Goal: Information Seeking & Learning: Learn about a topic

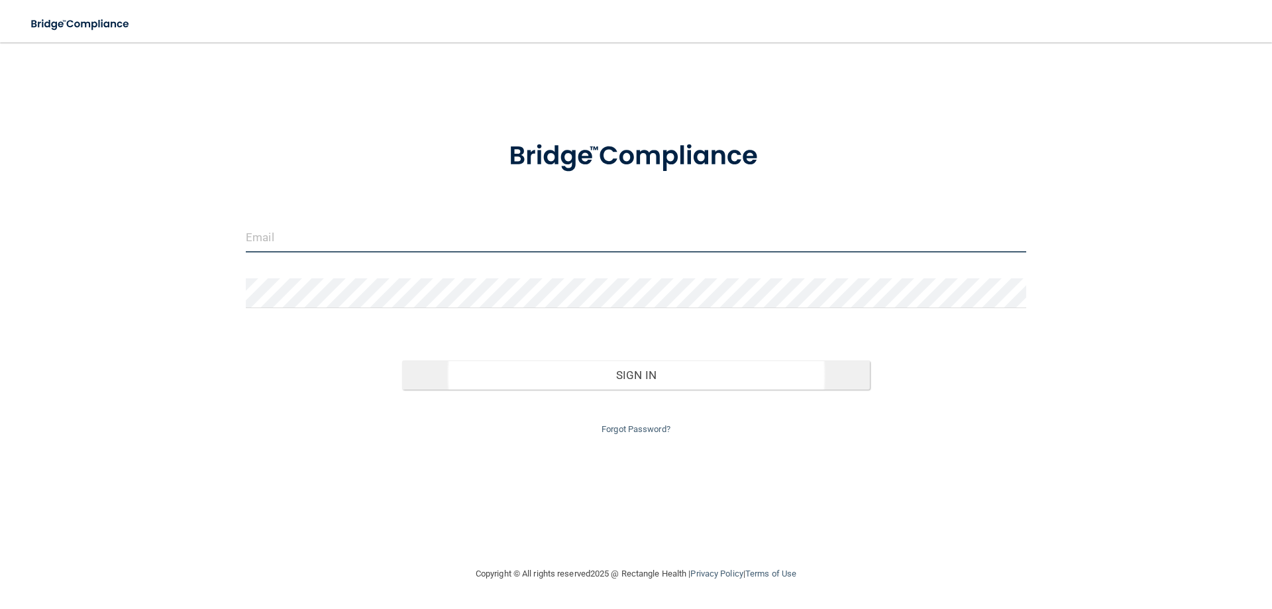
type input "[PERSON_NAME][EMAIL_ADDRESS][PERSON_NAME][DOMAIN_NAME]"
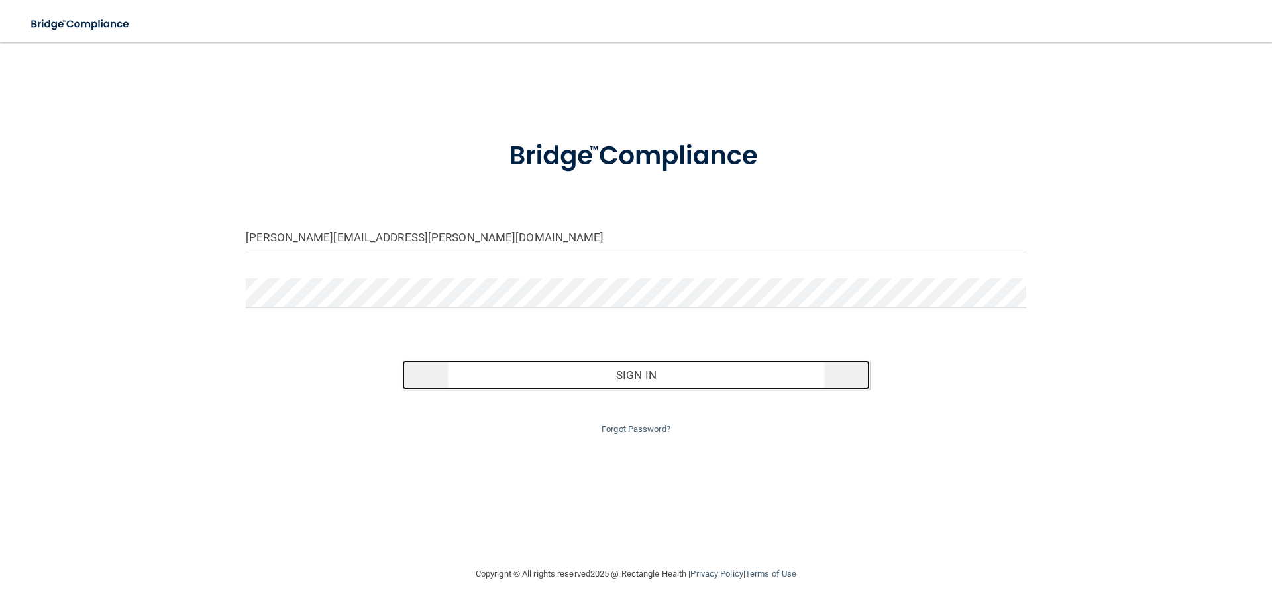
click at [612, 378] on button "Sign In" at bounding box center [636, 374] width 468 height 29
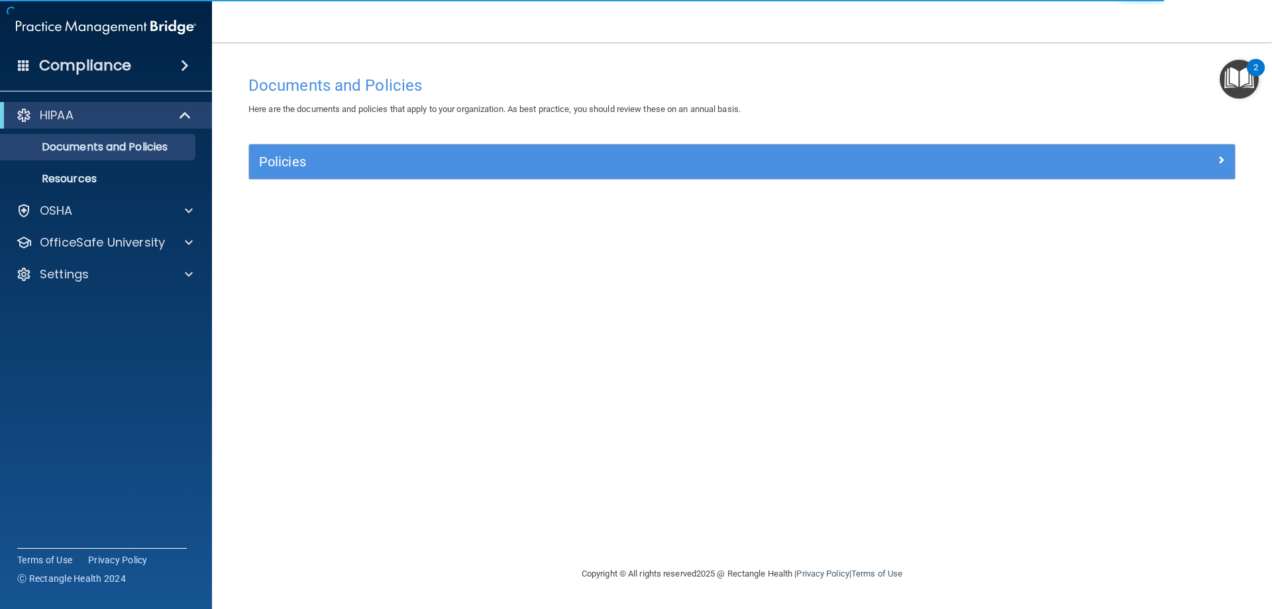
click at [488, 176] on div "Policies" at bounding box center [742, 161] width 986 height 34
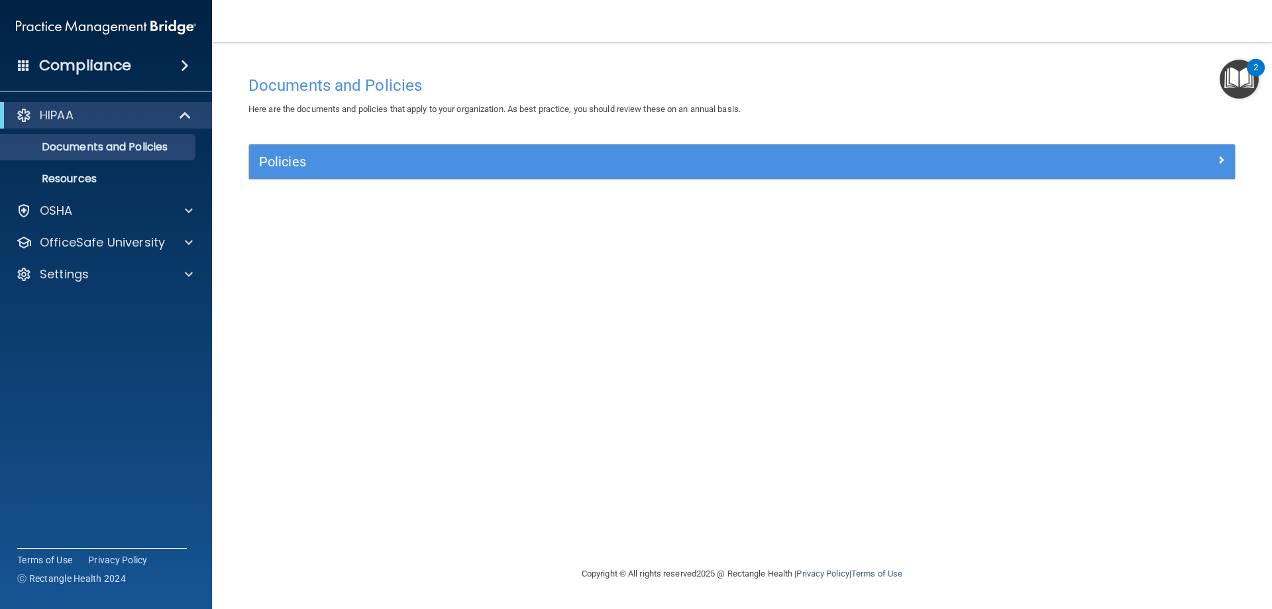
click at [1238, 72] on img "Open Resource Center, 2 new notifications" at bounding box center [1239, 79] width 39 height 39
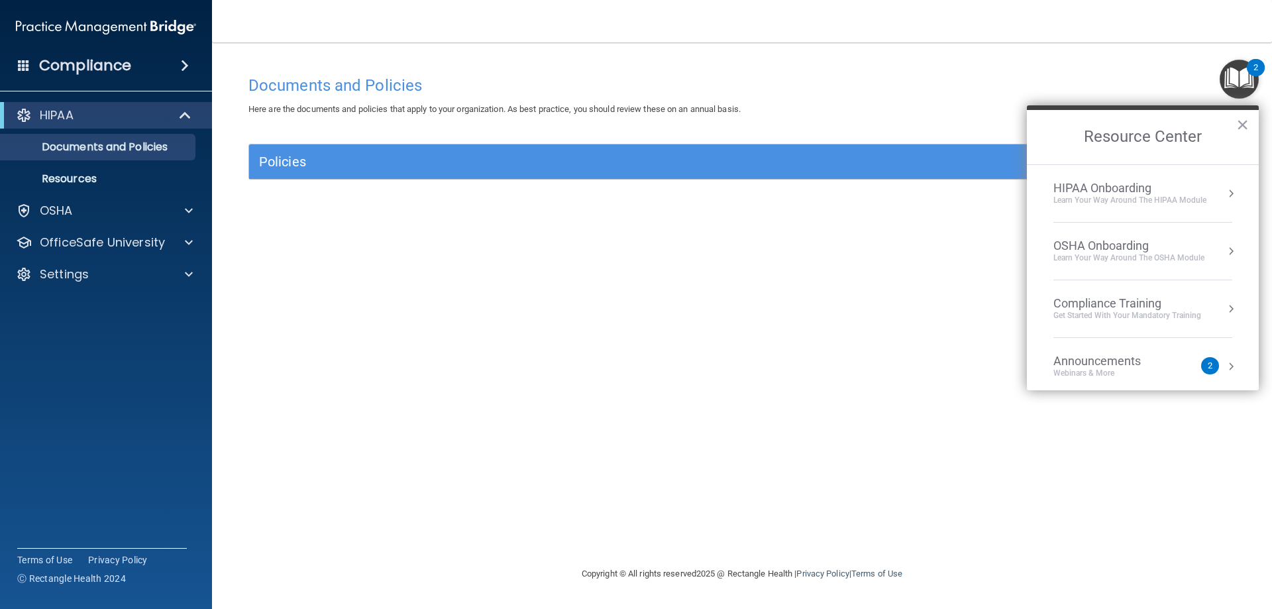
click at [1130, 186] on div "HIPAA Onboarding" at bounding box center [1130, 188] width 153 height 15
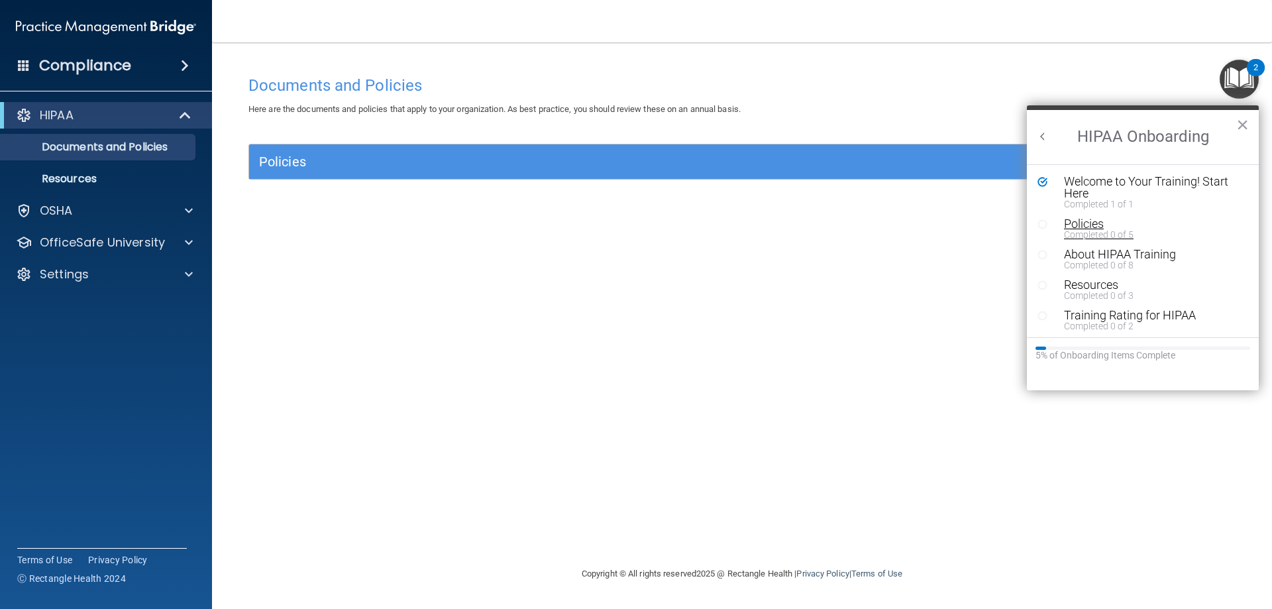
click at [1093, 228] on div "Policies" at bounding box center [1148, 224] width 168 height 12
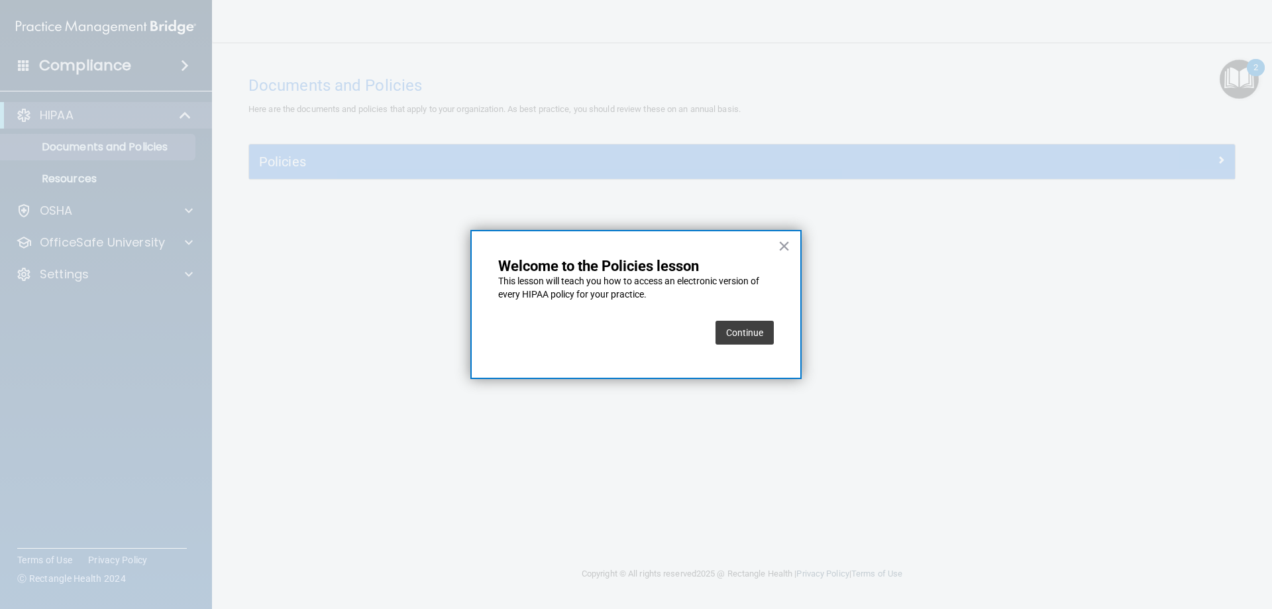
click at [740, 331] on button "Continue" at bounding box center [745, 333] width 58 height 24
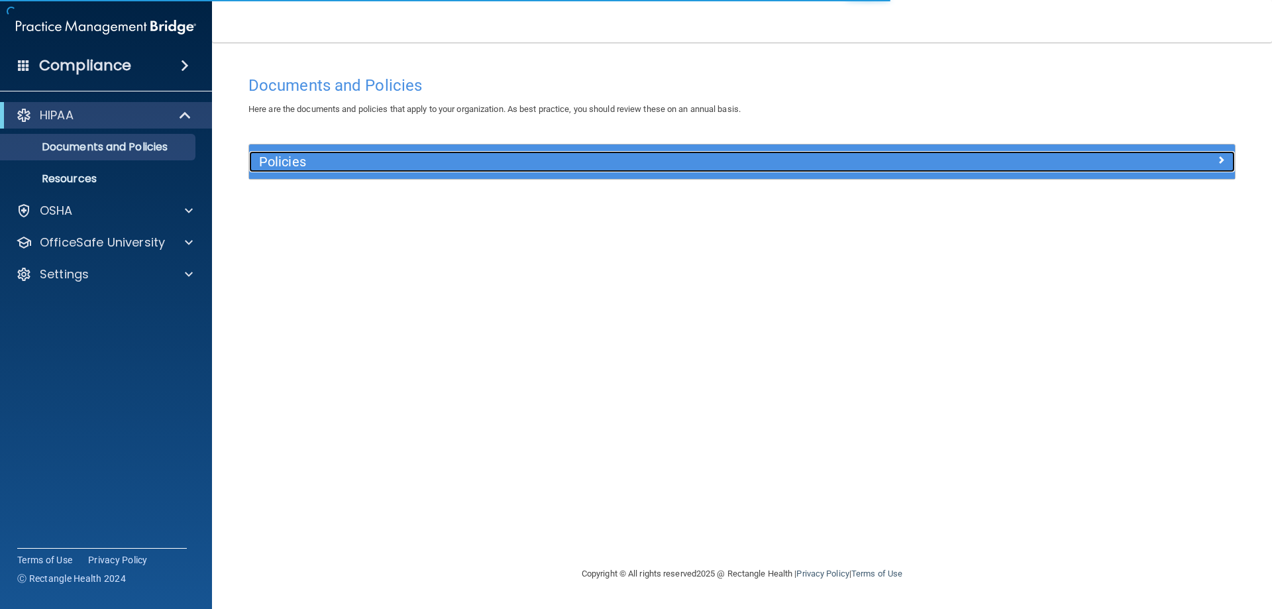
click at [461, 158] on h5 "Policies" at bounding box center [619, 161] width 720 height 15
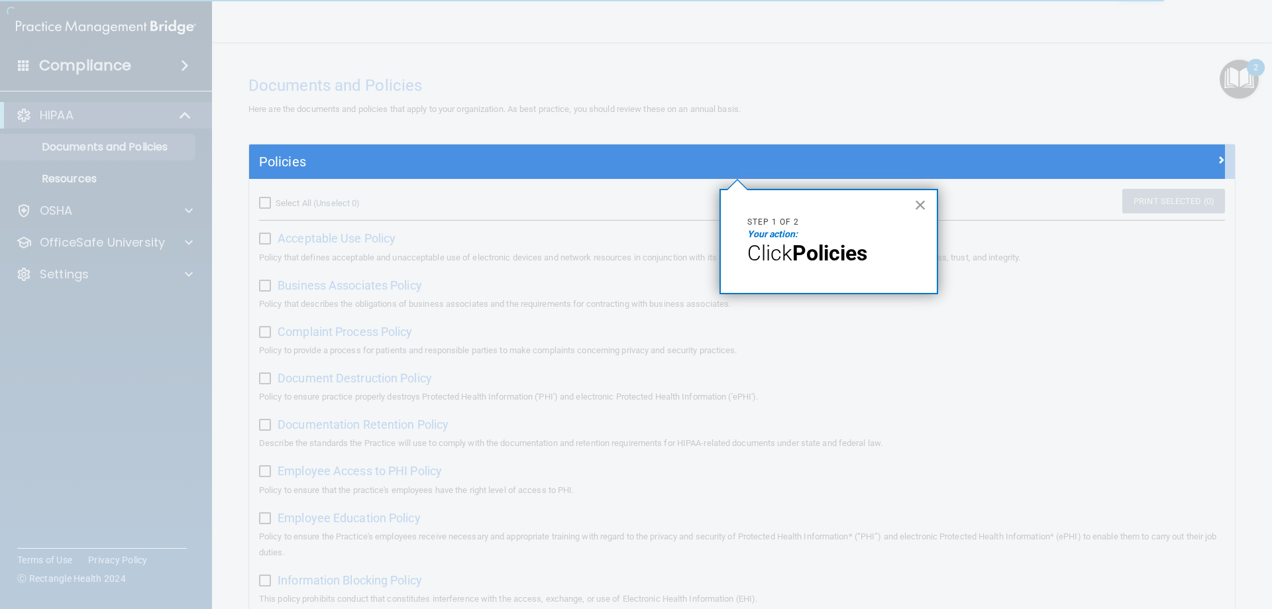
click at [921, 203] on button "×" at bounding box center [920, 204] width 13 height 21
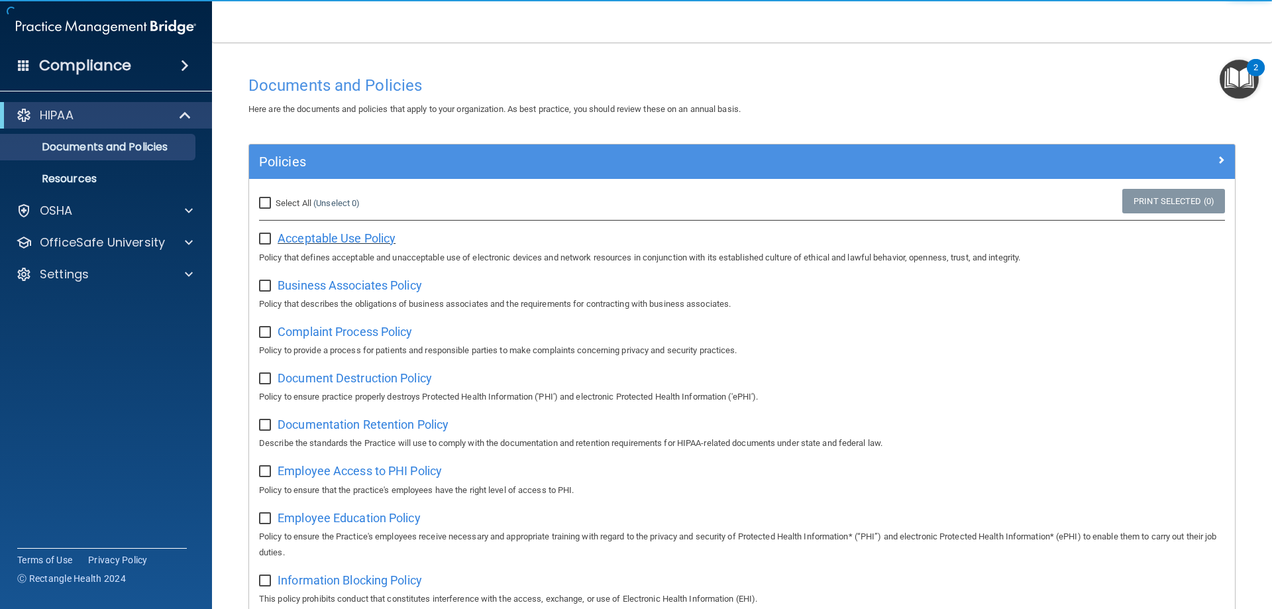
click at [366, 232] on span "Acceptable Use Policy" at bounding box center [337, 238] width 118 height 14
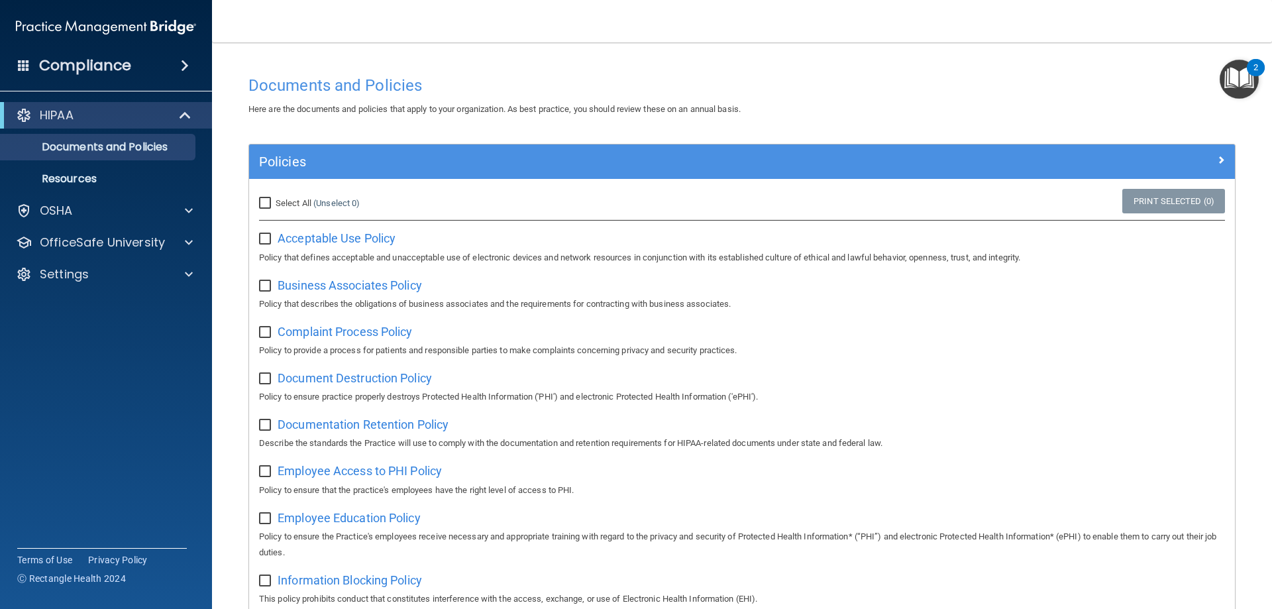
click at [270, 241] on input "checkbox" at bounding box center [266, 239] width 15 height 11
click at [266, 239] on input "checkbox" at bounding box center [266, 239] width 15 height 11
checkbox input "false"
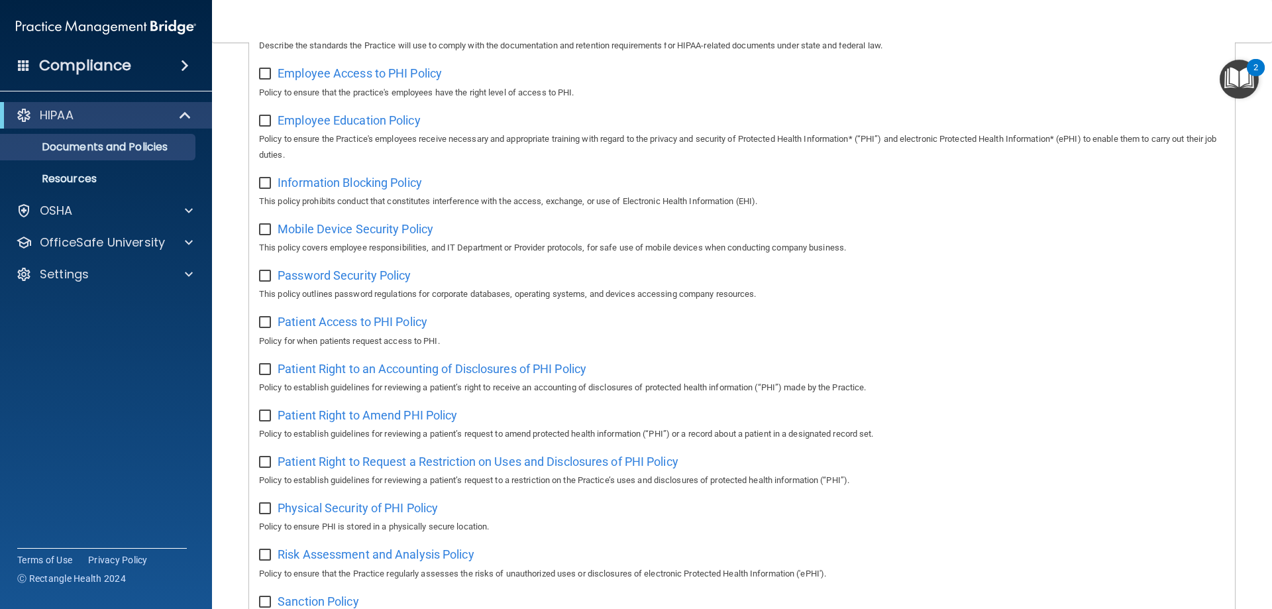
scroll to position [720, 0]
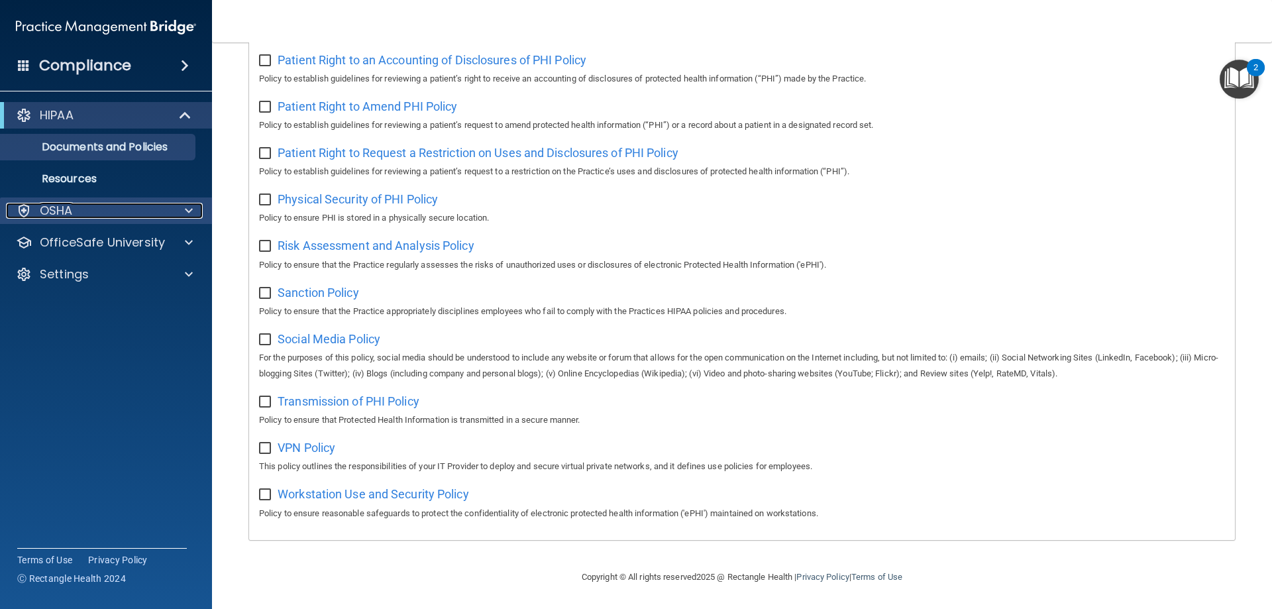
click at [181, 211] on div at bounding box center [186, 211] width 33 height 16
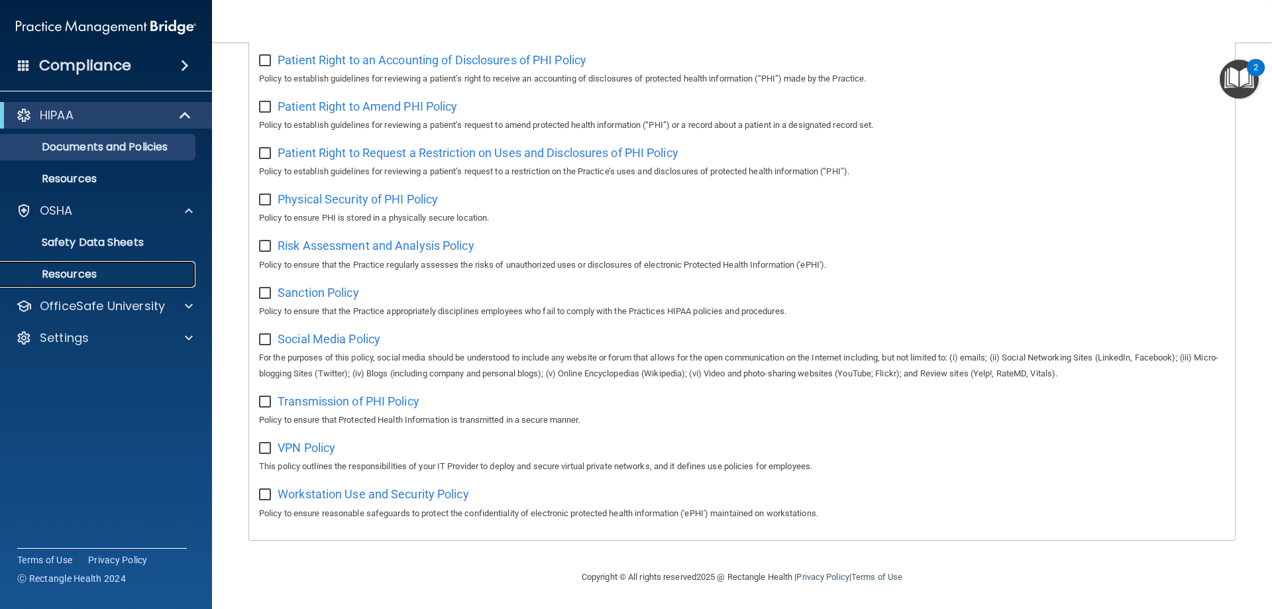
click at [89, 274] on p "Resources" at bounding box center [99, 274] width 181 height 13
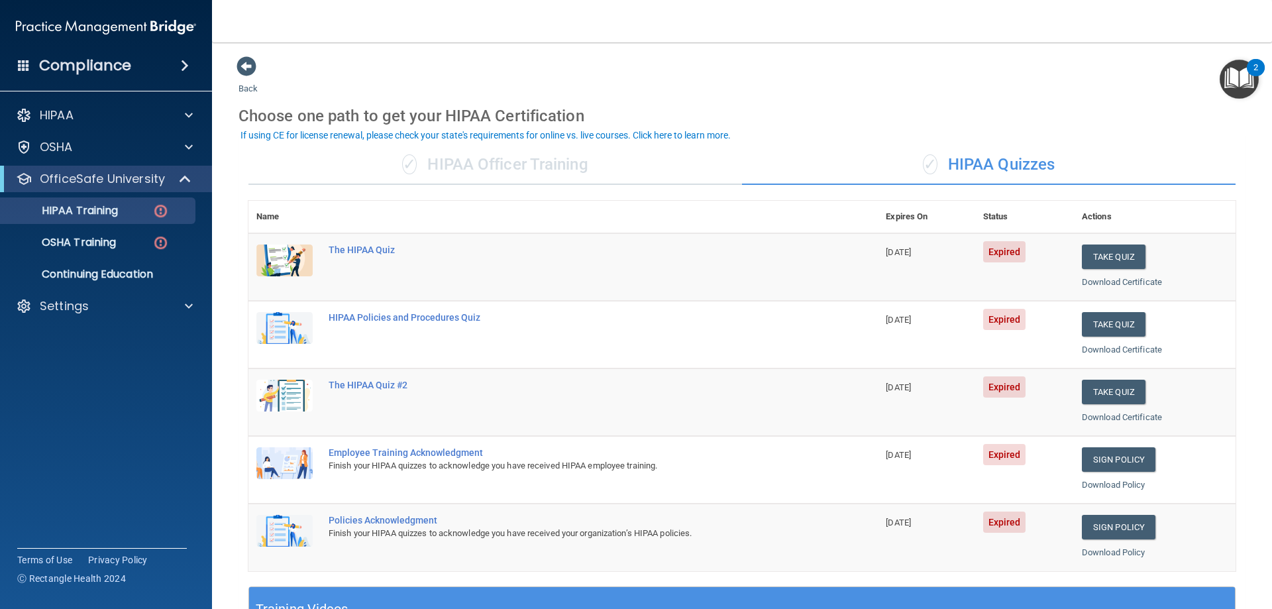
click at [651, 136] on div "If using CE for license renewal, please check your state's requirements for onl…" at bounding box center [486, 135] width 490 height 9
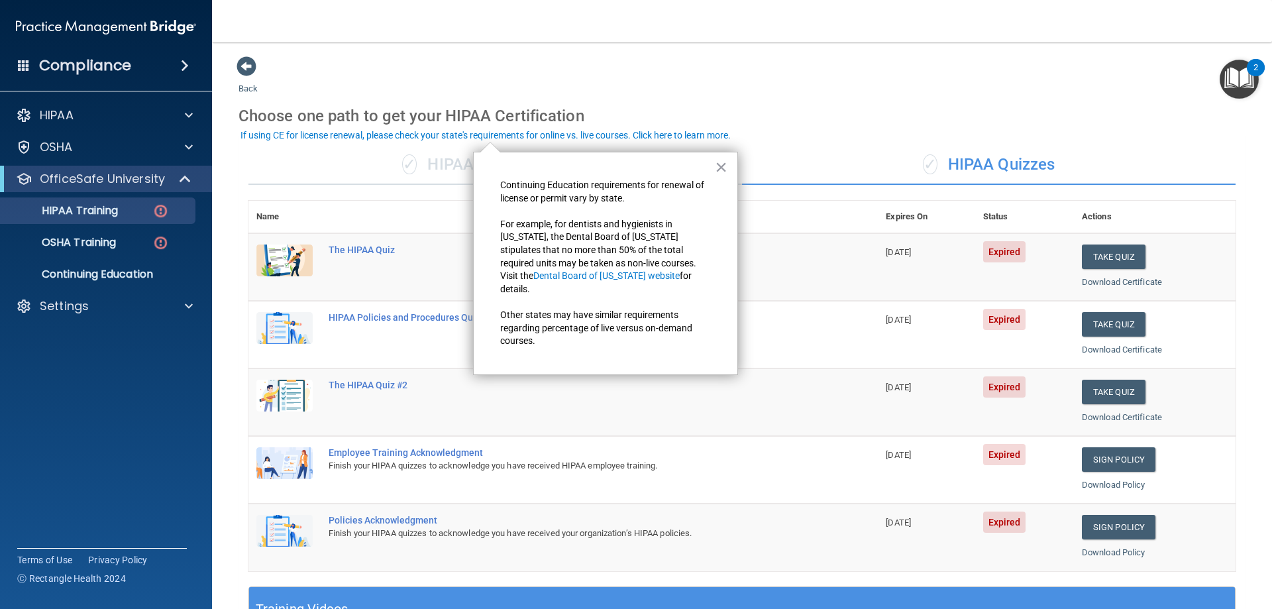
click at [814, 146] on div "✓ HIPAA Quizzes" at bounding box center [989, 165] width 494 height 40
click at [1189, 145] on div "✓ HIPAA Quizzes" at bounding box center [989, 165] width 494 height 40
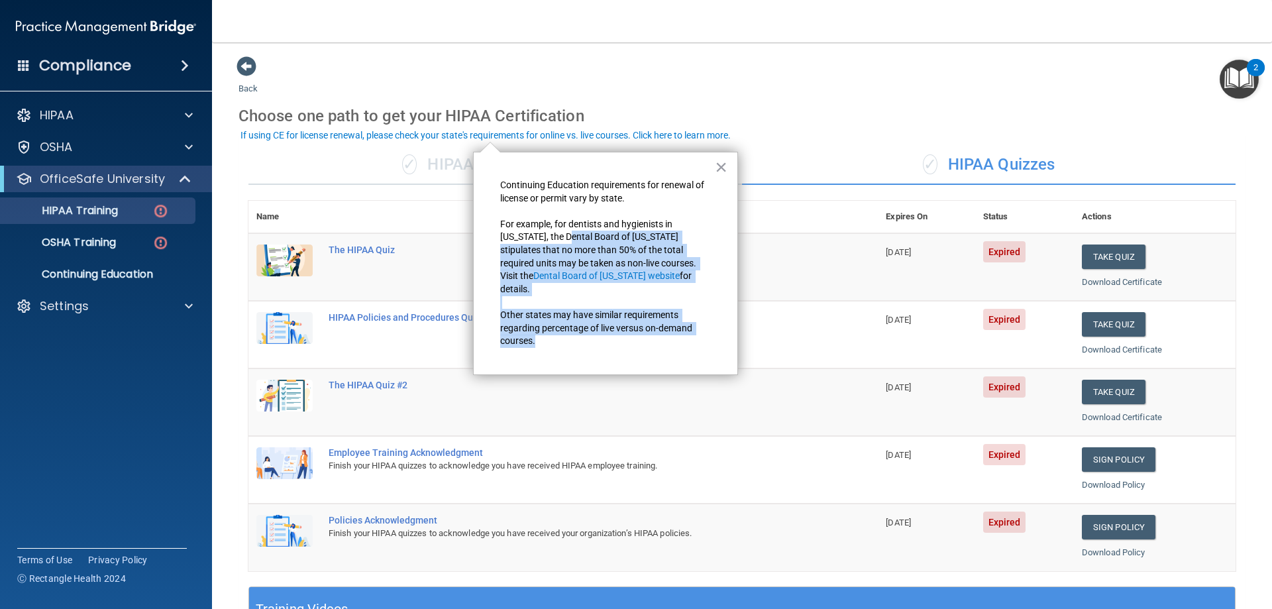
drag, startPoint x: 566, startPoint y: 235, endPoint x: 649, endPoint y: 334, distance: 129.8
click at [649, 334] on div "Continuing Education requirements for renewal of license or permit vary by stat…" at bounding box center [605, 263] width 211 height 169
click at [649, 334] on p "Other states may have similar requirements regarding percentage of live versus …" at bounding box center [605, 328] width 211 height 39
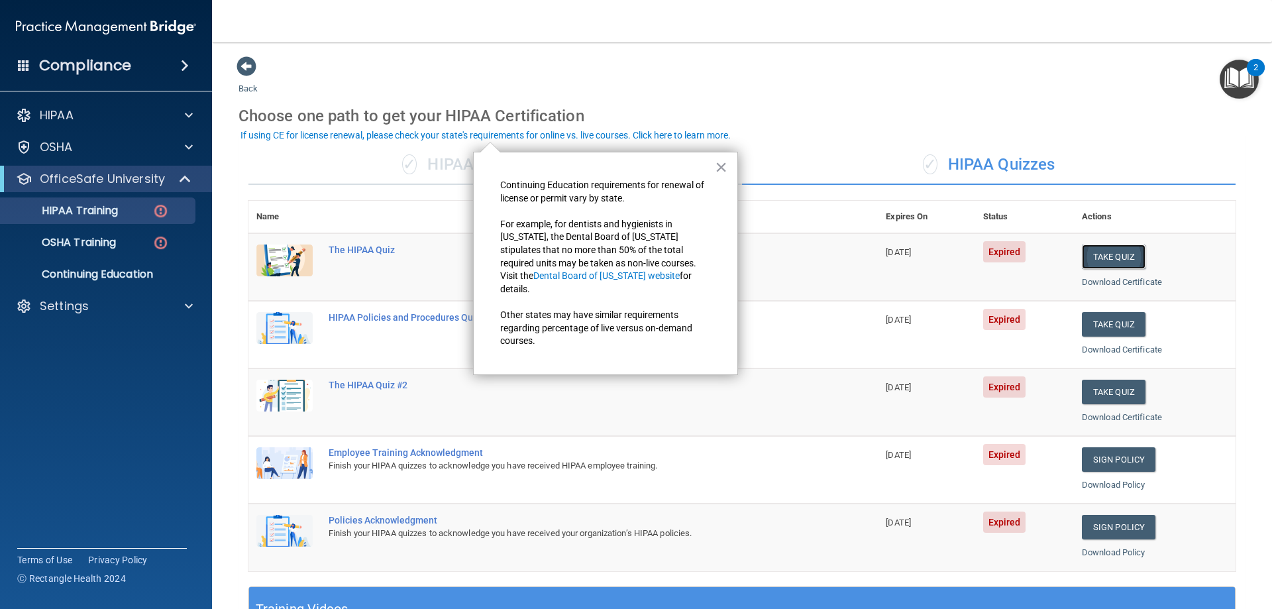
click at [1119, 256] on button "Take Quiz" at bounding box center [1114, 257] width 64 height 25
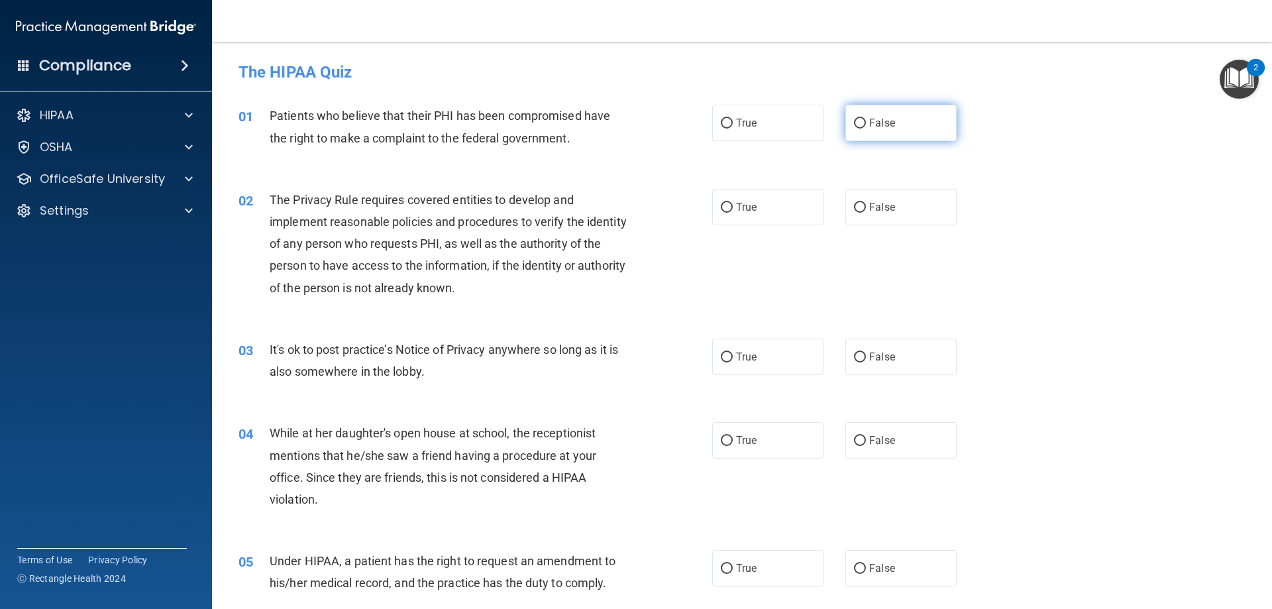
click at [869, 123] on span "False" at bounding box center [882, 123] width 26 height 13
click at [866, 123] on input "False" at bounding box center [860, 124] width 12 height 10
radio input "true"
click at [724, 208] on input "True" at bounding box center [727, 208] width 12 height 10
radio input "true"
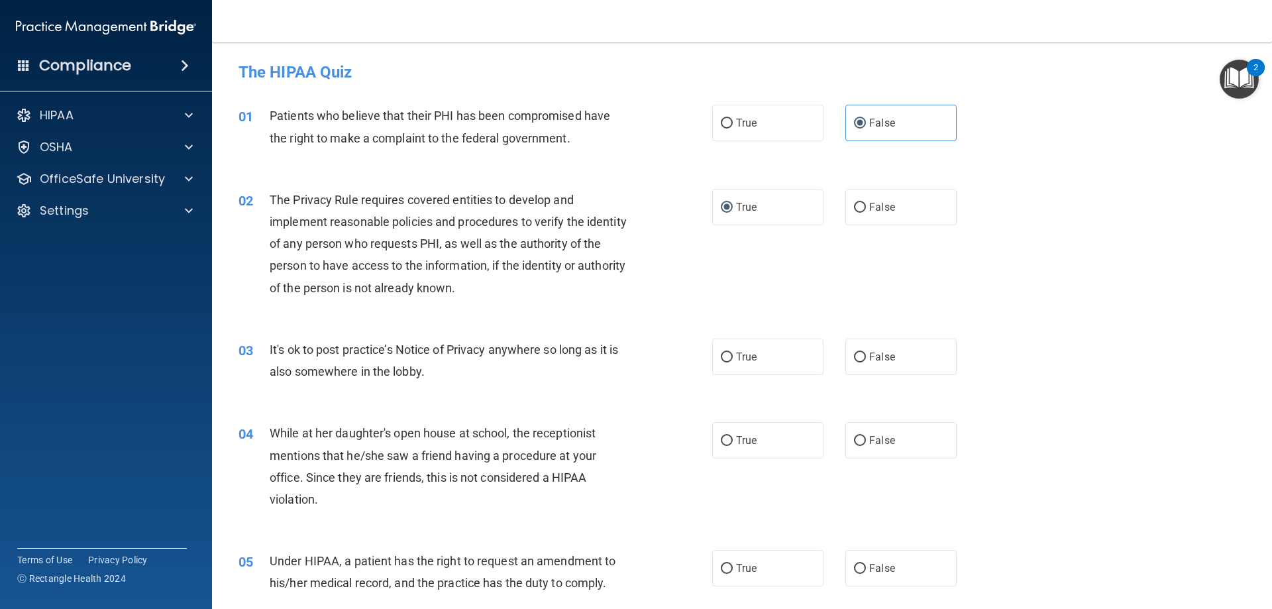
scroll to position [66, 0]
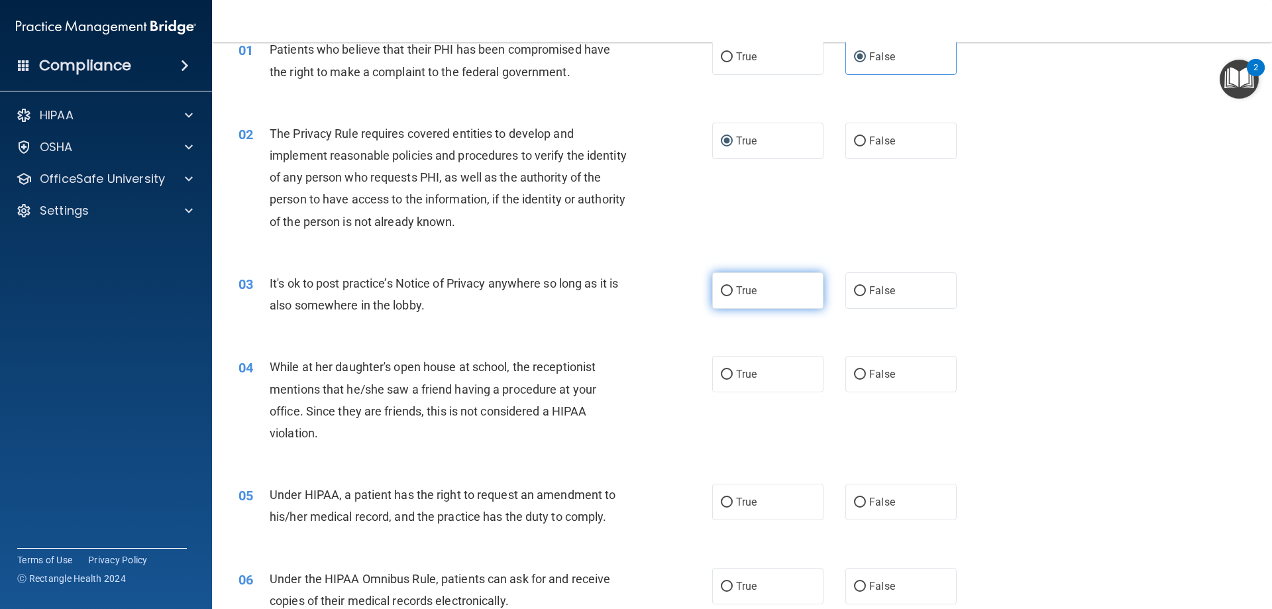
click at [759, 289] on label "True" at bounding box center [767, 290] width 111 height 36
click at [733, 289] on input "True" at bounding box center [727, 291] width 12 height 10
radio input "true"
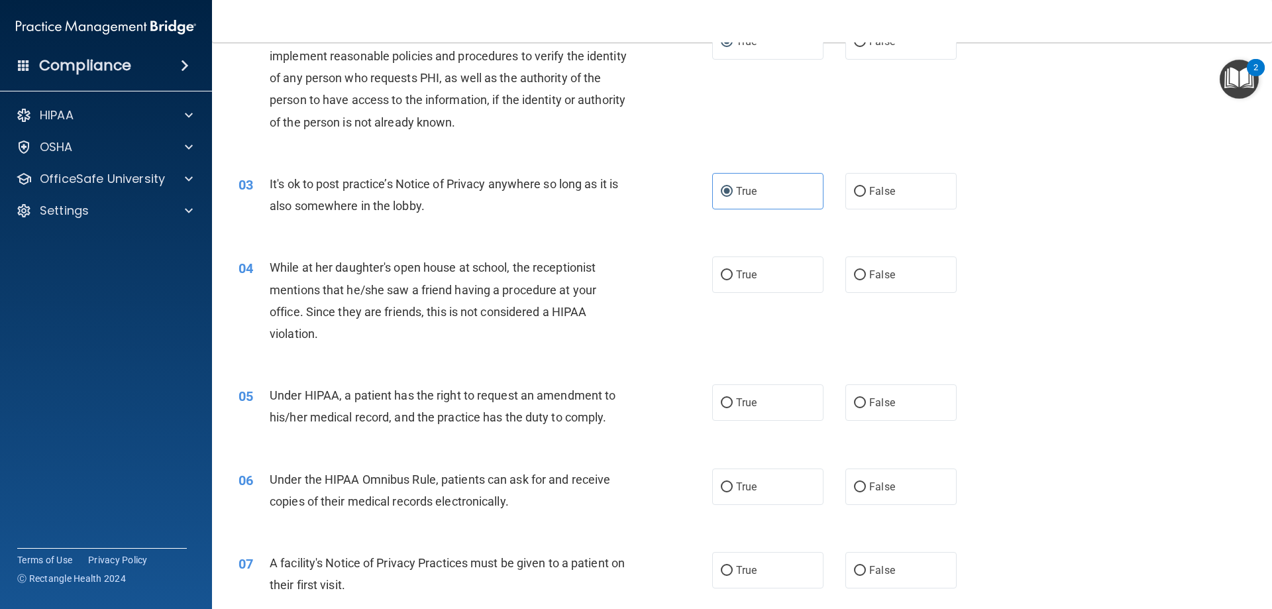
scroll to position [199, 0]
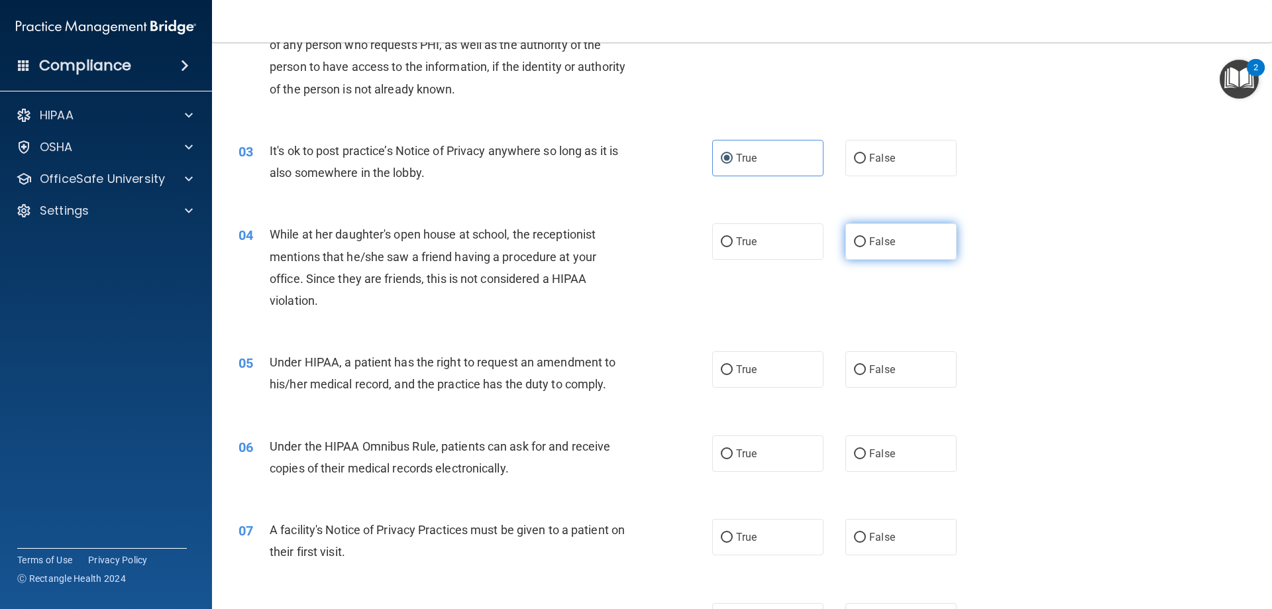
click at [869, 238] on span "False" at bounding box center [882, 241] width 26 height 13
click at [864, 238] on input "False" at bounding box center [860, 242] width 12 height 10
radio input "true"
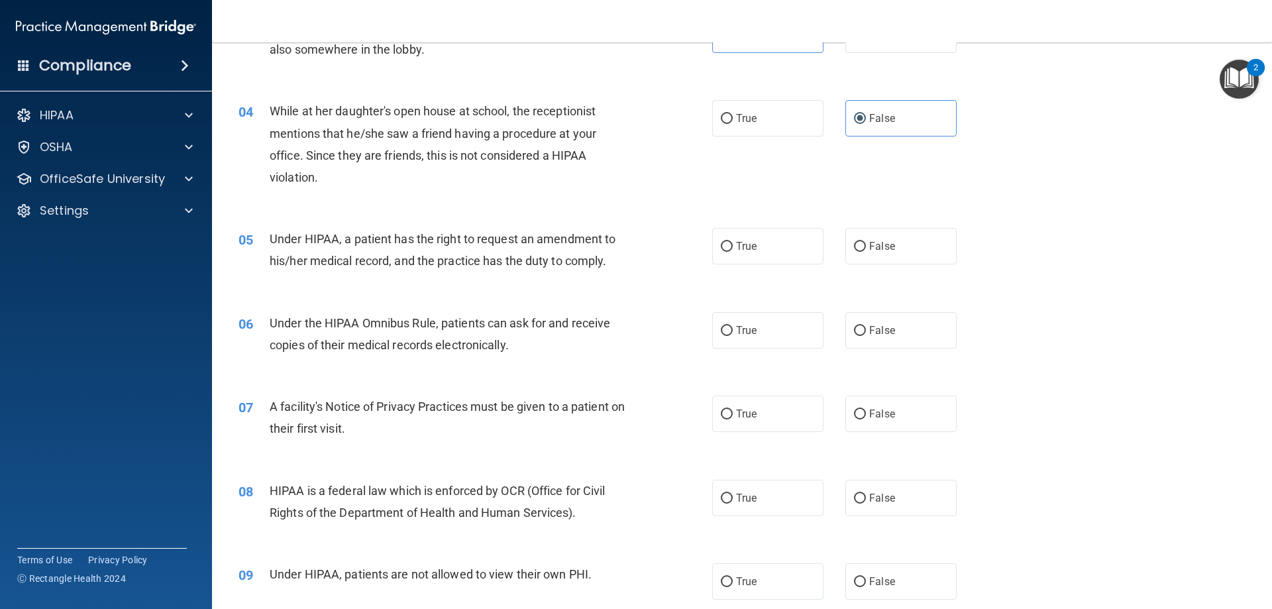
scroll to position [331, 0]
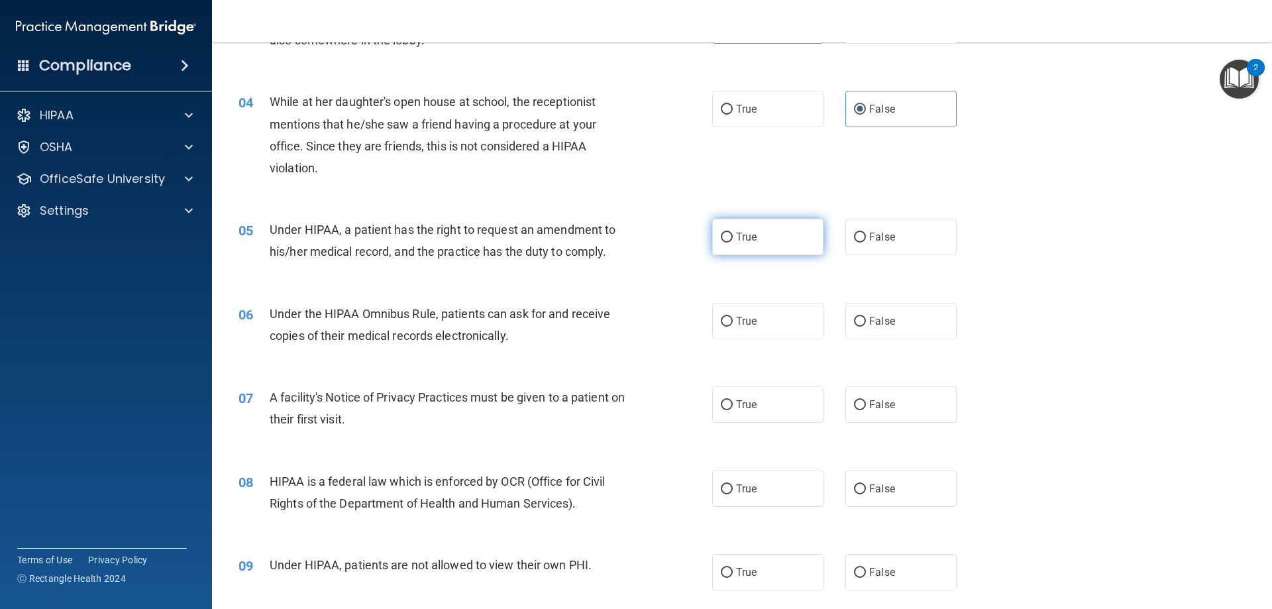
click at [738, 238] on span "True" at bounding box center [746, 237] width 21 height 13
click at [733, 238] on input "True" at bounding box center [727, 238] width 12 height 10
radio input "true"
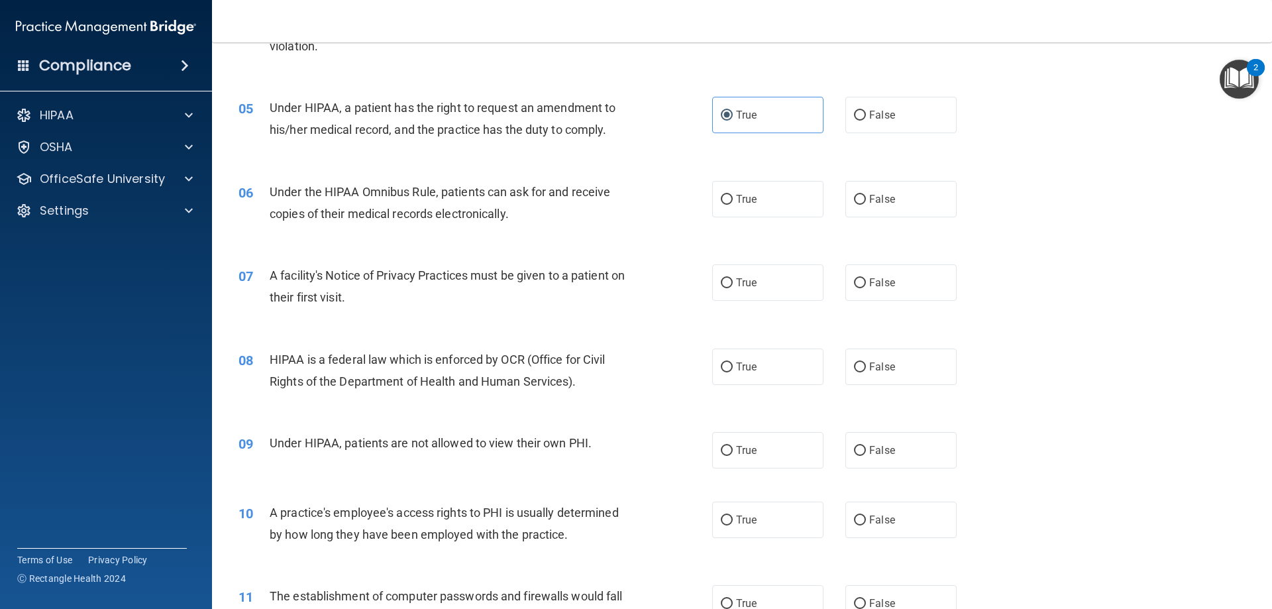
scroll to position [464, 0]
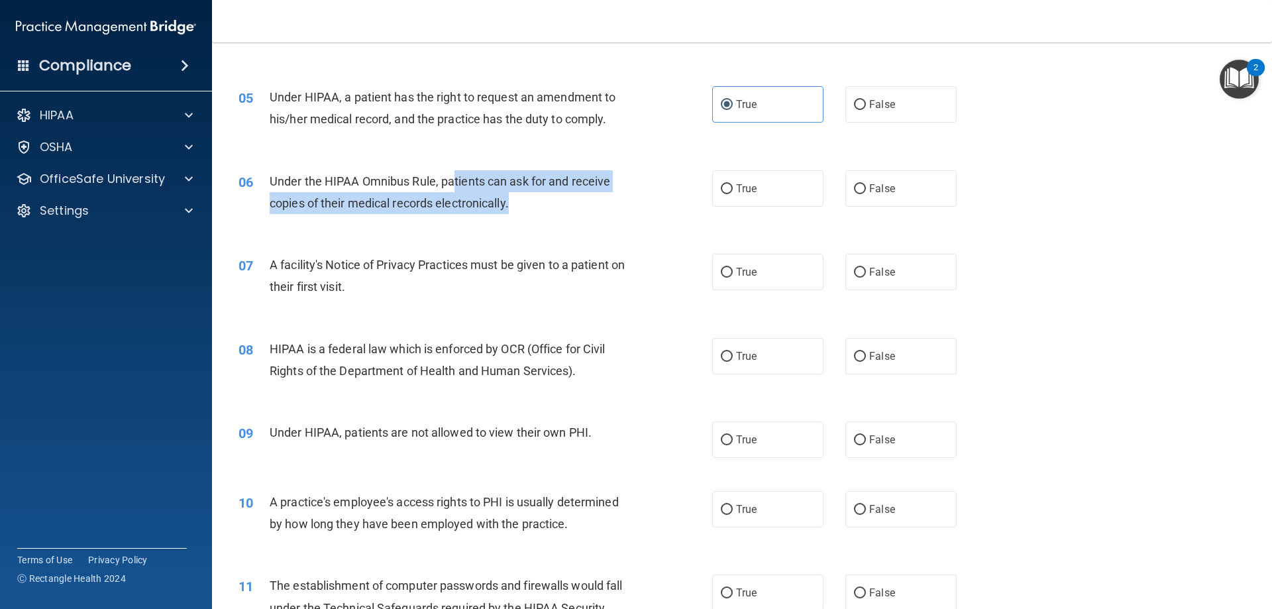
drag, startPoint x: 452, startPoint y: 180, endPoint x: 532, endPoint y: 201, distance: 83.1
click at [532, 201] on div "Under the HIPAA Omnibus Rule, patients can ask for and receive copies of their …" at bounding box center [455, 192] width 370 height 44
click at [606, 215] on div "06 Under the HIPAA Omnibus Rule, patients can ask for and receive copies of the…" at bounding box center [476, 195] width 514 height 50
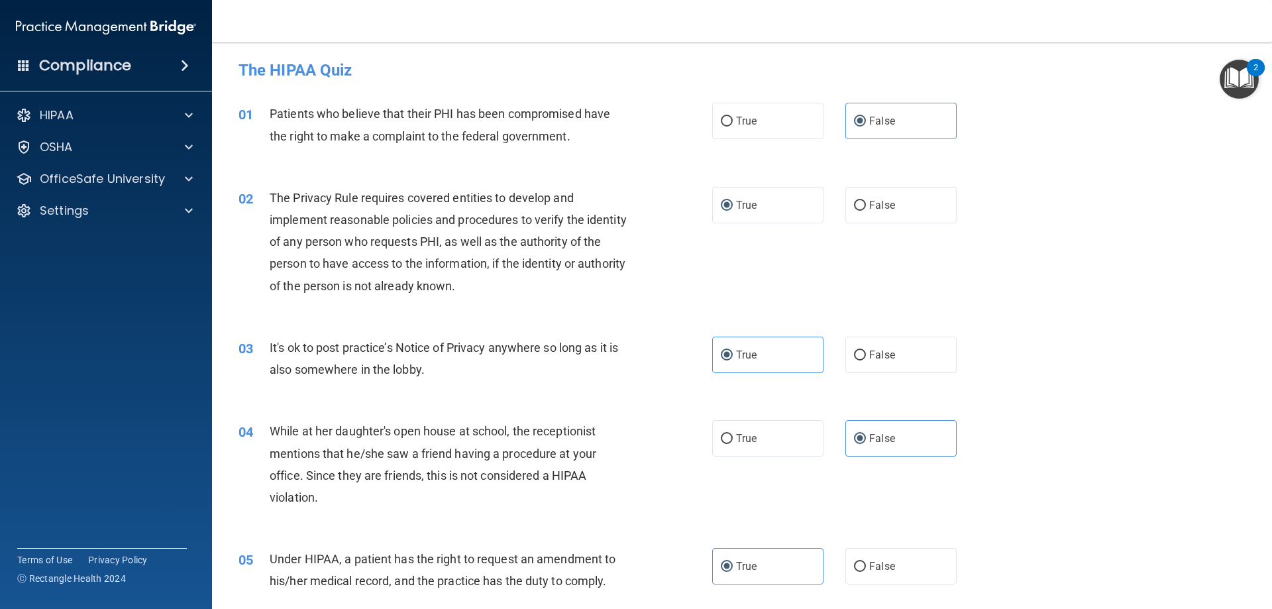
scroll to position [0, 0]
click at [757, 131] on label "True" at bounding box center [767, 123] width 111 height 36
click at [733, 129] on input "True" at bounding box center [727, 124] width 12 height 10
radio input "true"
radio input "false"
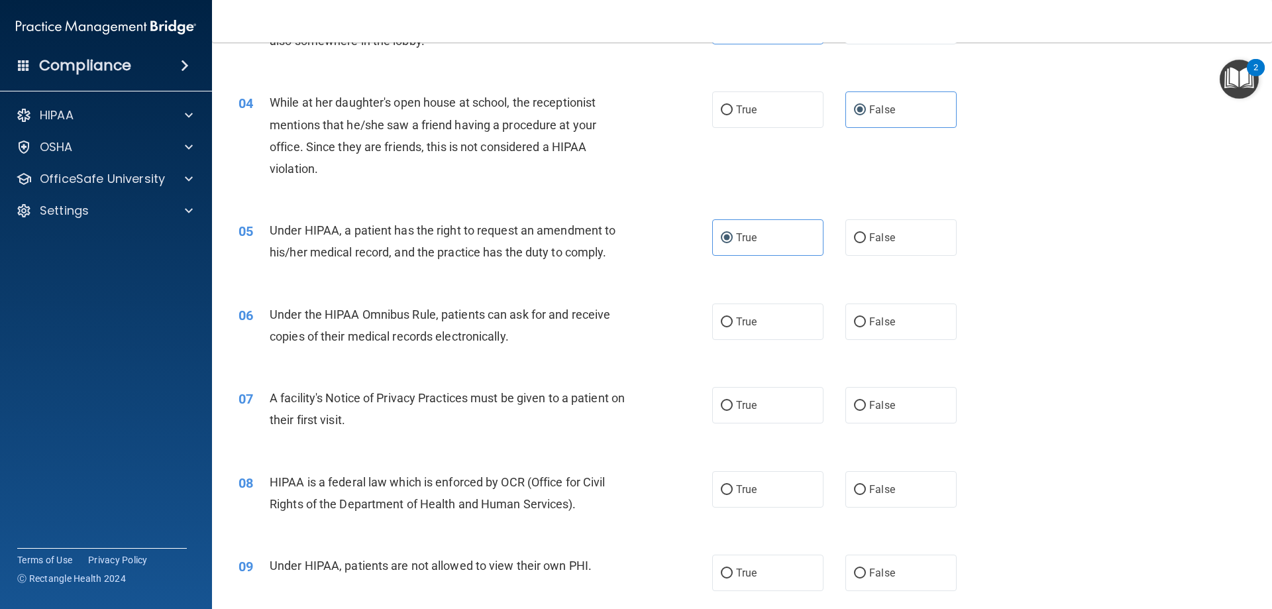
scroll to position [331, 0]
click at [744, 316] on span "True" at bounding box center [746, 321] width 21 height 13
click at [733, 317] on input "True" at bounding box center [727, 322] width 12 height 10
radio input "true"
click at [736, 408] on span "True" at bounding box center [746, 404] width 21 height 13
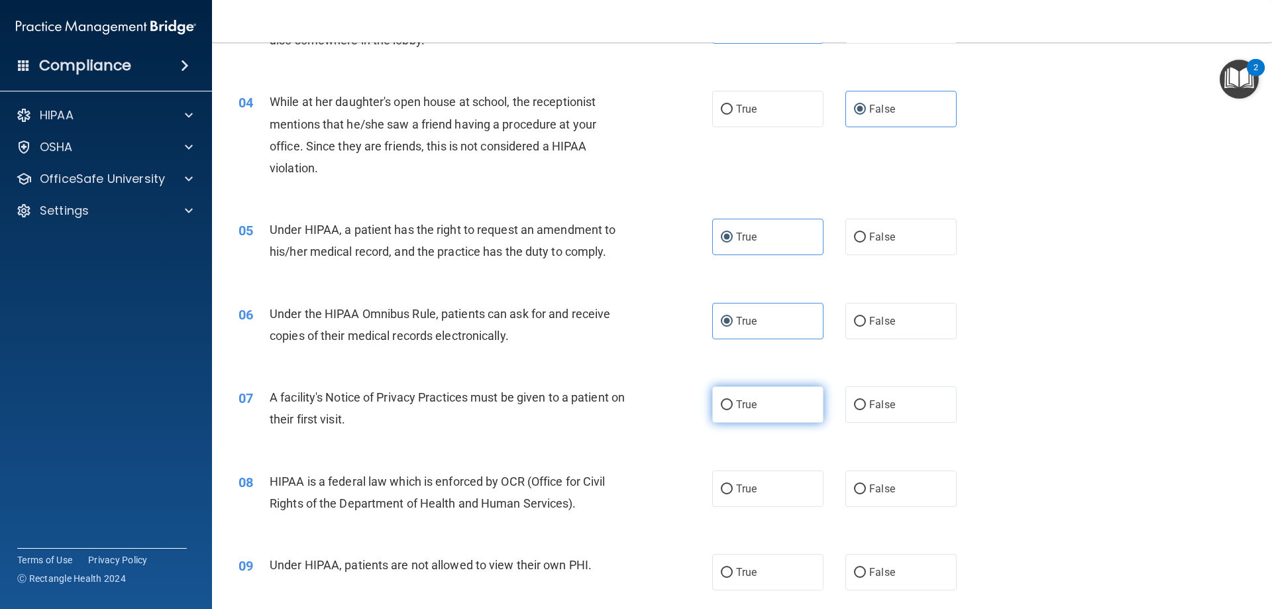
click at [733, 408] on input "True" at bounding box center [727, 405] width 12 height 10
radio input "true"
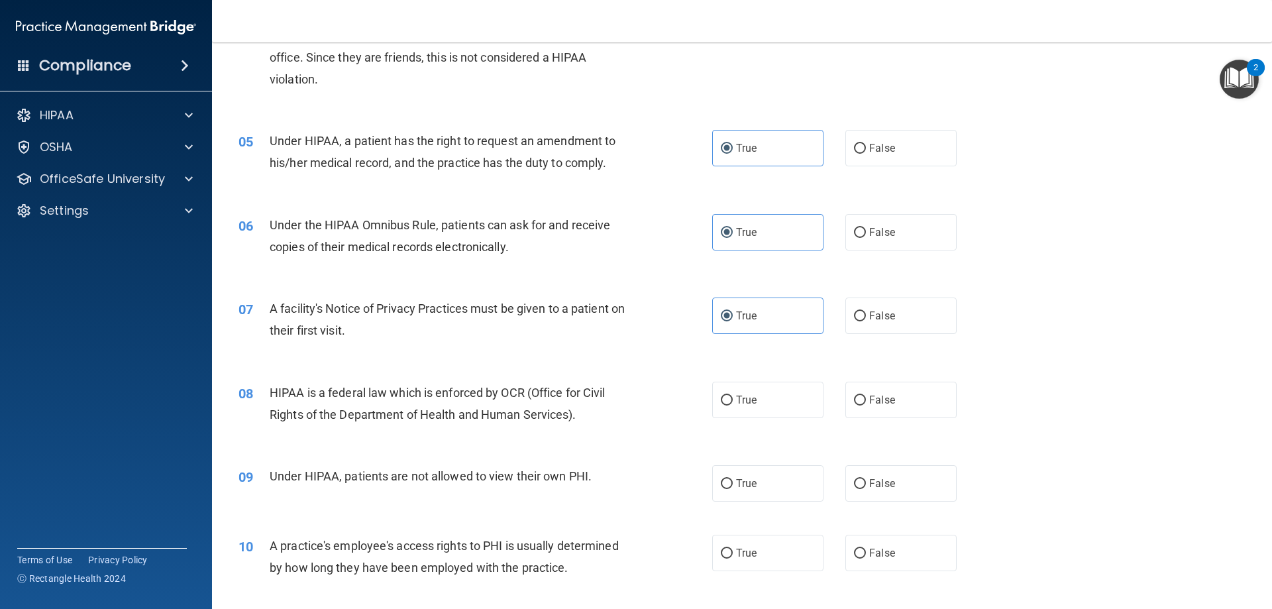
scroll to position [530, 0]
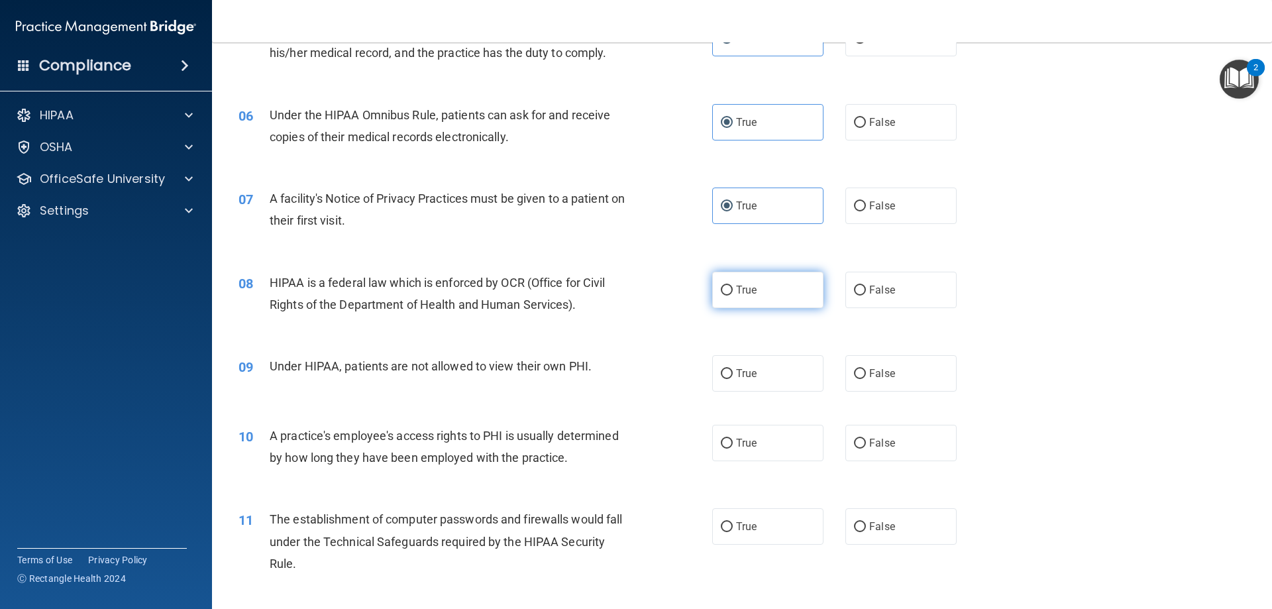
click at [756, 281] on label "True" at bounding box center [767, 290] width 111 height 36
click at [733, 286] on input "True" at bounding box center [727, 291] width 12 height 10
radio input "true"
click at [901, 374] on label "False" at bounding box center [901, 373] width 111 height 36
click at [866, 374] on input "False" at bounding box center [860, 374] width 12 height 10
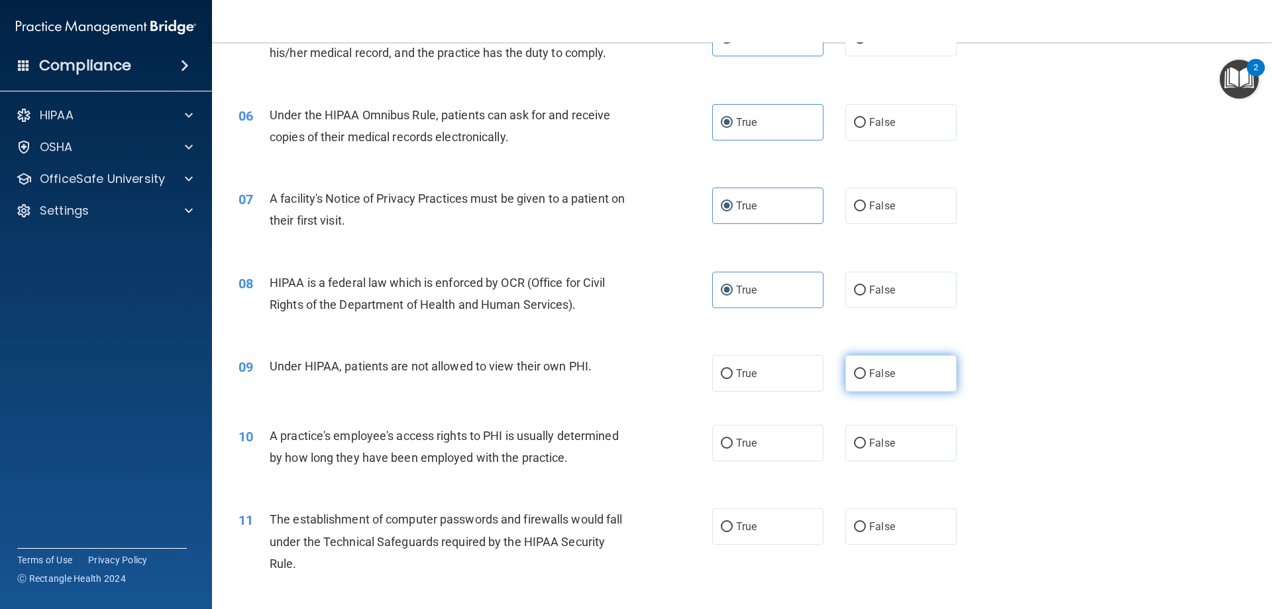
radio input "true"
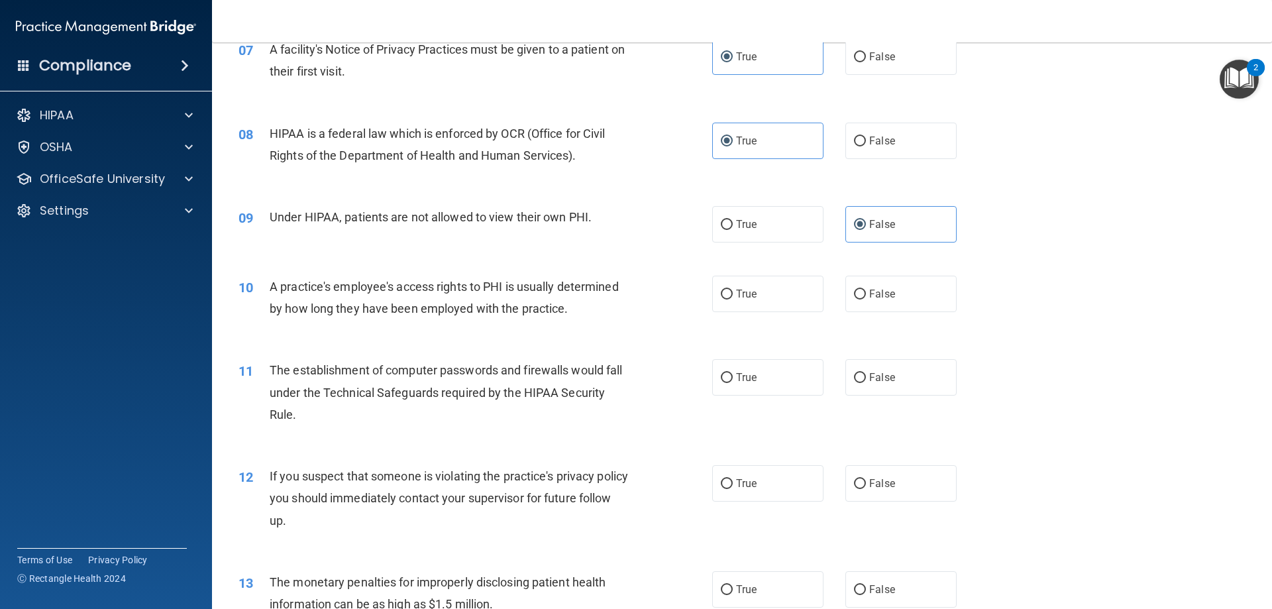
scroll to position [729, 0]
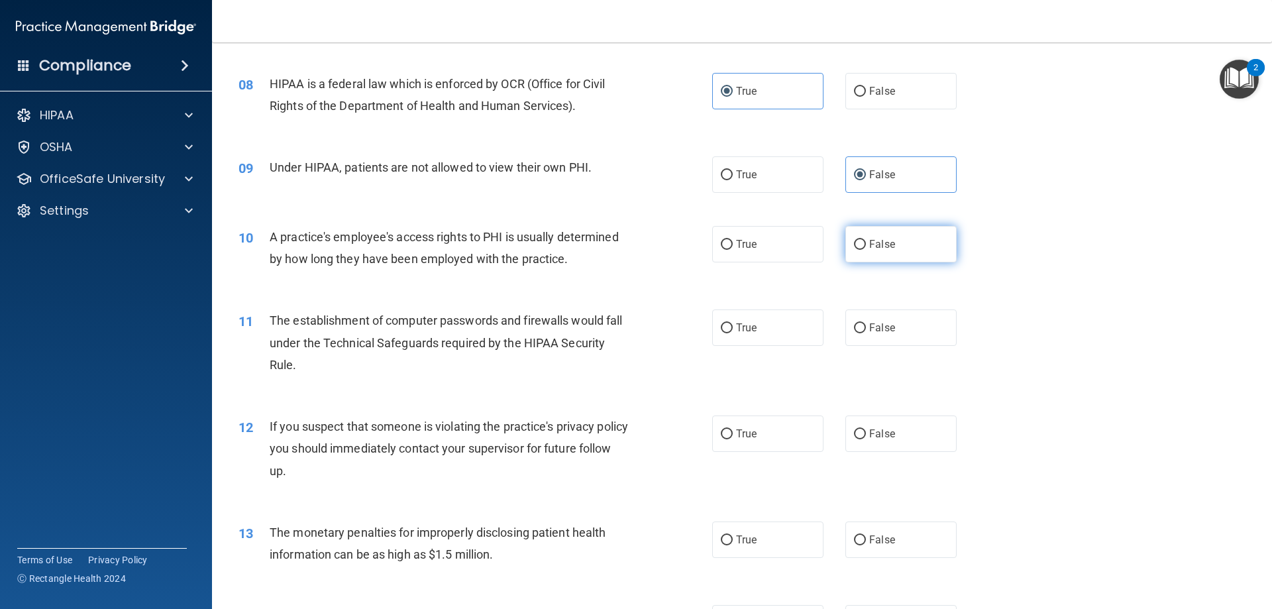
click at [870, 240] on span "False" at bounding box center [882, 244] width 26 height 13
click at [866, 240] on input "False" at bounding box center [860, 245] width 12 height 10
radio input "true"
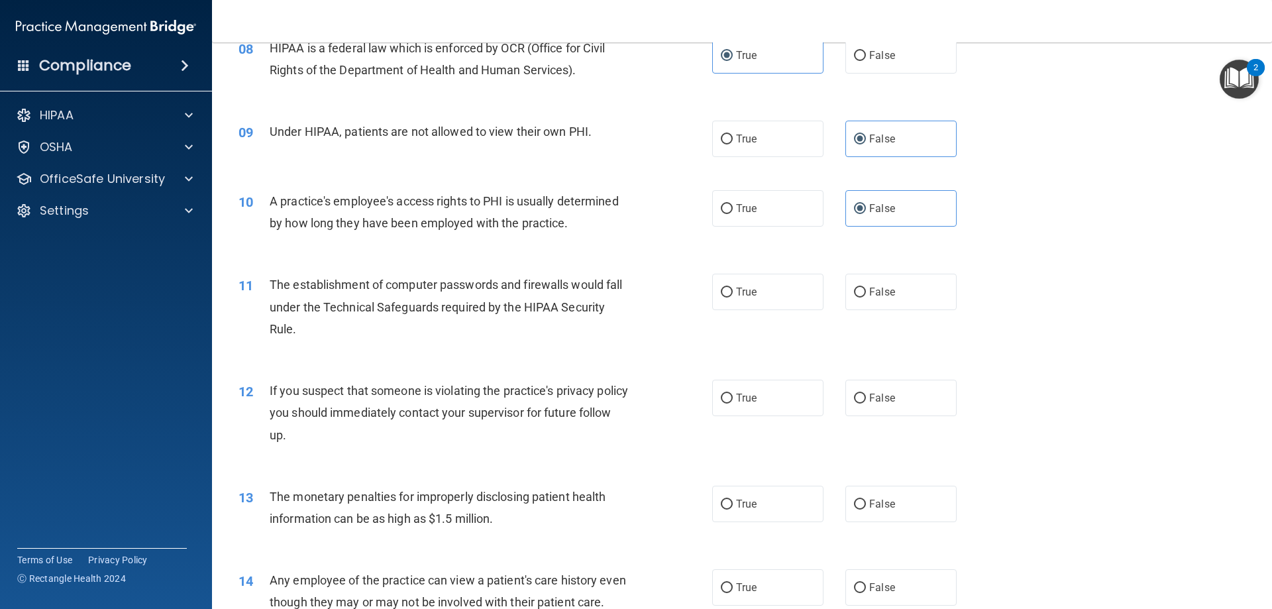
scroll to position [795, 0]
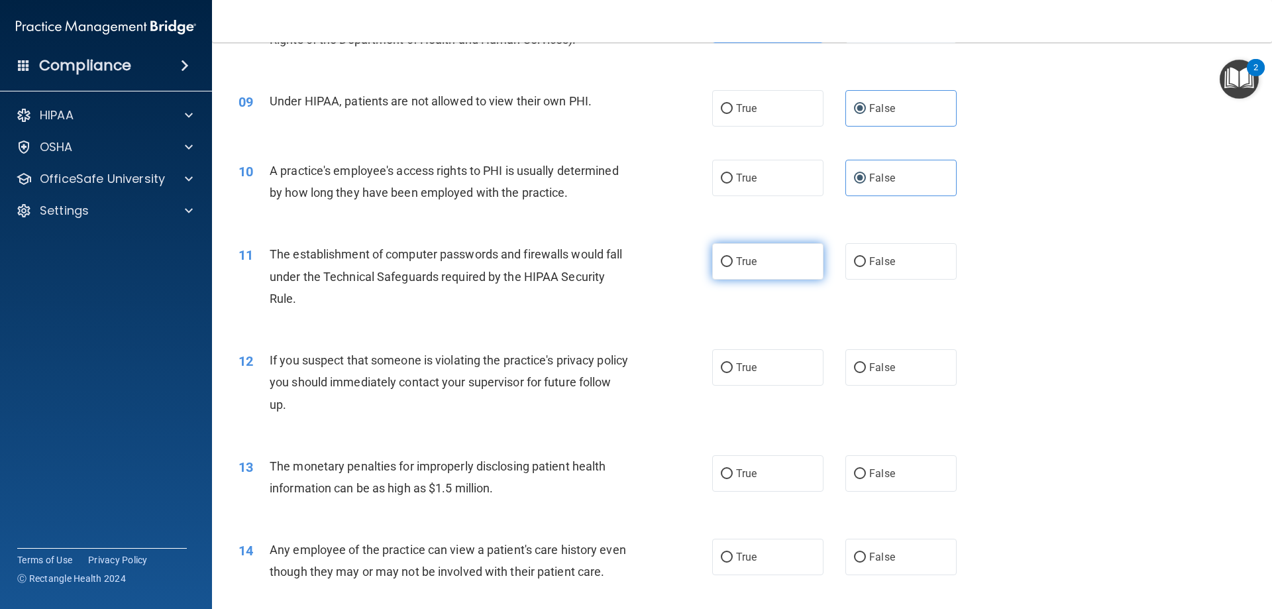
click at [743, 264] on span "True" at bounding box center [746, 261] width 21 height 13
click at [733, 264] on input "True" at bounding box center [727, 262] width 12 height 10
radio input "true"
click at [750, 362] on span "True" at bounding box center [746, 367] width 21 height 13
click at [733, 363] on input "True" at bounding box center [727, 368] width 12 height 10
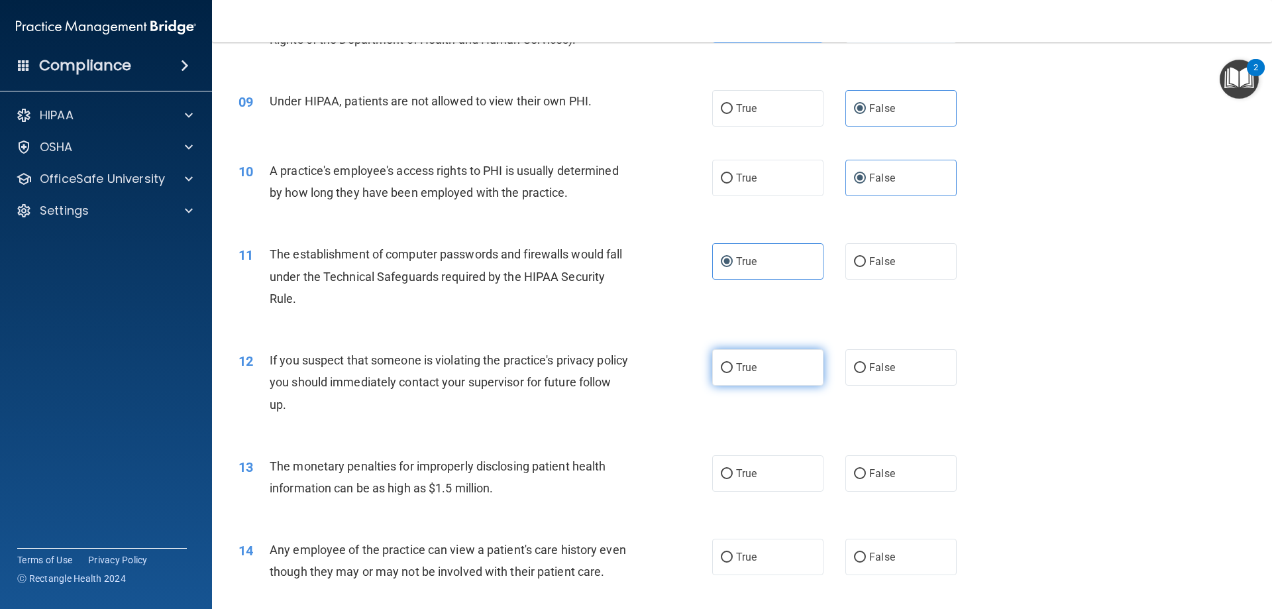
radio input "true"
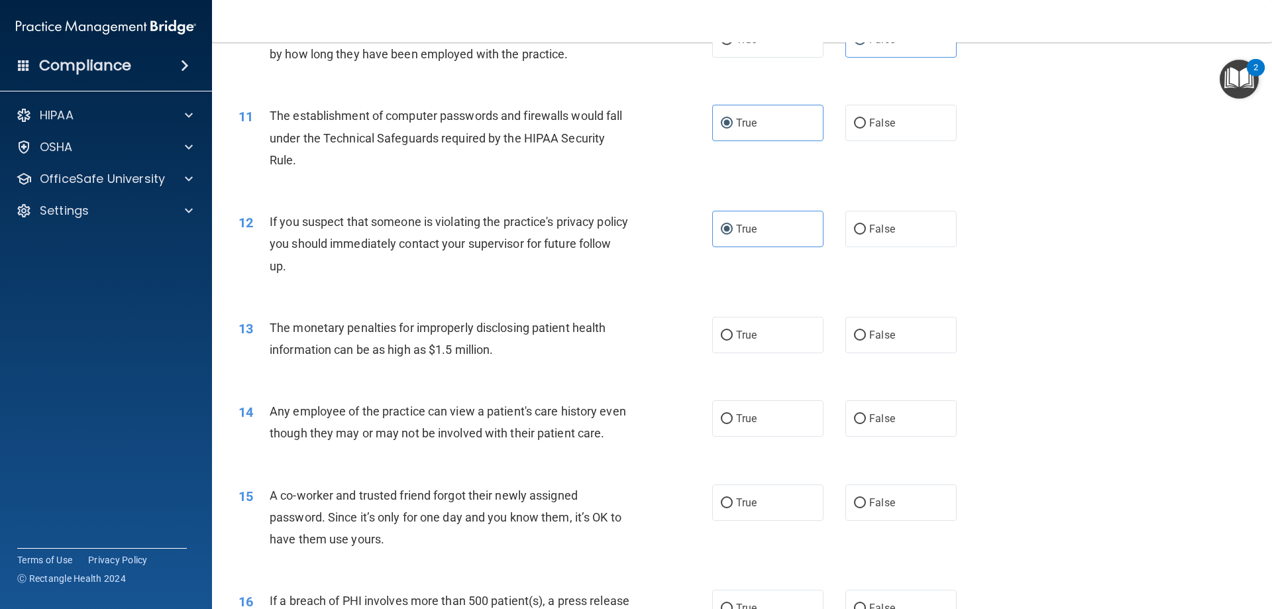
scroll to position [994, 0]
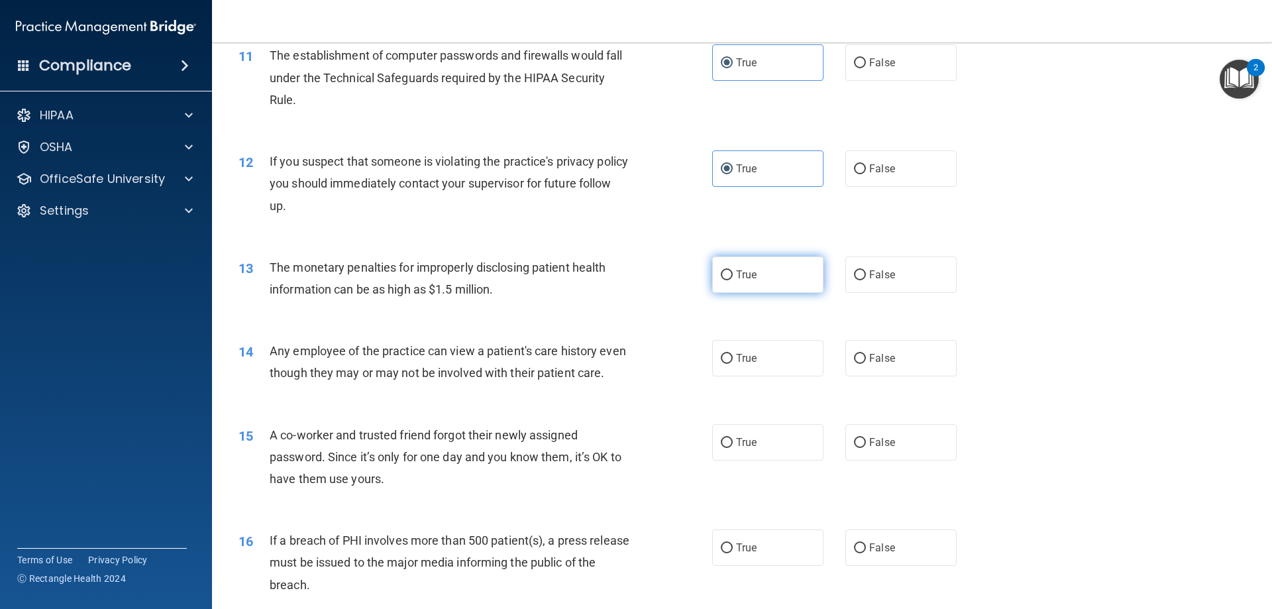
click at [732, 262] on label "True" at bounding box center [767, 274] width 111 height 36
click at [732, 270] on input "True" at bounding box center [727, 275] width 12 height 10
radio input "true"
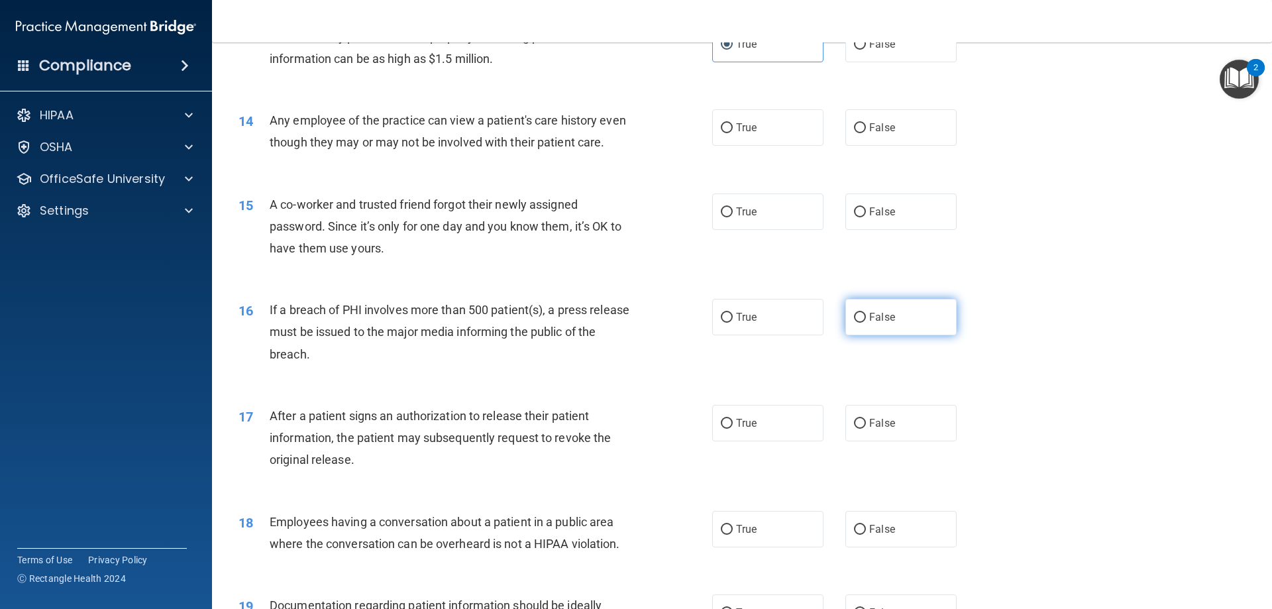
scroll to position [1193, 0]
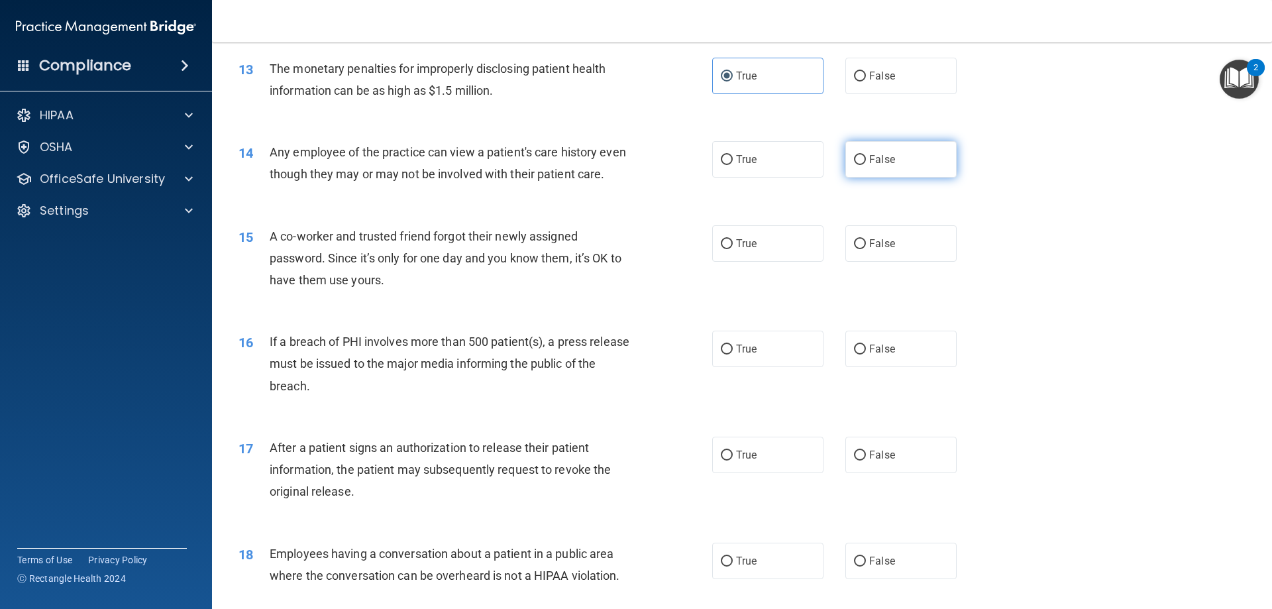
click at [887, 157] on span "False" at bounding box center [882, 159] width 26 height 13
click at [866, 157] on input "False" at bounding box center [860, 160] width 12 height 10
radio input "true"
click at [889, 262] on label "False" at bounding box center [901, 243] width 111 height 36
click at [866, 249] on input "False" at bounding box center [860, 244] width 12 height 10
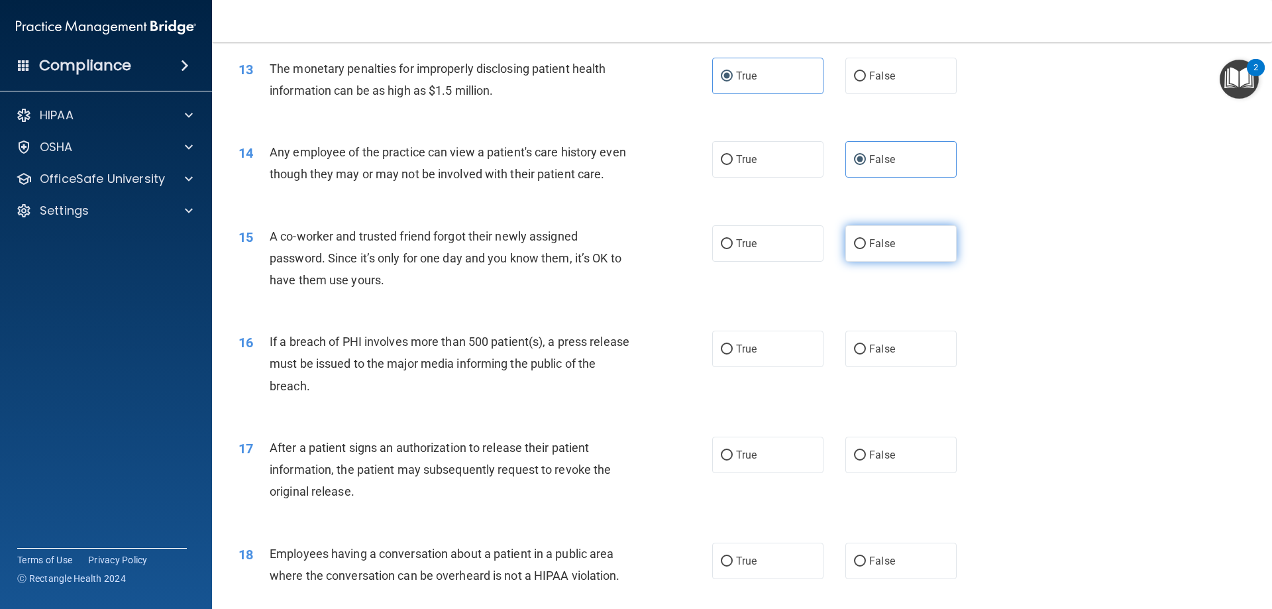
radio input "true"
click at [893, 367] on label "False" at bounding box center [901, 349] width 111 height 36
click at [866, 355] on input "False" at bounding box center [860, 350] width 12 height 10
radio input "true"
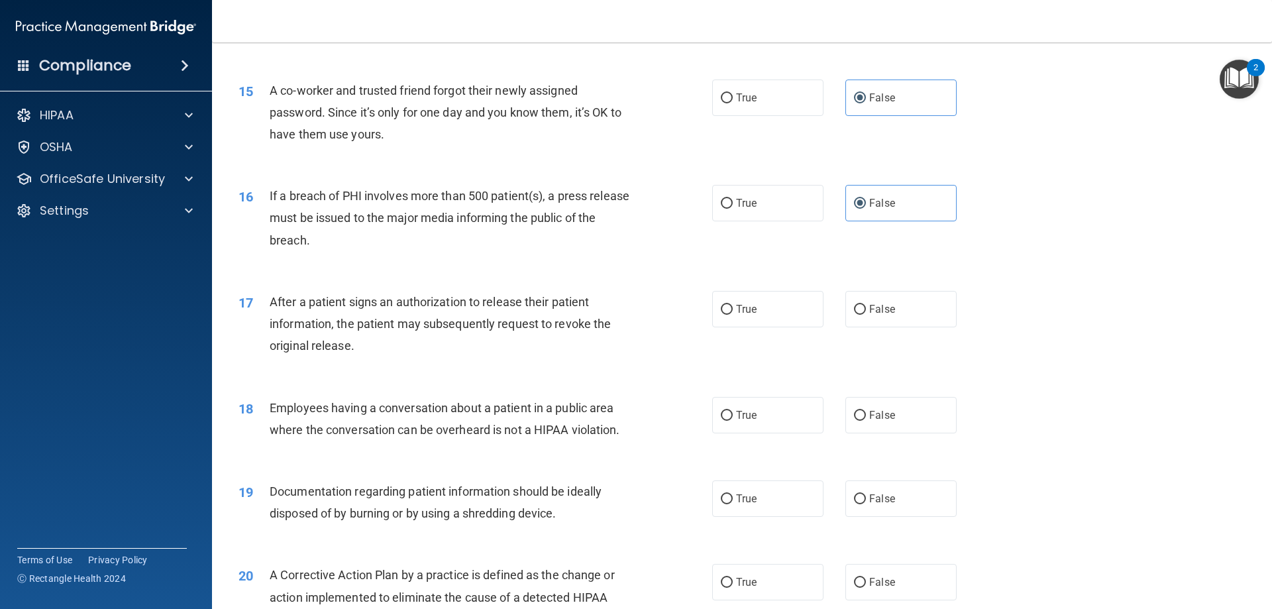
scroll to position [1392, 0]
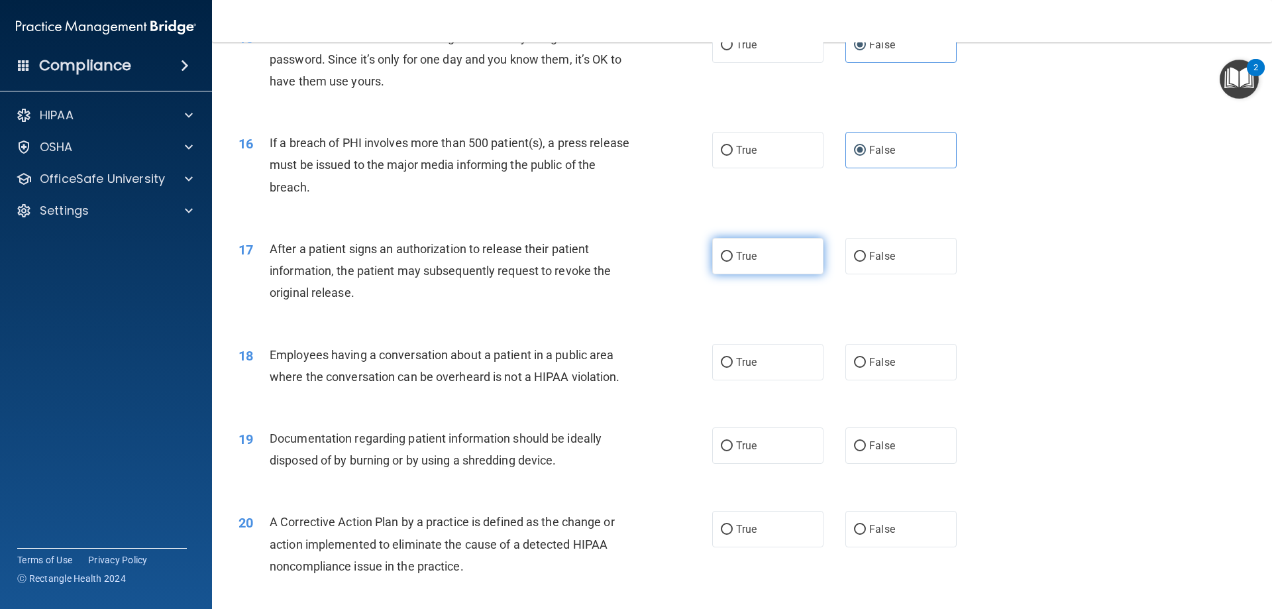
click at [767, 273] on label "True" at bounding box center [767, 256] width 111 height 36
click at [733, 262] on input "True" at bounding box center [727, 257] width 12 height 10
radio input "true"
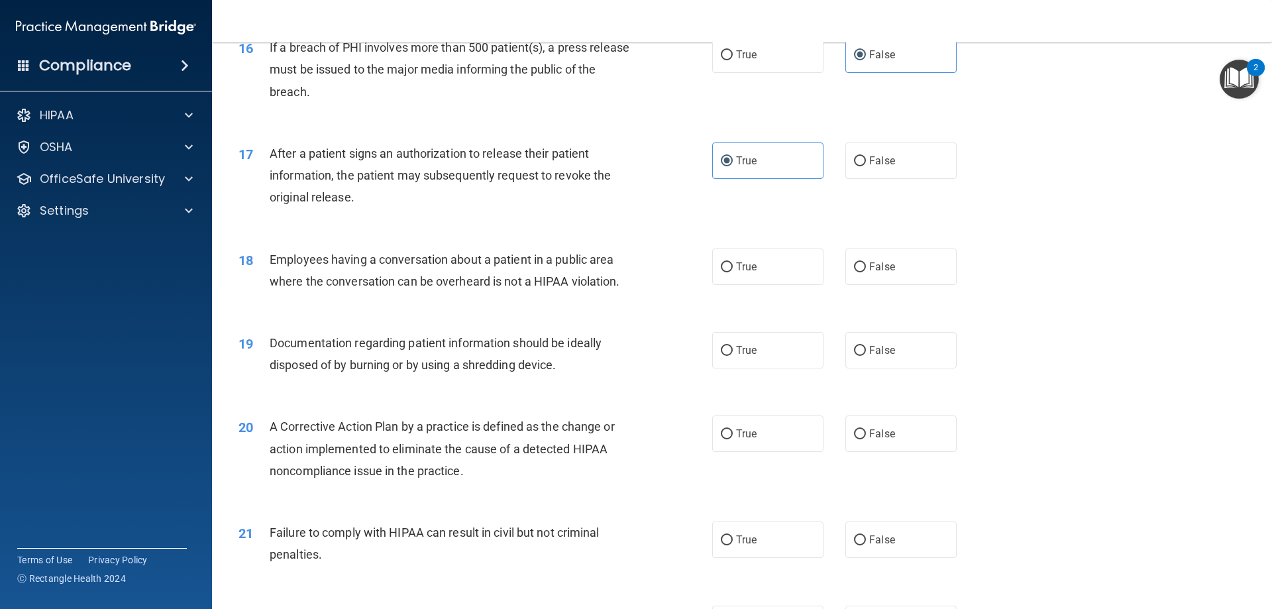
scroll to position [1524, 0]
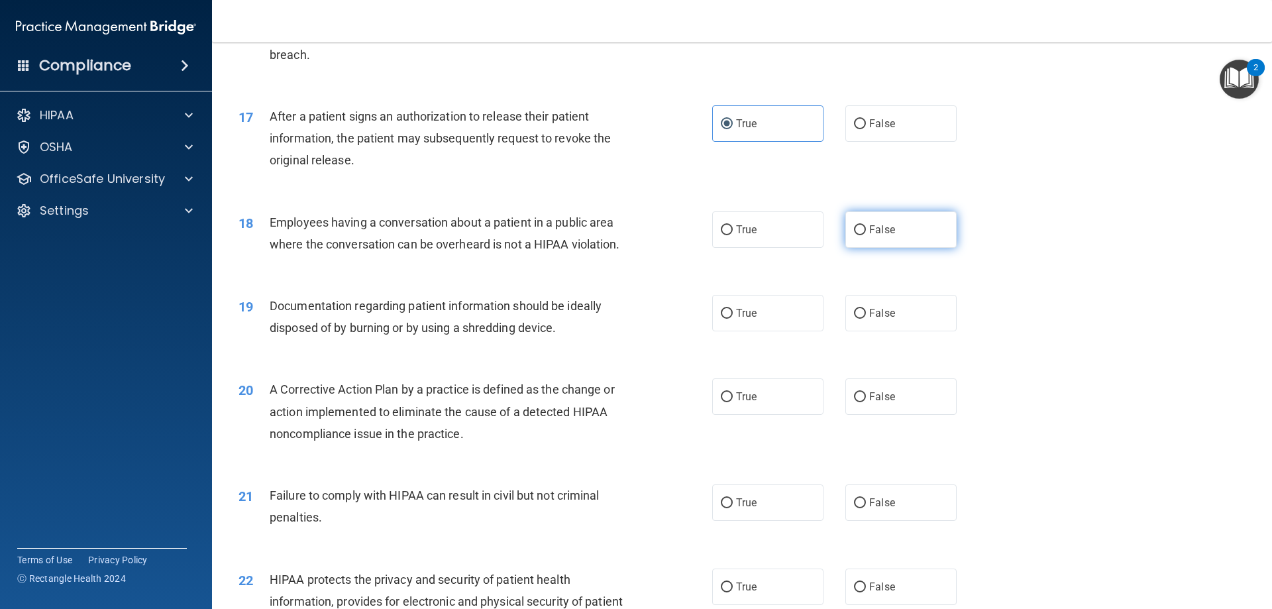
click at [871, 236] on span "False" at bounding box center [882, 229] width 26 height 13
click at [866, 235] on input "False" at bounding box center [860, 230] width 12 height 10
radio input "true"
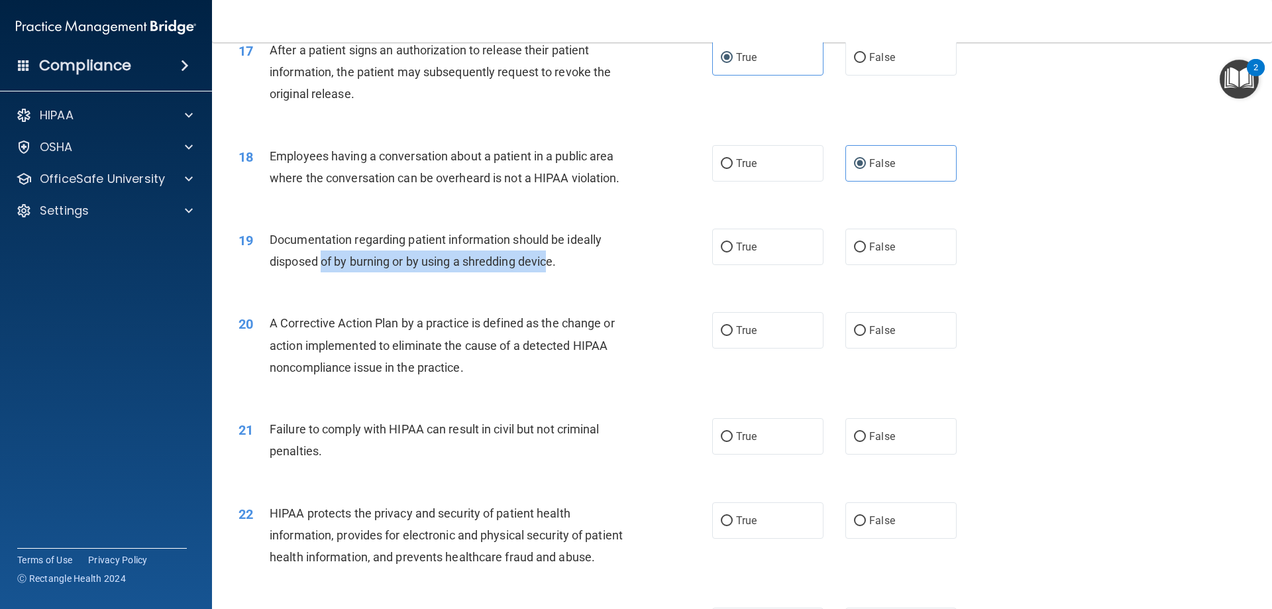
drag, startPoint x: 320, startPoint y: 280, endPoint x: 552, endPoint y: 287, distance: 232.0
click at [552, 268] on span "Documentation regarding patient information should be ideally disposed of by bu…" at bounding box center [436, 251] width 332 height 36
click at [506, 272] on div "Documentation regarding patient information should be ideally disposed of by bu…" at bounding box center [455, 251] width 370 height 44
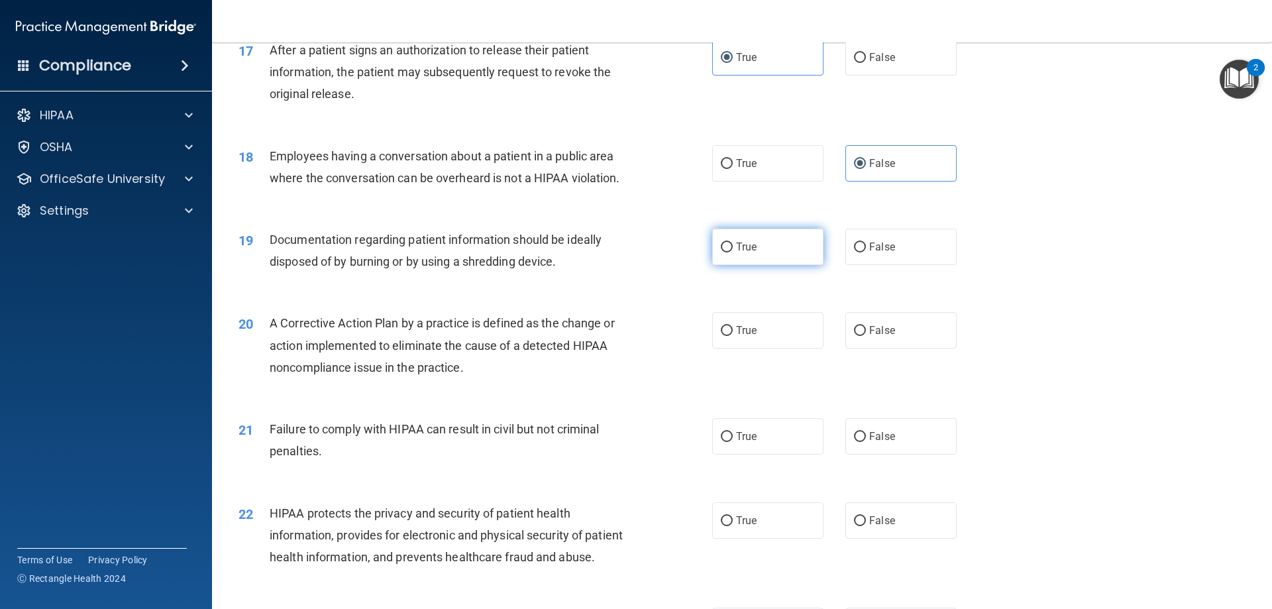
click at [787, 265] on label "True" at bounding box center [767, 247] width 111 height 36
click at [733, 252] on input "True" at bounding box center [727, 248] width 12 height 10
radio input "true"
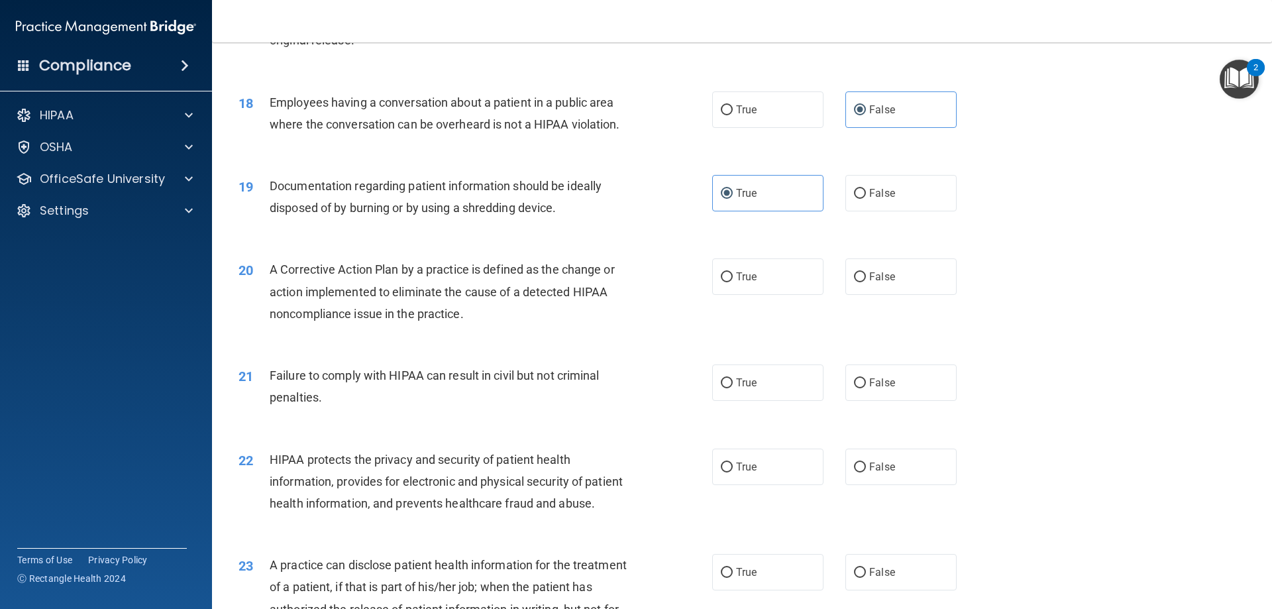
scroll to position [1789, 0]
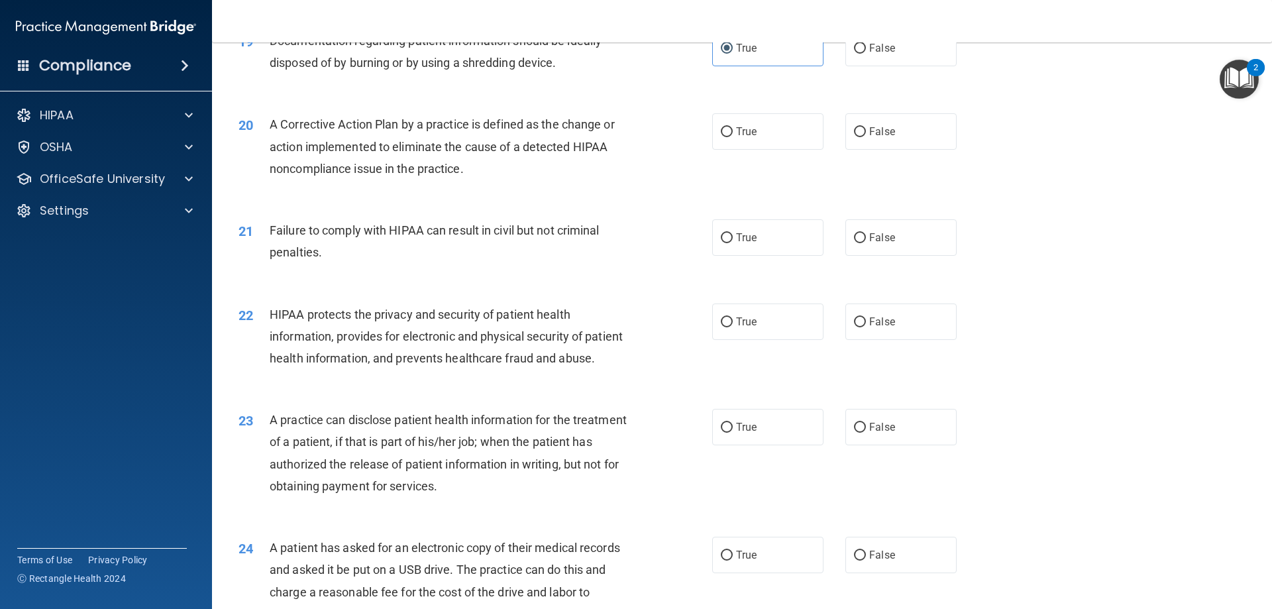
click at [573, 154] on div "A Corrective Action Plan by a practice is defined as the change or action imple…" at bounding box center [455, 146] width 370 height 66
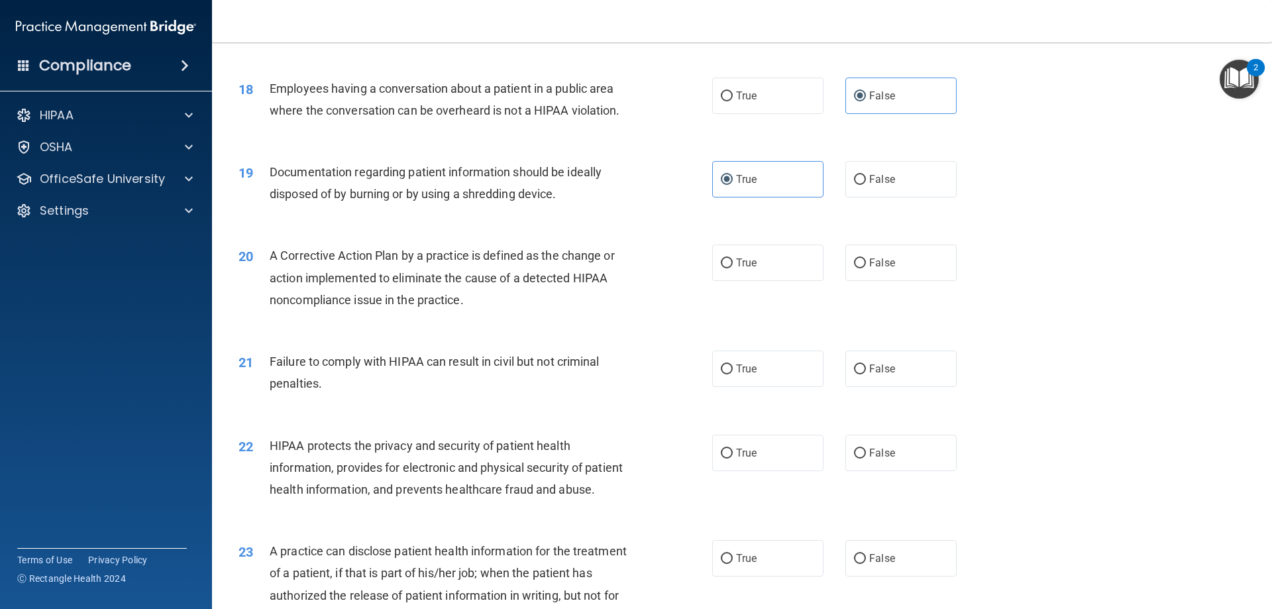
scroll to position [1657, 0]
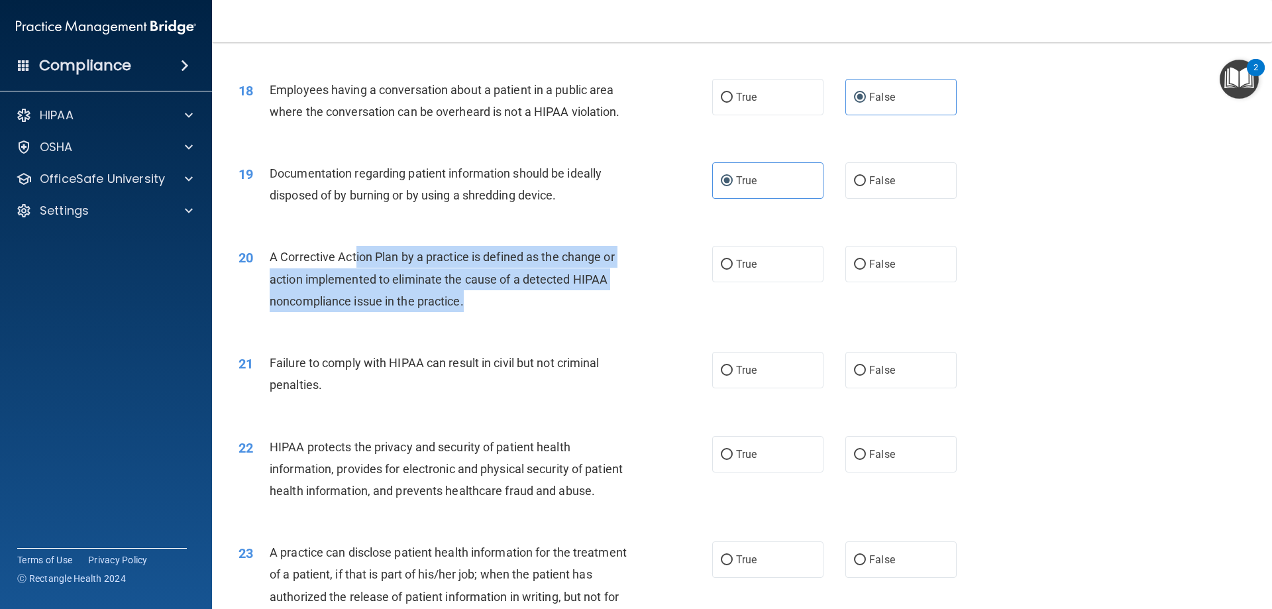
drag, startPoint x: 355, startPoint y: 278, endPoint x: 472, endPoint y: 335, distance: 130.4
click at [472, 319] on div "20 A Corrective Action Plan by a practice is defined as the change or action im…" at bounding box center [476, 282] width 514 height 73
click at [479, 312] on div "A Corrective Action Plan by a practice is defined as the change or action imple…" at bounding box center [455, 279] width 370 height 66
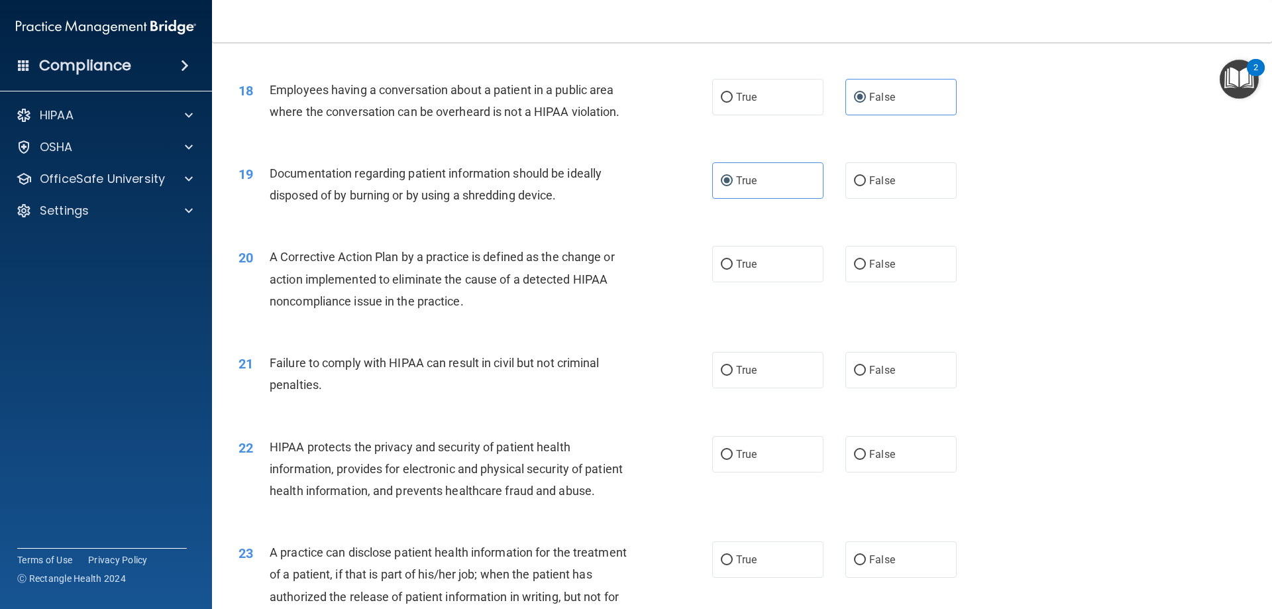
click at [588, 296] on span "A Corrective Action Plan by a practice is defined as the change or action imple…" at bounding box center [442, 279] width 345 height 58
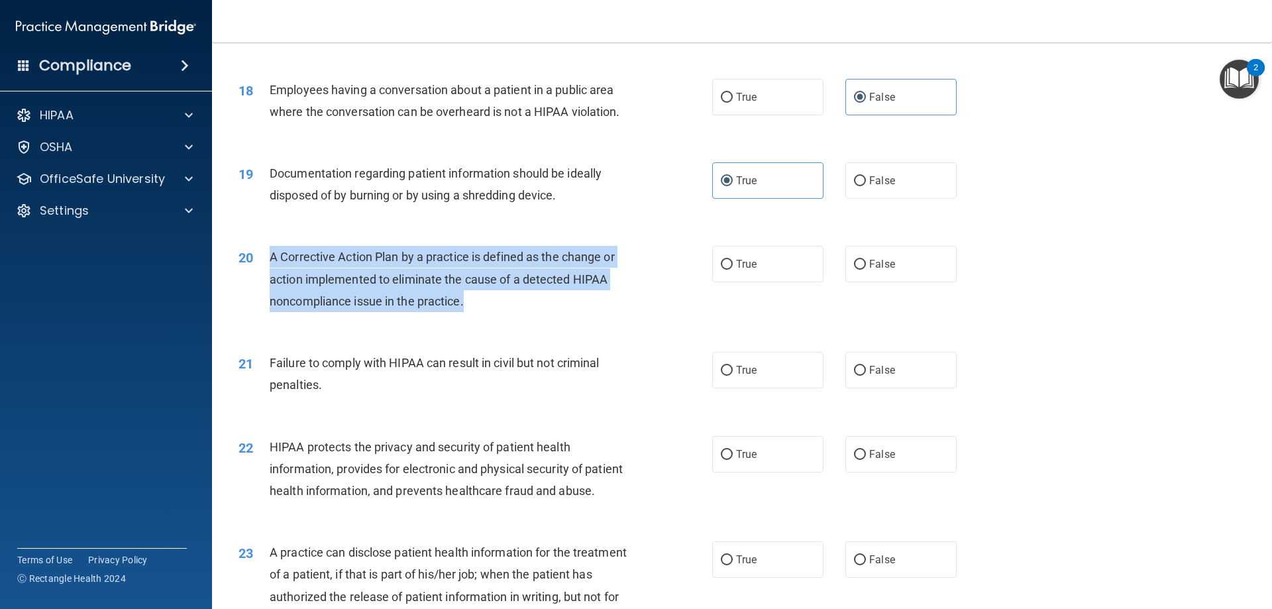
drag, startPoint x: 476, startPoint y: 328, endPoint x: 250, endPoint y: 284, distance: 230.2
click at [250, 284] on div "20 A Corrective Action Plan by a practice is defined as the change or action im…" at bounding box center [476, 282] width 514 height 73
click at [614, 284] on span "A Corrective Action Plan by a practice is defined as the change or action imple…" at bounding box center [442, 279] width 345 height 58
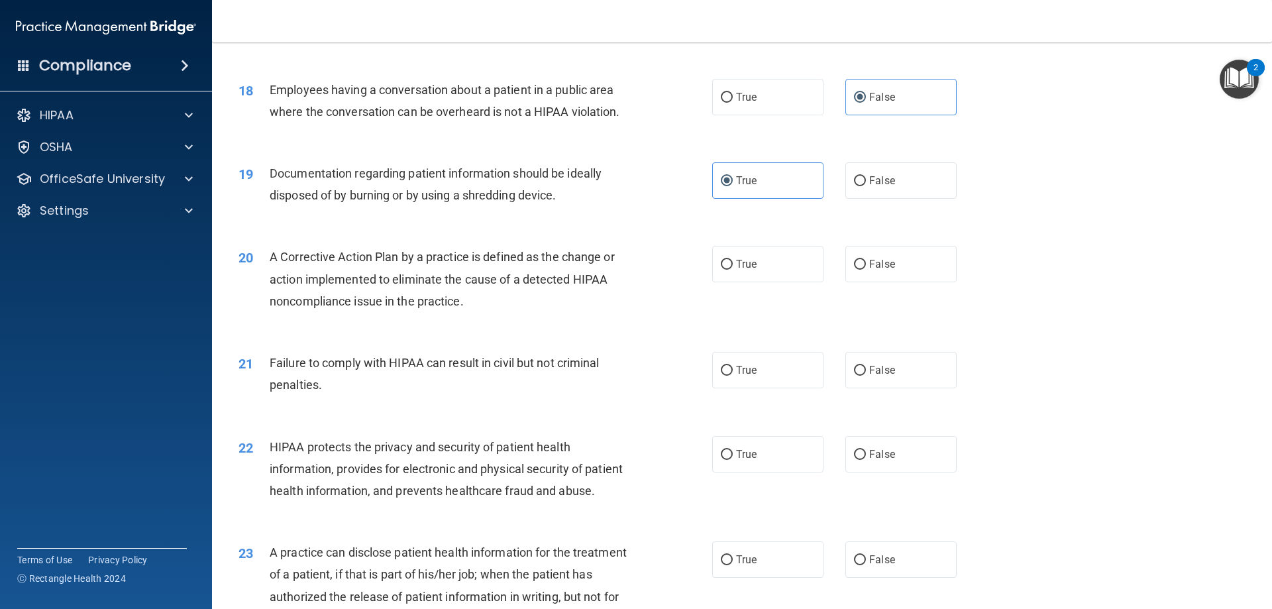
click at [295, 288] on div "A Corrective Action Plan by a practice is defined as the change or action imple…" at bounding box center [455, 279] width 370 height 66
click at [854, 229] on div "19 Documentation regarding patient information should be ideally disposed of by…" at bounding box center [742, 187] width 1027 height 83
click at [965, 199] on div "True False" at bounding box center [845, 180] width 267 height 36
drag, startPoint x: 394, startPoint y: 278, endPoint x: 408, endPoint y: 277, distance: 14.0
click at [408, 277] on span "A Corrective Action Plan by a practice is defined as the change or action imple…" at bounding box center [442, 279] width 345 height 58
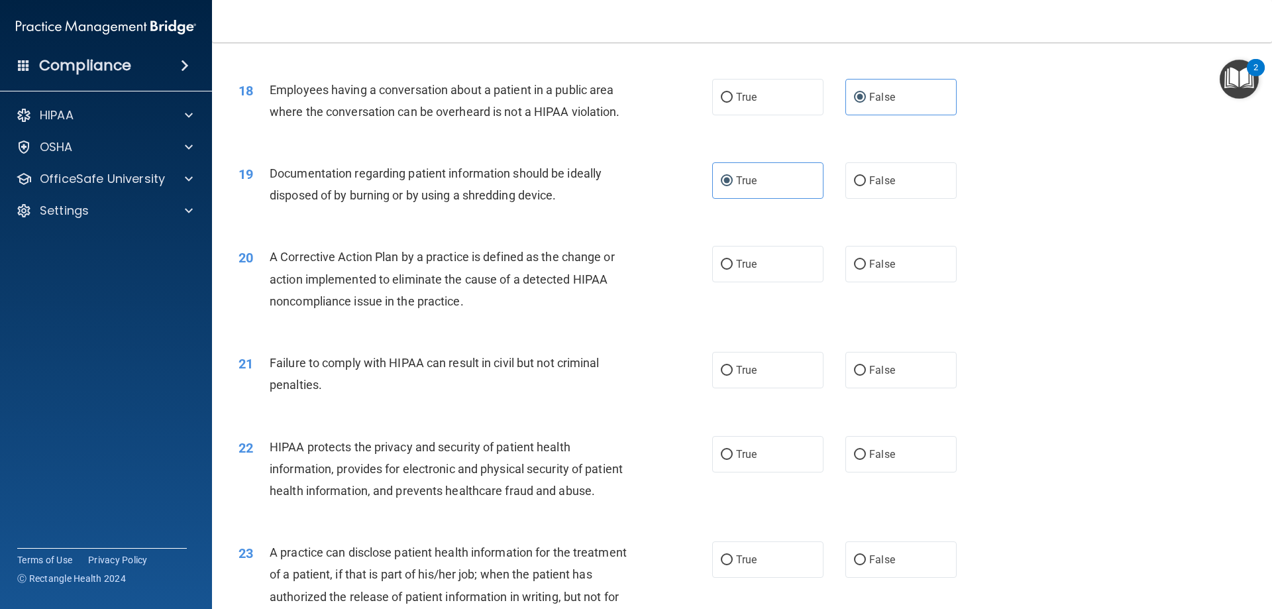
click at [376, 307] on span "A Corrective Action Plan by a practice is defined as the change or action imple…" at bounding box center [442, 279] width 345 height 58
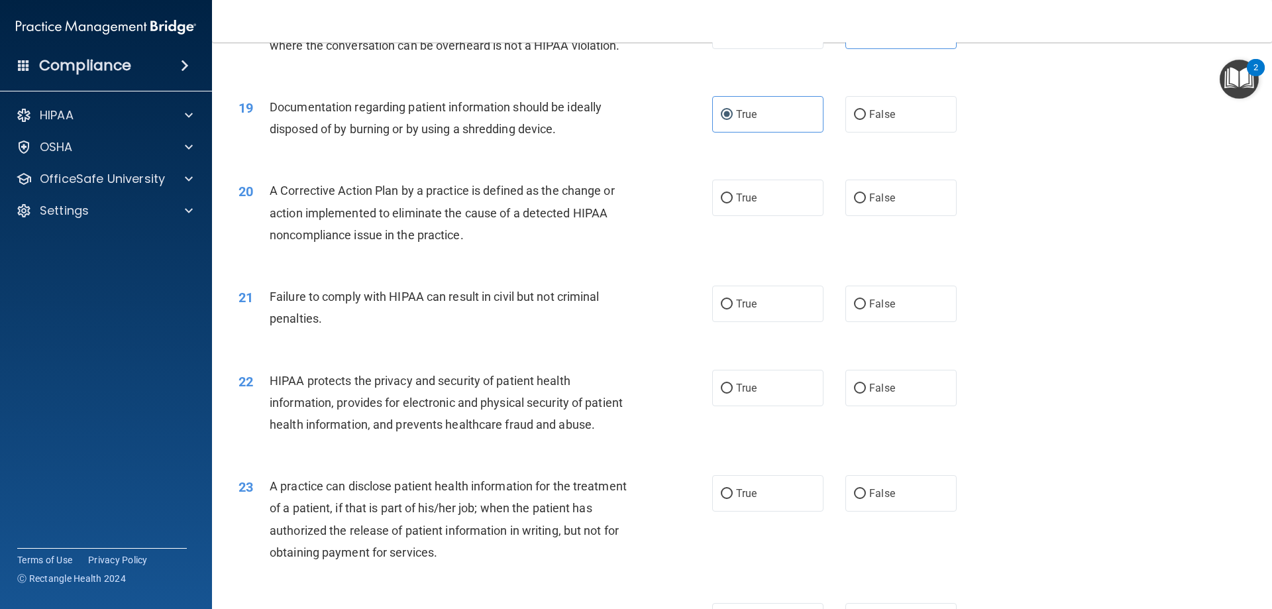
scroll to position [1789, 0]
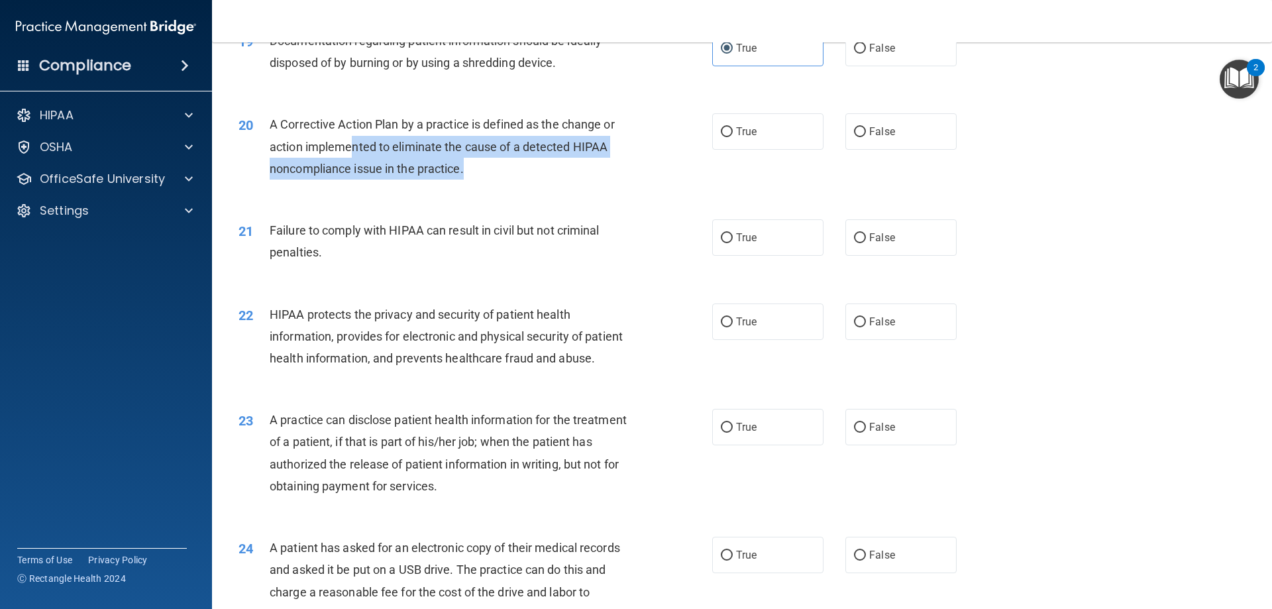
drag, startPoint x: 355, startPoint y: 171, endPoint x: 491, endPoint y: 191, distance: 137.9
click at [491, 180] on div "A Corrective Action Plan by a practice is defined as the change or action imple…" at bounding box center [455, 146] width 370 height 66
click at [563, 186] on div "20 A Corrective Action Plan by a practice is defined as the change or action im…" at bounding box center [476, 149] width 514 height 73
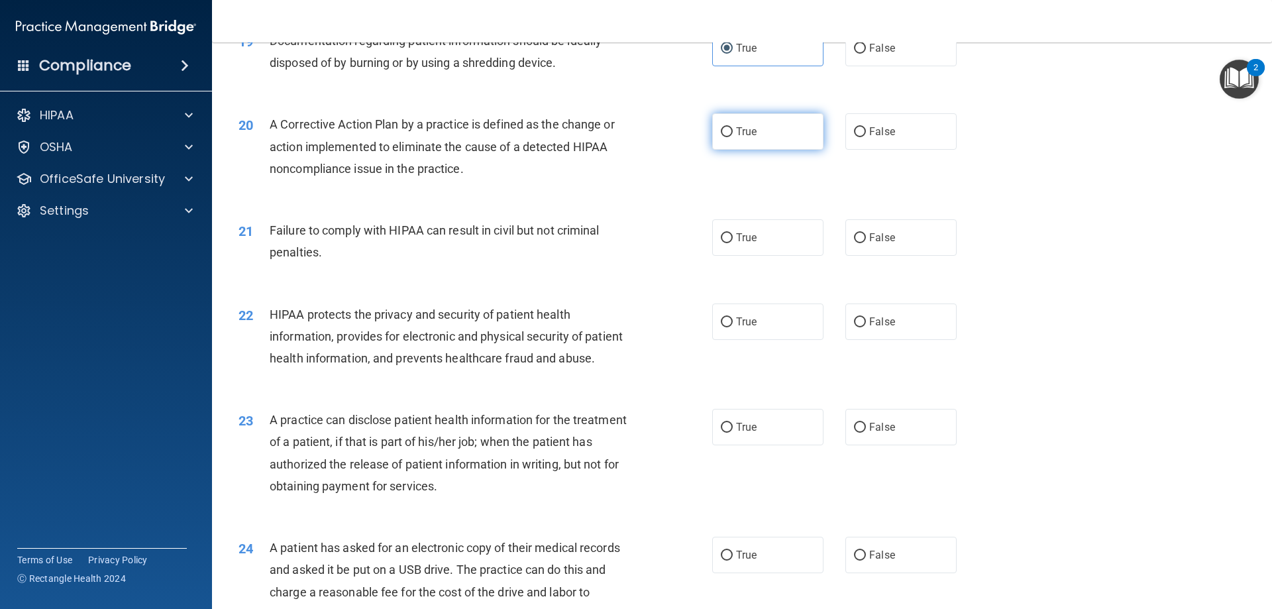
click at [754, 150] on label "True" at bounding box center [767, 131] width 111 height 36
click at [733, 137] on input "True" at bounding box center [727, 132] width 12 height 10
radio input "true"
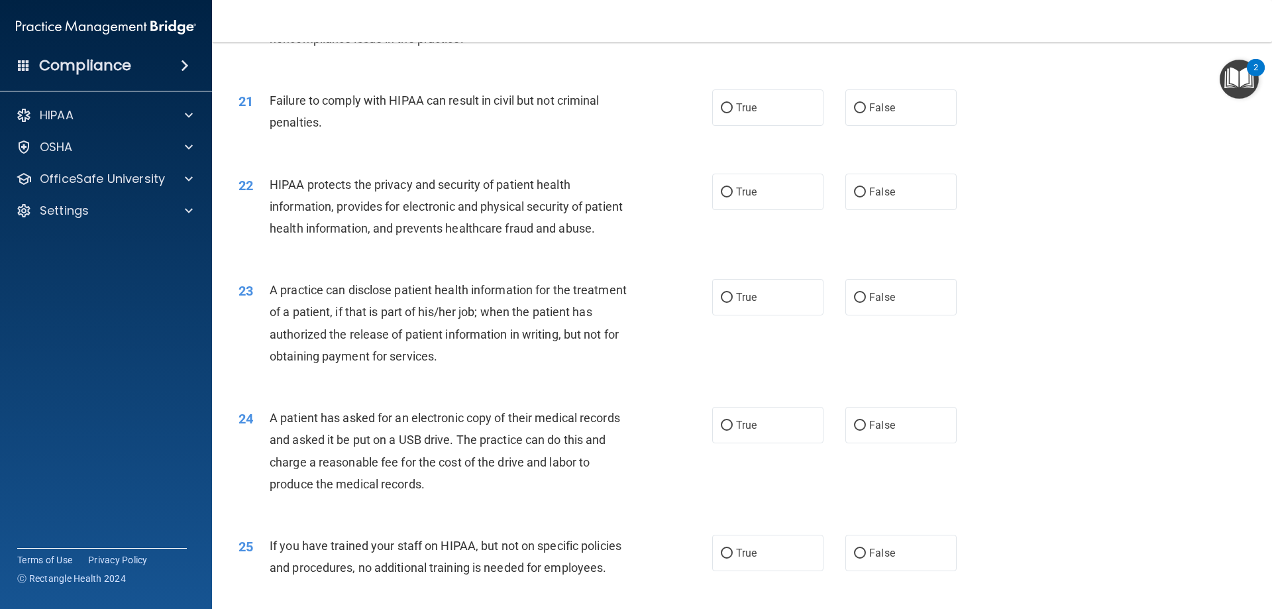
scroll to position [1922, 0]
click at [878, 111] on span "False" at bounding box center [882, 105] width 26 height 13
click at [866, 111] on input "False" at bounding box center [860, 106] width 12 height 10
radio input "true"
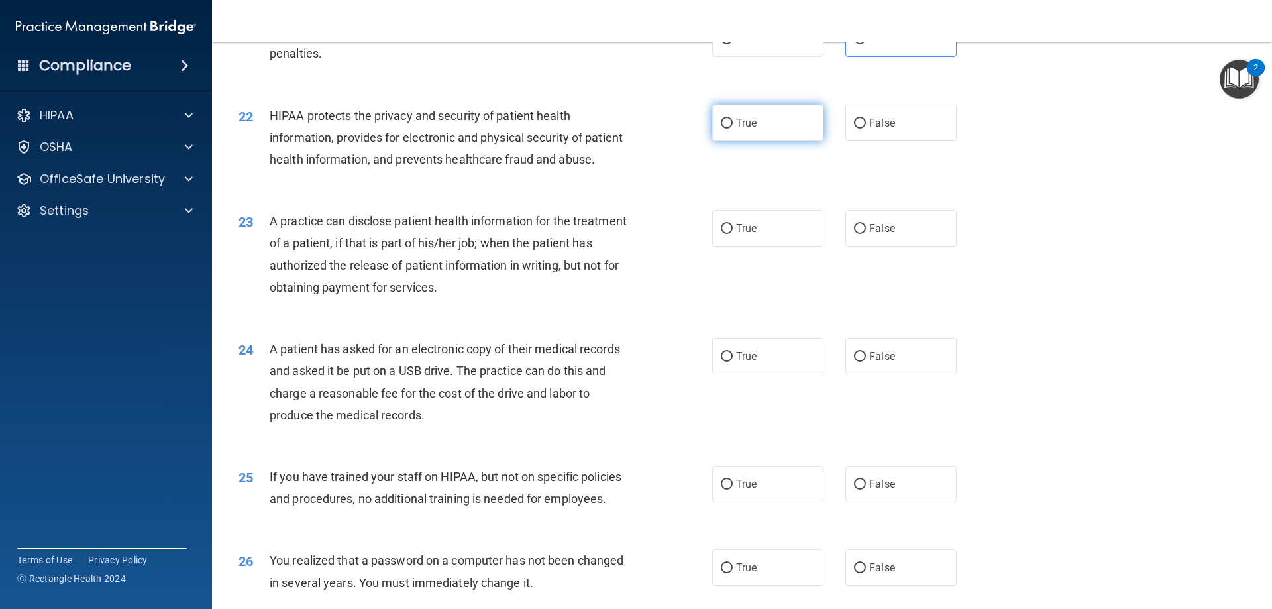
click at [781, 141] on label "True" at bounding box center [767, 123] width 111 height 36
click at [733, 129] on input "True" at bounding box center [727, 124] width 12 height 10
radio input "true"
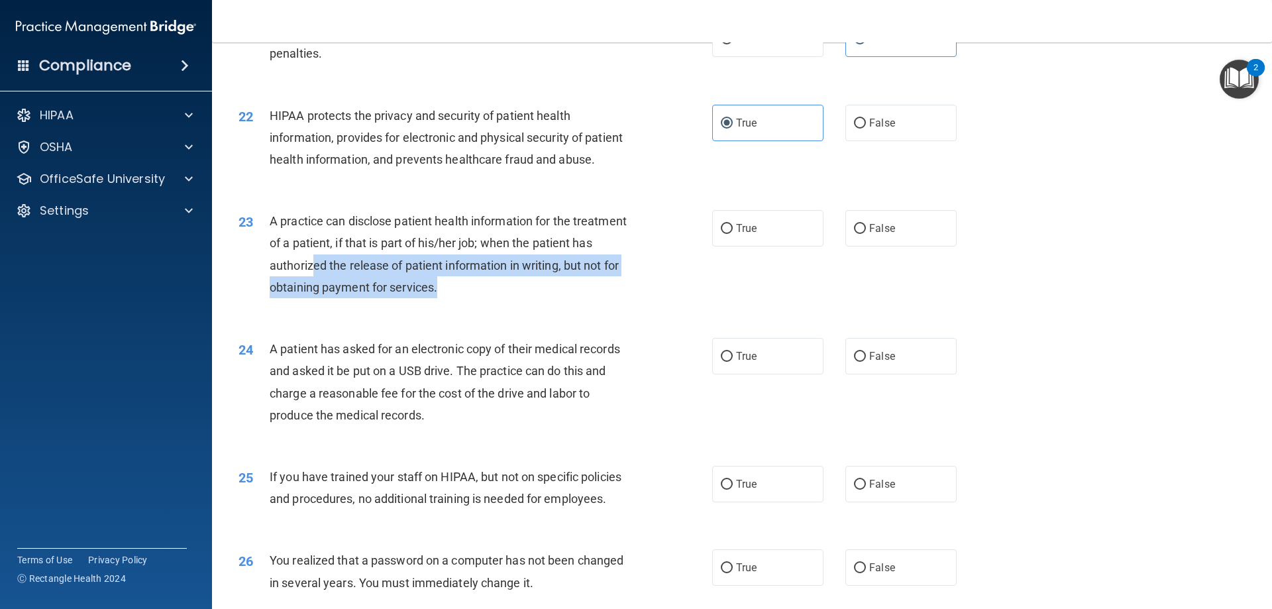
drag, startPoint x: 373, startPoint y: 310, endPoint x: 521, endPoint y: 336, distance: 150.0
click at [521, 298] on div "A practice can disclose patient health information for the treatment of a patie…" at bounding box center [455, 254] width 370 height 88
click at [573, 298] on div "A practice can disclose patient health information for the treatment of a patie…" at bounding box center [455, 254] width 370 height 88
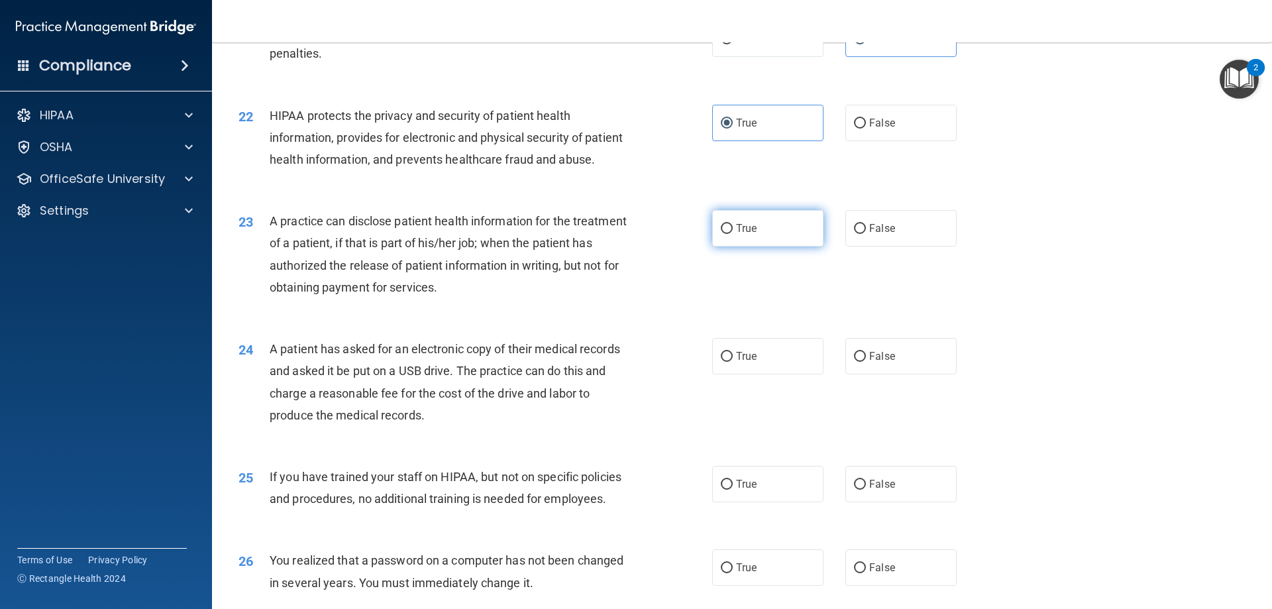
click at [759, 247] on label "True" at bounding box center [767, 228] width 111 height 36
click at [733, 234] on input "True" at bounding box center [727, 229] width 12 height 10
radio input "true"
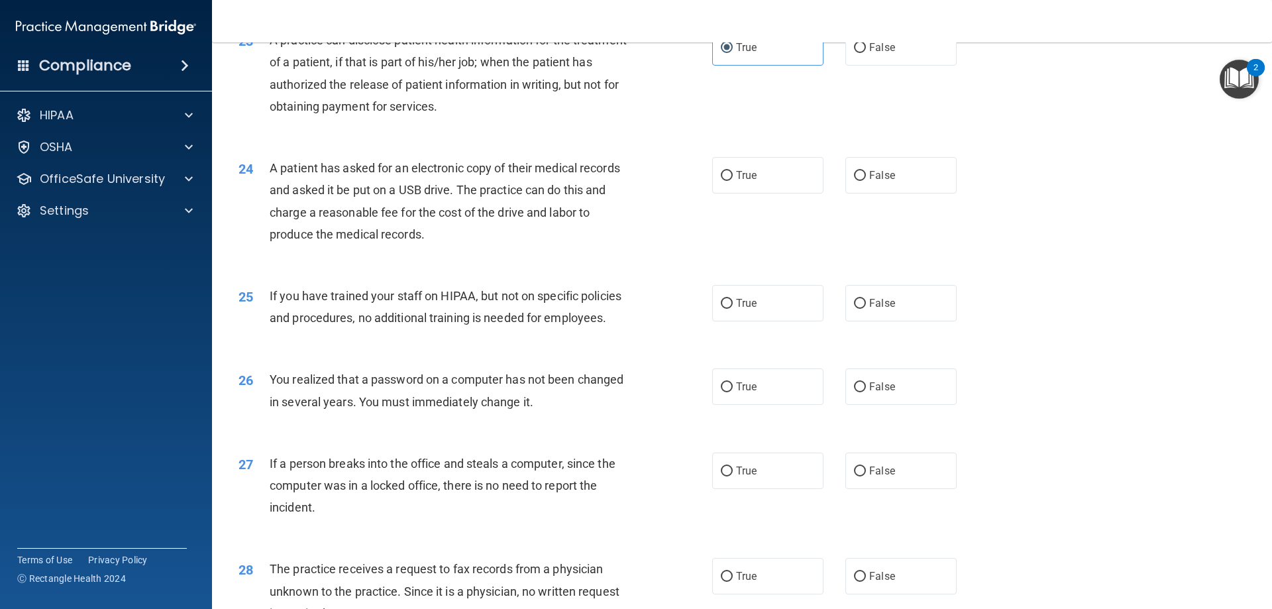
scroll to position [2187, 0]
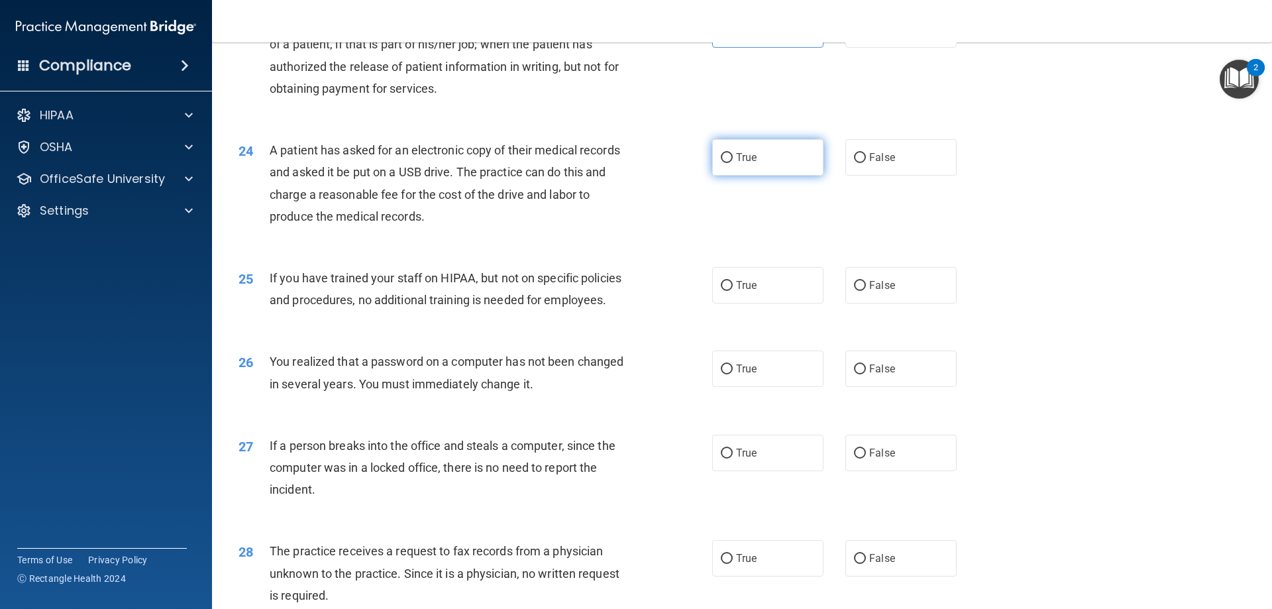
click at [730, 176] on label "True" at bounding box center [767, 157] width 111 height 36
click at [730, 163] on input "True" at bounding box center [727, 158] width 12 height 10
radio input "true"
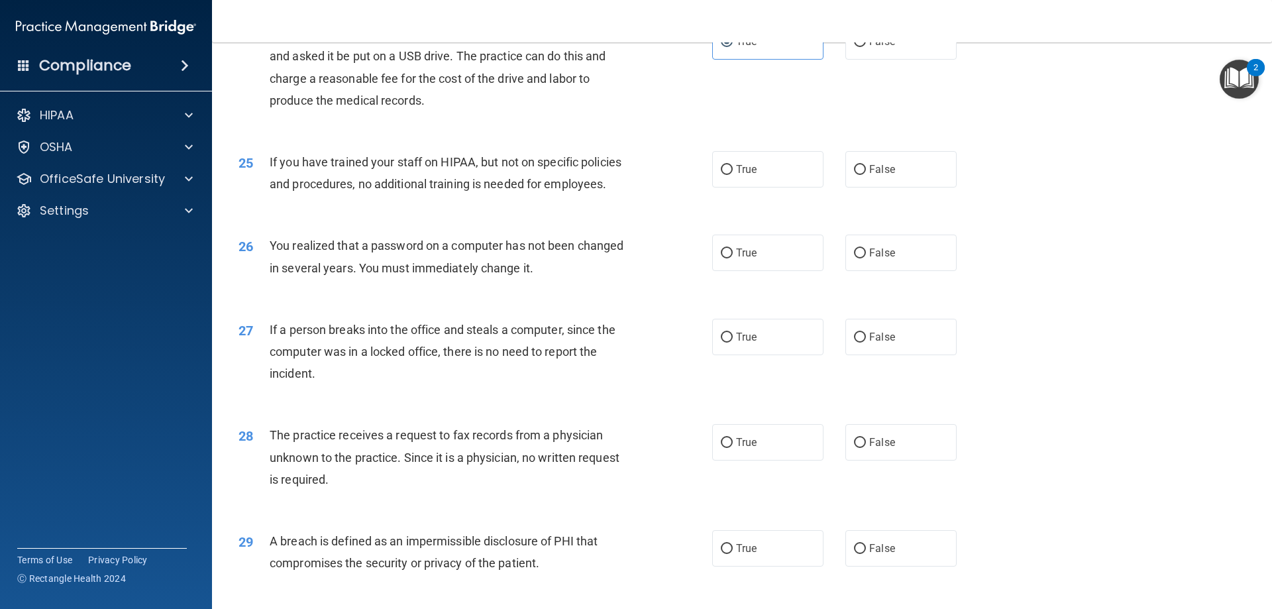
scroll to position [2319, 0]
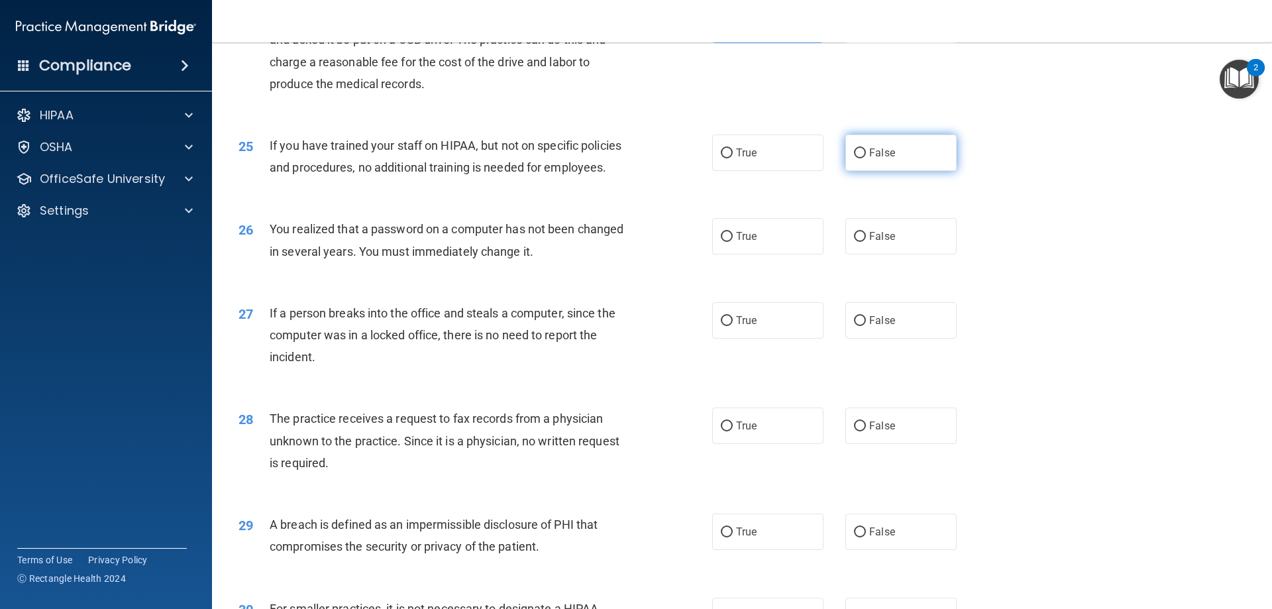
click at [897, 171] on label "False" at bounding box center [901, 153] width 111 height 36
click at [866, 158] on input "False" at bounding box center [860, 153] width 12 height 10
radio input "true"
click at [759, 254] on label "True" at bounding box center [767, 236] width 111 height 36
click at [733, 242] on input "True" at bounding box center [727, 237] width 12 height 10
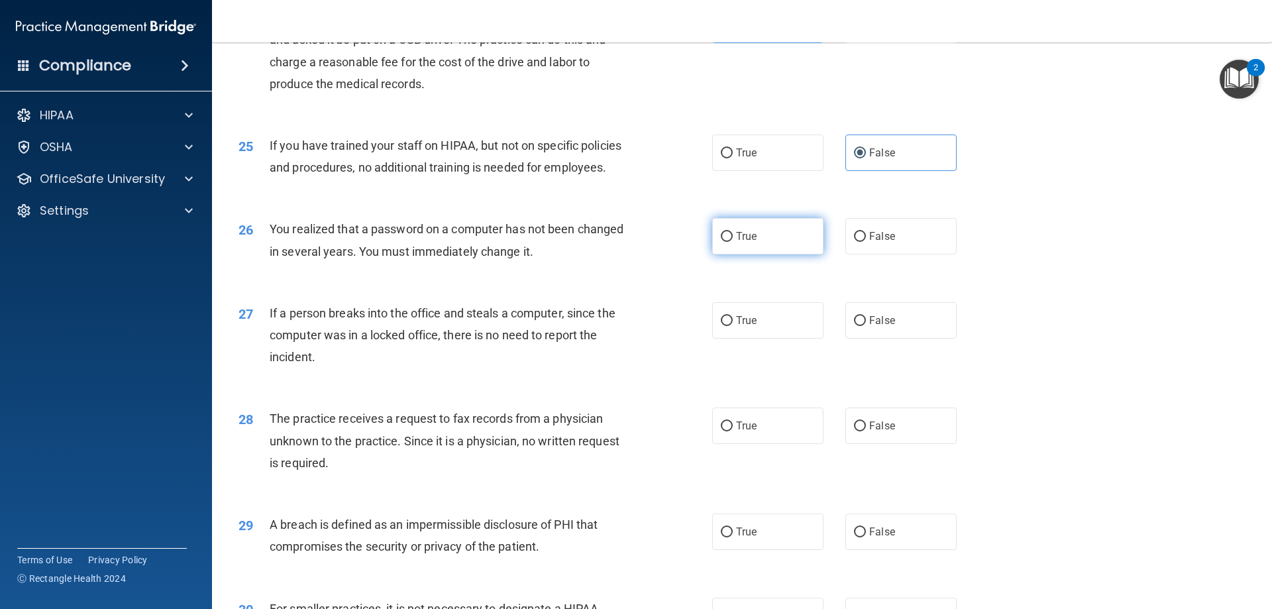
radio input "true"
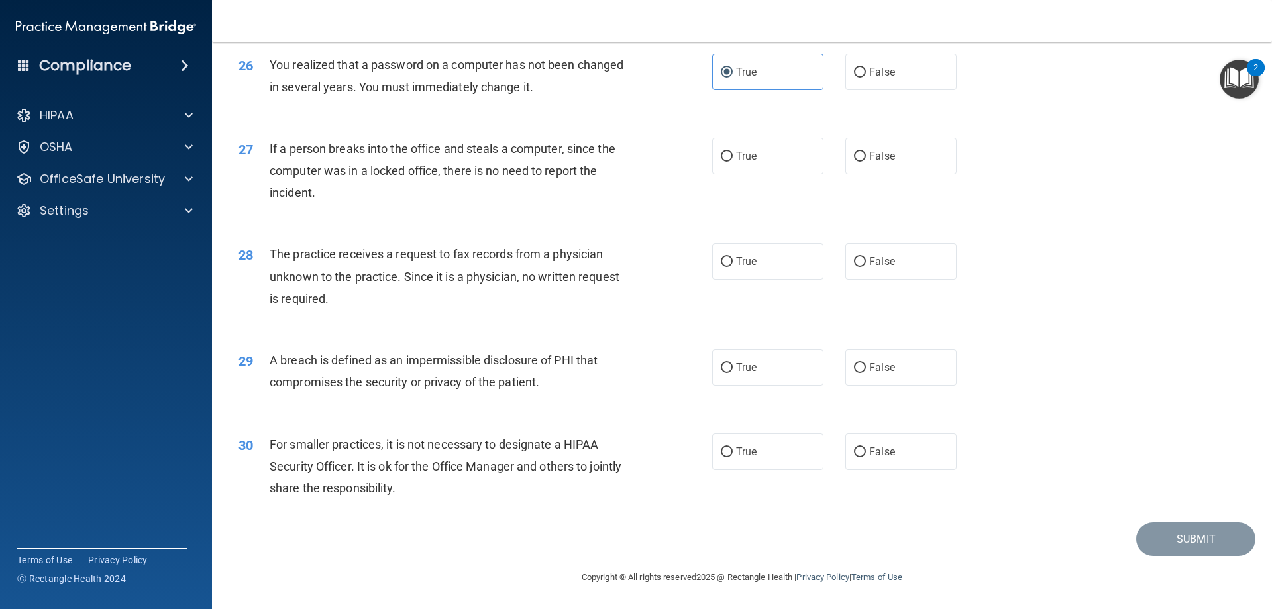
scroll to position [2518, 0]
click at [872, 162] on span "False" at bounding box center [882, 156] width 26 height 13
click at [866, 162] on input "False" at bounding box center [860, 157] width 12 height 10
radio input "true"
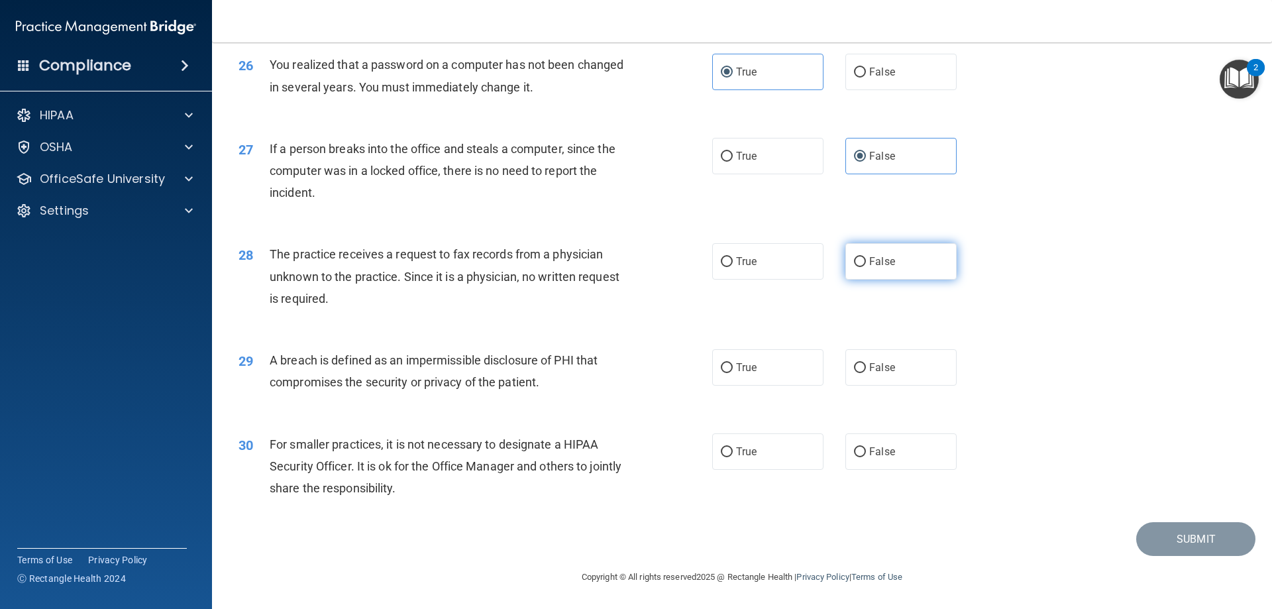
click at [887, 272] on label "False" at bounding box center [901, 261] width 111 height 36
click at [866, 267] on input "False" at bounding box center [860, 262] width 12 height 10
radio input "true"
click at [759, 269] on label "True" at bounding box center [767, 261] width 111 height 36
click at [733, 267] on input "True" at bounding box center [727, 262] width 12 height 10
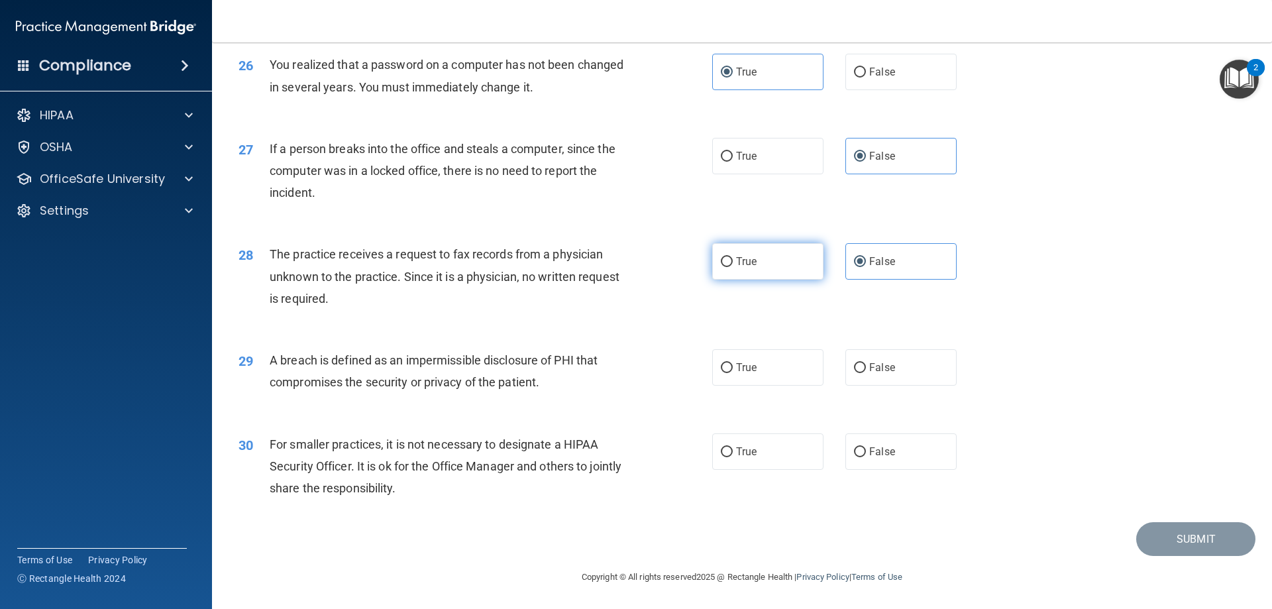
radio input "true"
radio input "false"
click at [769, 366] on label "True" at bounding box center [767, 367] width 111 height 36
click at [733, 366] on input "True" at bounding box center [727, 368] width 12 height 10
radio input "true"
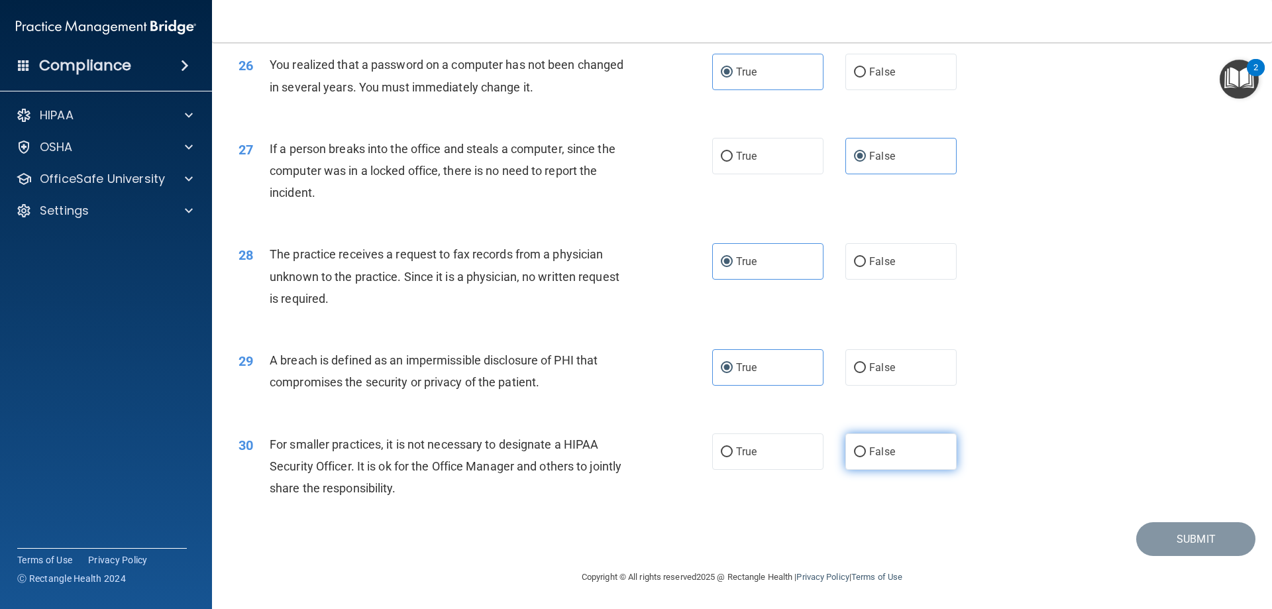
click at [904, 451] on label "False" at bounding box center [901, 451] width 111 height 36
click at [866, 451] on input "False" at bounding box center [860, 452] width 12 height 10
radio input "true"
click at [1145, 541] on button "Submit" at bounding box center [1195, 539] width 119 height 34
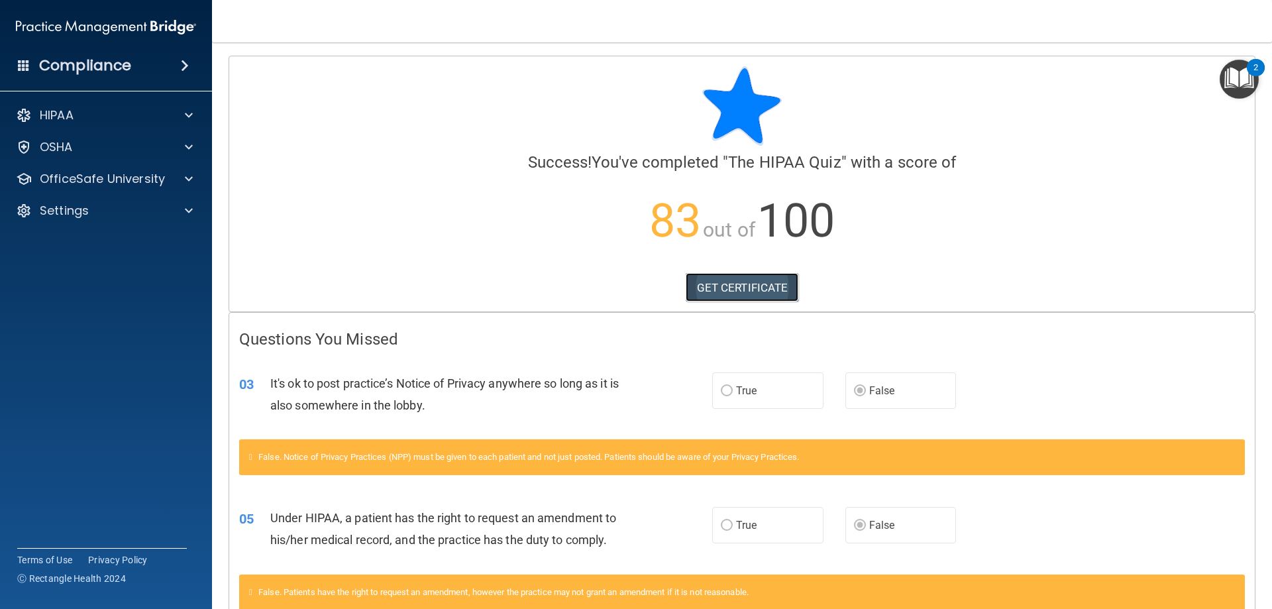
click at [747, 286] on link "GET CERTIFICATE" at bounding box center [742, 287] width 113 height 29
click at [190, 117] on span at bounding box center [189, 115] width 8 height 16
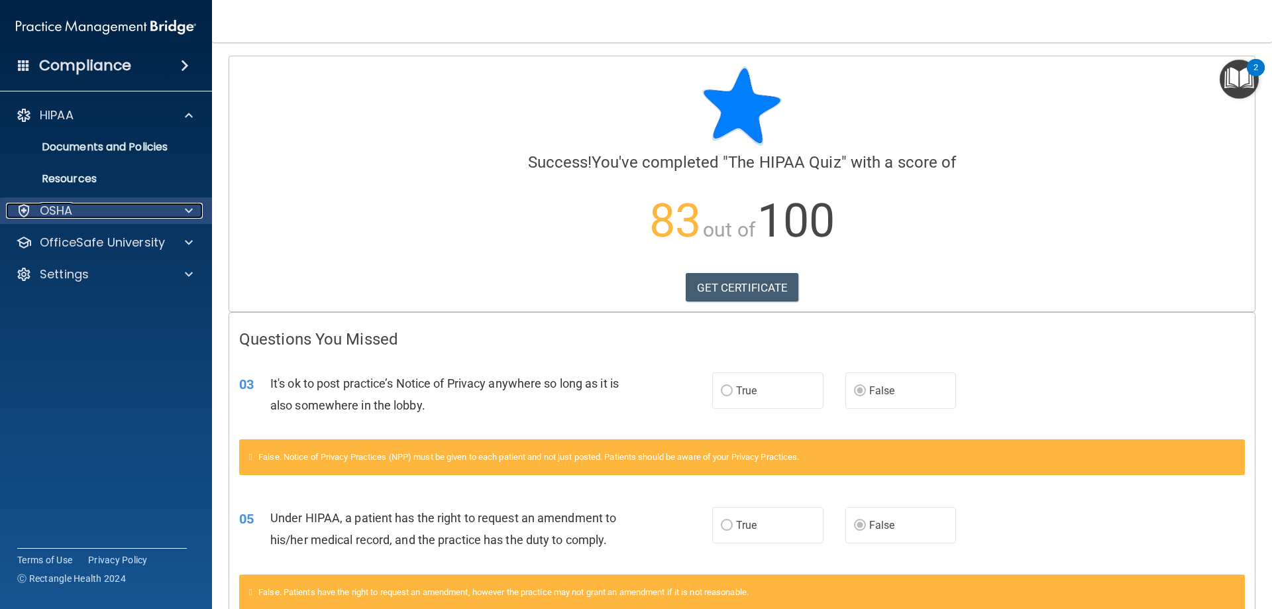
click at [185, 206] on span at bounding box center [189, 211] width 8 height 16
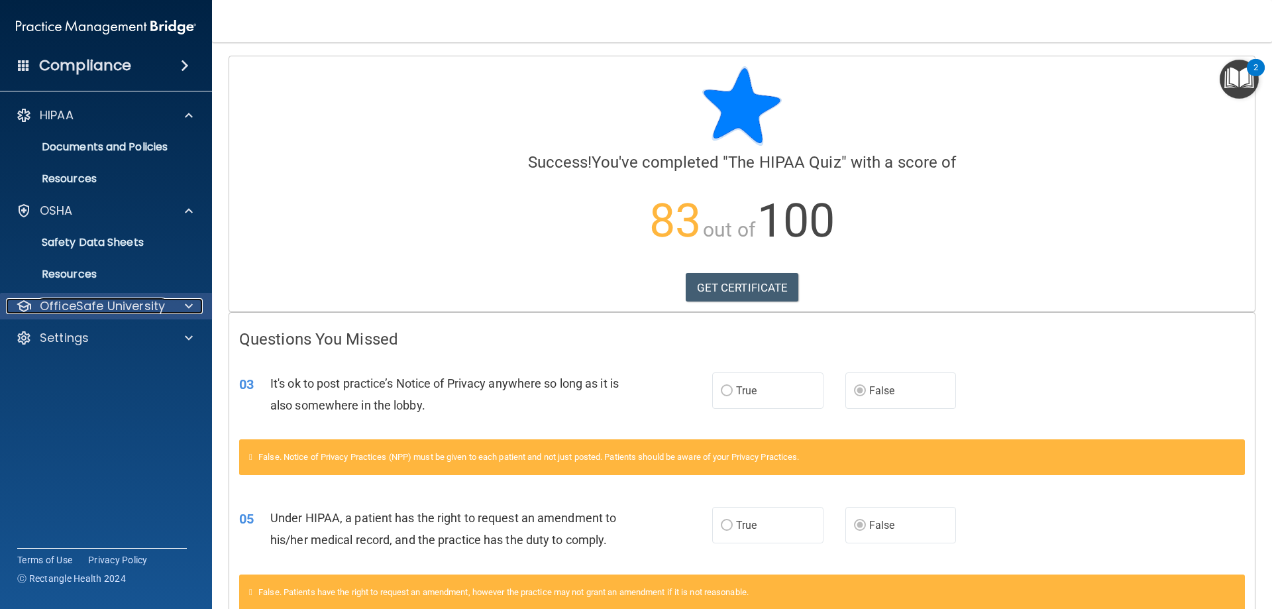
click at [188, 303] on span at bounding box center [189, 306] width 8 height 16
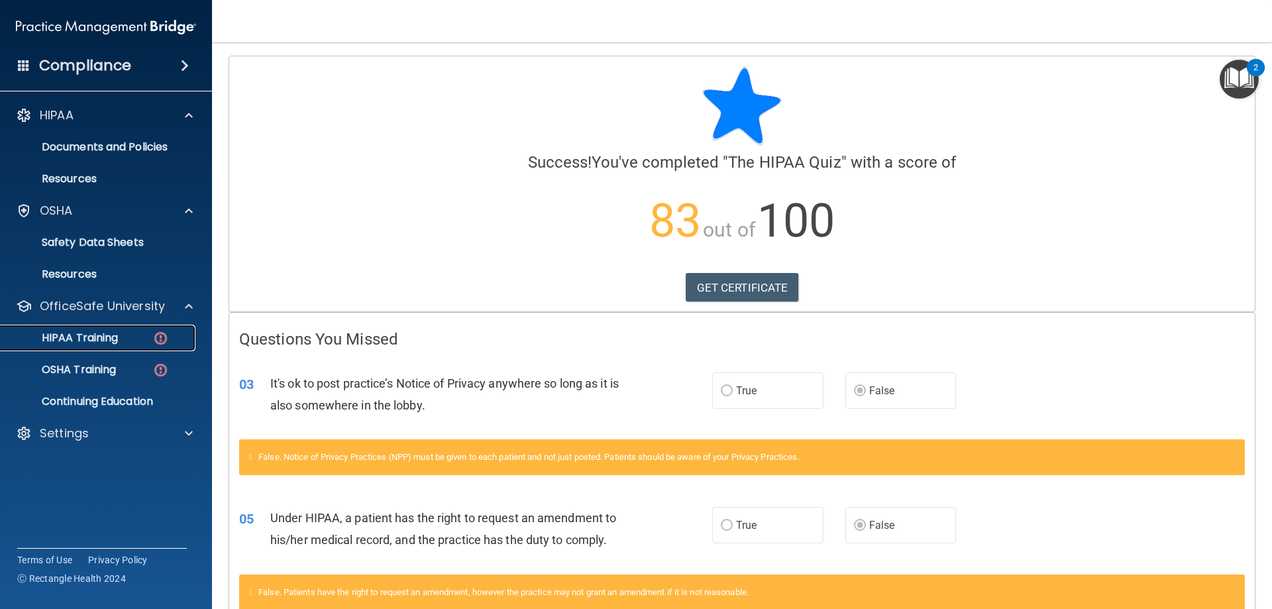
click at [79, 339] on p "HIPAA Training" at bounding box center [63, 337] width 109 height 13
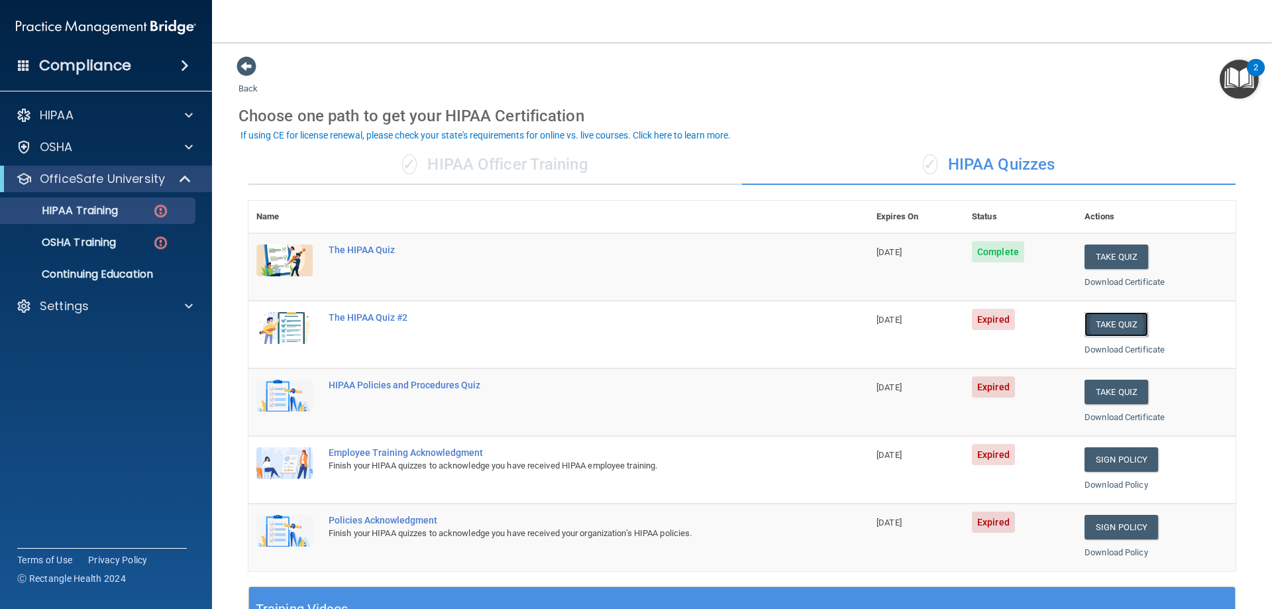
click at [1109, 322] on button "Take Quiz" at bounding box center [1117, 324] width 64 height 25
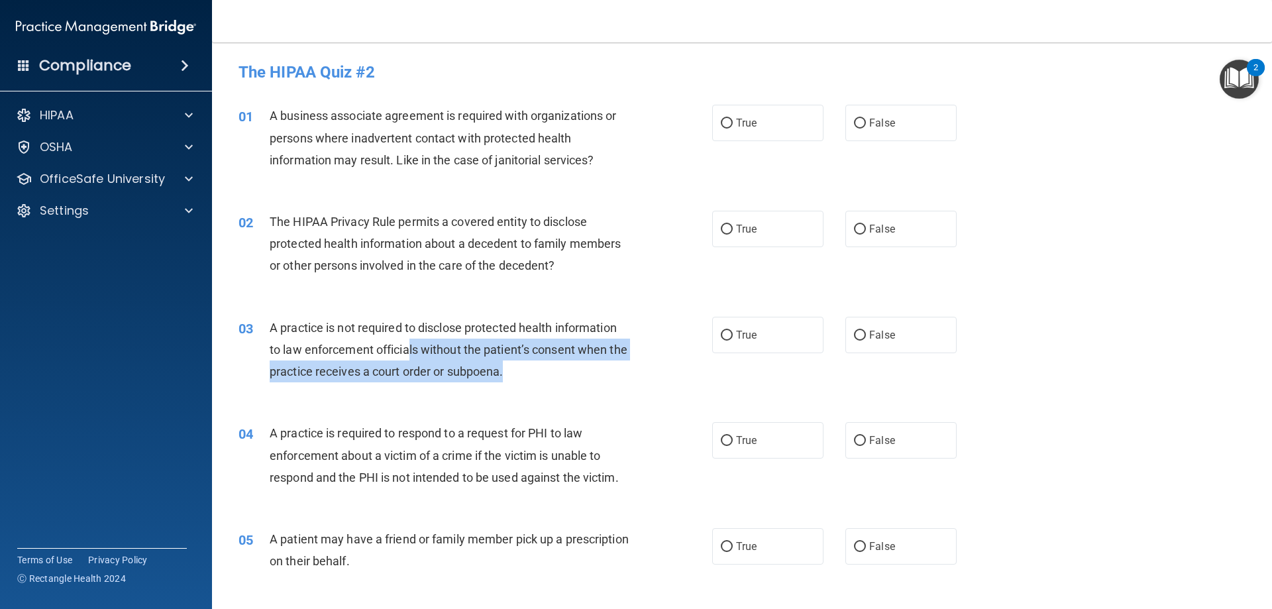
drag, startPoint x: 410, startPoint y: 351, endPoint x: 568, endPoint y: 372, distance: 159.2
click at [568, 372] on div "A practice is not required to disclose protected health information to law enfo…" at bounding box center [455, 350] width 370 height 66
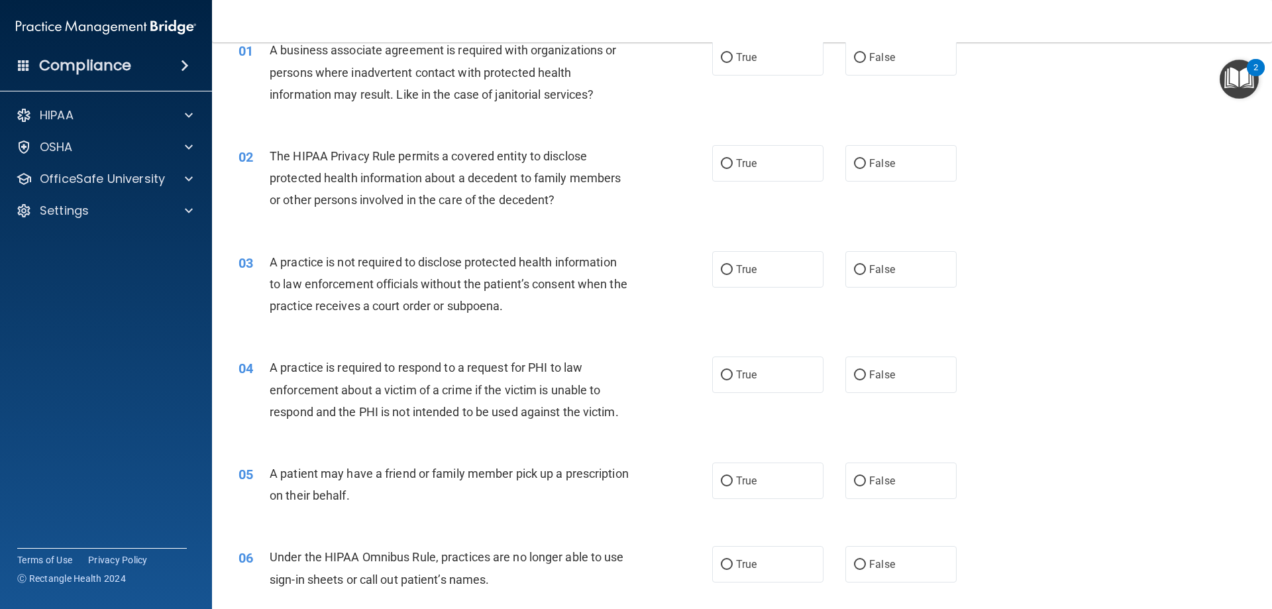
scroll to position [66, 0]
click at [724, 55] on input "True" at bounding box center [727, 57] width 12 height 10
radio input "true"
click at [763, 159] on label "True" at bounding box center [767, 162] width 111 height 36
click at [733, 159] on input "True" at bounding box center [727, 163] width 12 height 10
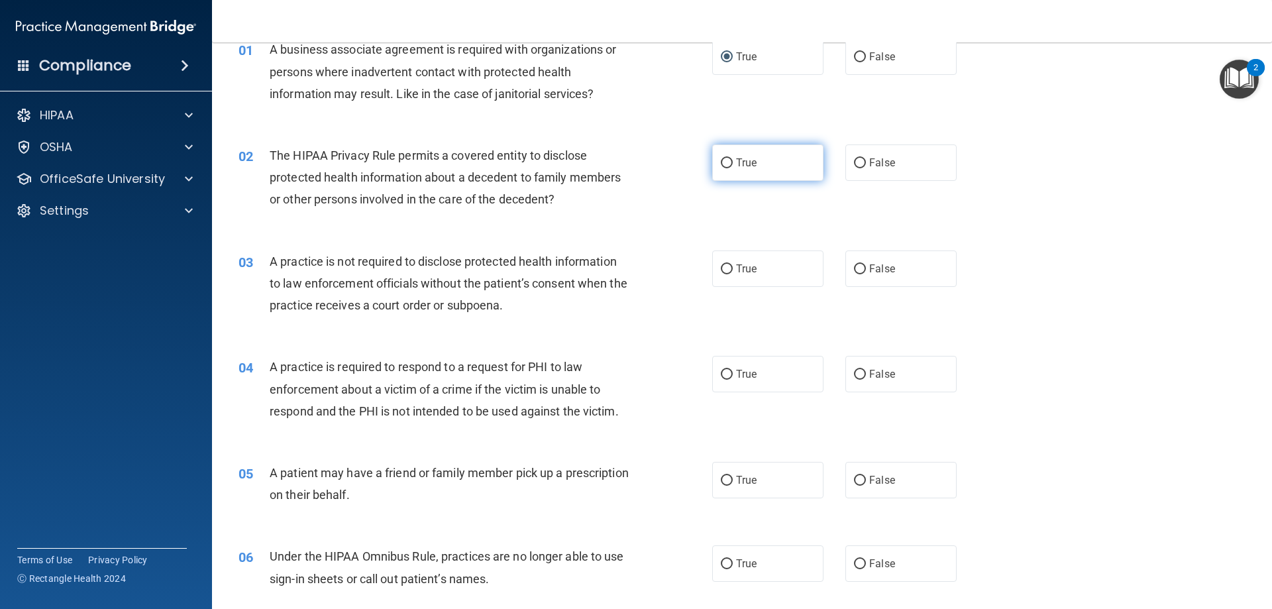
radio input "true"
click at [906, 264] on label "False" at bounding box center [901, 268] width 111 height 36
click at [866, 264] on input "False" at bounding box center [860, 269] width 12 height 10
radio input "true"
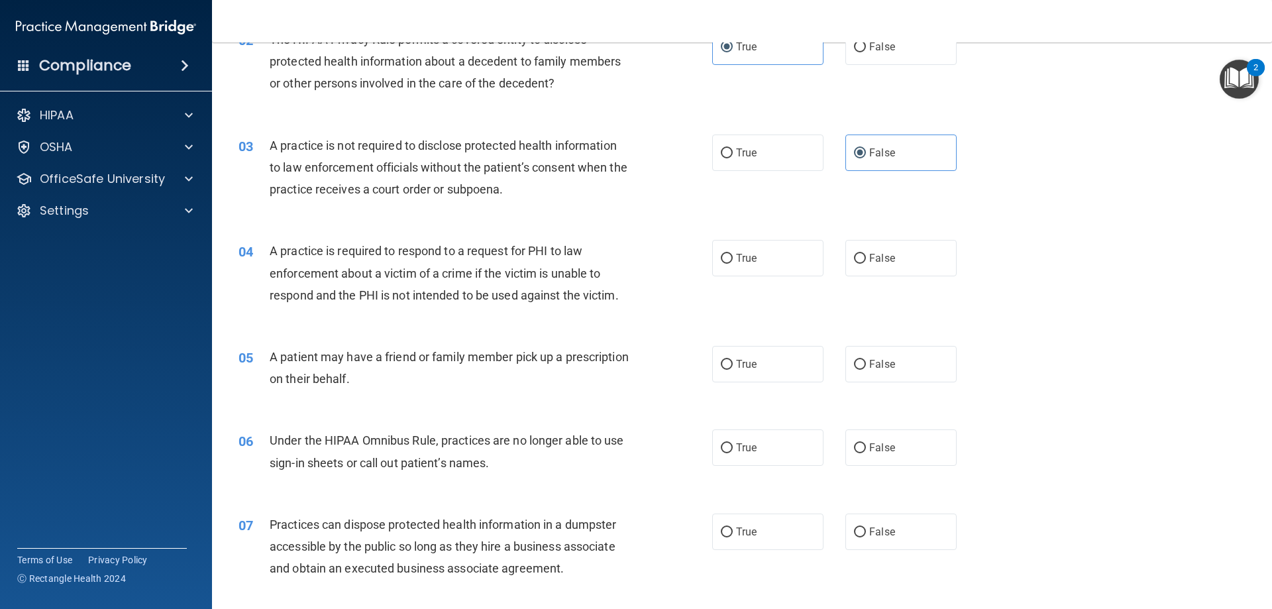
scroll to position [199, 0]
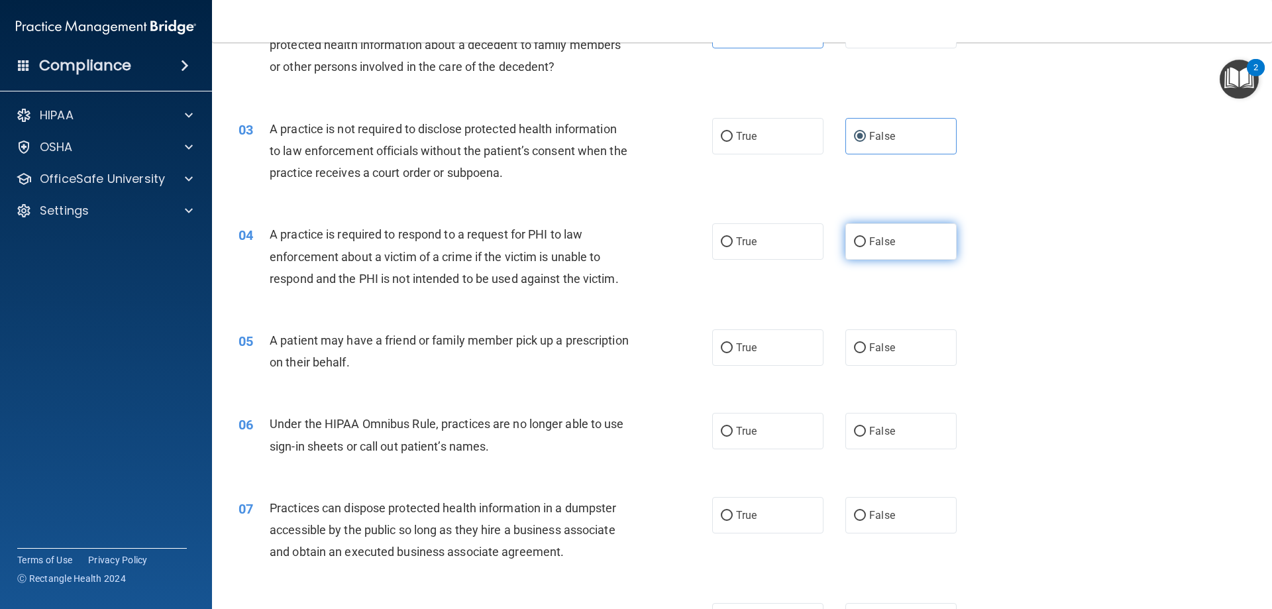
click at [887, 248] on label "False" at bounding box center [901, 241] width 111 height 36
click at [866, 247] on input "False" at bounding box center [860, 242] width 12 height 10
radio input "true"
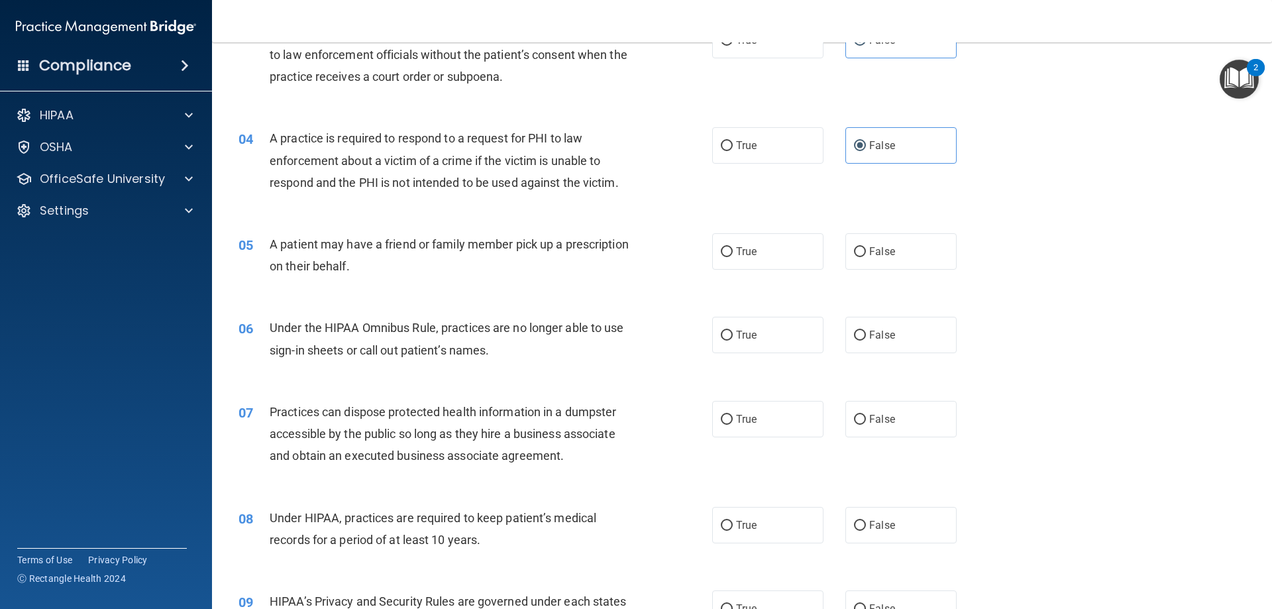
scroll to position [331, 0]
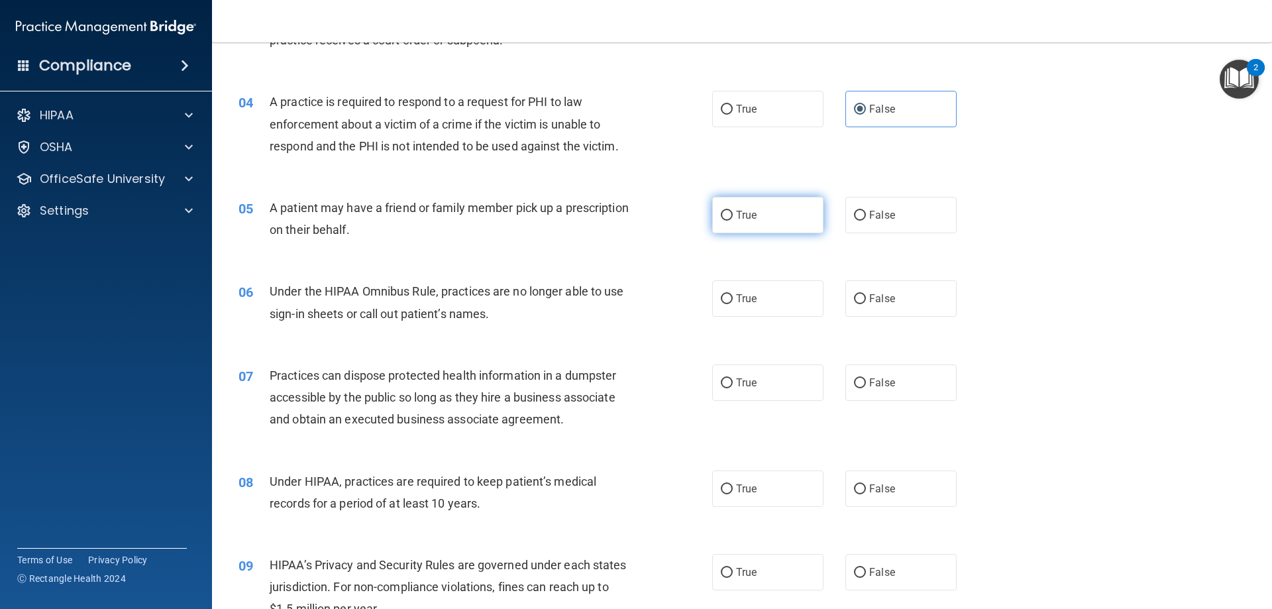
click at [764, 212] on label "True" at bounding box center [767, 215] width 111 height 36
click at [733, 212] on input "True" at bounding box center [727, 216] width 12 height 10
radio input "true"
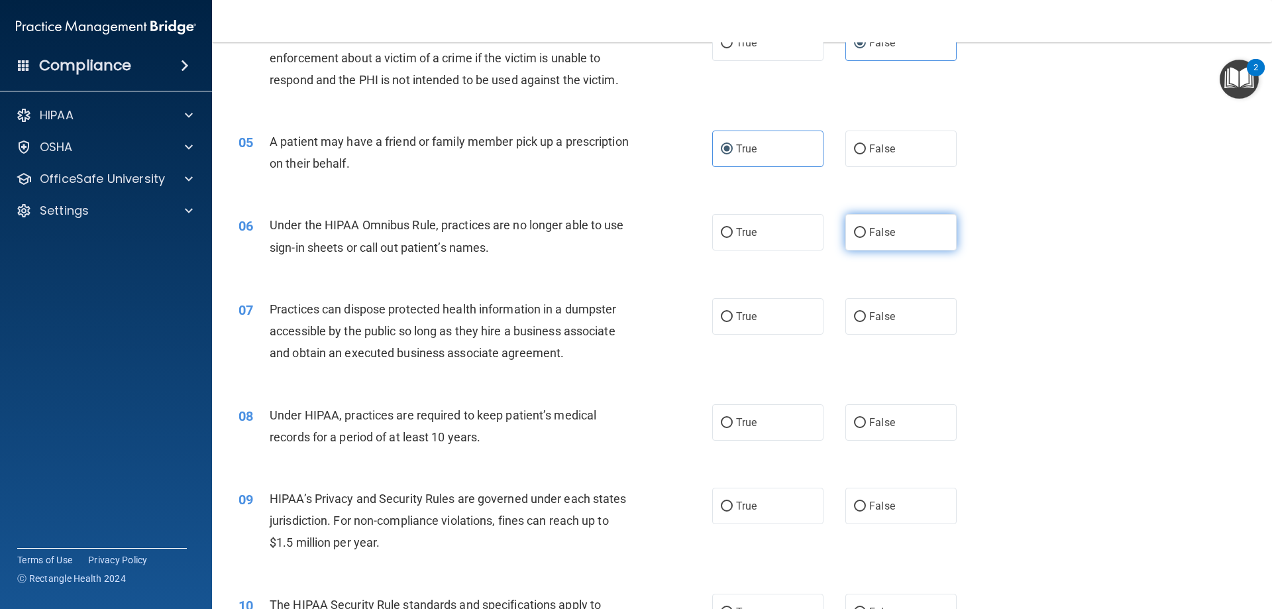
click at [895, 237] on label "False" at bounding box center [901, 232] width 111 height 36
click at [866, 237] on input "False" at bounding box center [860, 233] width 12 height 10
radio input "true"
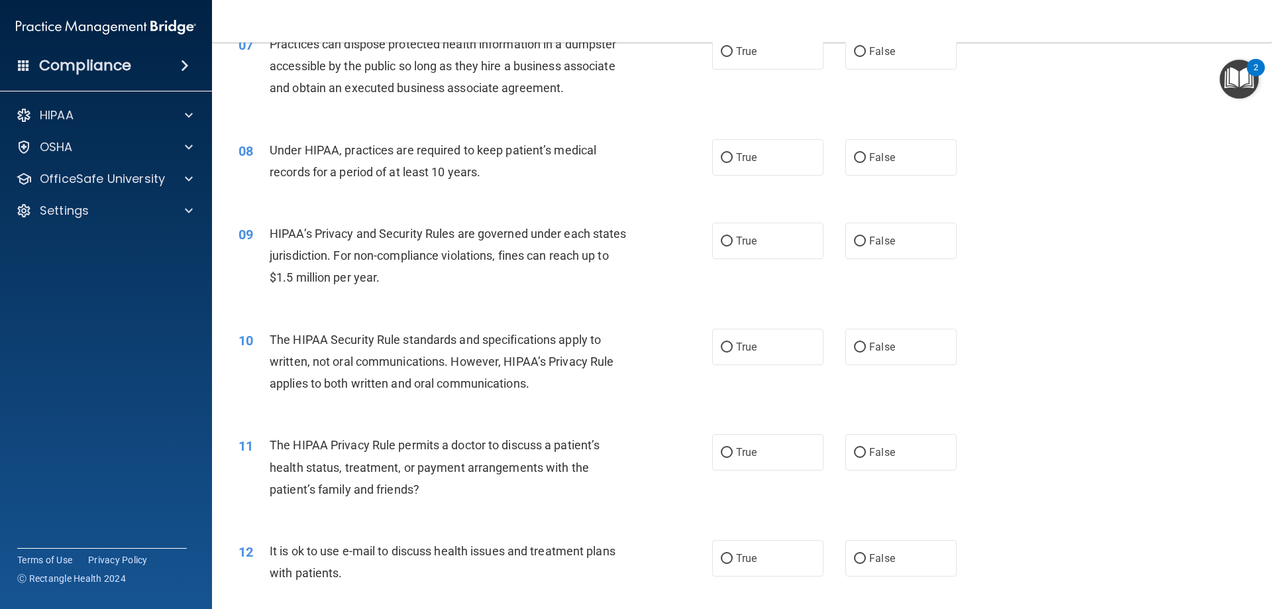
scroll to position [596, 0]
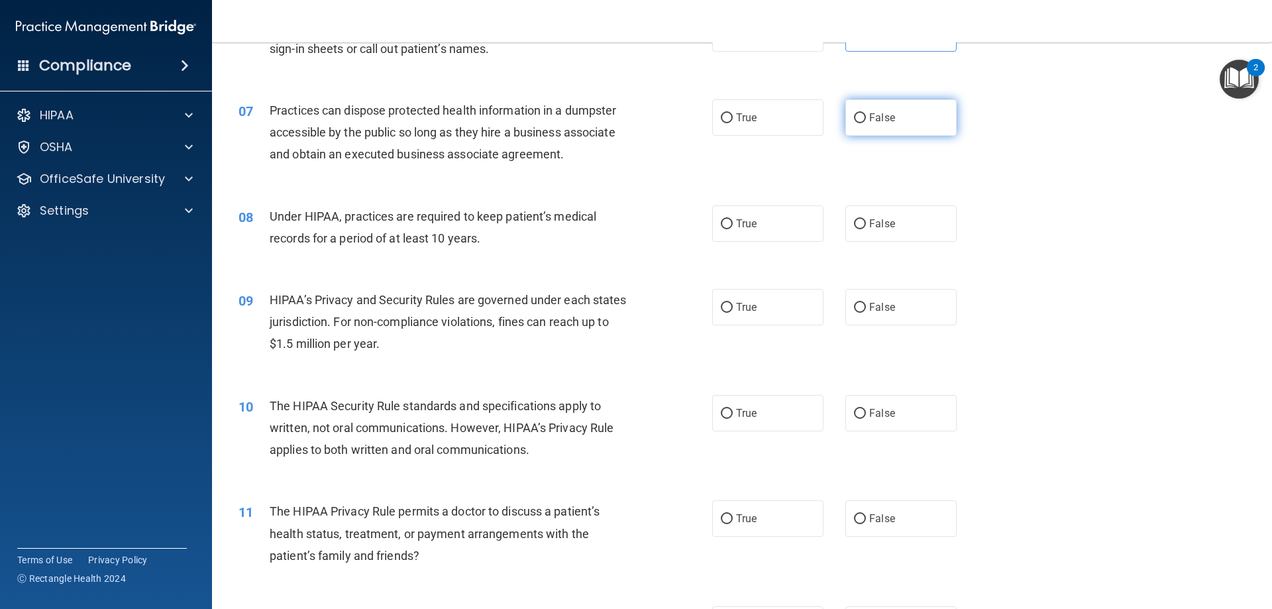
click at [869, 119] on span "False" at bounding box center [882, 117] width 26 height 13
click at [865, 119] on input "False" at bounding box center [860, 118] width 12 height 10
radio input "true"
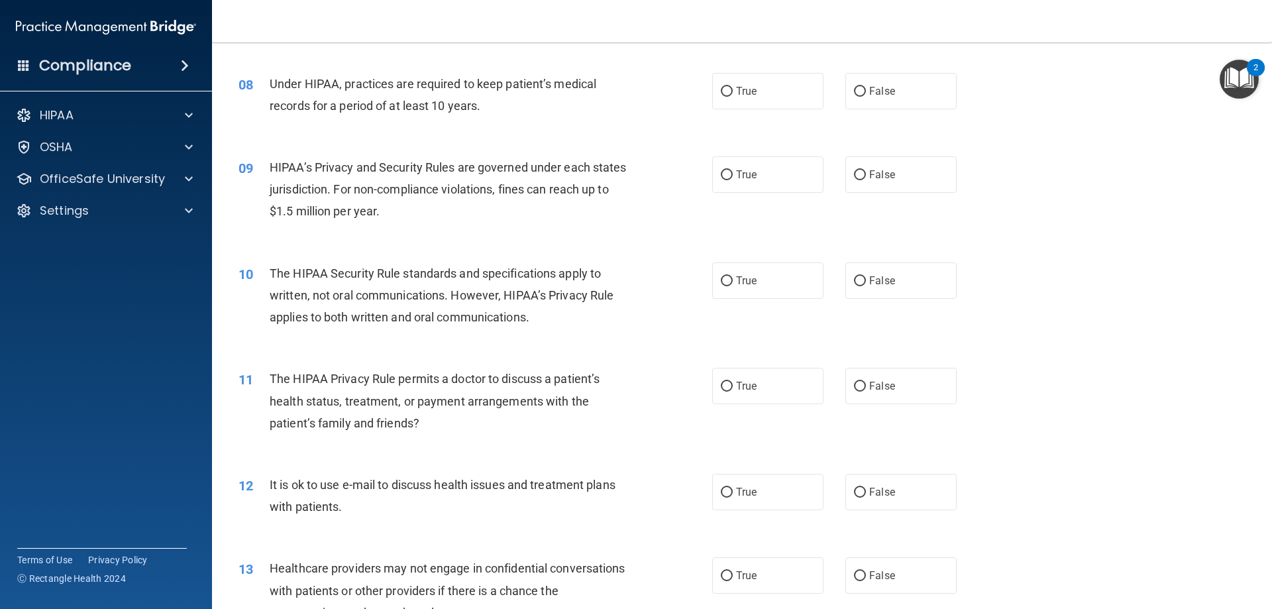
scroll to position [663, 0]
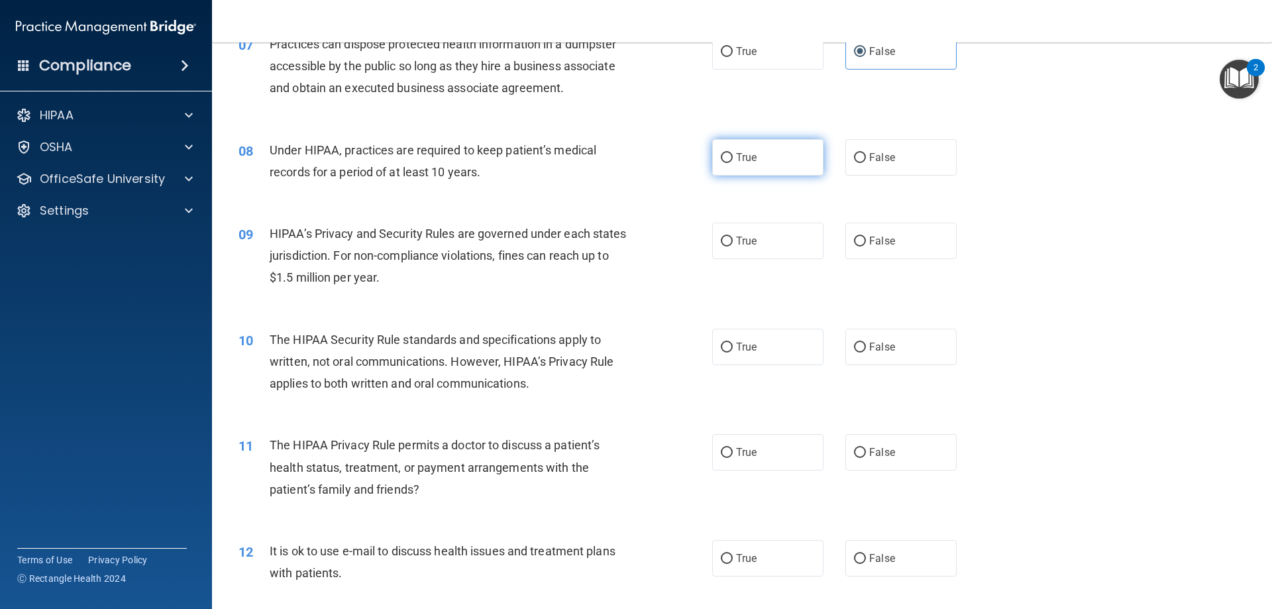
click at [753, 159] on label "True" at bounding box center [767, 157] width 111 height 36
click at [733, 159] on input "True" at bounding box center [727, 158] width 12 height 10
radio input "true"
click at [913, 161] on label "False" at bounding box center [901, 157] width 111 height 36
click at [866, 161] on input "False" at bounding box center [860, 158] width 12 height 10
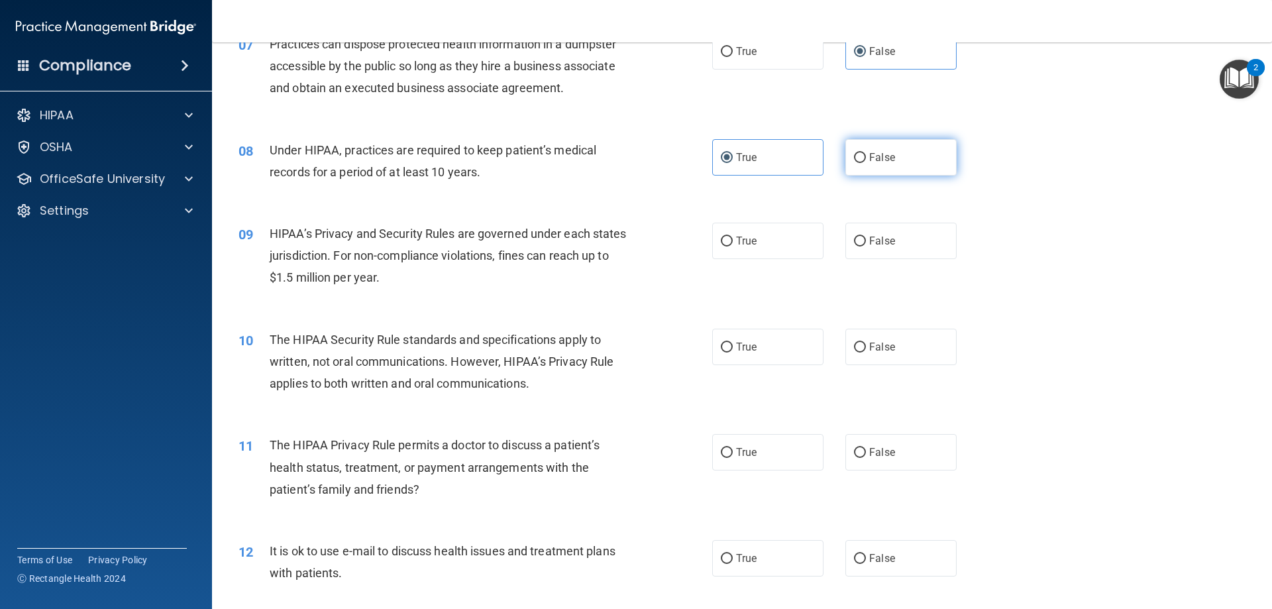
radio input "true"
radio input "false"
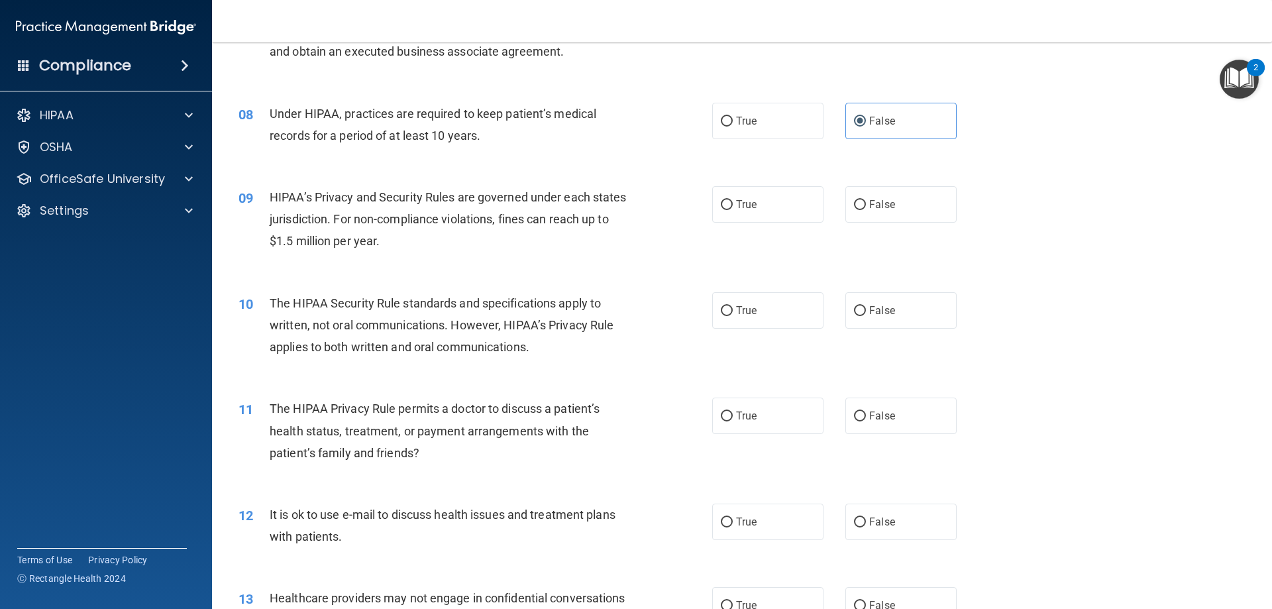
scroll to position [729, 0]
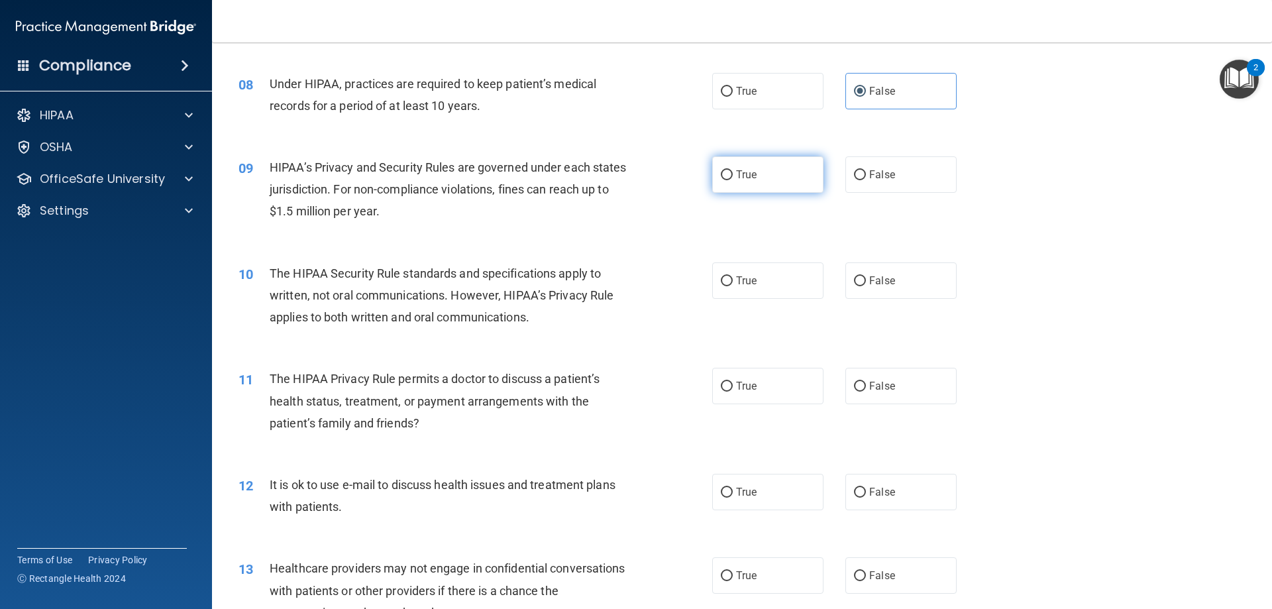
click at [741, 169] on span "True" at bounding box center [746, 174] width 21 height 13
click at [733, 170] on input "True" at bounding box center [727, 175] width 12 height 10
radio input "true"
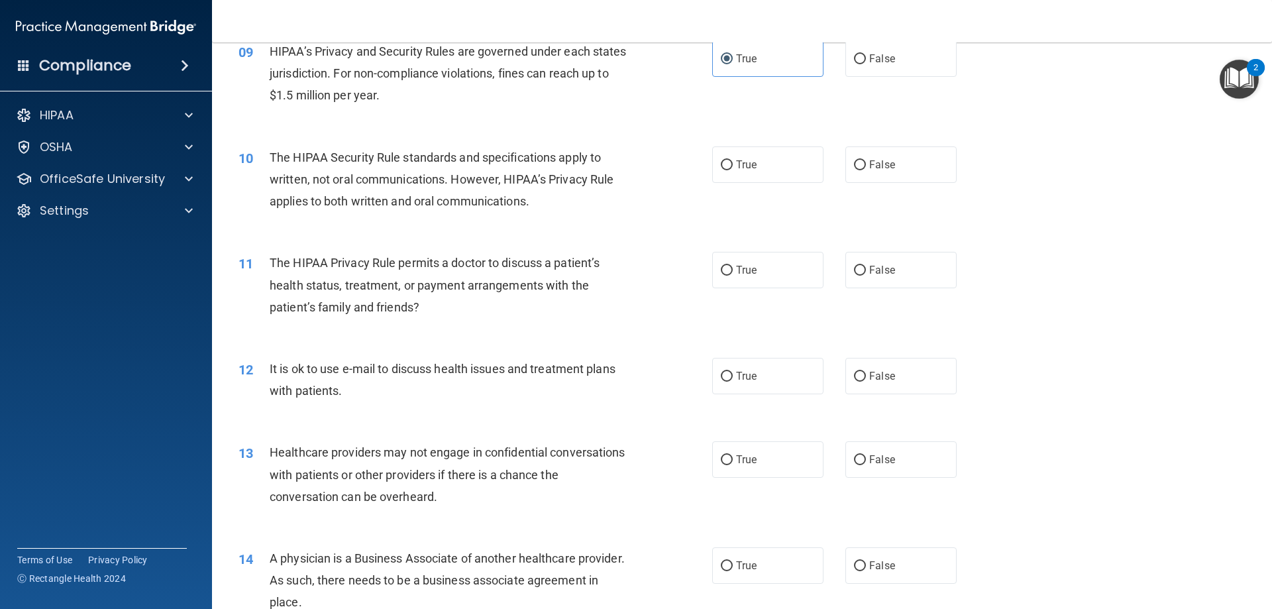
scroll to position [861, 0]
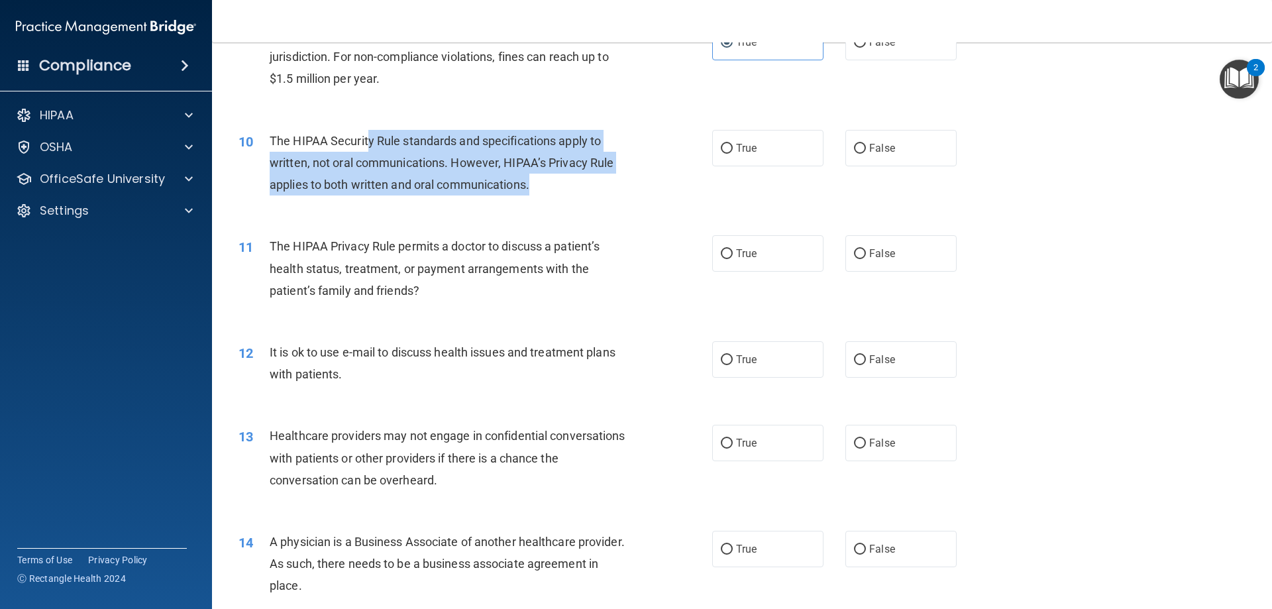
drag, startPoint x: 369, startPoint y: 140, endPoint x: 594, endPoint y: 185, distance: 229.8
click at [594, 185] on div "The HIPAA Security Rule standards and specifications apply to written, not oral…" at bounding box center [455, 163] width 370 height 66
click at [575, 188] on div "The HIPAA Security Rule standards and specifications apply to written, not oral…" at bounding box center [455, 163] width 370 height 66
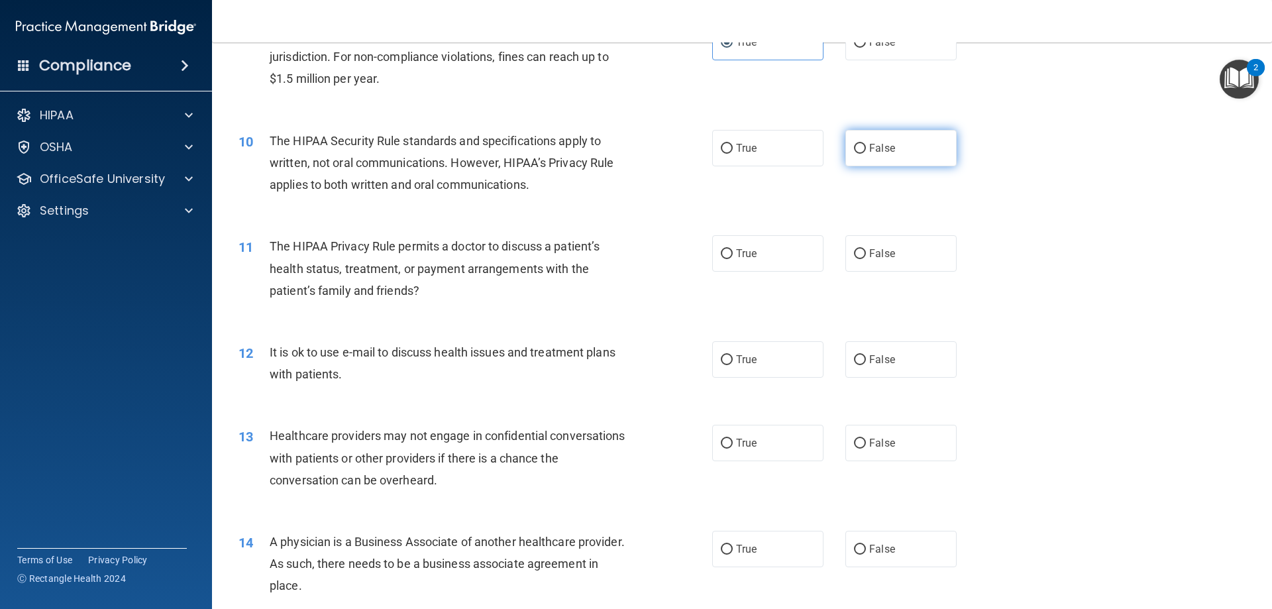
click at [869, 148] on span "False" at bounding box center [882, 148] width 26 height 13
click at [865, 148] on input "False" at bounding box center [860, 149] width 12 height 10
radio input "true"
click at [784, 149] on label "True" at bounding box center [767, 148] width 111 height 36
click at [733, 149] on input "True" at bounding box center [727, 149] width 12 height 10
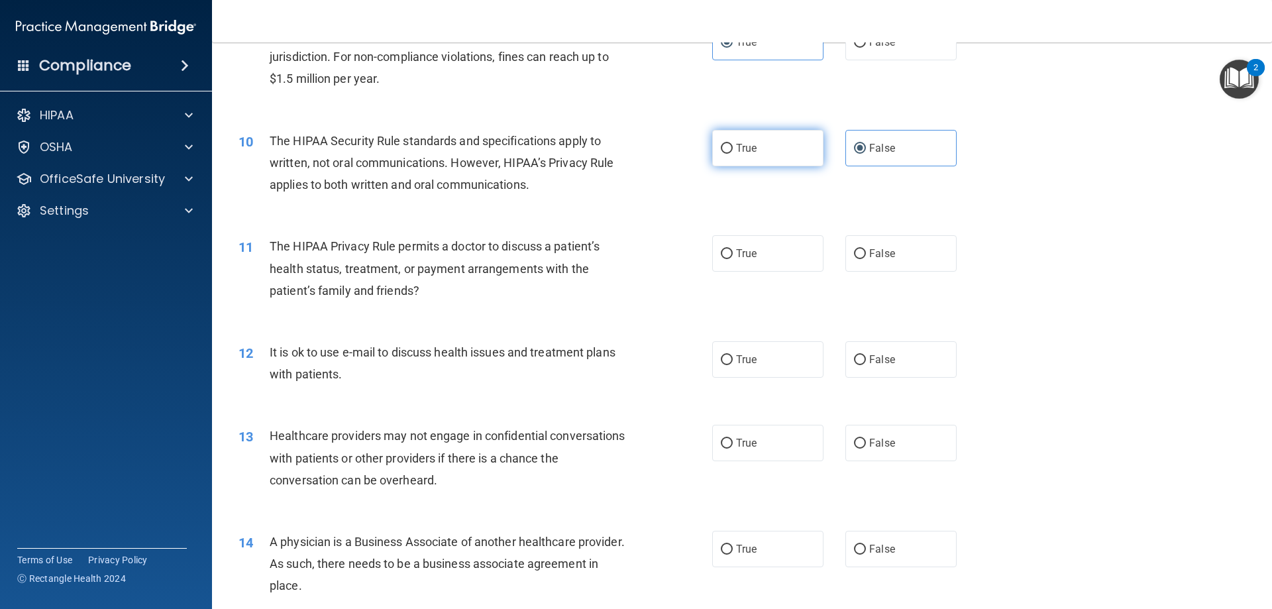
radio input "true"
radio input "false"
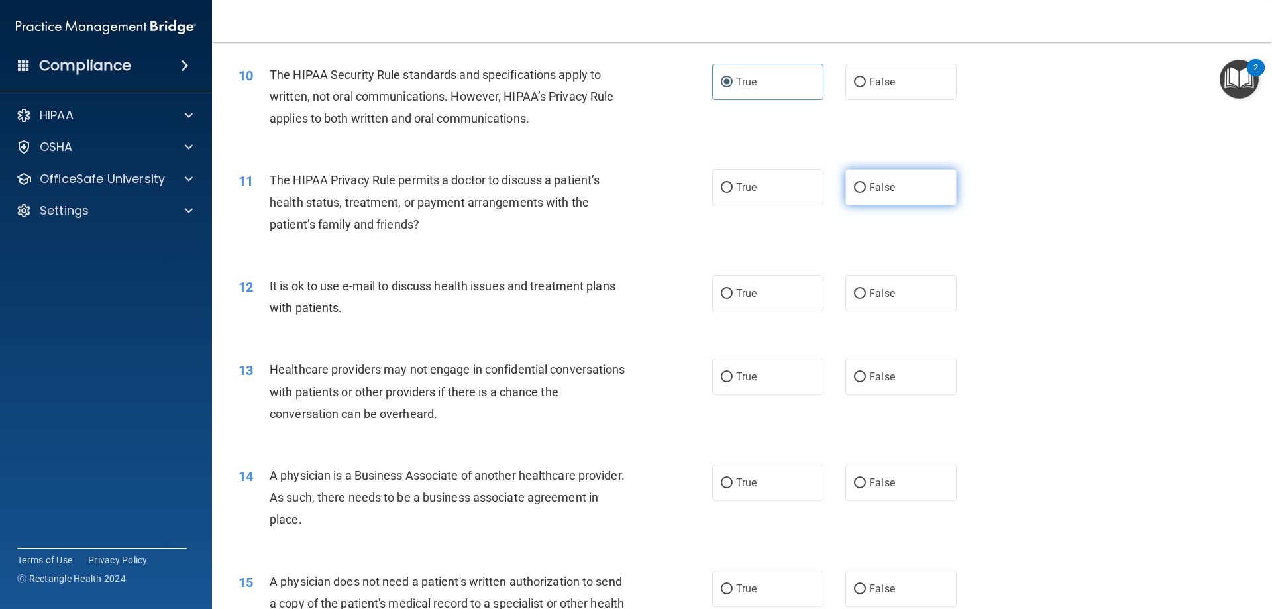
click at [894, 179] on label "False" at bounding box center [901, 187] width 111 height 36
click at [866, 183] on input "False" at bounding box center [860, 188] width 12 height 10
radio input "true"
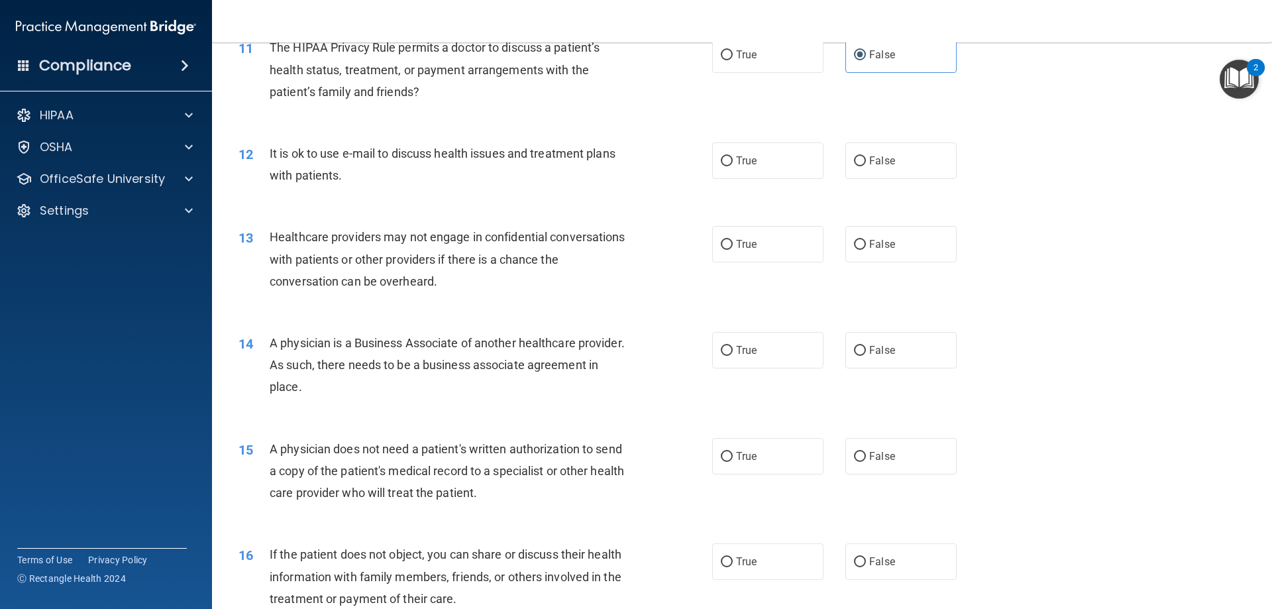
scroll to position [994, 0]
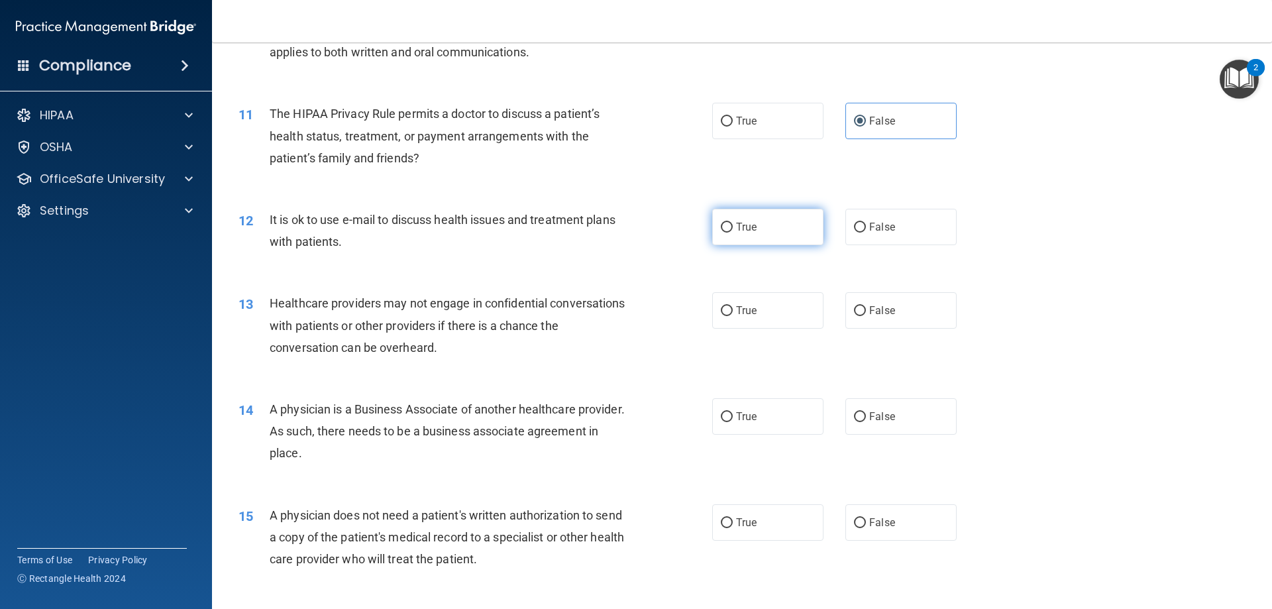
click at [760, 222] on label "True" at bounding box center [767, 227] width 111 height 36
click at [733, 223] on input "True" at bounding box center [727, 228] width 12 height 10
radio input "true"
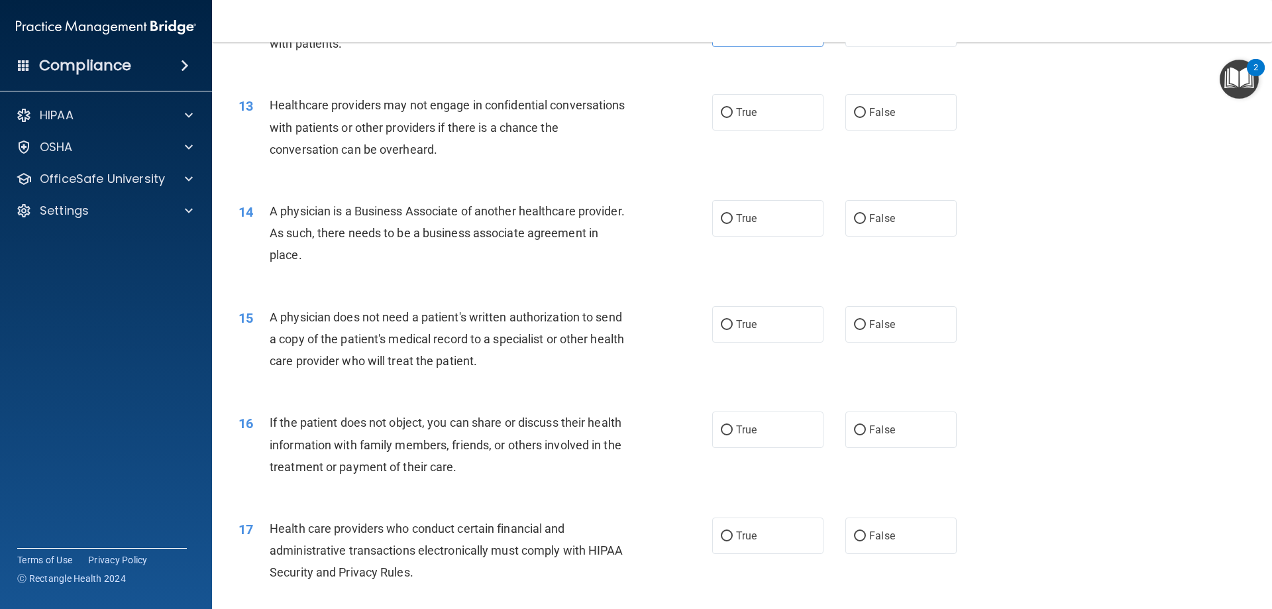
scroll to position [1193, 0]
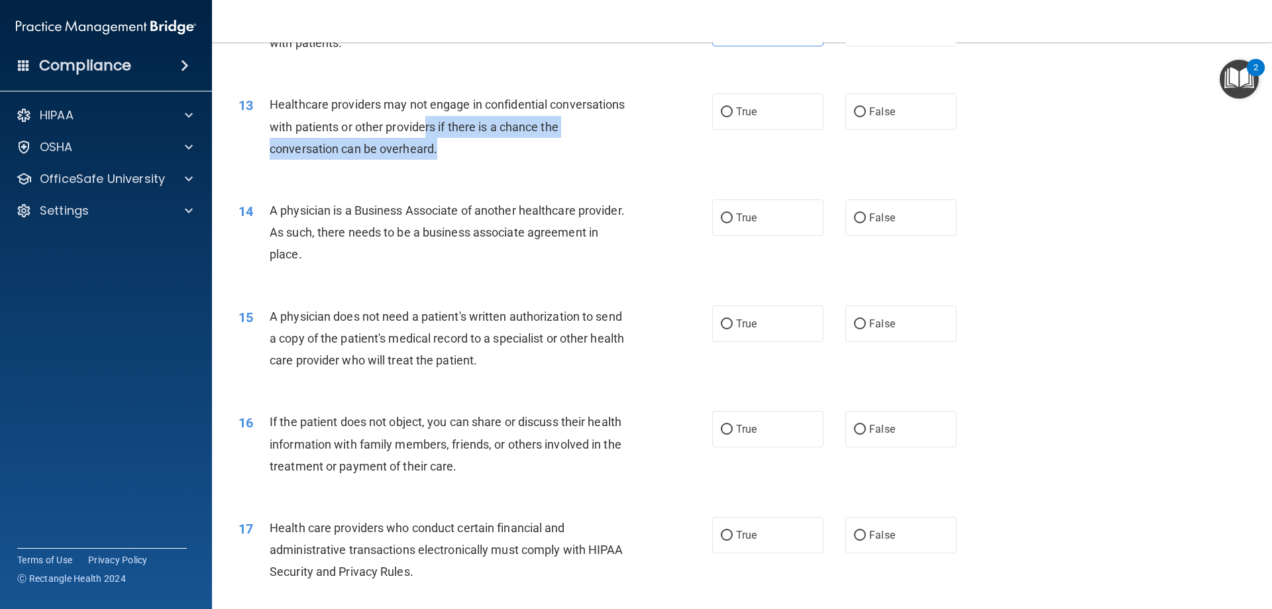
drag, startPoint x: 506, startPoint y: 130, endPoint x: 520, endPoint y: 146, distance: 21.6
click at [517, 146] on div "Healthcare providers may not engage in confidential conversations with patients…" at bounding box center [455, 126] width 370 height 66
click at [573, 165] on div "13 Healthcare providers may not engage in confidential conversations with patie…" at bounding box center [476, 129] width 514 height 73
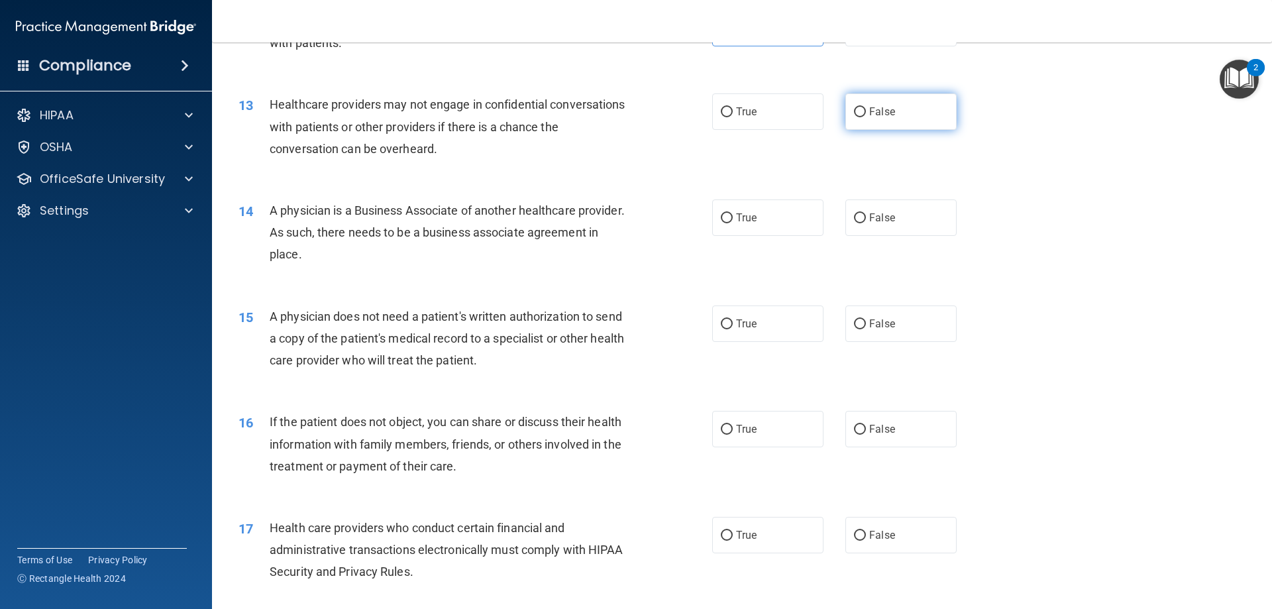
click at [907, 113] on label "False" at bounding box center [901, 111] width 111 height 36
click at [866, 113] on input "False" at bounding box center [860, 112] width 12 height 10
radio input "true"
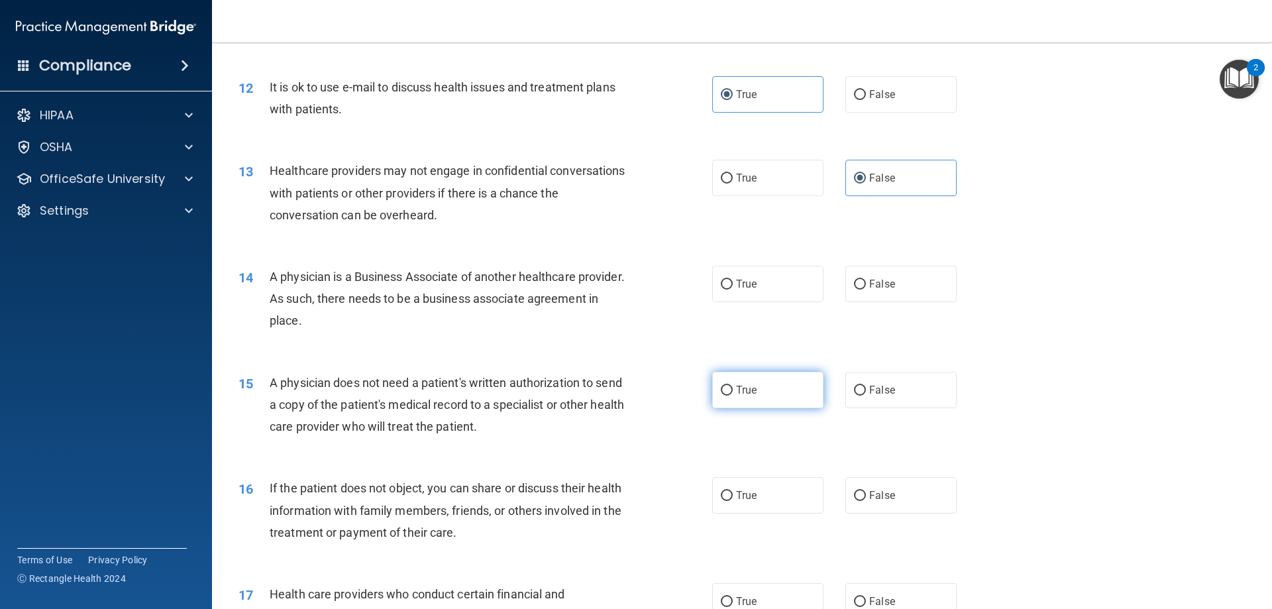
click at [747, 390] on span "True" at bounding box center [746, 390] width 21 height 13
click at [733, 390] on input "True" at bounding box center [727, 391] width 12 height 10
radio input "true"
click at [726, 284] on input "True" at bounding box center [727, 285] width 12 height 10
radio input "true"
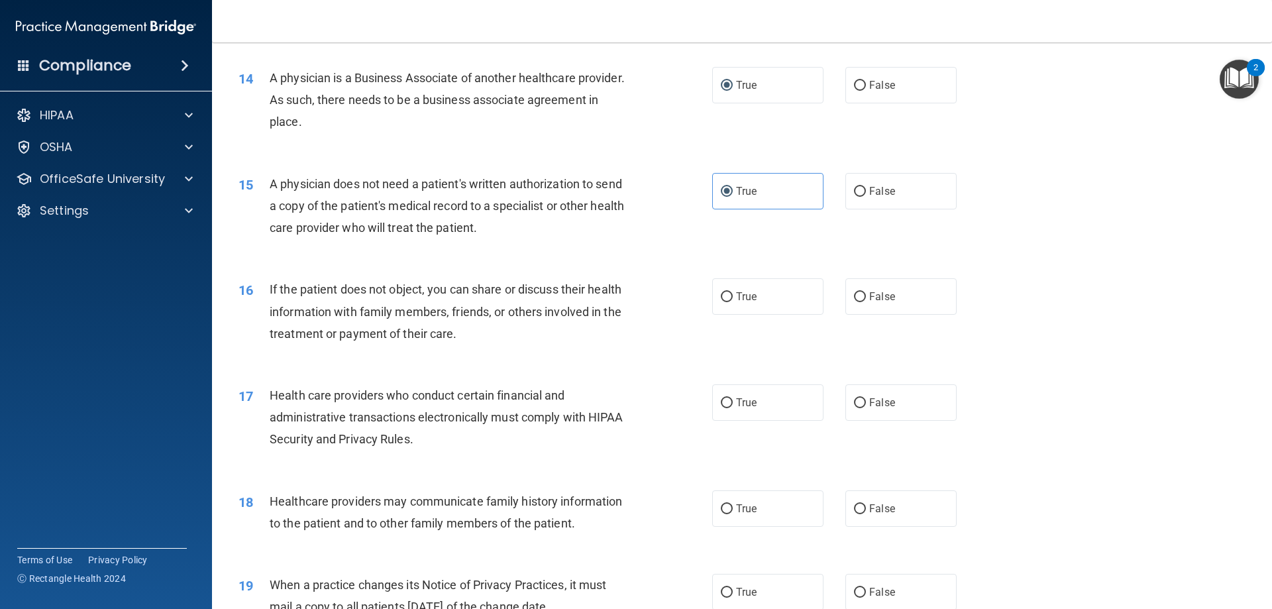
scroll to position [1392, 0]
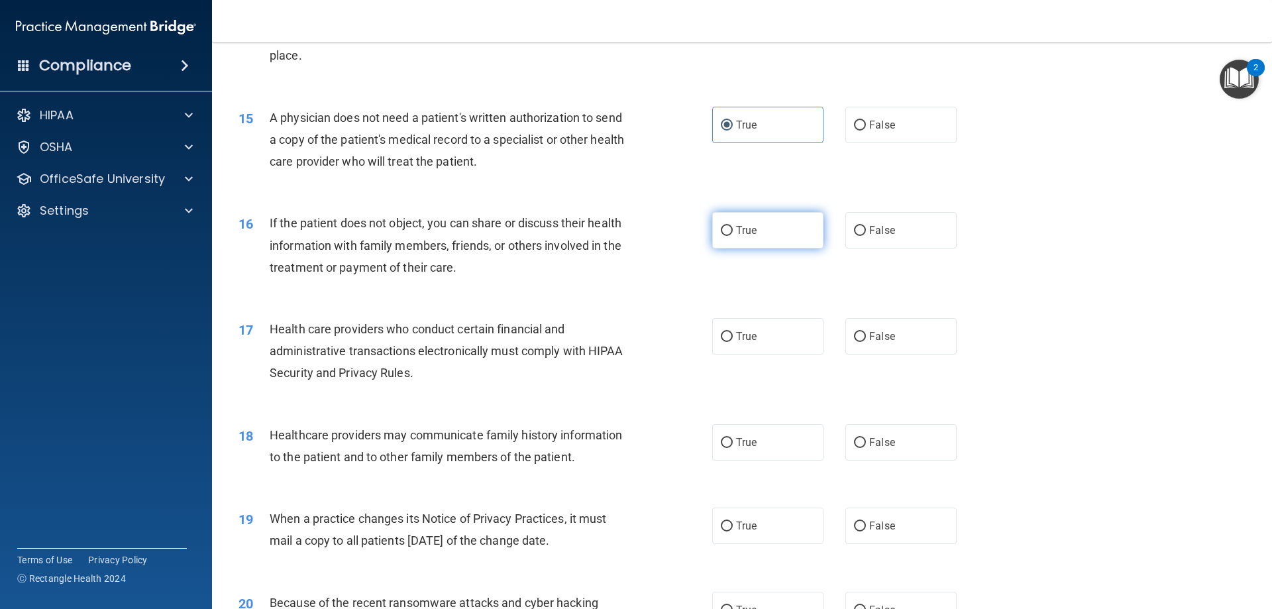
click at [783, 238] on label "True" at bounding box center [767, 230] width 111 height 36
click at [733, 236] on input "True" at bounding box center [727, 231] width 12 height 10
radio input "true"
click at [736, 337] on span "True" at bounding box center [746, 336] width 21 height 13
click at [733, 337] on input "True" at bounding box center [727, 337] width 12 height 10
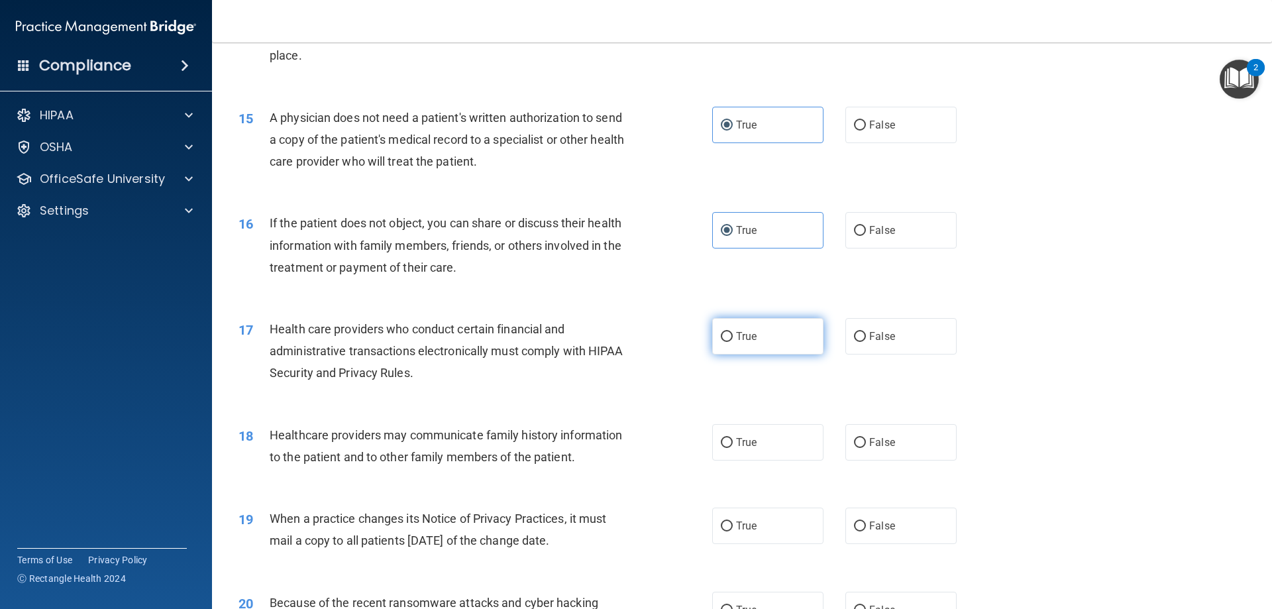
radio input "true"
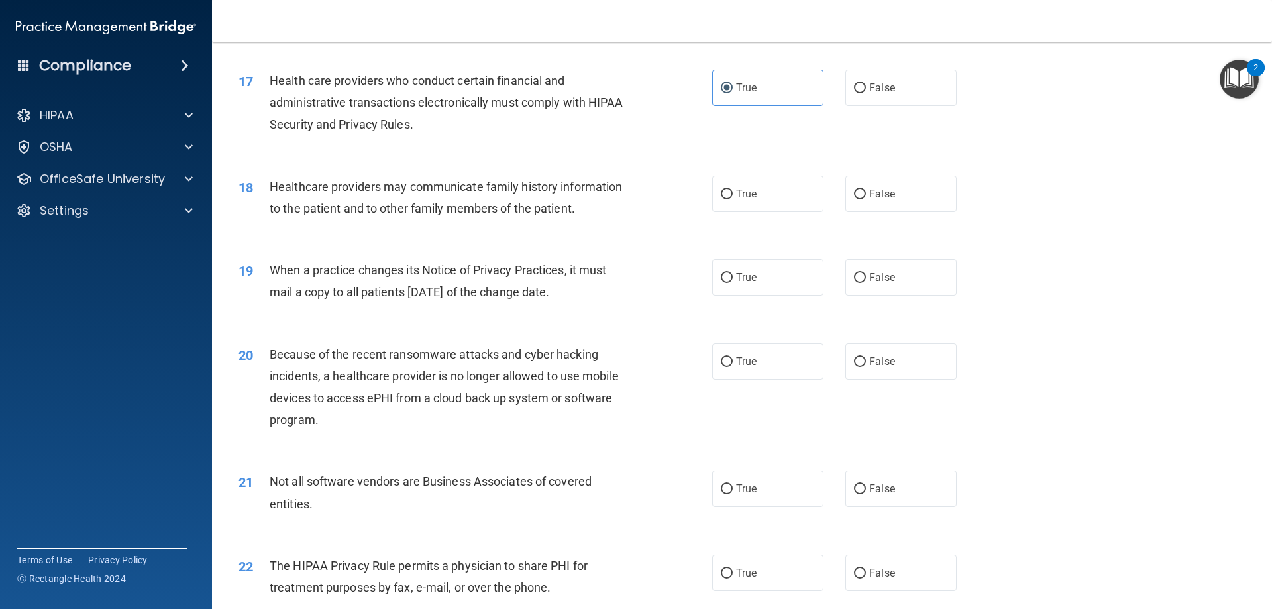
scroll to position [1657, 0]
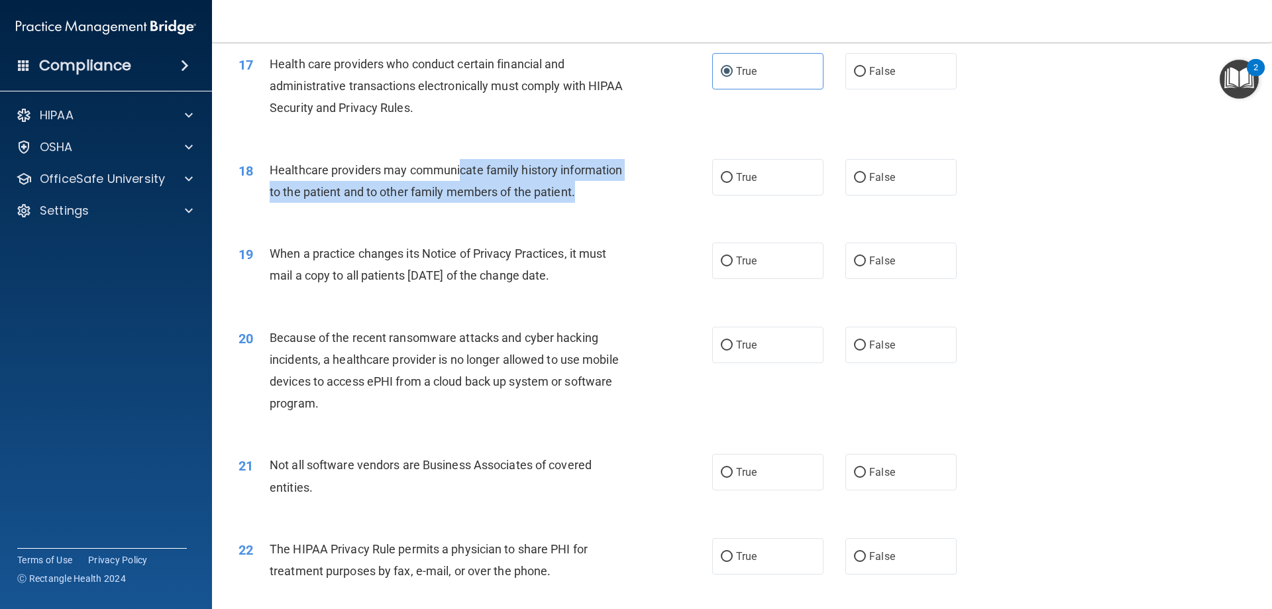
drag, startPoint x: 462, startPoint y: 168, endPoint x: 575, endPoint y: 206, distance: 119.0
click at [575, 206] on div "18 Healthcare providers may communicate family history information to the patie…" at bounding box center [476, 184] width 514 height 50
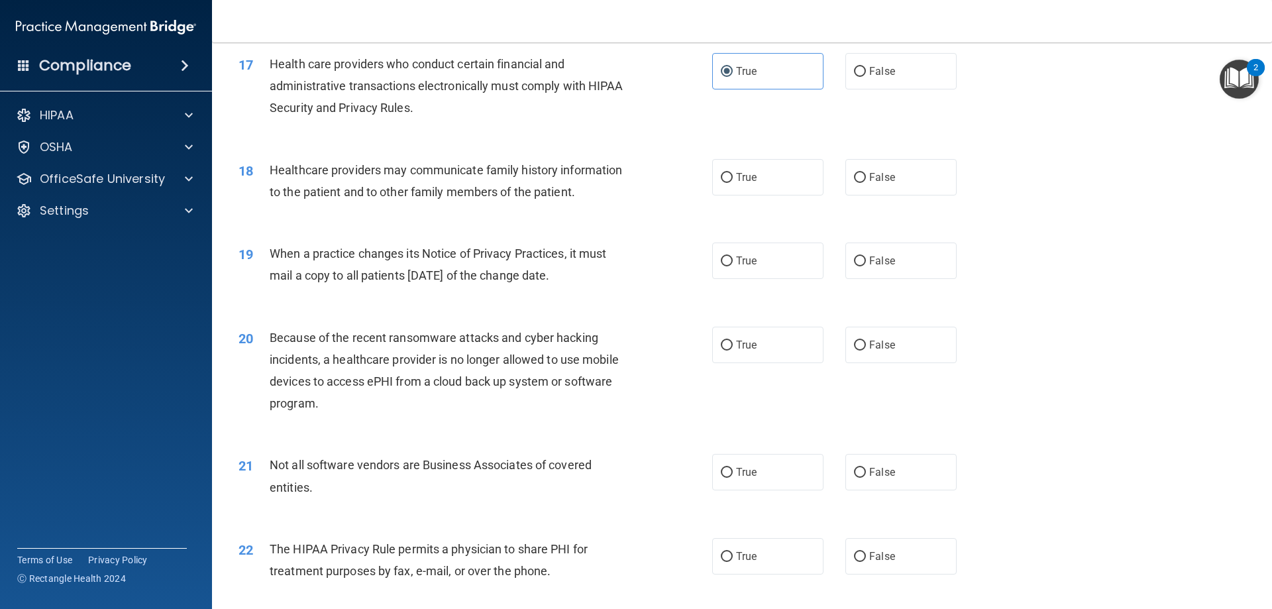
click at [533, 213] on div "18 Healthcare providers may communicate family history information to the patie…" at bounding box center [742, 183] width 1027 height 83
click at [729, 178] on label "True" at bounding box center [767, 177] width 111 height 36
click at [729, 178] on input "True" at bounding box center [727, 178] width 12 height 10
radio input "true"
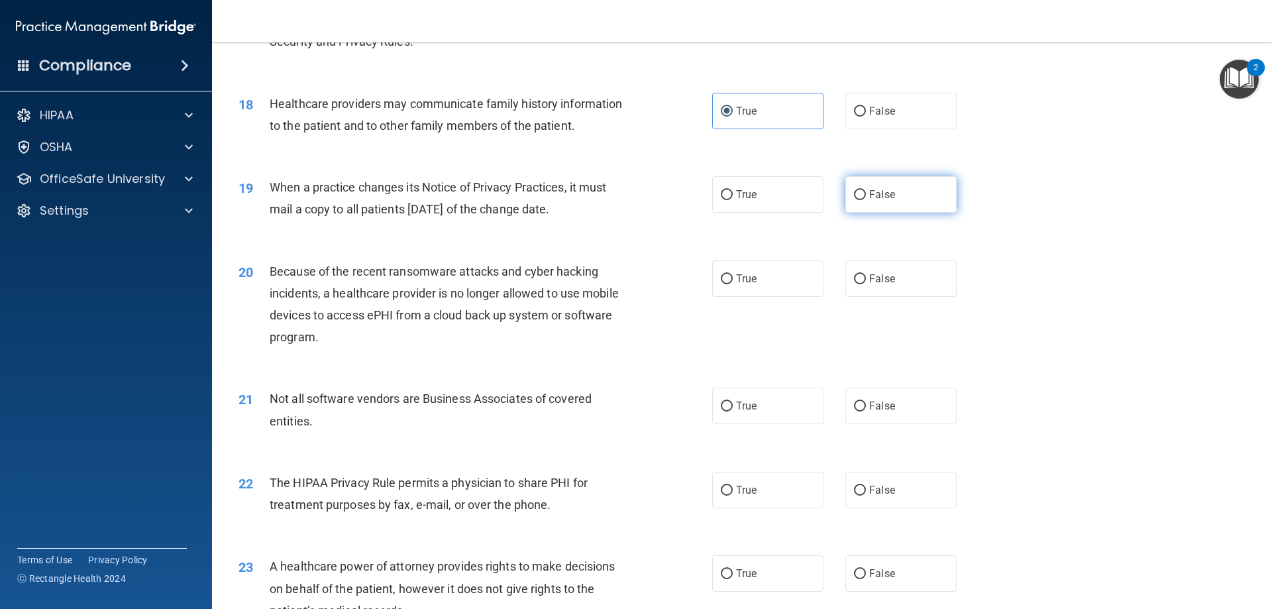
click at [869, 200] on span "False" at bounding box center [882, 194] width 26 height 13
click at [864, 200] on input "False" at bounding box center [860, 195] width 12 height 10
radio input "true"
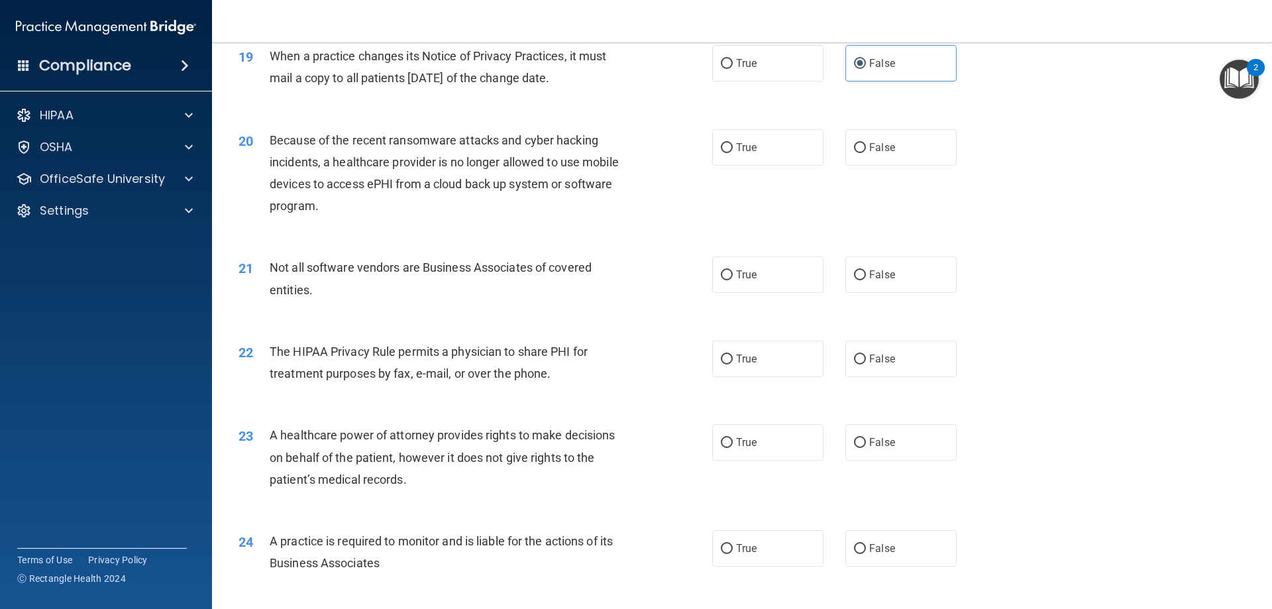
scroll to position [1855, 0]
click at [872, 149] on span "False" at bounding box center [882, 146] width 26 height 13
click at [866, 149] on input "False" at bounding box center [860, 147] width 12 height 10
radio input "true"
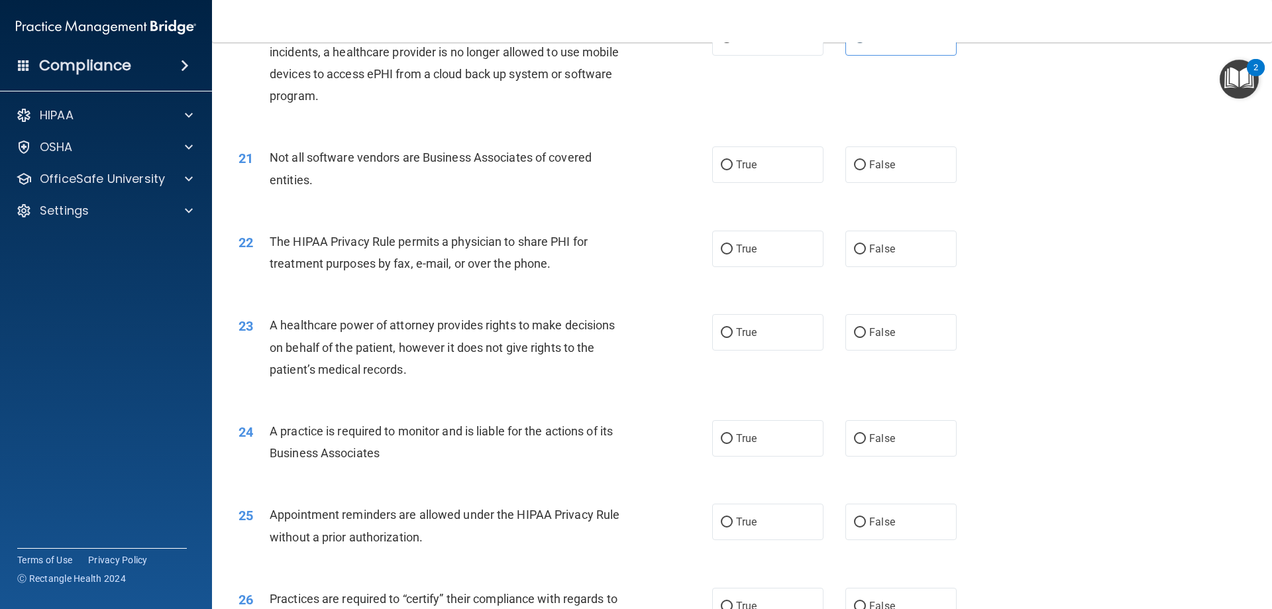
scroll to position [1988, 0]
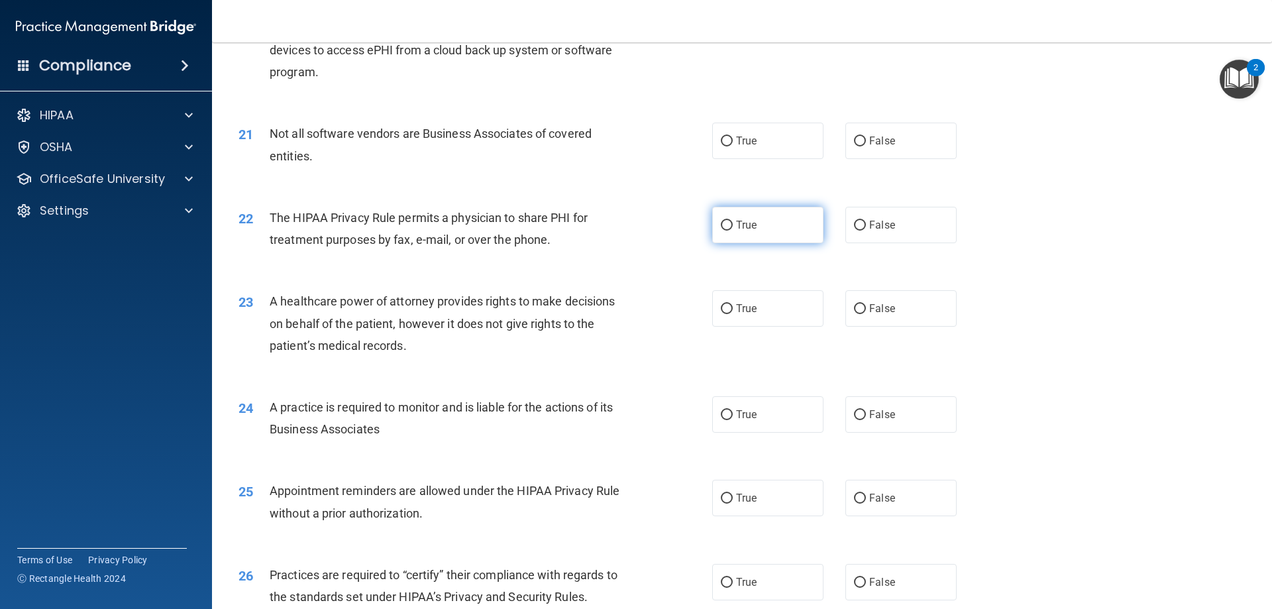
click at [762, 223] on label "True" at bounding box center [767, 225] width 111 height 36
click at [733, 223] on input "True" at bounding box center [727, 226] width 12 height 10
radio input "true"
click at [441, 349] on div "A healthcare power of attorney provides rights to make decisions on behalf of t…" at bounding box center [455, 323] width 370 height 66
click at [494, 144] on div "Not all software vendors are Business Associates of covered entities." at bounding box center [455, 145] width 370 height 44
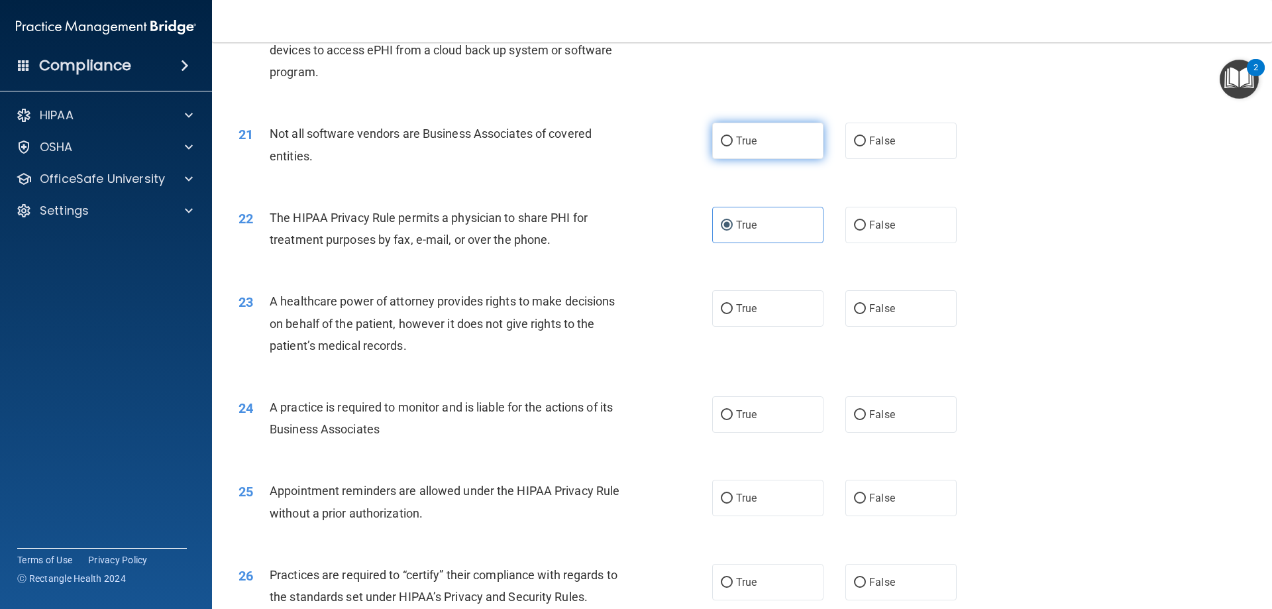
click at [744, 139] on span "True" at bounding box center [746, 141] width 21 height 13
click at [733, 139] on input "True" at bounding box center [727, 142] width 12 height 10
radio input "true"
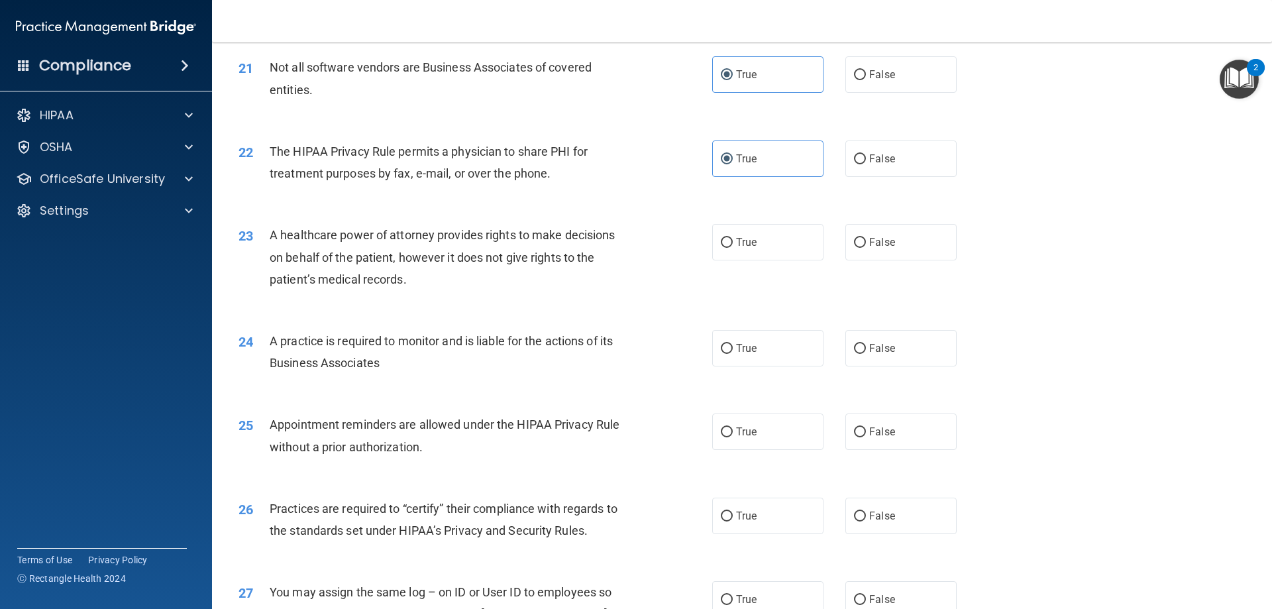
click at [490, 250] on span "A healthcare power of attorney provides rights to make decisions on behalf of t…" at bounding box center [442, 257] width 345 height 58
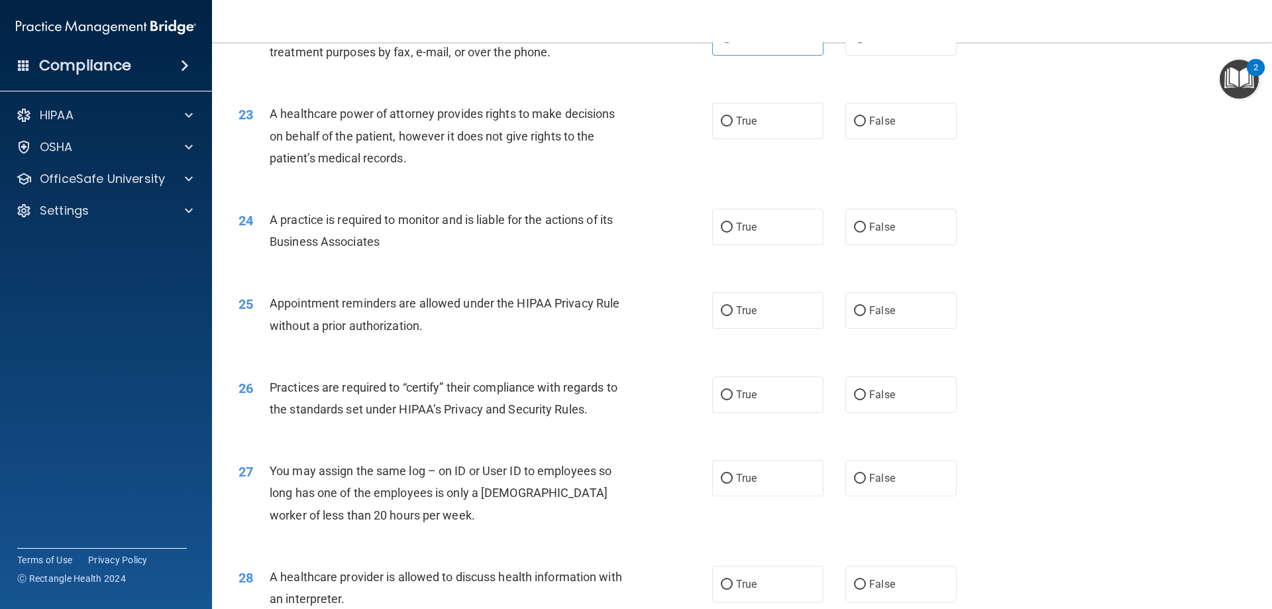
scroll to position [2187, 0]
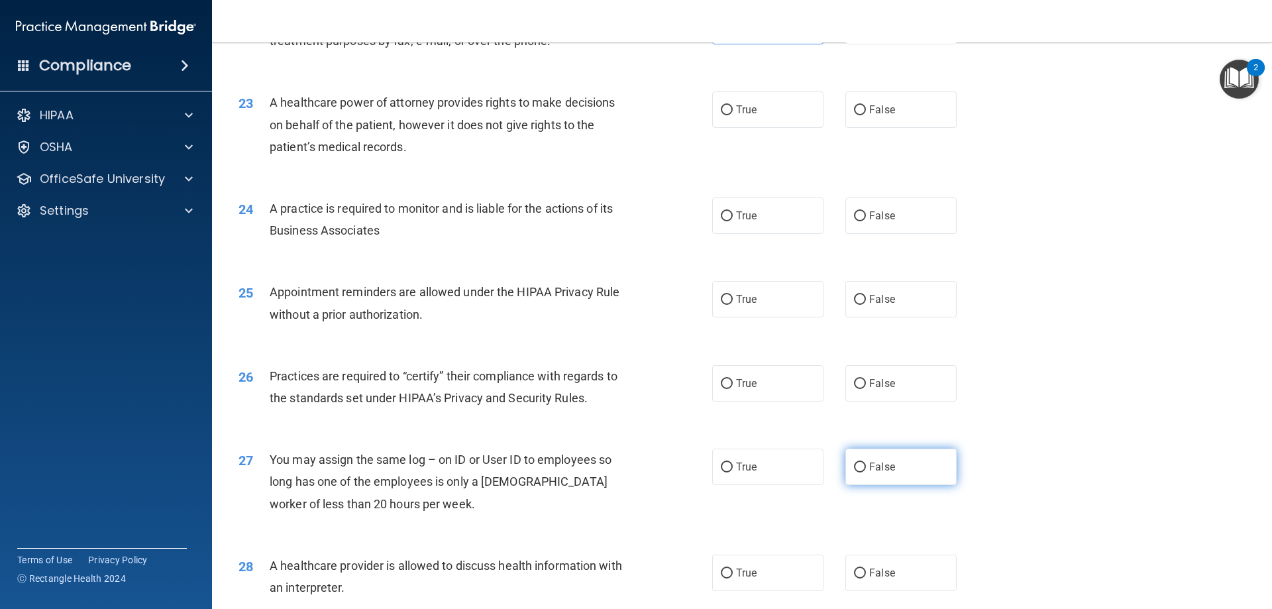
click at [877, 462] on span "False" at bounding box center [882, 467] width 26 height 13
click at [866, 463] on input "False" at bounding box center [860, 468] width 12 height 10
radio input "true"
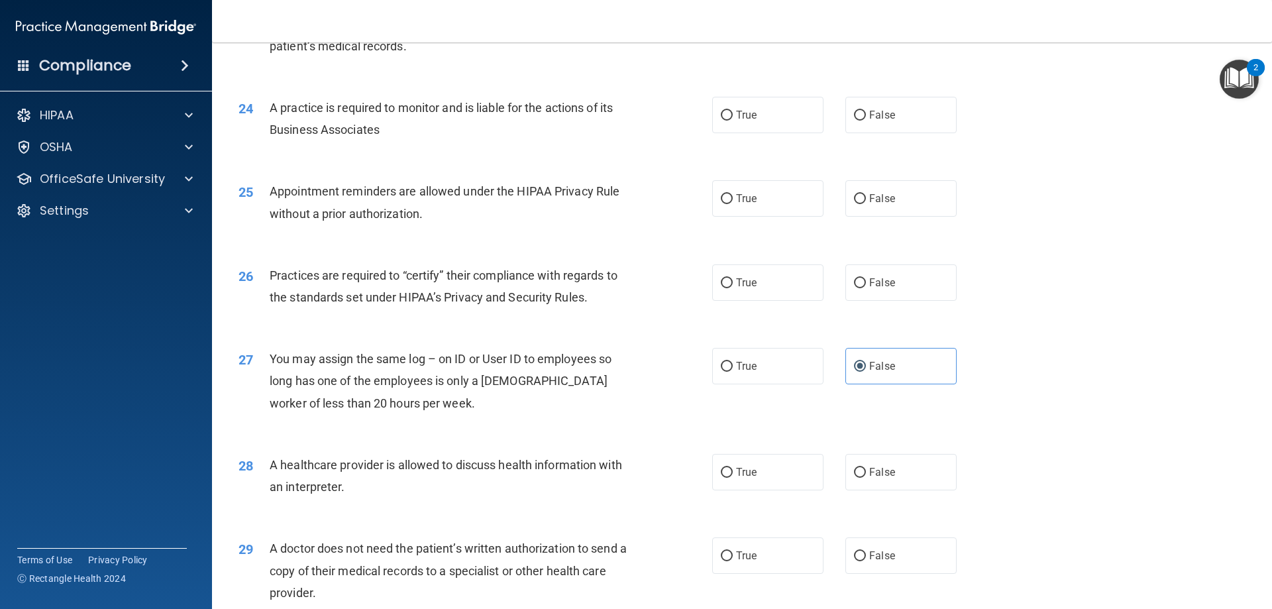
scroll to position [2319, 0]
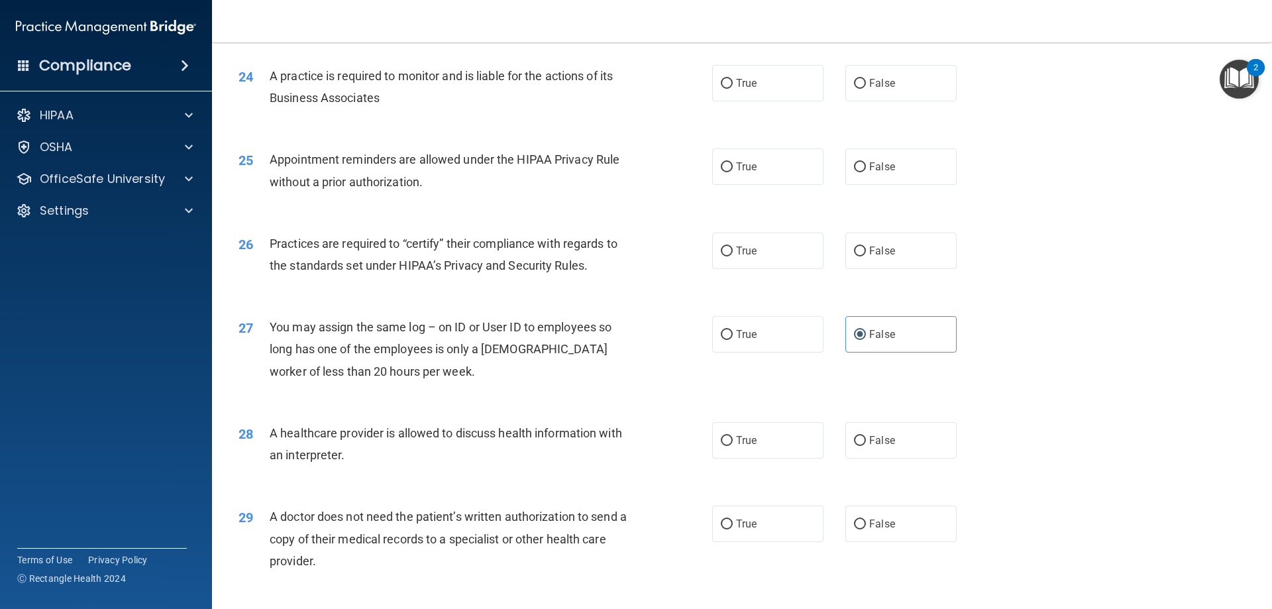
click at [500, 437] on span "A healthcare provider is allowed to discuss health information with an interpre…" at bounding box center [446, 444] width 353 height 36
click at [740, 444] on span "True" at bounding box center [746, 440] width 21 height 13
click at [733, 444] on input "True" at bounding box center [727, 441] width 12 height 10
radio input "true"
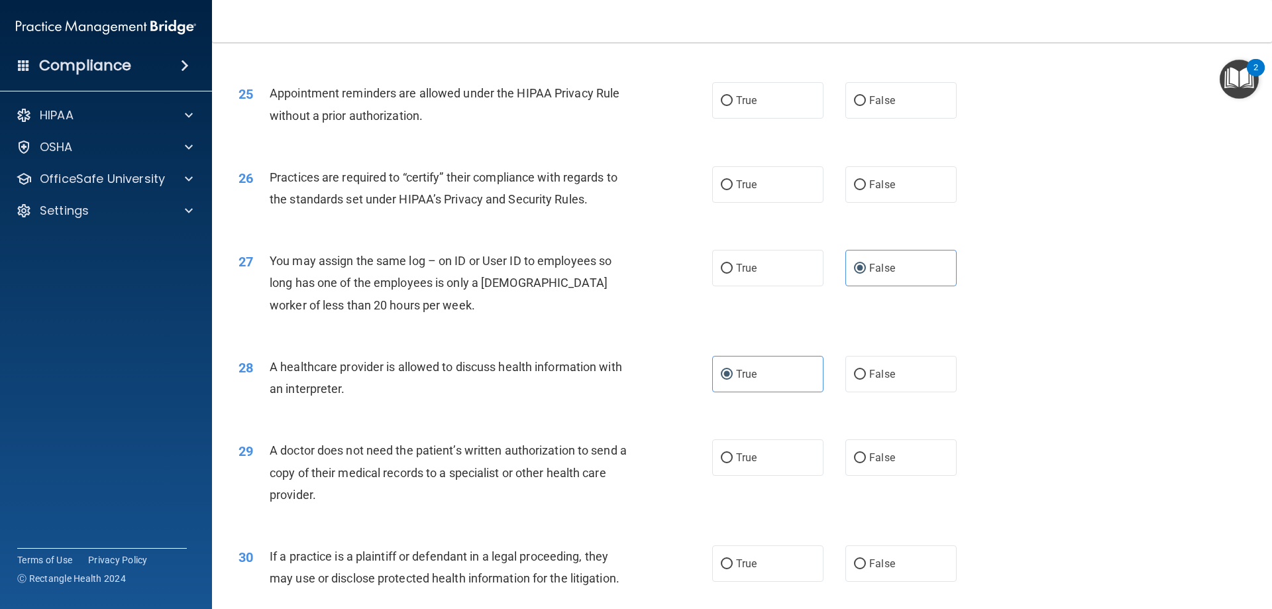
scroll to position [2452, 0]
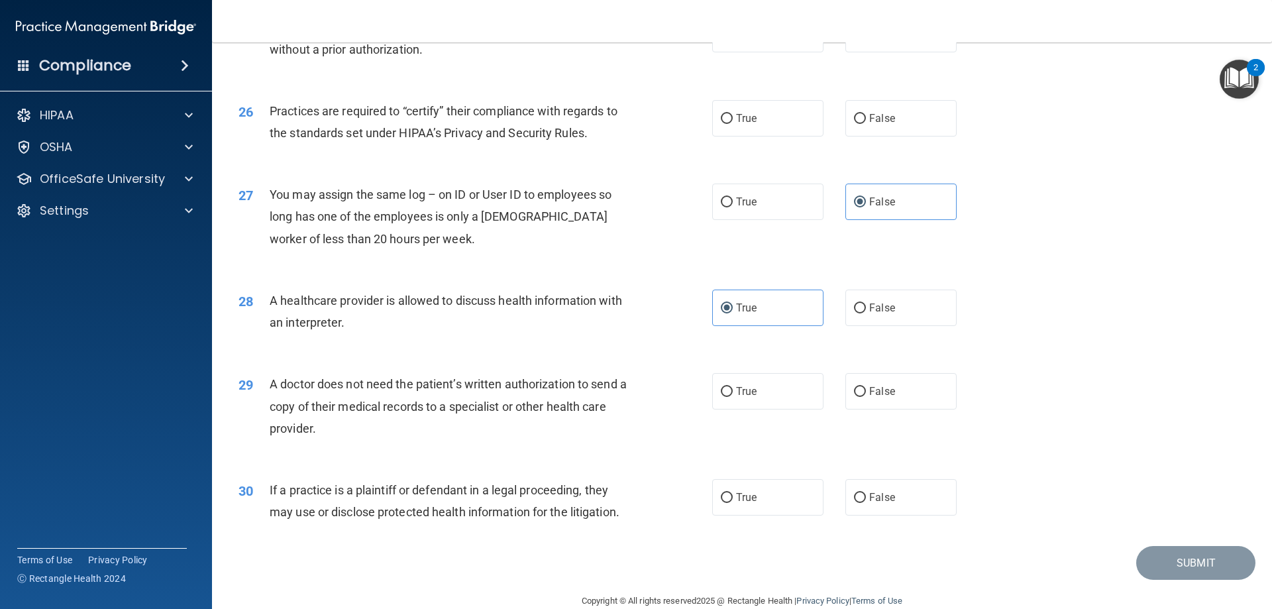
drag, startPoint x: 292, startPoint y: 386, endPoint x: 411, endPoint y: 425, distance: 124.9
click at [411, 425] on div "A doctor does not need the patient’s written authorization to send a copy of th…" at bounding box center [455, 406] width 370 height 66
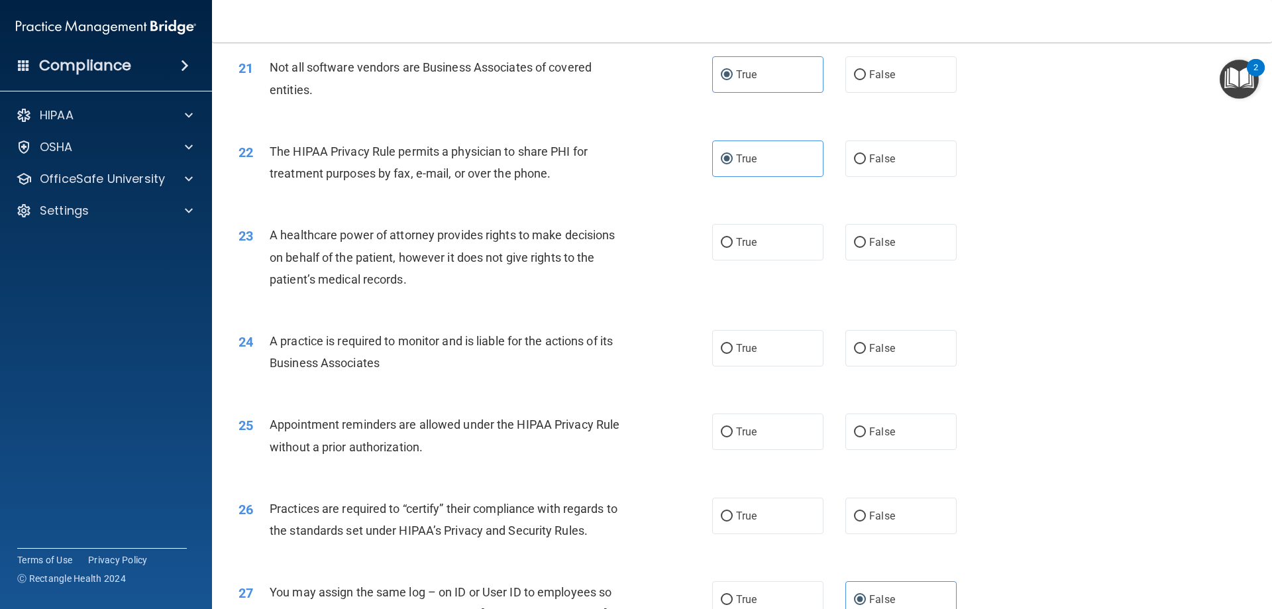
scroll to position [2120, 0]
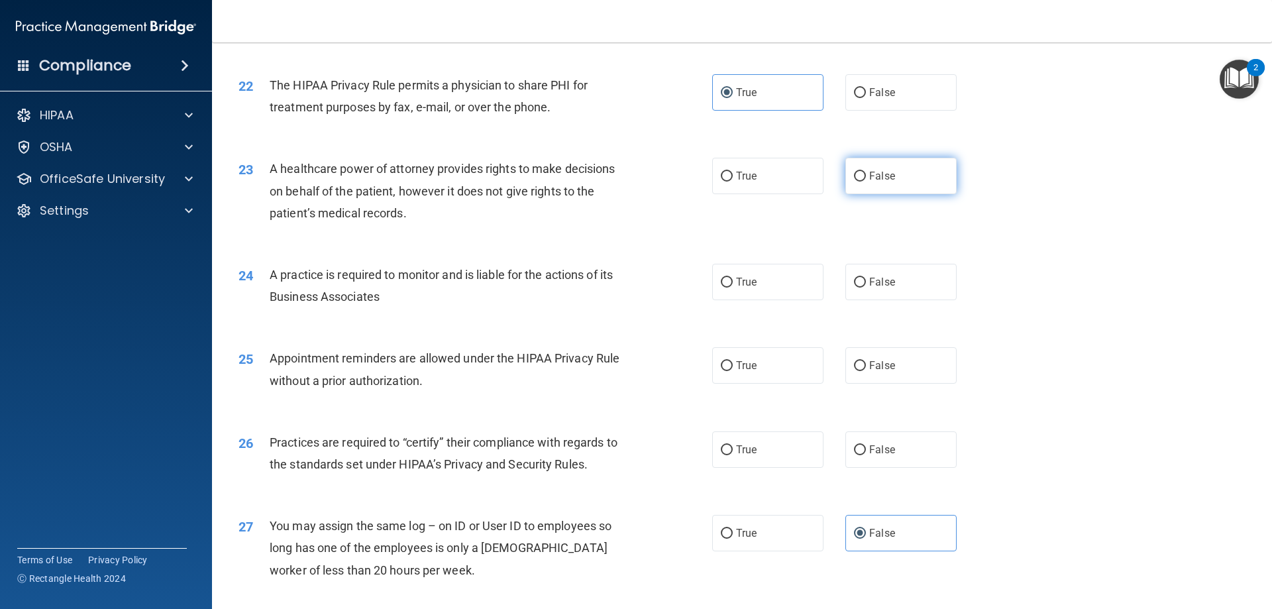
click at [869, 172] on span "False" at bounding box center [882, 176] width 26 height 13
click at [866, 172] on input "False" at bounding box center [860, 177] width 12 height 10
radio input "true"
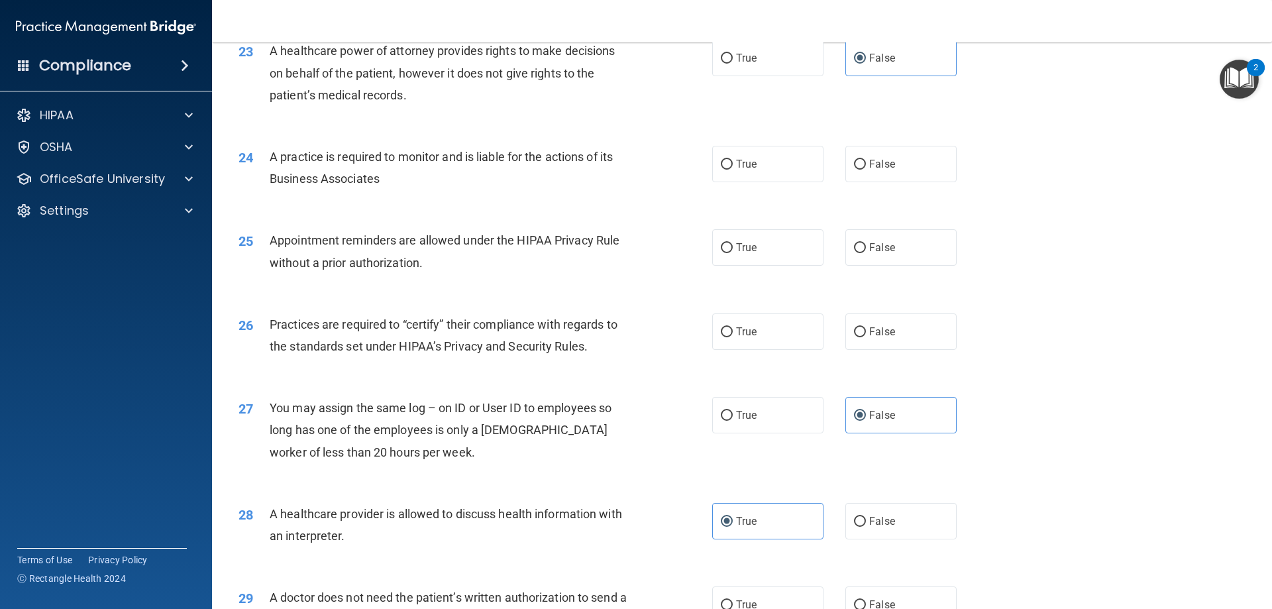
scroll to position [2253, 0]
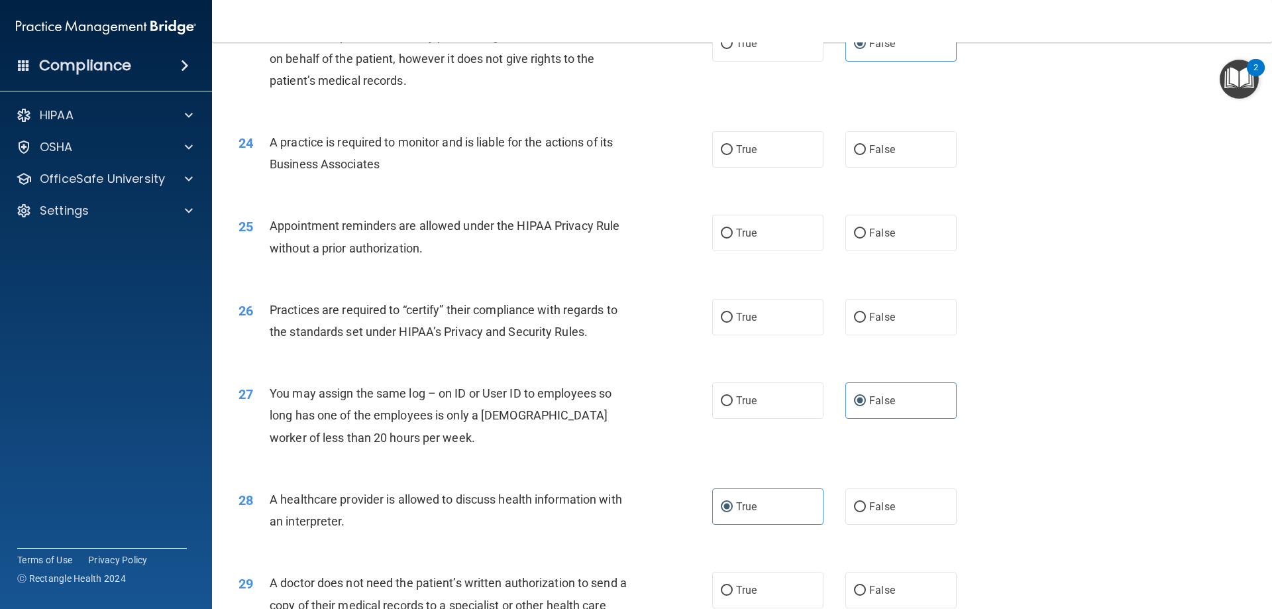
click at [812, 97] on div "23 A healthcare power of attorney provides rights to make decisions on behalf o…" at bounding box center [742, 62] width 1027 height 106
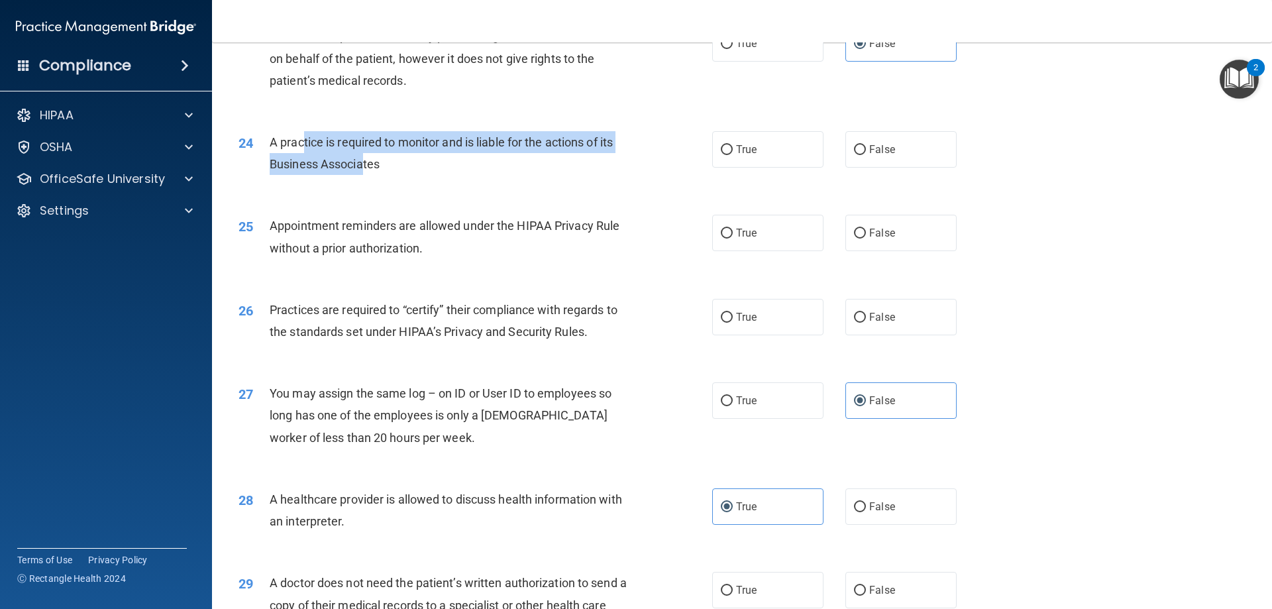
drag, startPoint x: 302, startPoint y: 141, endPoint x: 361, endPoint y: 155, distance: 60.6
click at [361, 155] on div "A practice is required to monitor and is liable for the actions of its Business…" at bounding box center [455, 153] width 370 height 44
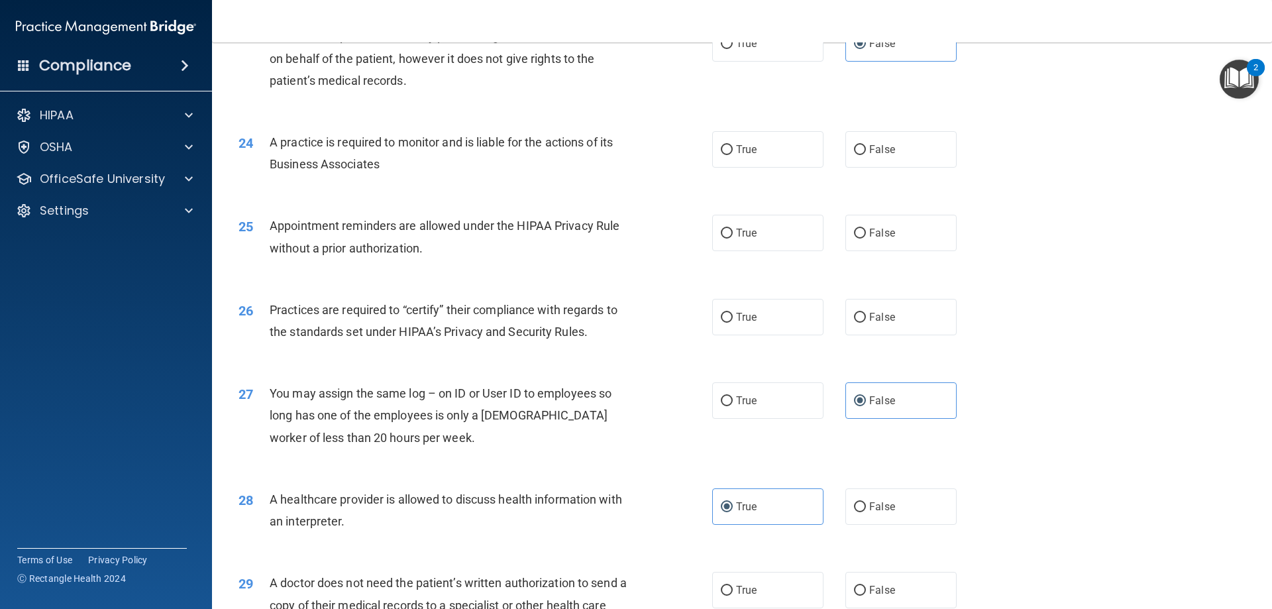
click at [408, 184] on div "24 A practice is required to monitor and is liable for the actions of its Busin…" at bounding box center [742, 156] width 1027 height 83
click at [890, 146] on label "False" at bounding box center [901, 149] width 111 height 36
click at [866, 146] on input "False" at bounding box center [860, 150] width 12 height 10
radio input "true"
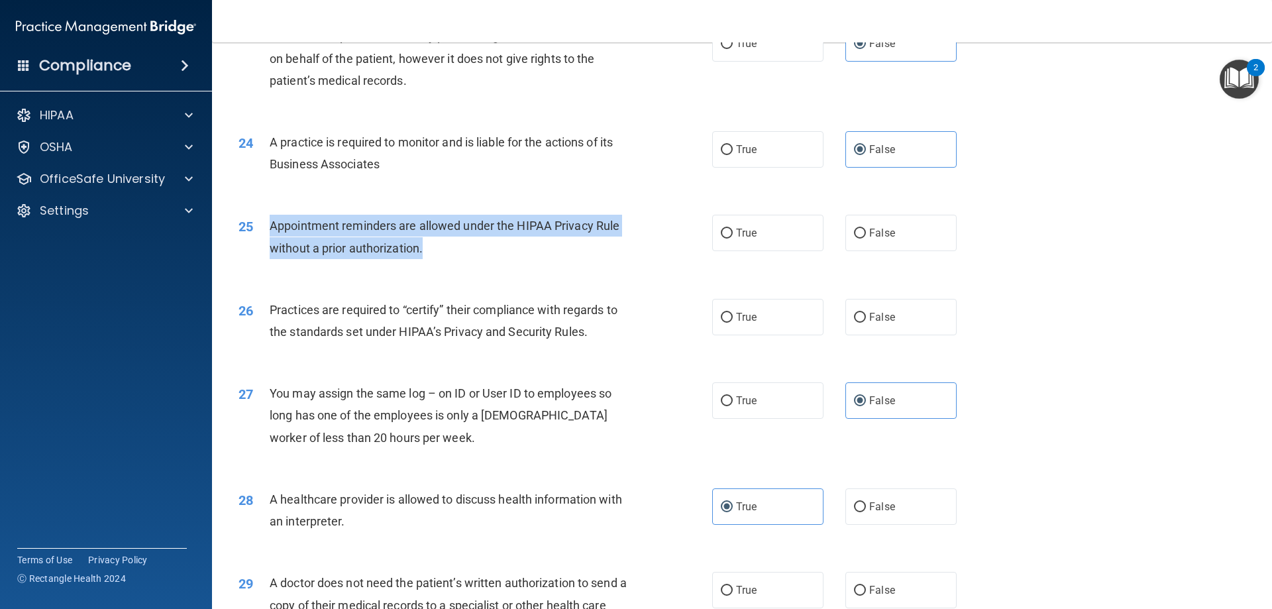
drag, startPoint x: 270, startPoint y: 222, endPoint x: 448, endPoint y: 249, distance: 180.3
click at [448, 249] on div "Appointment reminders are allowed under the HIPAA Privacy Rule without a prior …" at bounding box center [455, 237] width 370 height 44
click at [483, 255] on div "Appointment reminders are allowed under the HIPAA Privacy Rule without a prior …" at bounding box center [455, 237] width 370 height 44
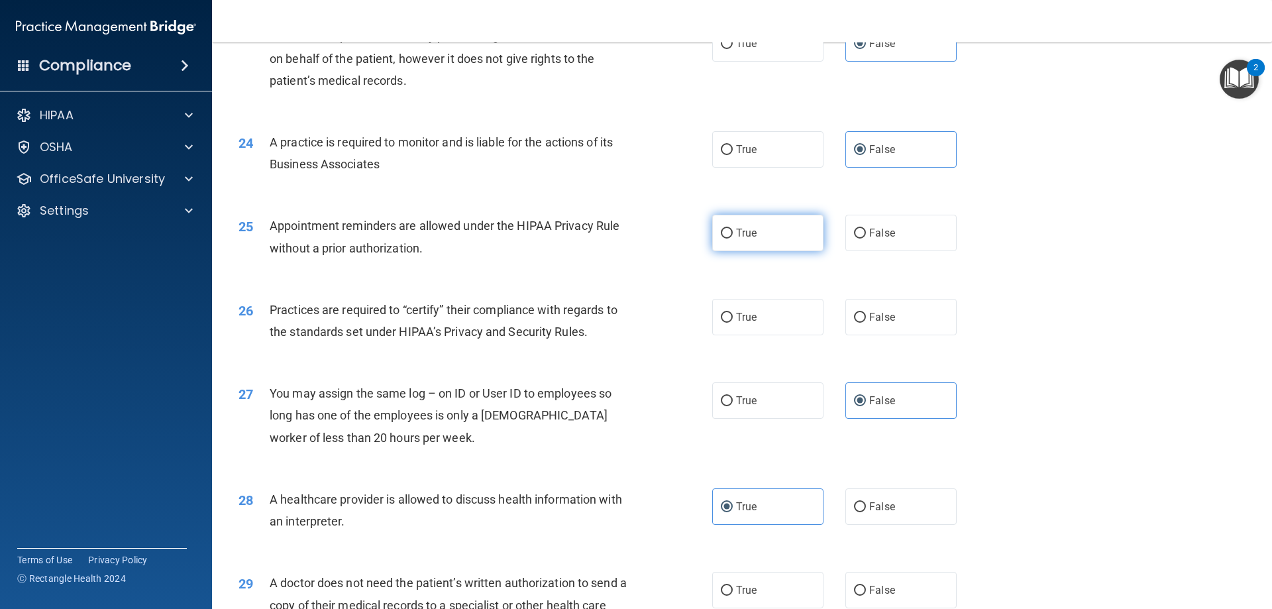
click at [755, 231] on label "True" at bounding box center [767, 233] width 111 height 36
click at [733, 231] on input "True" at bounding box center [727, 234] width 12 height 10
radio input "true"
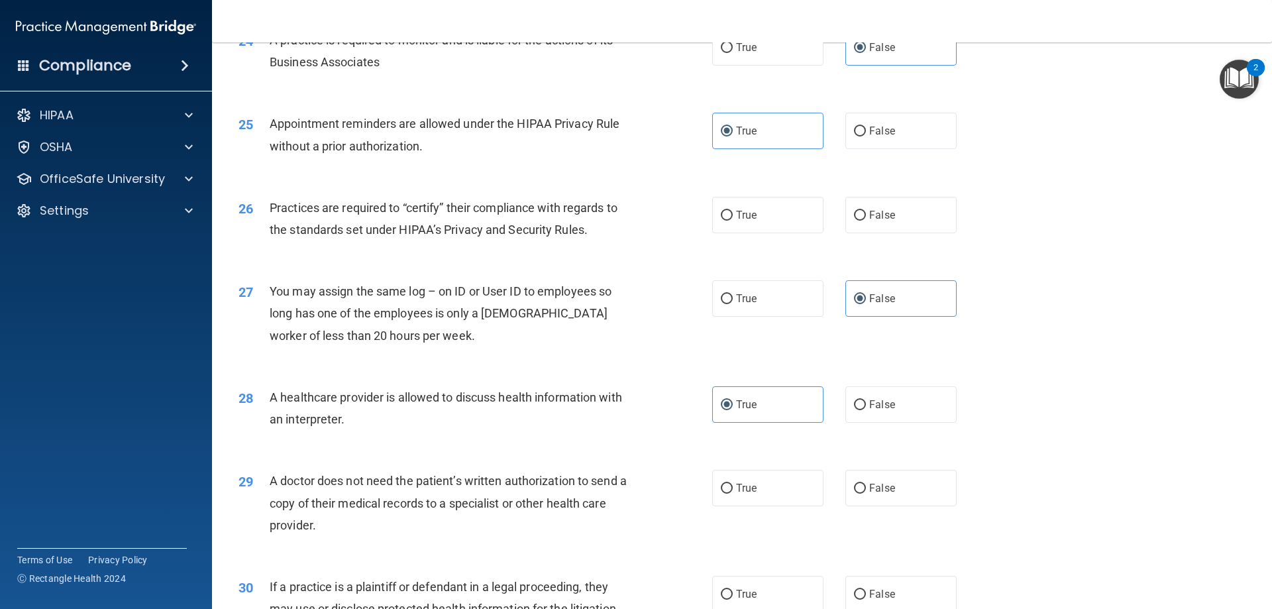
scroll to position [2386, 0]
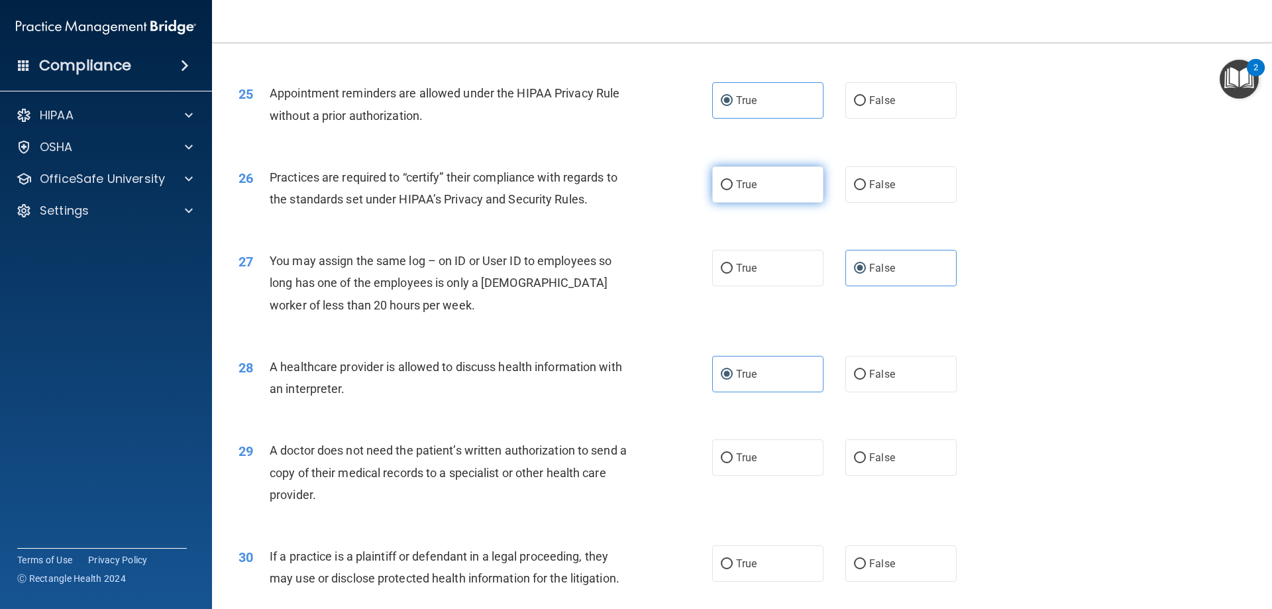
click at [746, 182] on span "True" at bounding box center [746, 184] width 21 height 13
click at [733, 182] on input "True" at bounding box center [727, 185] width 12 height 10
radio input "true"
click at [854, 187] on input "False" at bounding box center [860, 185] width 12 height 10
radio input "true"
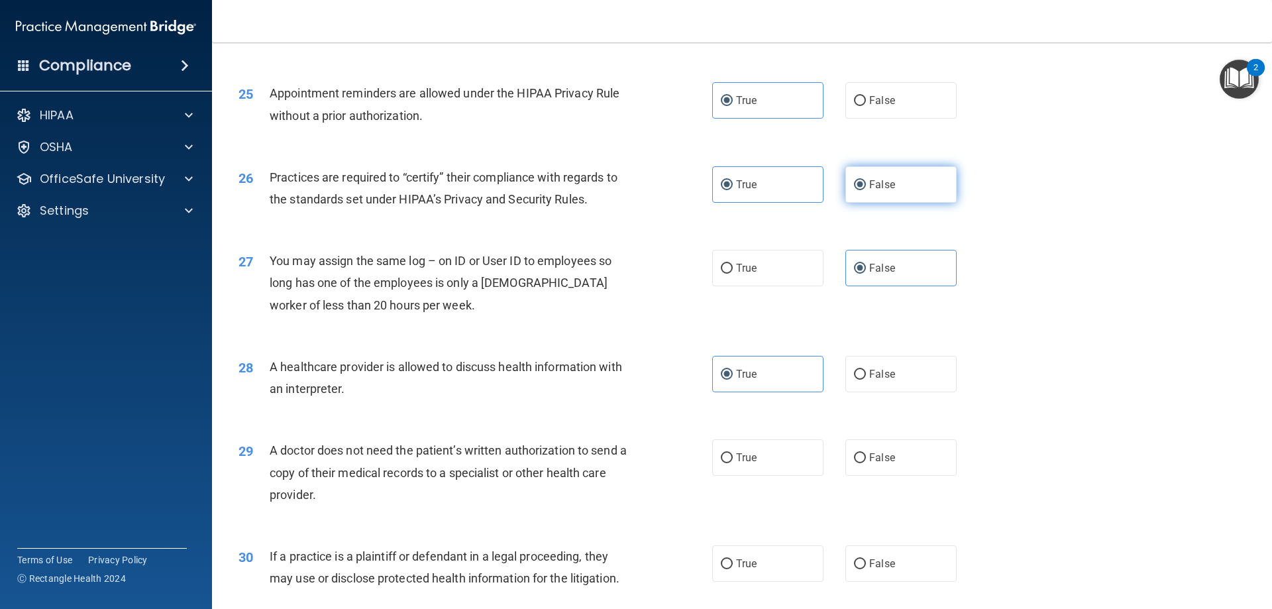
radio input "false"
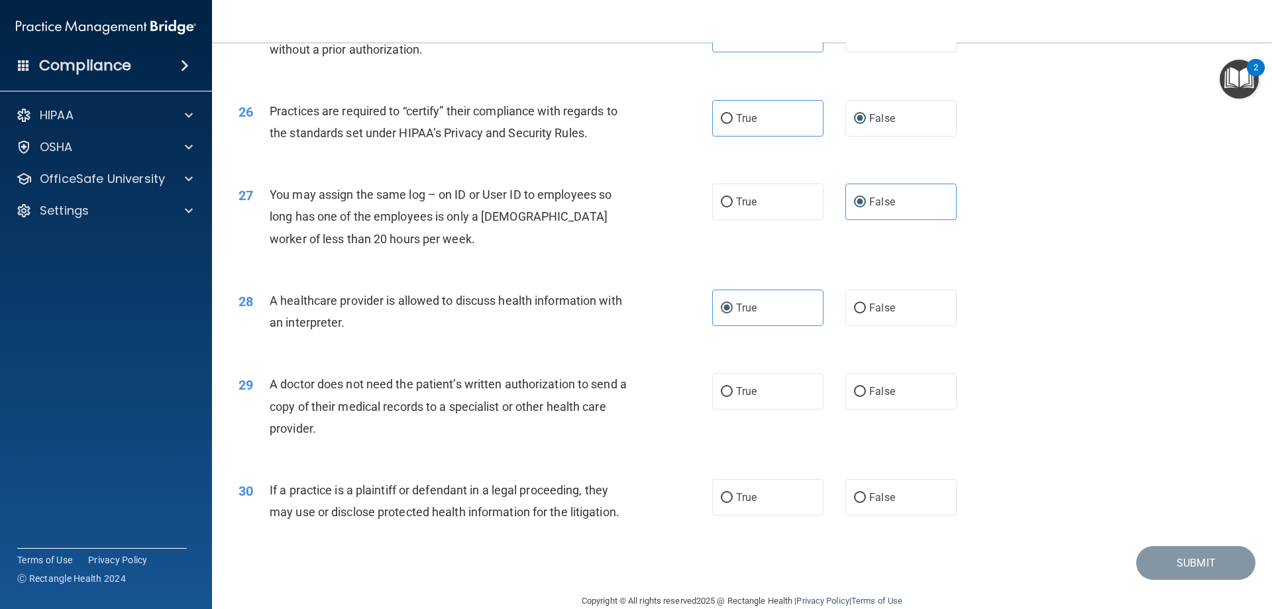
scroll to position [2476, 0]
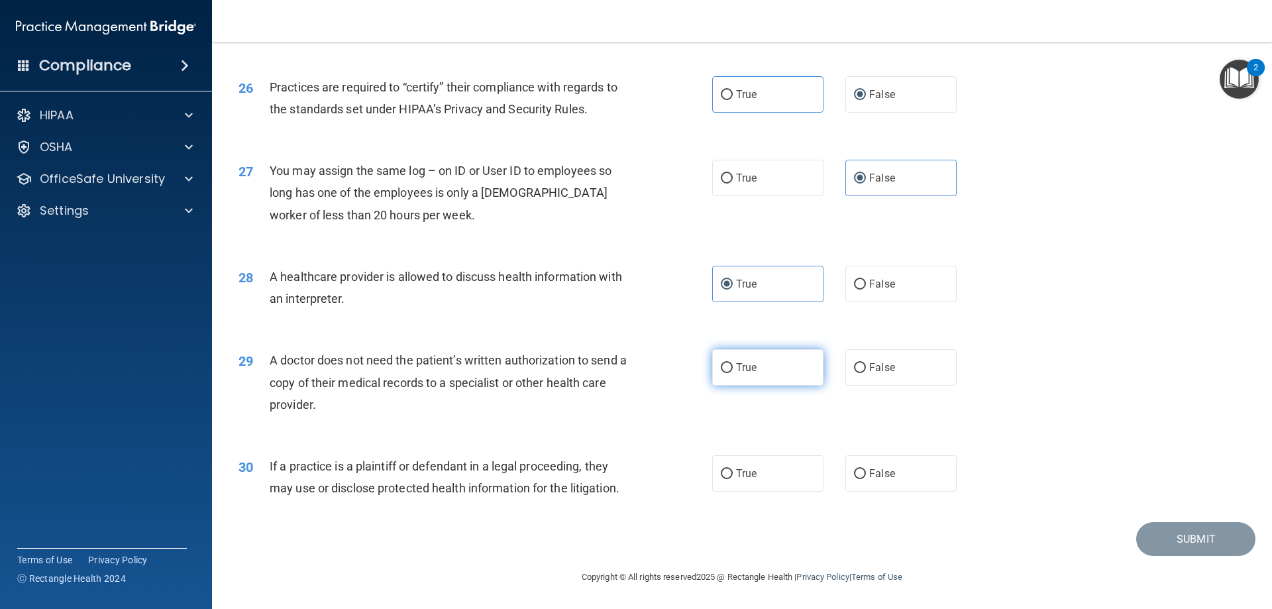
click at [753, 369] on label "True" at bounding box center [767, 367] width 111 height 36
click at [733, 369] on input "True" at bounding box center [727, 368] width 12 height 10
radio input "true"
click at [544, 486] on span "If a practice is a plaintiff or defendant in a legal proceeding, they may use o…" at bounding box center [445, 477] width 350 height 36
click at [760, 482] on label "True" at bounding box center [767, 473] width 111 height 36
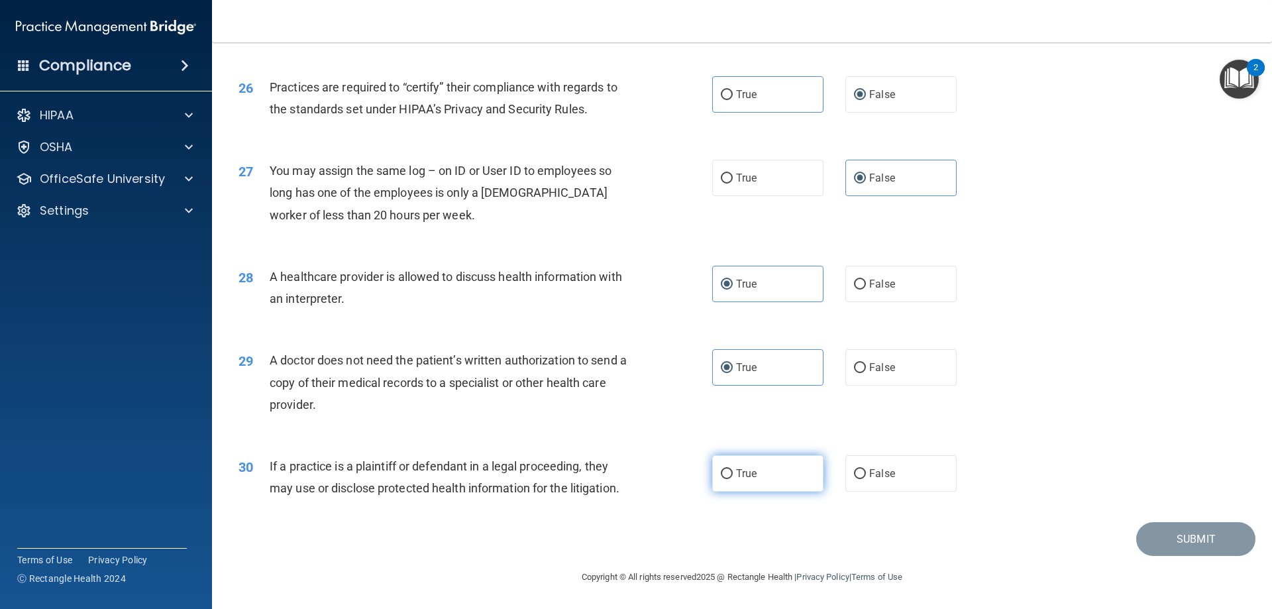
click at [733, 479] on input "True" at bounding box center [727, 474] width 12 height 10
radio input "true"
click at [1170, 538] on button "Submit" at bounding box center [1195, 539] width 119 height 34
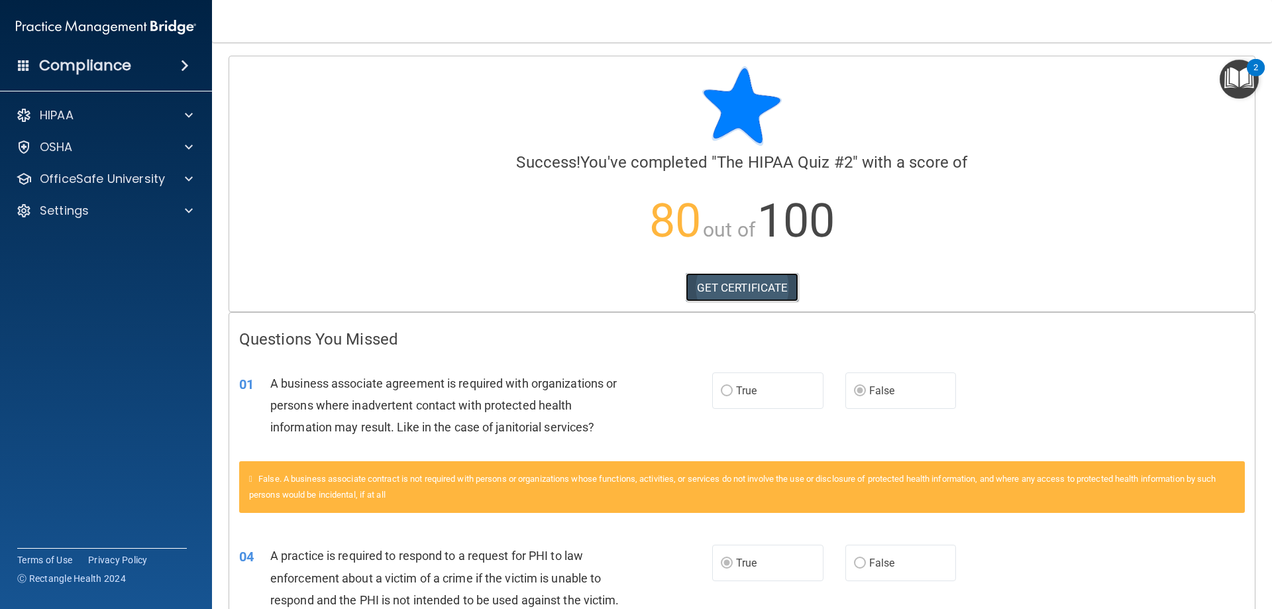
click at [775, 287] on link "GET CERTIFICATE" at bounding box center [742, 287] width 113 height 29
click at [192, 115] on span at bounding box center [189, 115] width 8 height 16
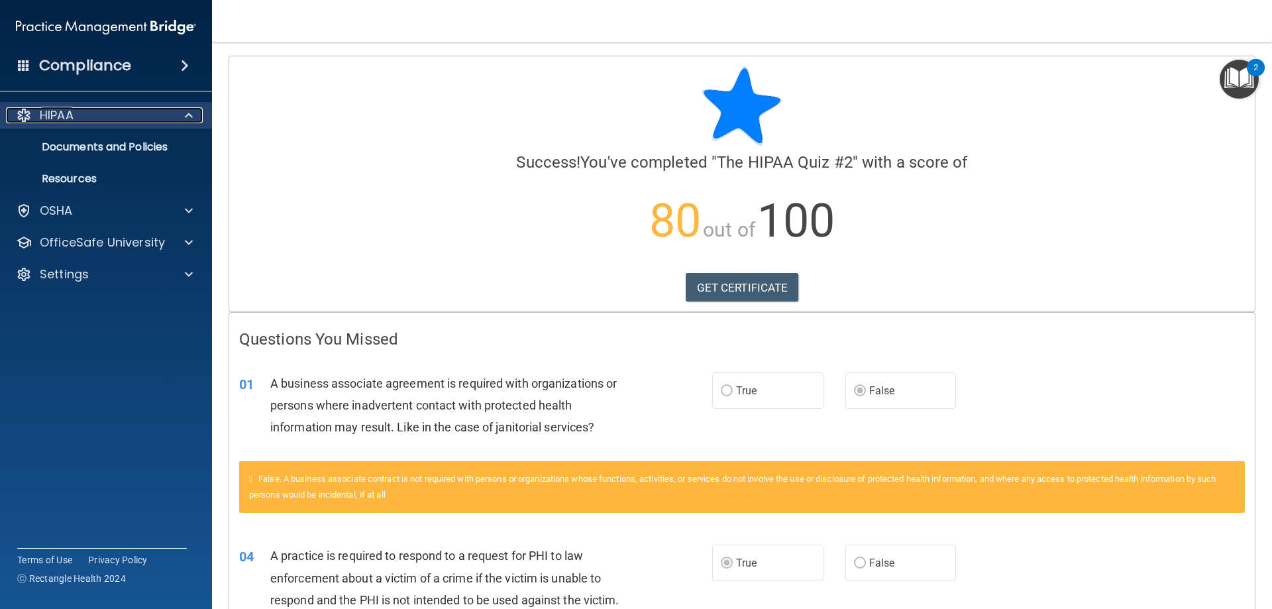
click at [192, 115] on span at bounding box center [189, 115] width 8 height 16
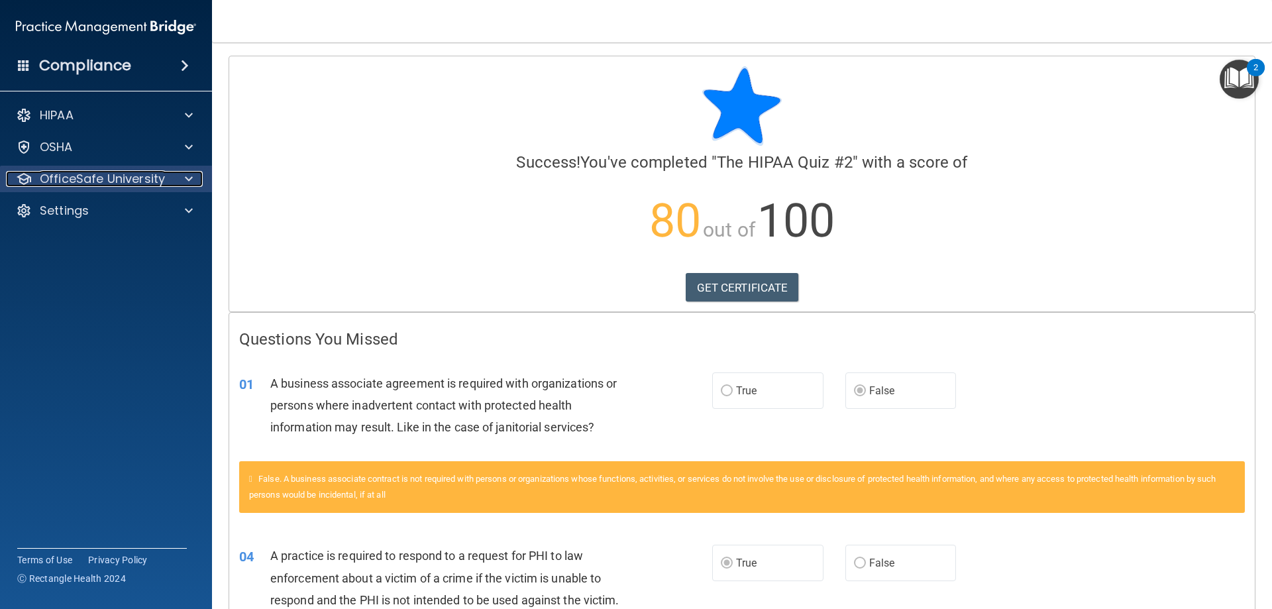
click at [188, 177] on span at bounding box center [189, 179] width 8 height 16
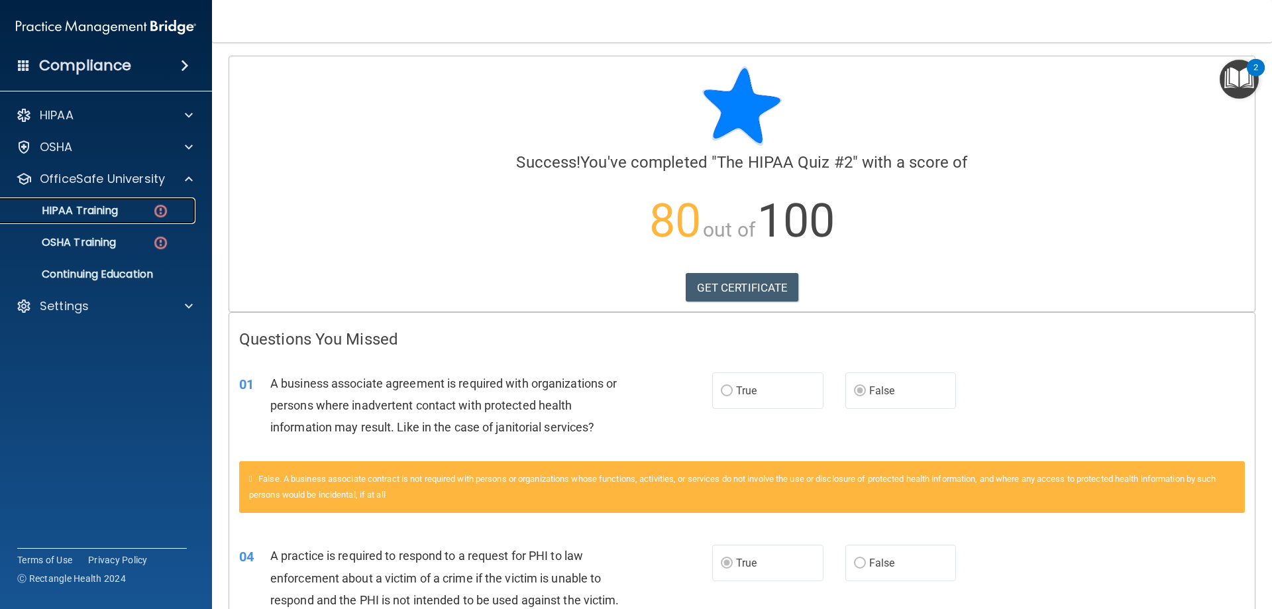
click at [144, 210] on div "HIPAA Training" at bounding box center [99, 210] width 181 height 13
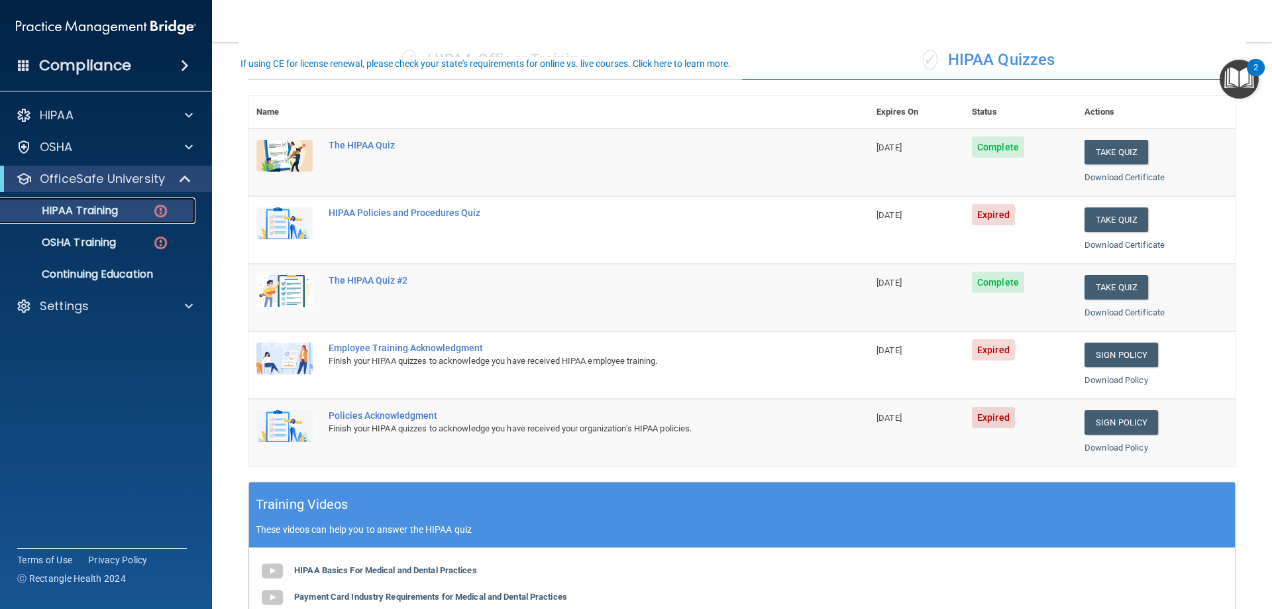
scroll to position [66, 0]
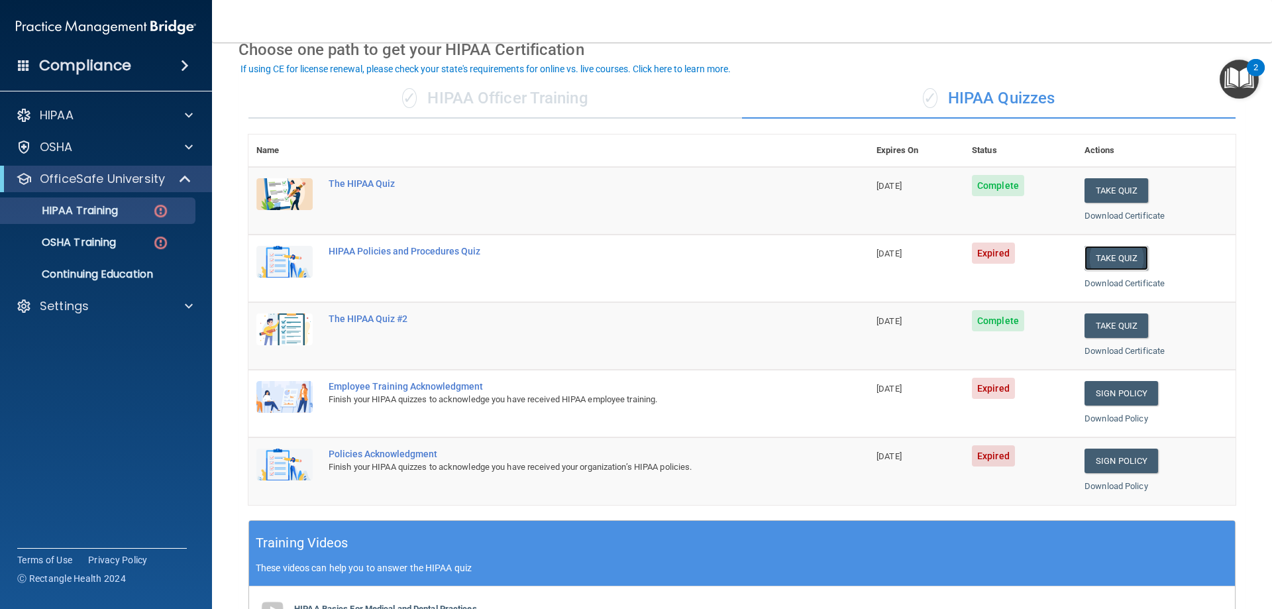
click at [1103, 254] on button "Take Quiz" at bounding box center [1117, 258] width 64 height 25
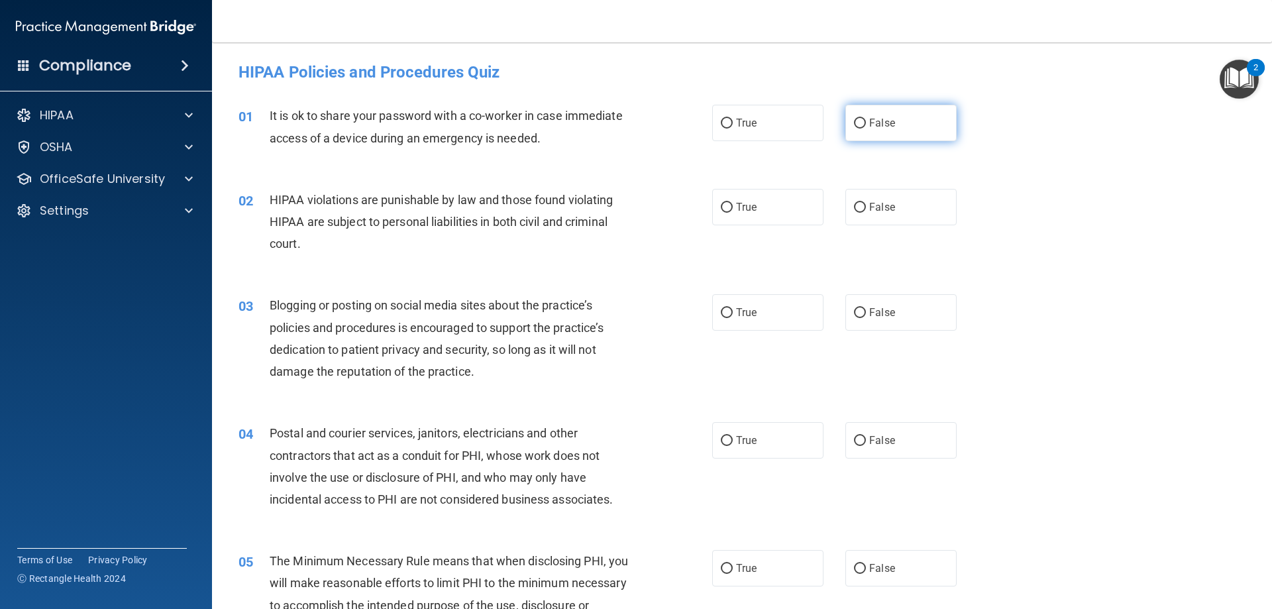
click at [907, 129] on label "False" at bounding box center [901, 123] width 111 height 36
click at [866, 129] on input "False" at bounding box center [860, 124] width 12 height 10
radio input "true"
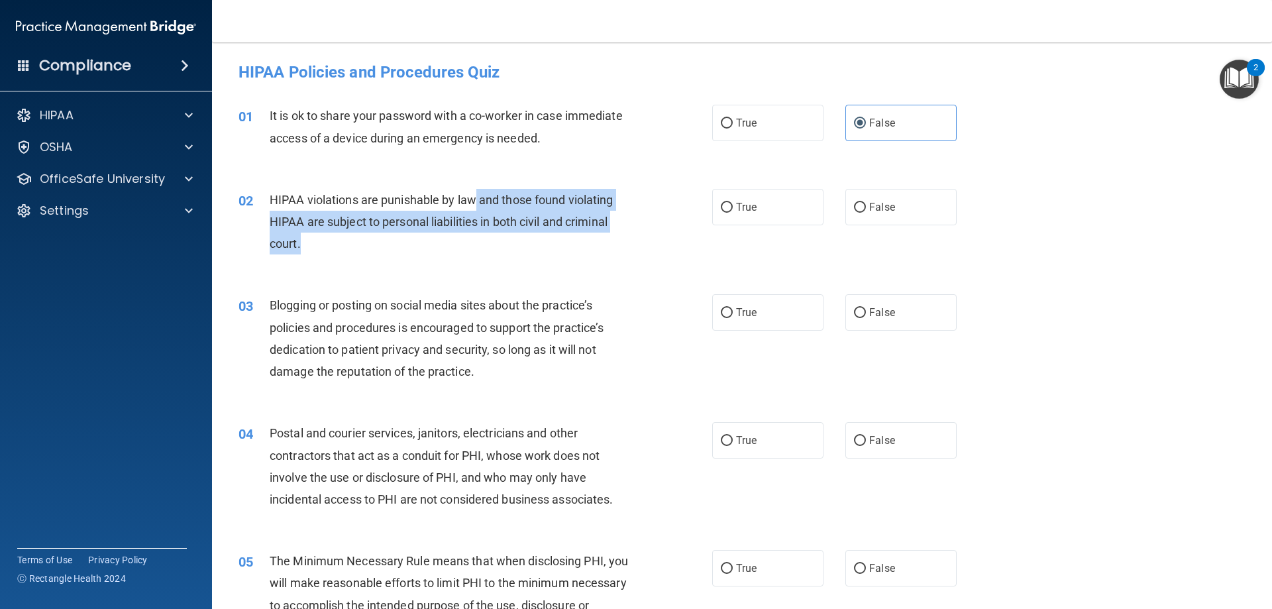
drag, startPoint x: 478, startPoint y: 200, endPoint x: 500, endPoint y: 247, distance: 51.9
click at [500, 247] on div "HIPAA violations are punishable by law and those found violating HIPAA are subj…" at bounding box center [455, 222] width 370 height 66
click at [467, 243] on div "HIPAA violations are punishable by law and those found violating HIPAA are subj…" at bounding box center [455, 222] width 370 height 66
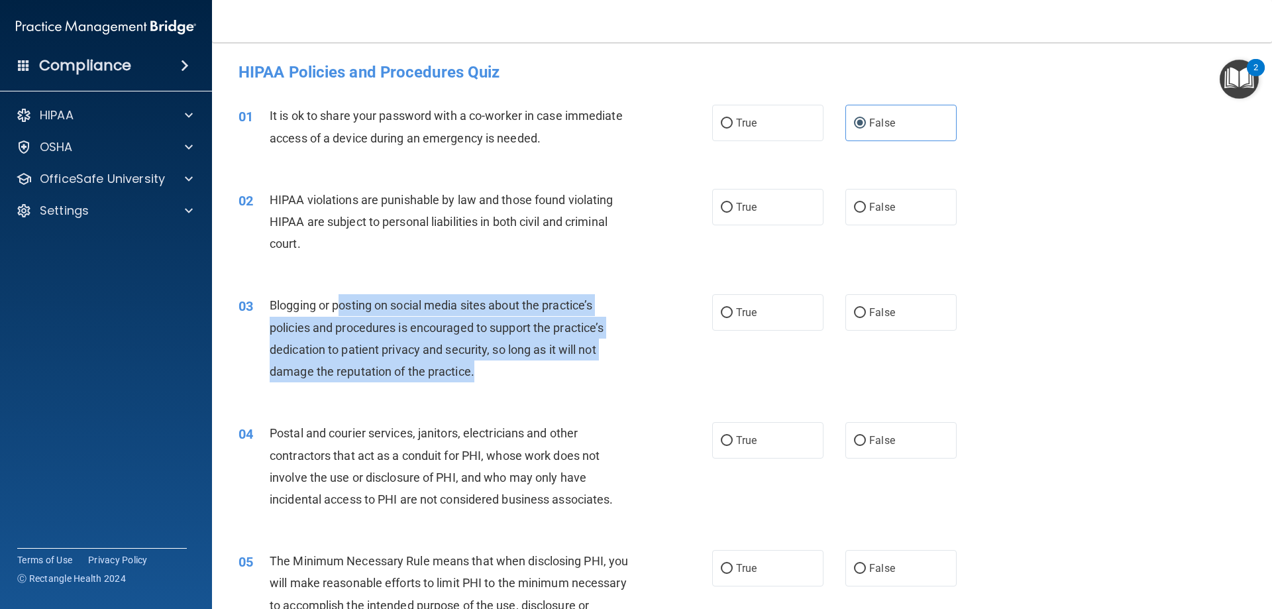
drag, startPoint x: 341, startPoint y: 305, endPoint x: 523, endPoint y: 378, distance: 195.9
click at [523, 378] on div "Blogging or posting on social media sites about the practice’s policies and pro…" at bounding box center [455, 338] width 370 height 88
click at [530, 368] on div "Blogging or posting on social media sites about the practice’s policies and pro…" at bounding box center [455, 338] width 370 height 88
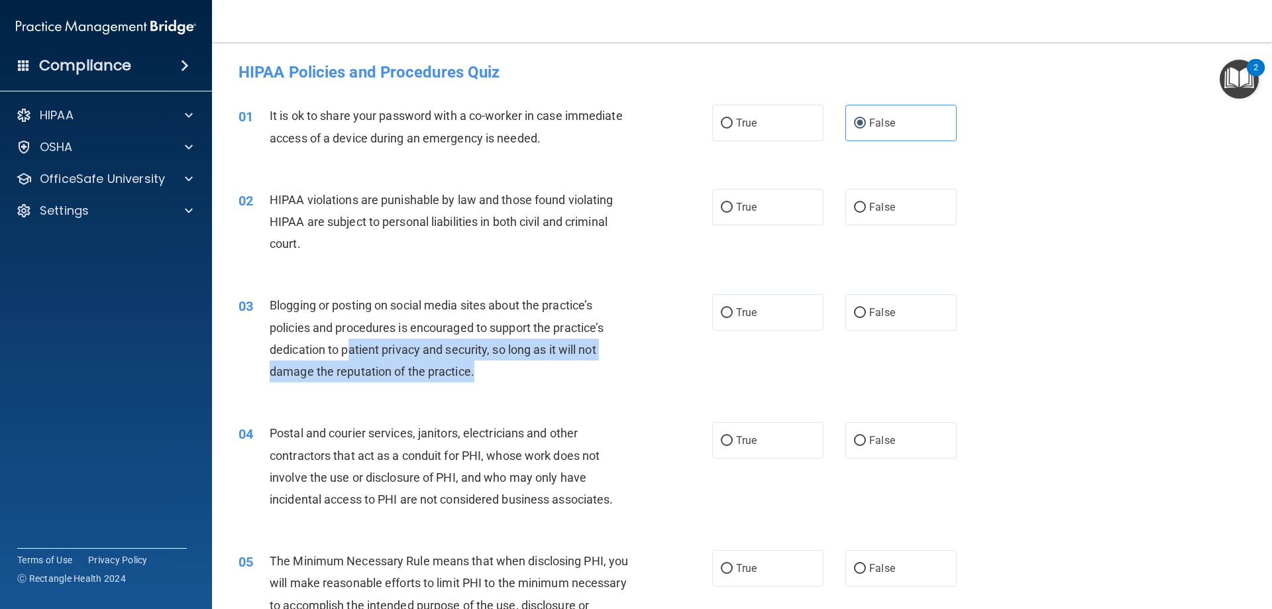
drag, startPoint x: 350, startPoint y: 348, endPoint x: 511, endPoint y: 374, distance: 163.2
click at [511, 374] on div "Blogging or posting on social media sites about the practice’s policies and pro…" at bounding box center [455, 338] width 370 height 88
click at [529, 374] on div "Blogging or posting on social media sites about the practice’s policies and pro…" at bounding box center [455, 338] width 370 height 88
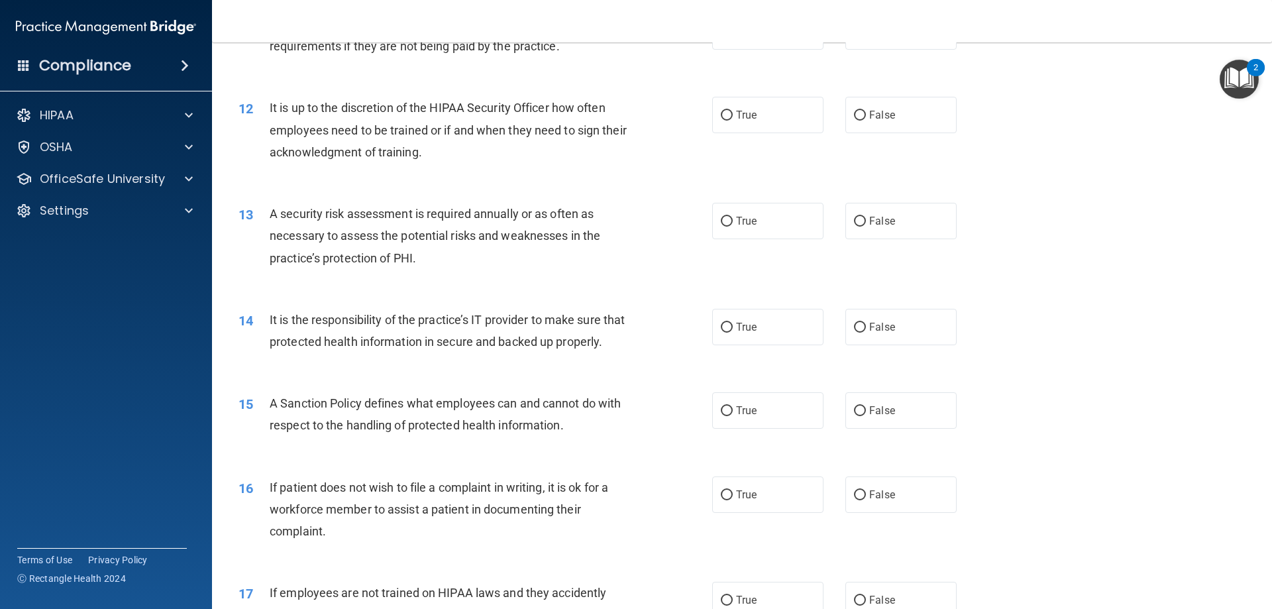
scroll to position [1458, 0]
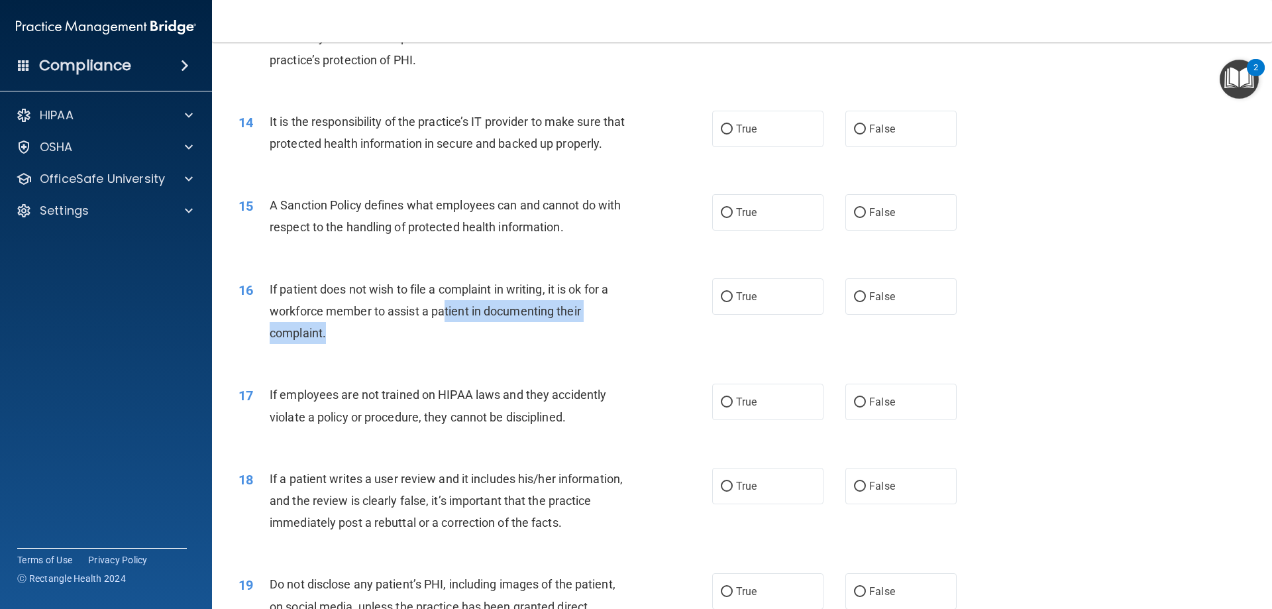
drag, startPoint x: 443, startPoint y: 331, endPoint x: 444, endPoint y: 353, distance: 21.2
click at [444, 345] on div "If patient does not wish to file a complaint in writing, it is ok for a workfor…" at bounding box center [455, 311] width 370 height 66
click at [378, 351] on div "16 If patient does not wish to file a complaint in writing, it is ok for a work…" at bounding box center [476, 314] width 514 height 73
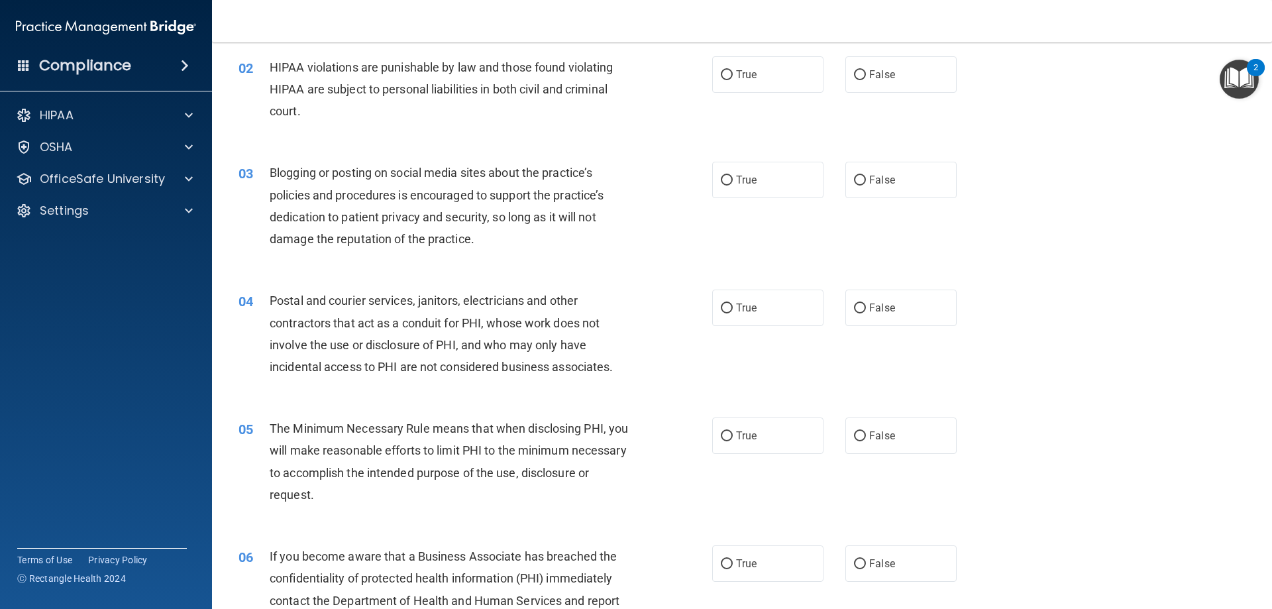
scroll to position [0, 0]
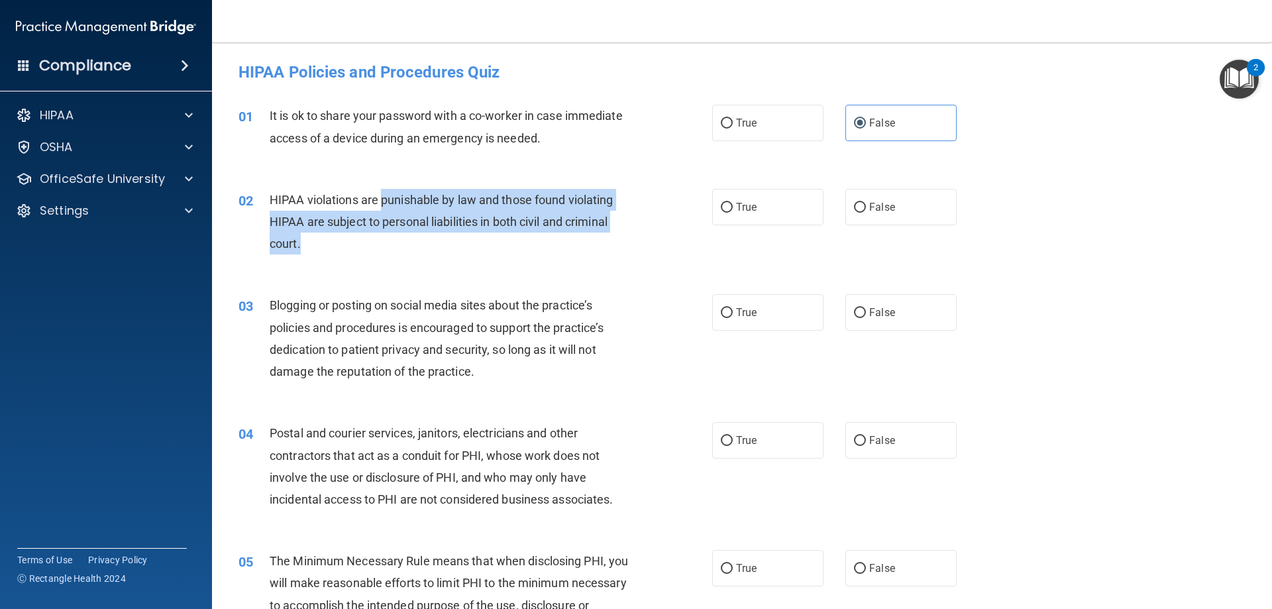
drag, startPoint x: 384, startPoint y: 197, endPoint x: 416, endPoint y: 243, distance: 56.1
click at [416, 243] on div "HIPAA violations are punishable by law and those found violating HIPAA are subj…" at bounding box center [455, 222] width 370 height 66
drag, startPoint x: 403, startPoint y: 237, endPoint x: 411, endPoint y: 235, distance: 8.2
click at [403, 237] on div "HIPAA violations are punishable by law and those found violating HIPAA are subj…" at bounding box center [455, 222] width 370 height 66
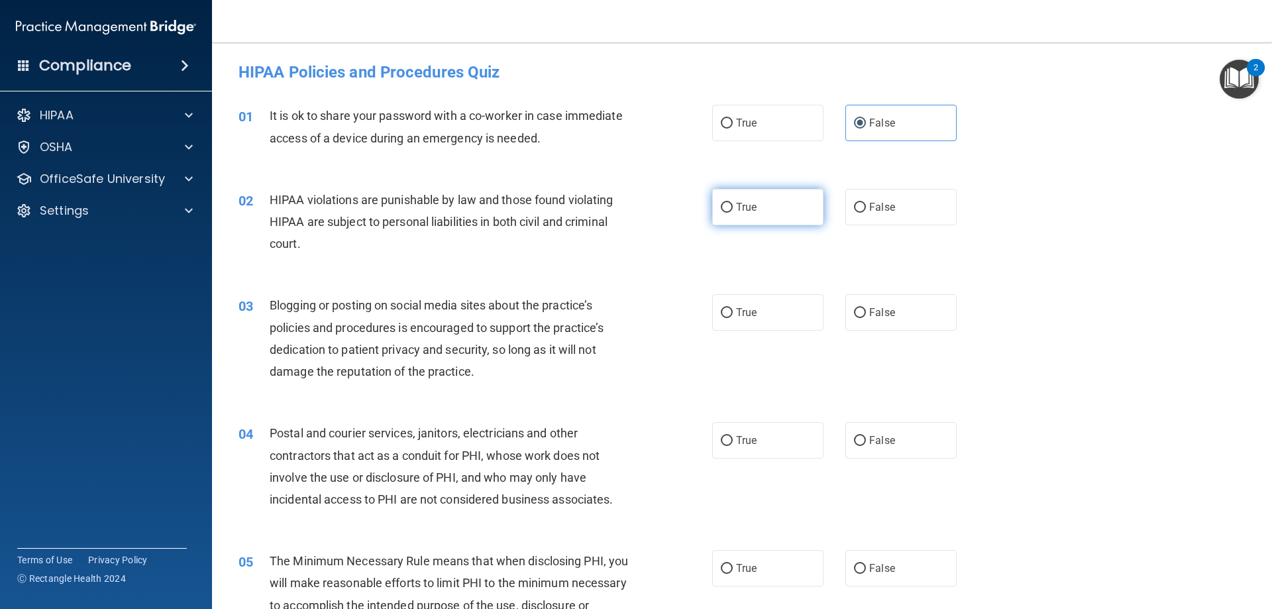
click at [755, 209] on label "True" at bounding box center [767, 207] width 111 height 36
click at [733, 209] on input "True" at bounding box center [727, 208] width 12 height 10
radio input "true"
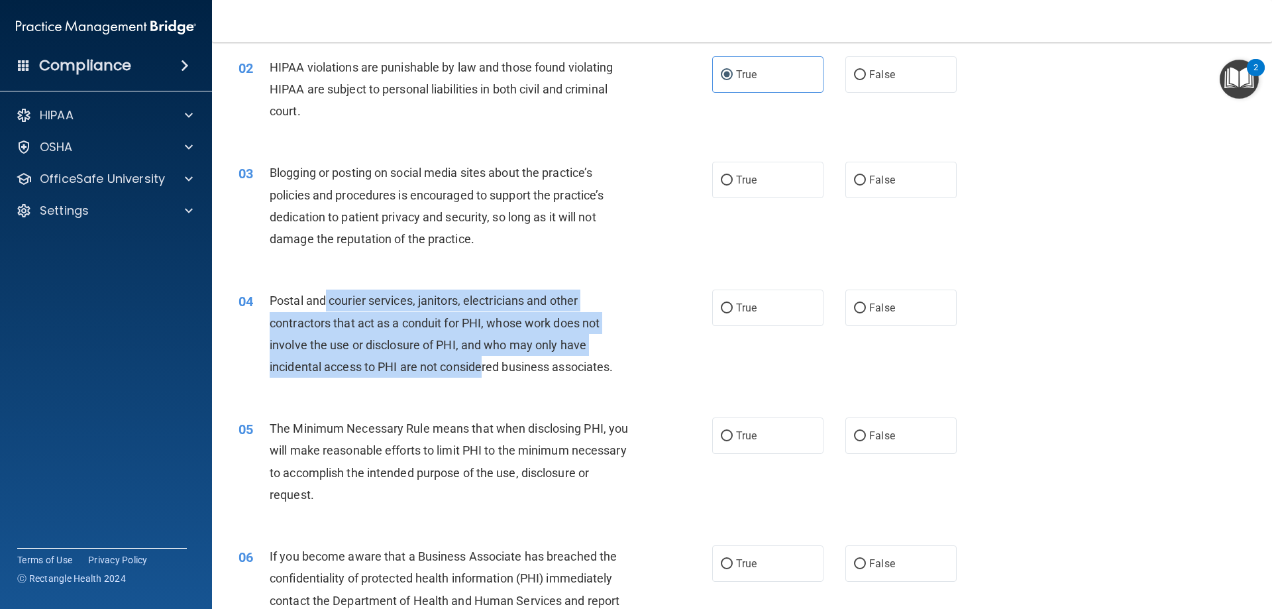
drag, startPoint x: 323, startPoint y: 300, endPoint x: 485, endPoint y: 368, distance: 175.2
click at [485, 368] on span "Postal and courier services, janitors, electricians and other contractors that …" at bounding box center [441, 334] width 343 height 80
click at [411, 379] on div "04 Postal and courier services, janitors, electricians and other contractors th…" at bounding box center [476, 337] width 514 height 95
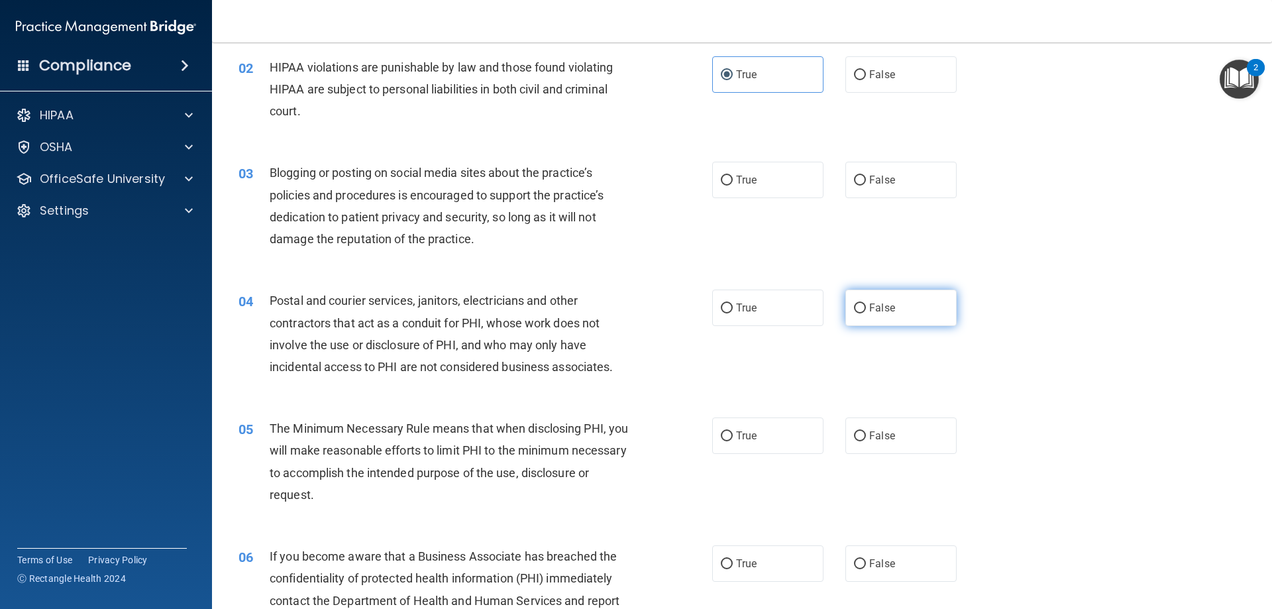
click at [870, 312] on span "False" at bounding box center [882, 308] width 26 height 13
click at [866, 312] on input "False" at bounding box center [860, 308] width 12 height 10
radio input "true"
click at [755, 182] on label "True" at bounding box center [767, 180] width 111 height 36
click at [733, 182] on input "True" at bounding box center [727, 181] width 12 height 10
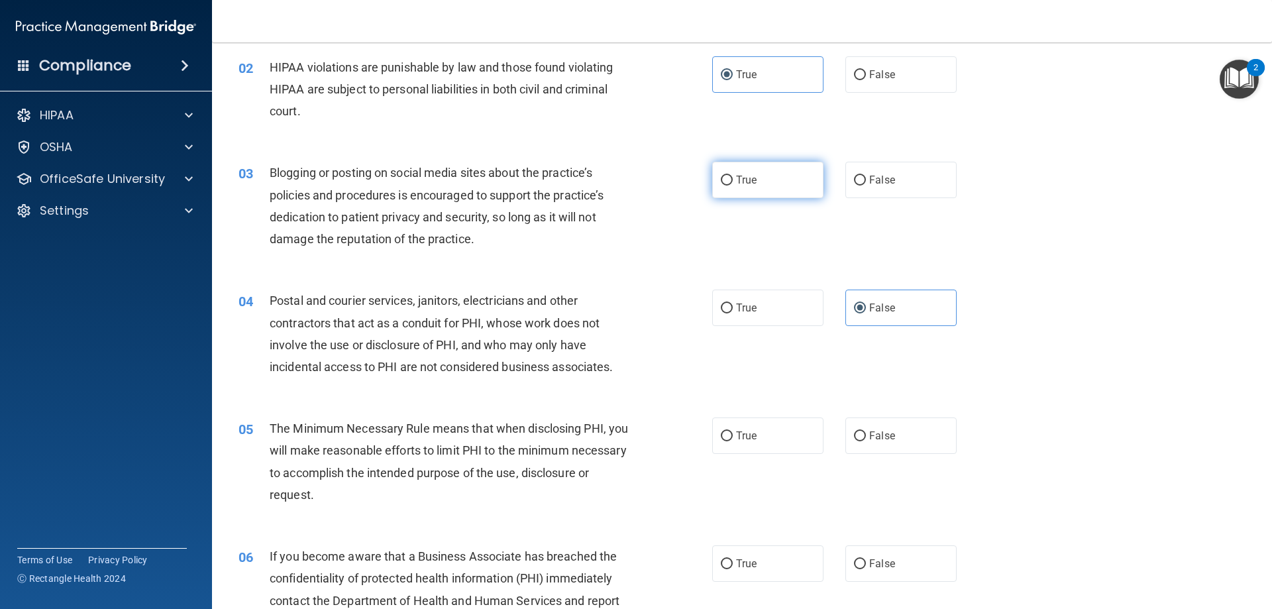
radio input "true"
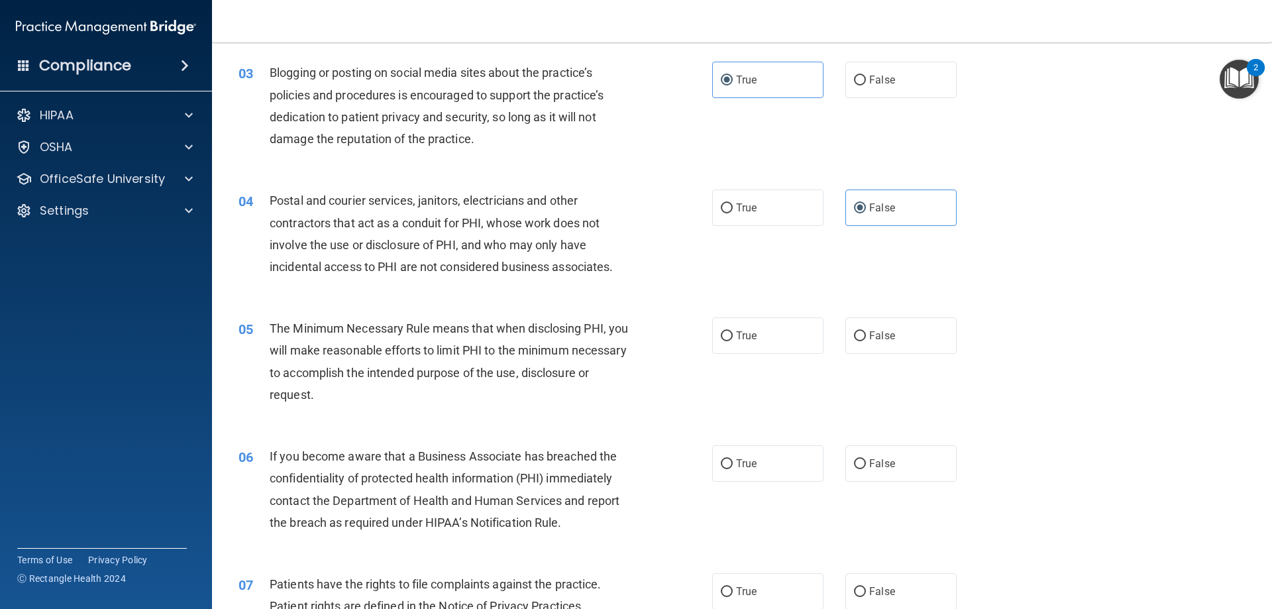
scroll to position [265, 0]
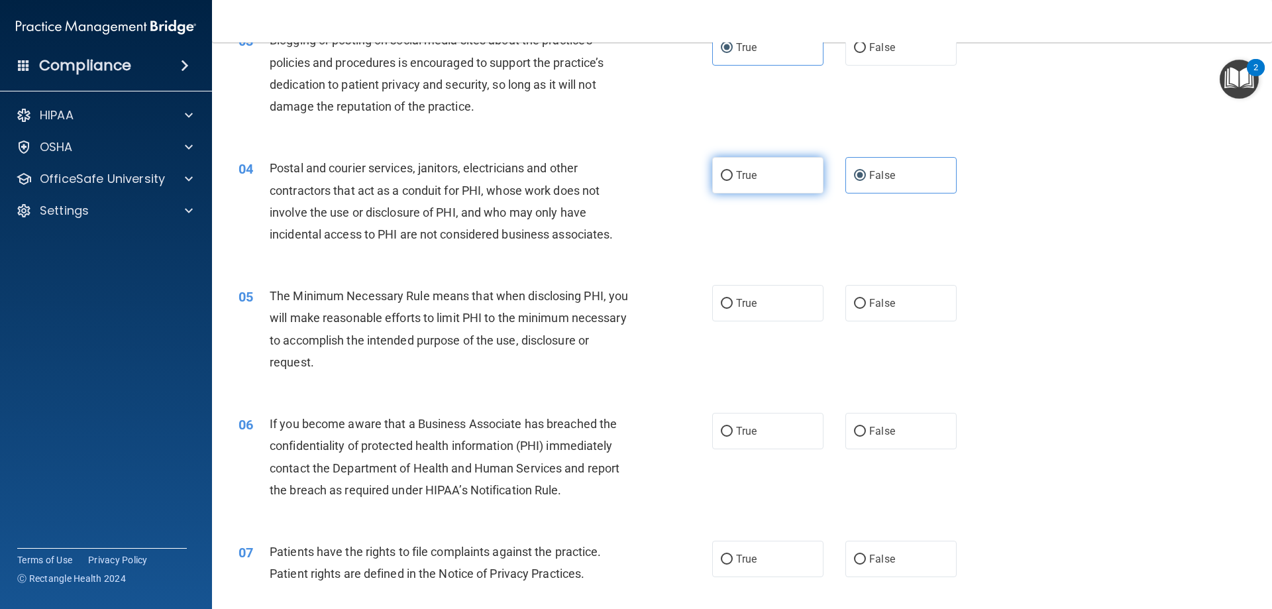
click at [800, 174] on label "True" at bounding box center [767, 175] width 111 height 36
click at [733, 174] on input "True" at bounding box center [727, 176] width 12 height 10
radio input "true"
radio input "false"
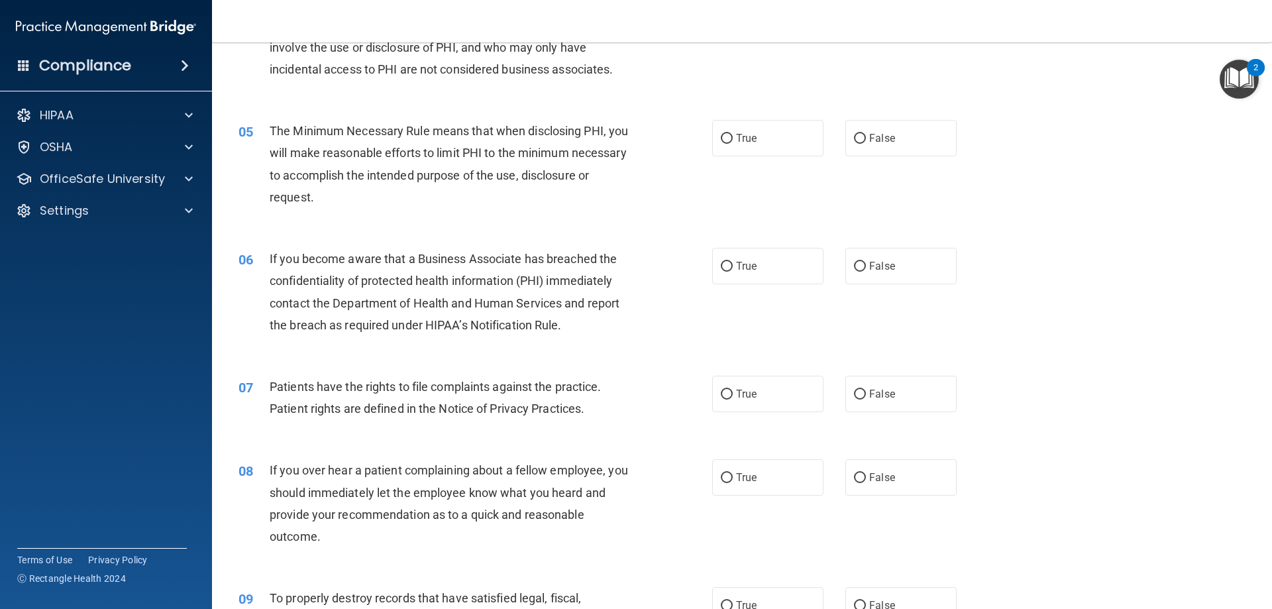
scroll to position [398, 0]
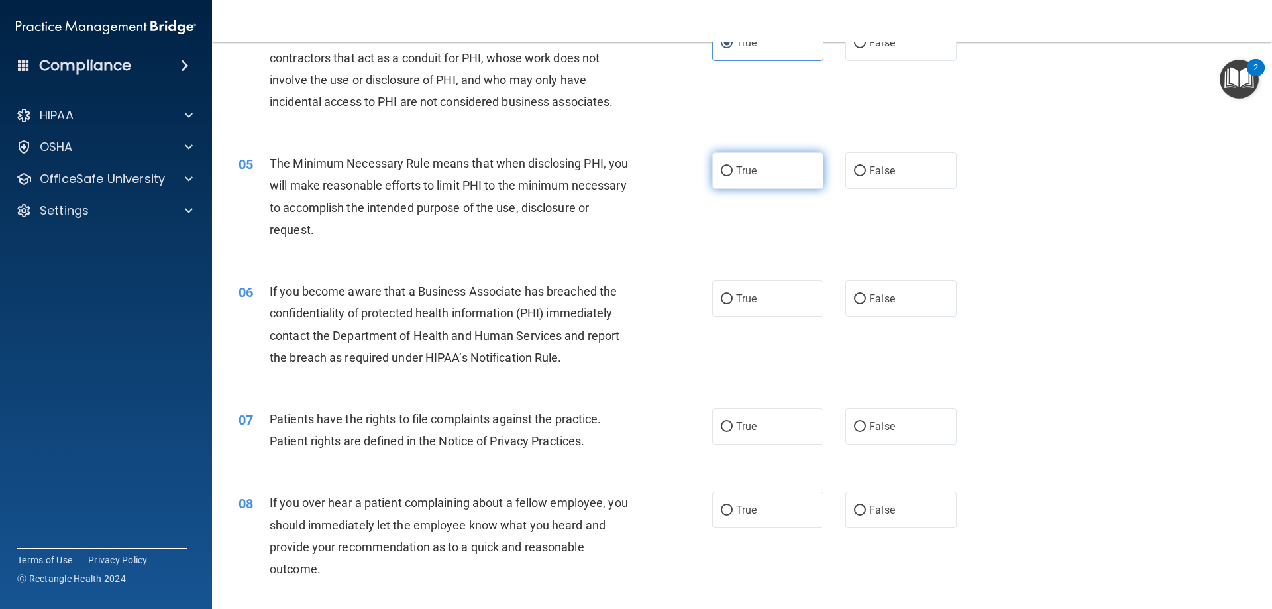
click at [743, 172] on span "True" at bounding box center [746, 170] width 21 height 13
click at [733, 172] on input "True" at bounding box center [727, 171] width 12 height 10
radio input "true"
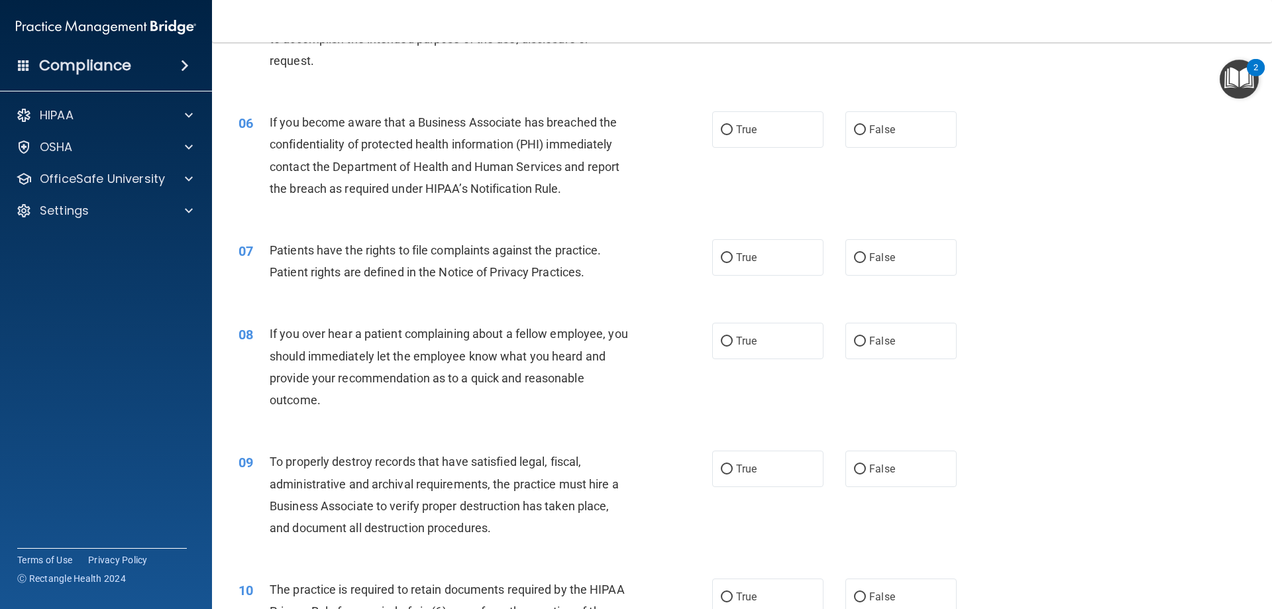
scroll to position [596, 0]
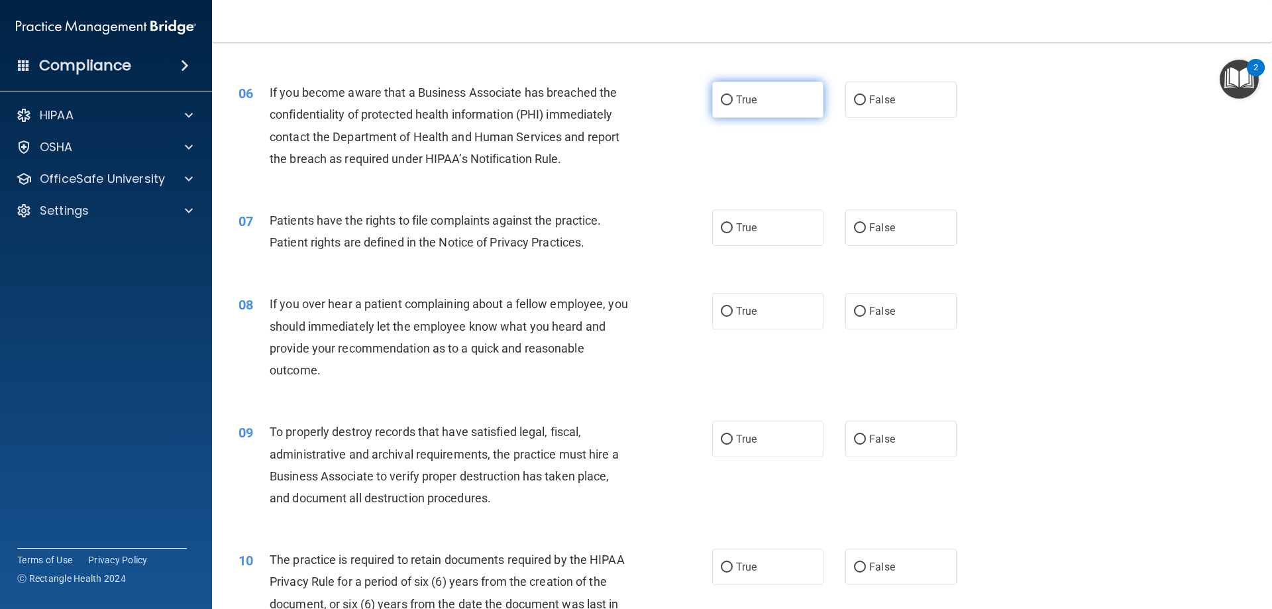
click at [749, 109] on label "True" at bounding box center [767, 100] width 111 height 36
click at [733, 105] on input "True" at bounding box center [727, 100] width 12 height 10
radio input "true"
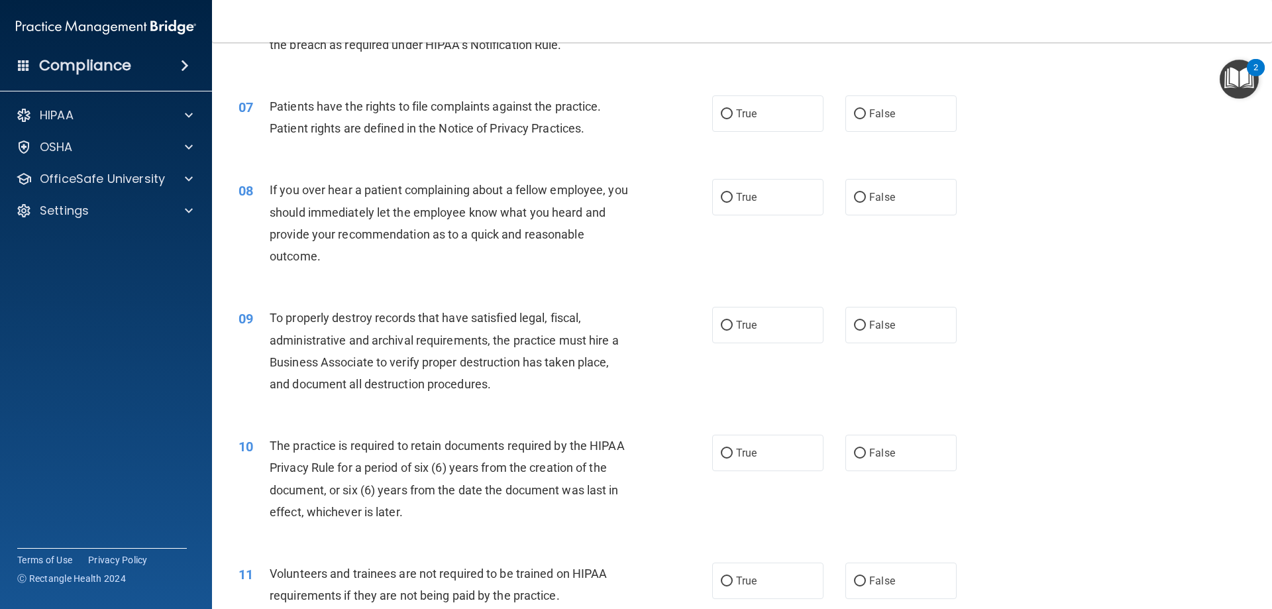
scroll to position [729, 0]
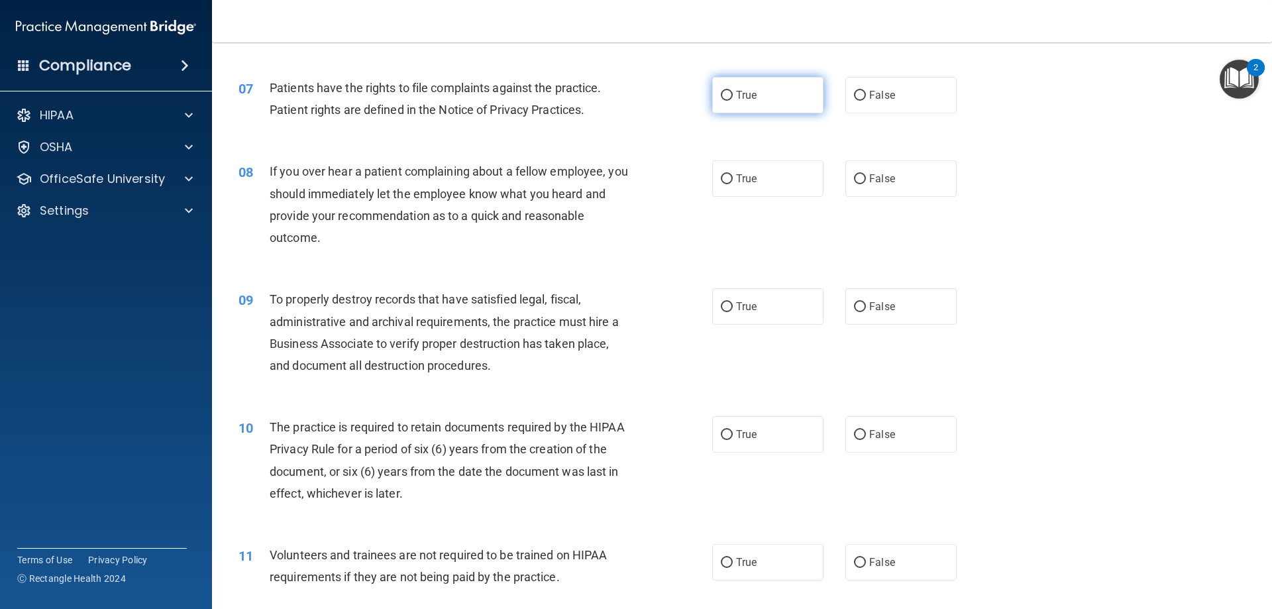
click at [759, 92] on label "True" at bounding box center [767, 95] width 111 height 36
click at [733, 92] on input "True" at bounding box center [727, 96] width 12 height 10
radio input "true"
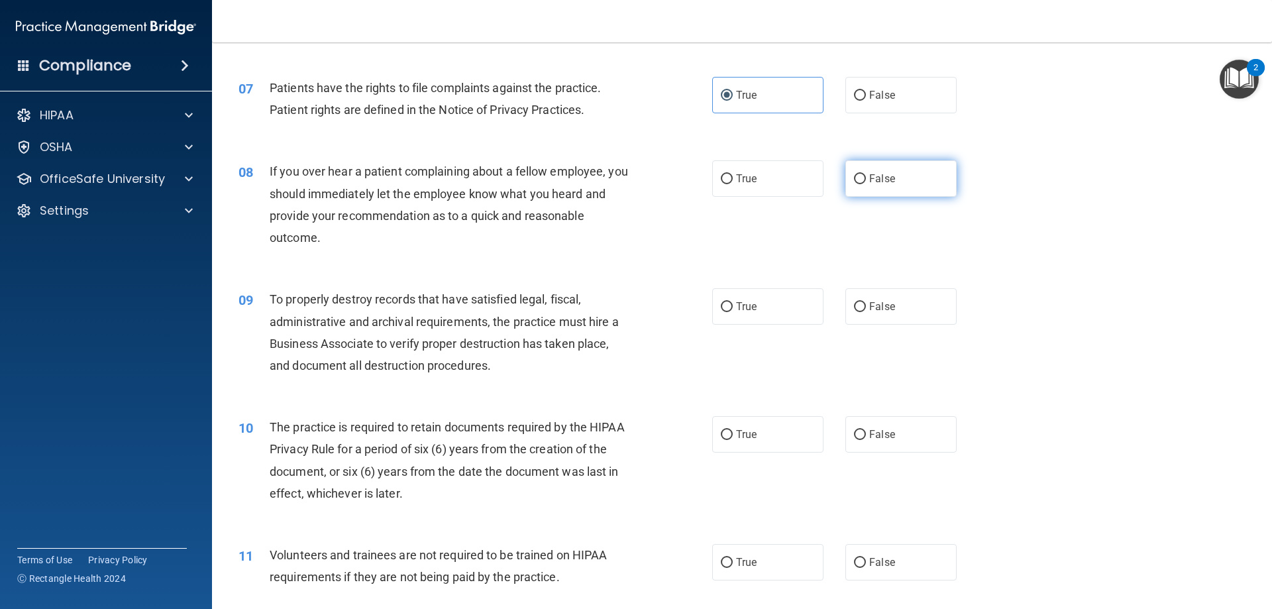
click at [913, 174] on label "False" at bounding box center [901, 178] width 111 height 36
click at [866, 174] on input "False" at bounding box center [860, 179] width 12 height 10
radio input "true"
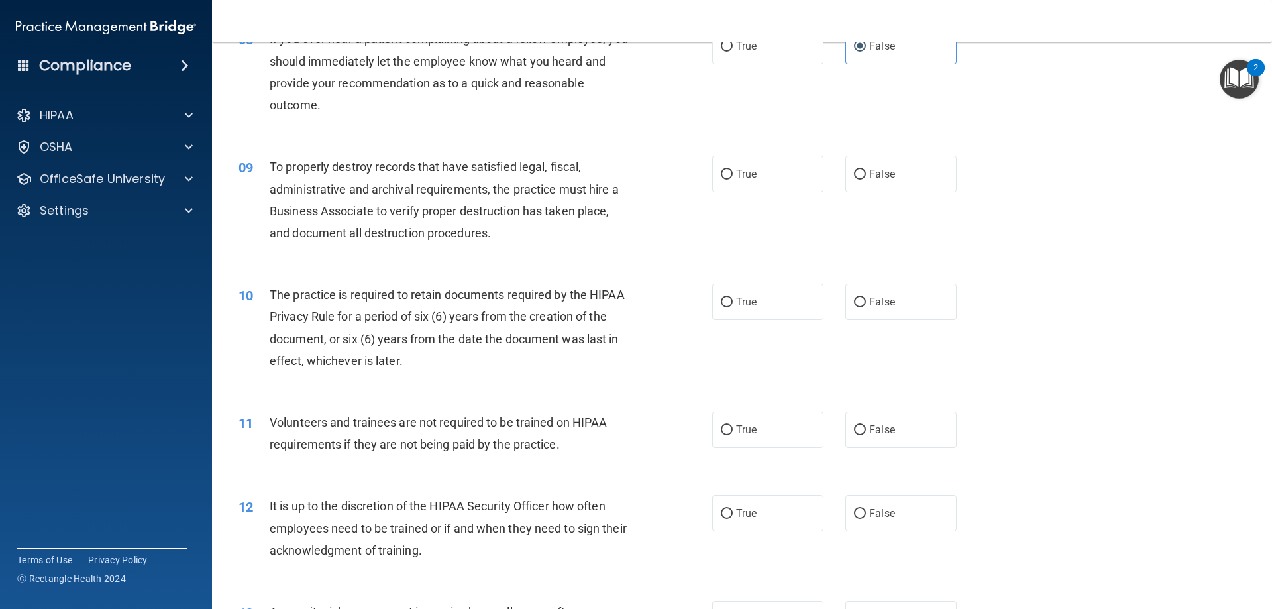
scroll to position [928, 0]
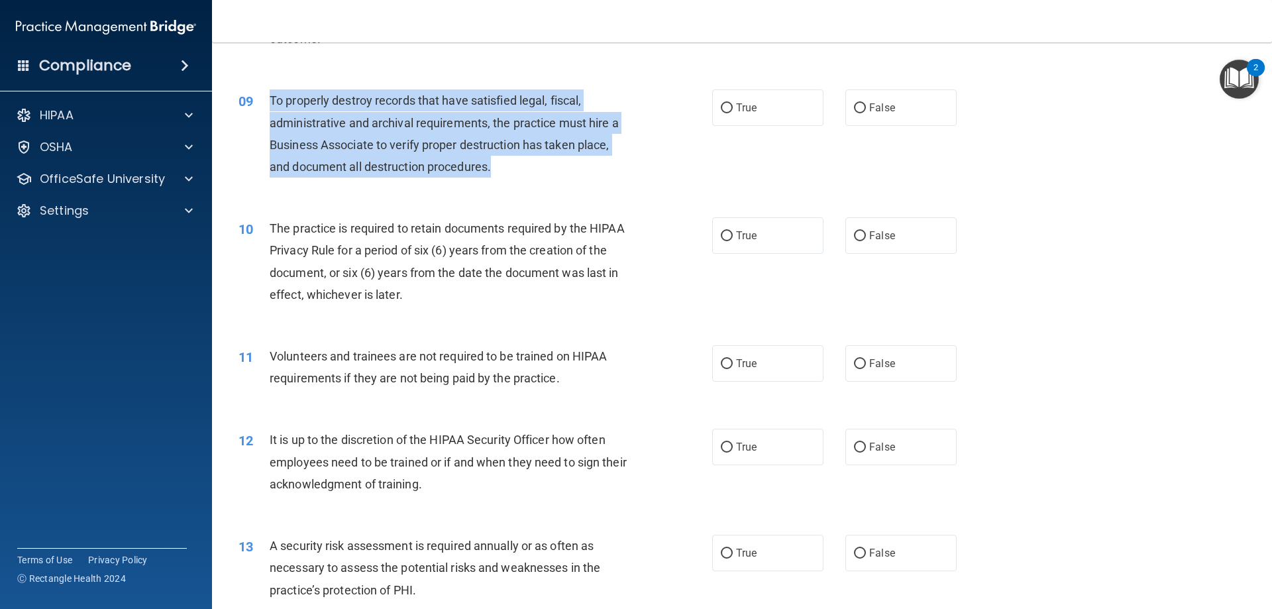
drag, startPoint x: 509, startPoint y: 170, endPoint x: 270, endPoint y: 99, distance: 249.5
click at [270, 99] on div "To properly destroy records that have satisfied legal, fiscal, administrative a…" at bounding box center [455, 133] width 370 height 88
click at [524, 180] on div "09 To properly destroy records that have satisfied legal, fiscal, administrativ…" at bounding box center [476, 136] width 514 height 95
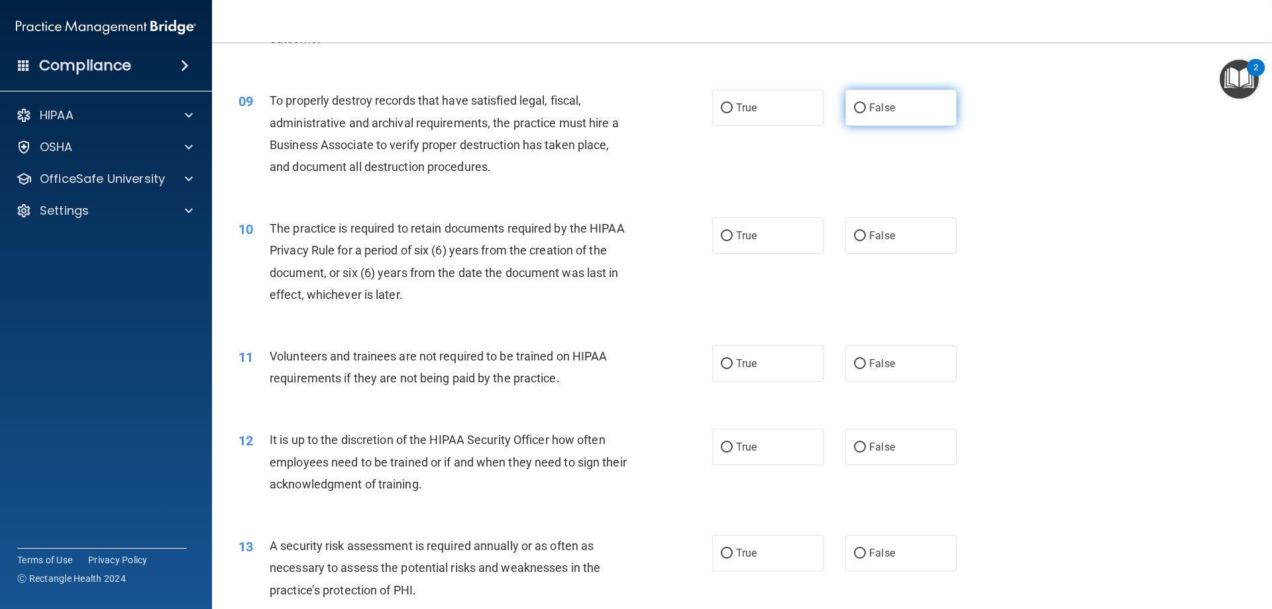
click at [889, 113] on label "False" at bounding box center [901, 107] width 111 height 36
click at [866, 113] on input "False" at bounding box center [860, 108] width 12 height 10
radio input "true"
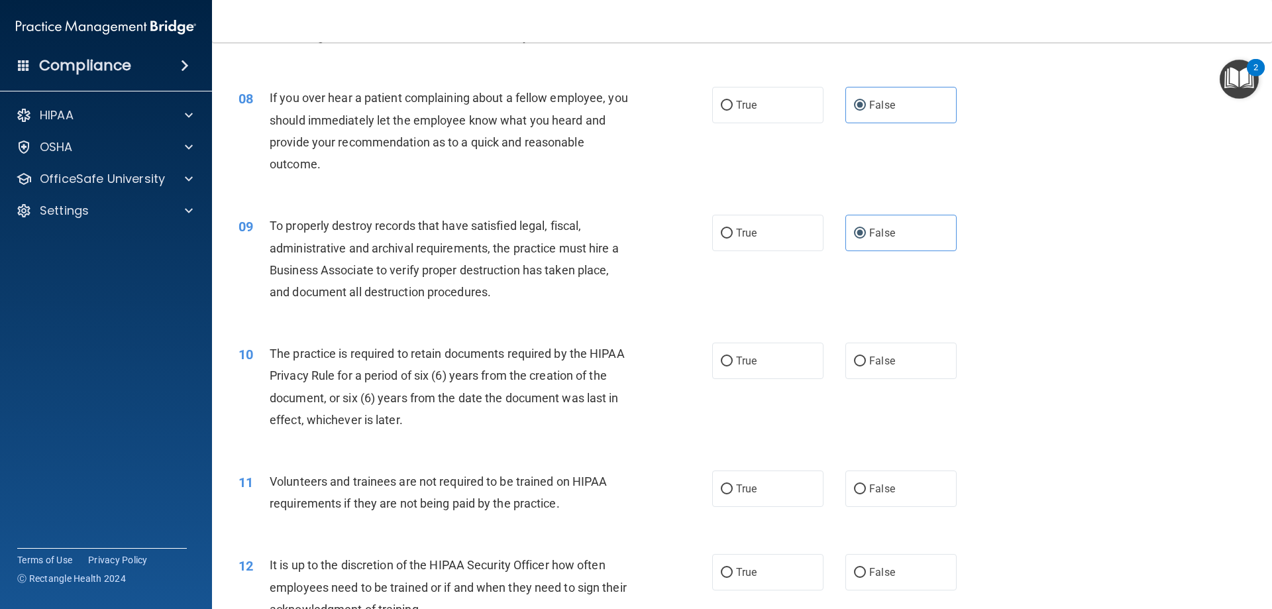
scroll to position [795, 0]
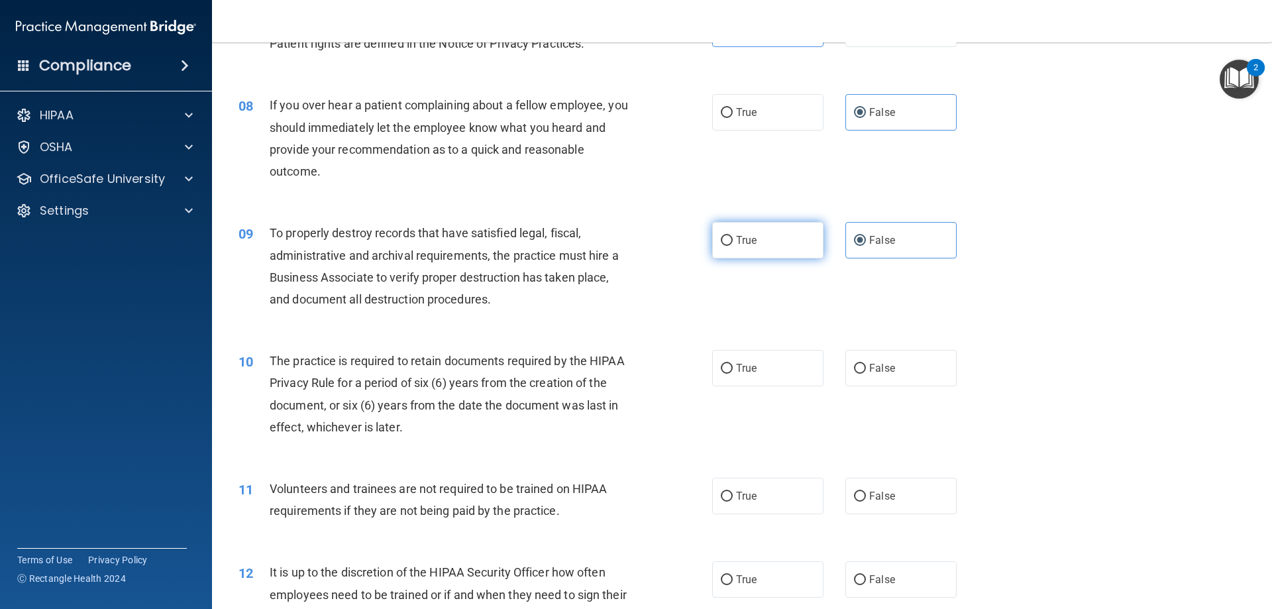
click at [779, 237] on label "True" at bounding box center [767, 240] width 111 height 36
click at [733, 237] on input "True" at bounding box center [727, 241] width 12 height 10
radio input "true"
radio input "false"
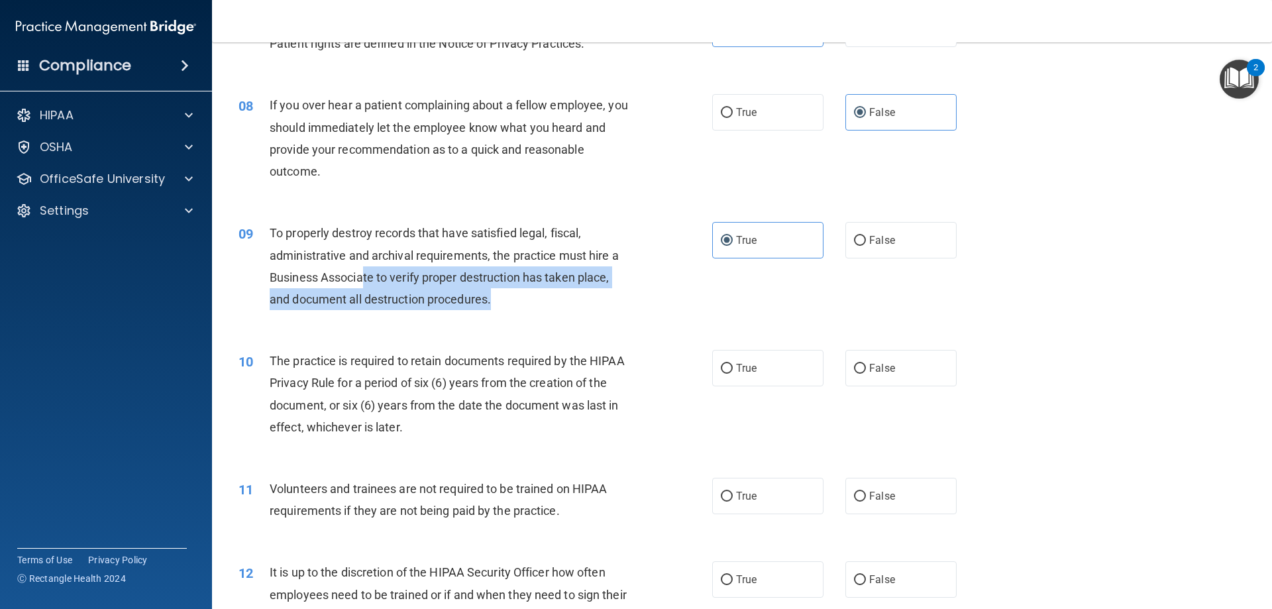
drag, startPoint x: 362, startPoint y: 276, endPoint x: 515, endPoint y: 304, distance: 155.7
click at [515, 304] on div "To properly destroy records that have satisfied legal, fiscal, administrative a…" at bounding box center [455, 266] width 370 height 88
click at [565, 304] on div "To properly destroy records that have satisfied legal, fiscal, administrative a…" at bounding box center [455, 266] width 370 height 88
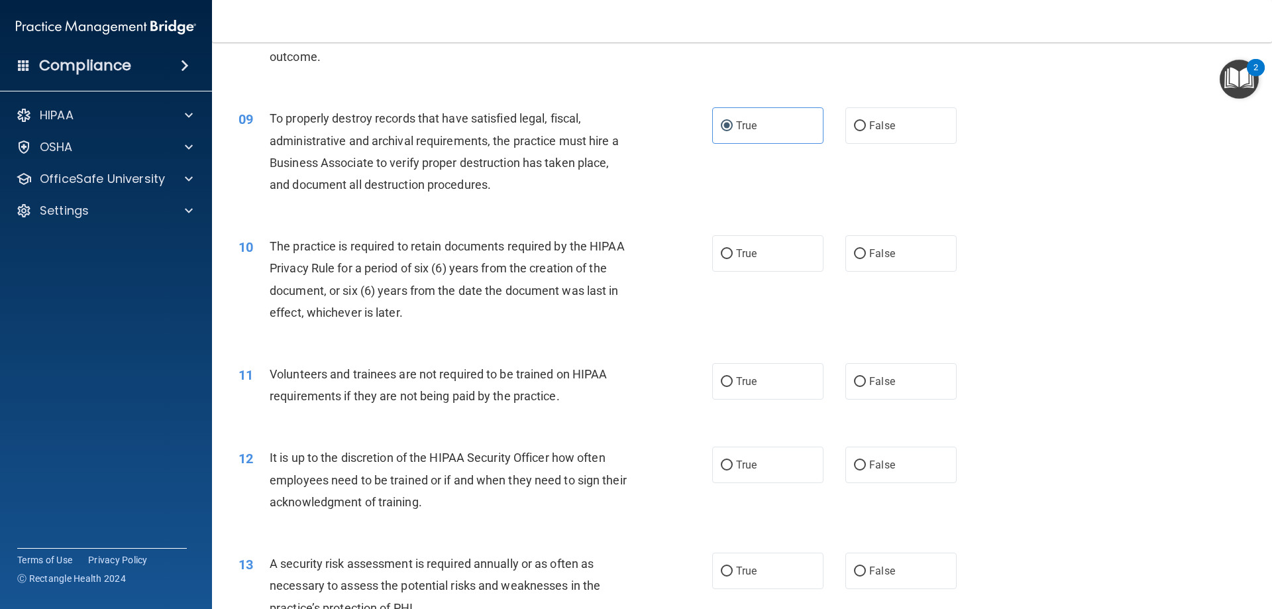
scroll to position [928, 0]
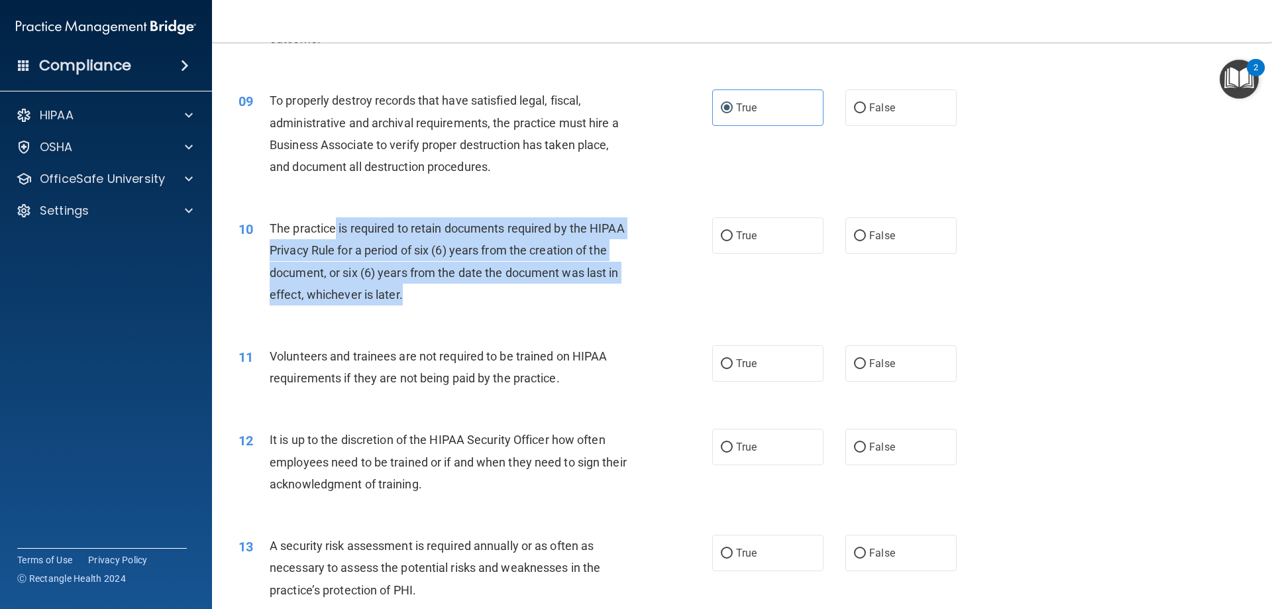
drag, startPoint x: 337, startPoint y: 228, endPoint x: 410, endPoint y: 303, distance: 105.4
click at [410, 303] on div "The practice is required to retain documents required by the HIPAA Privacy Rule…" at bounding box center [455, 261] width 370 height 88
click at [490, 300] on div "The practice is required to retain documents required by the HIPAA Privacy Rule…" at bounding box center [455, 261] width 370 height 88
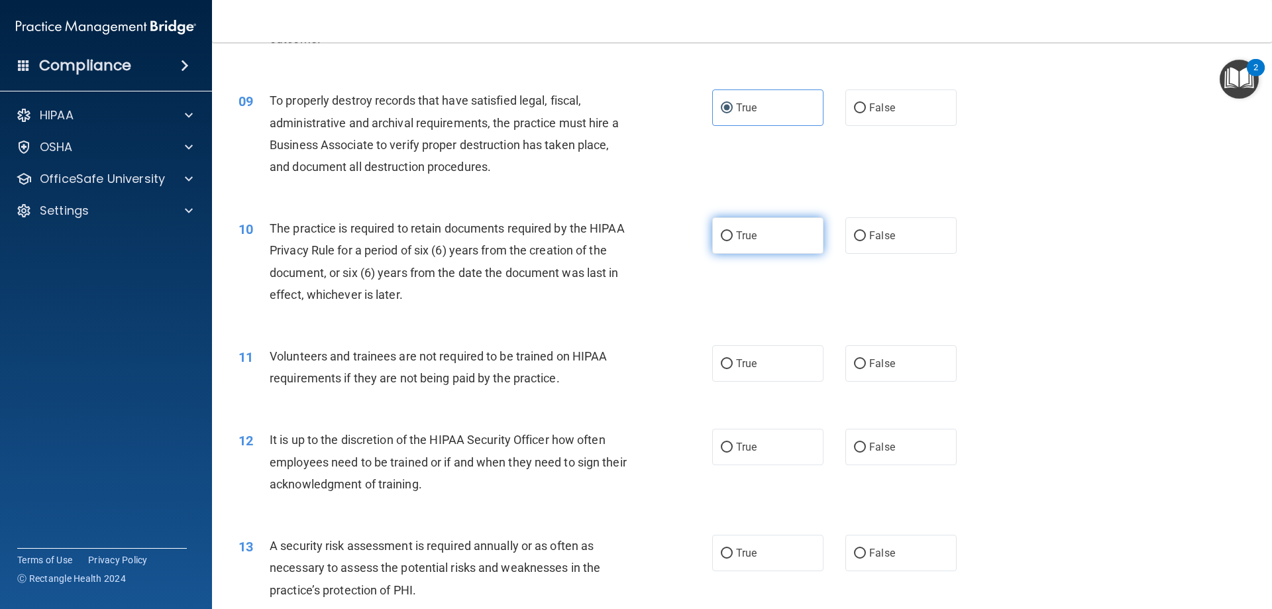
click at [730, 230] on label "True" at bounding box center [767, 235] width 111 height 36
click at [730, 231] on input "True" at bounding box center [727, 236] width 12 height 10
radio input "true"
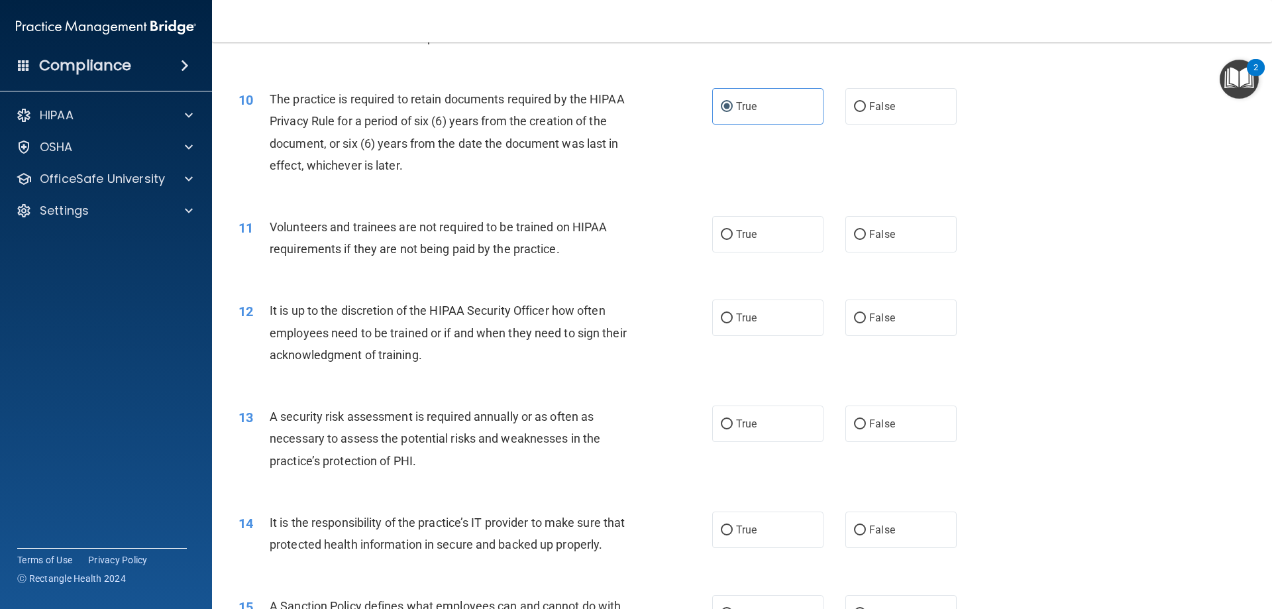
scroll to position [1060, 0]
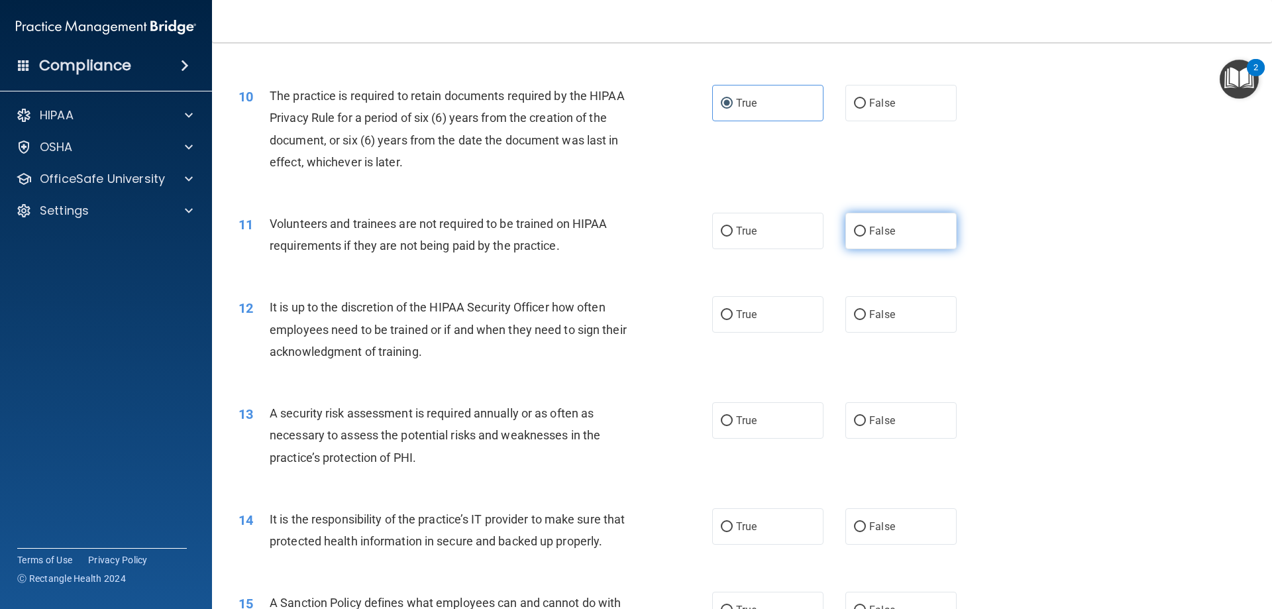
click at [889, 229] on label "False" at bounding box center [901, 231] width 111 height 36
click at [866, 229] on input "False" at bounding box center [860, 232] width 12 height 10
radio input "true"
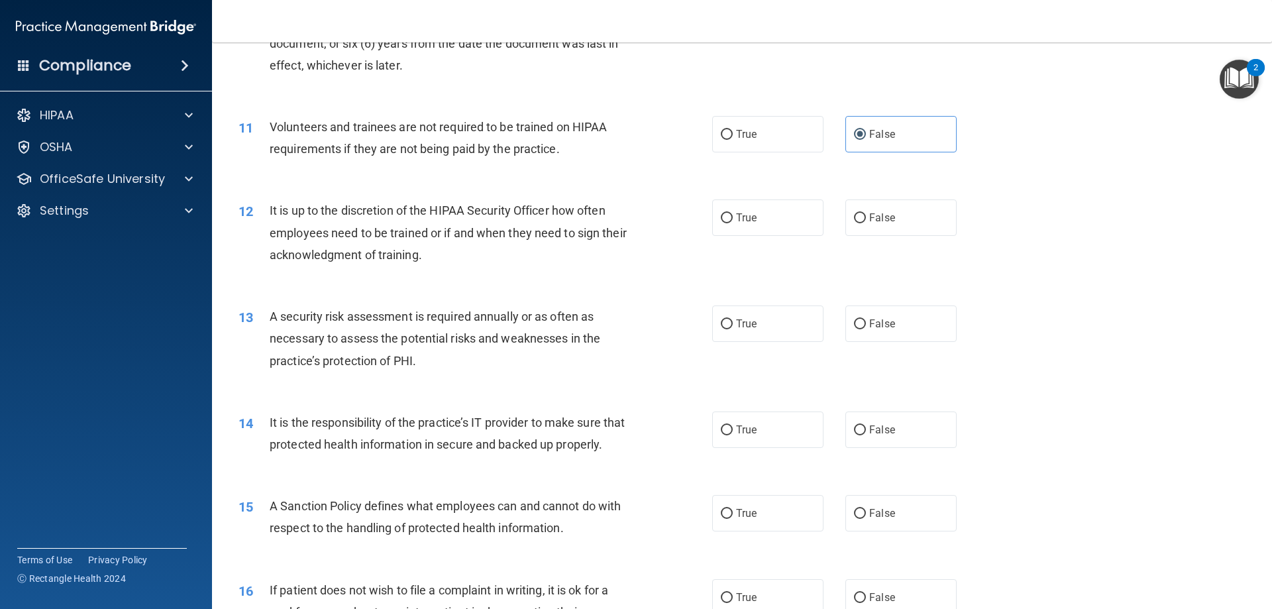
scroll to position [1127, 0]
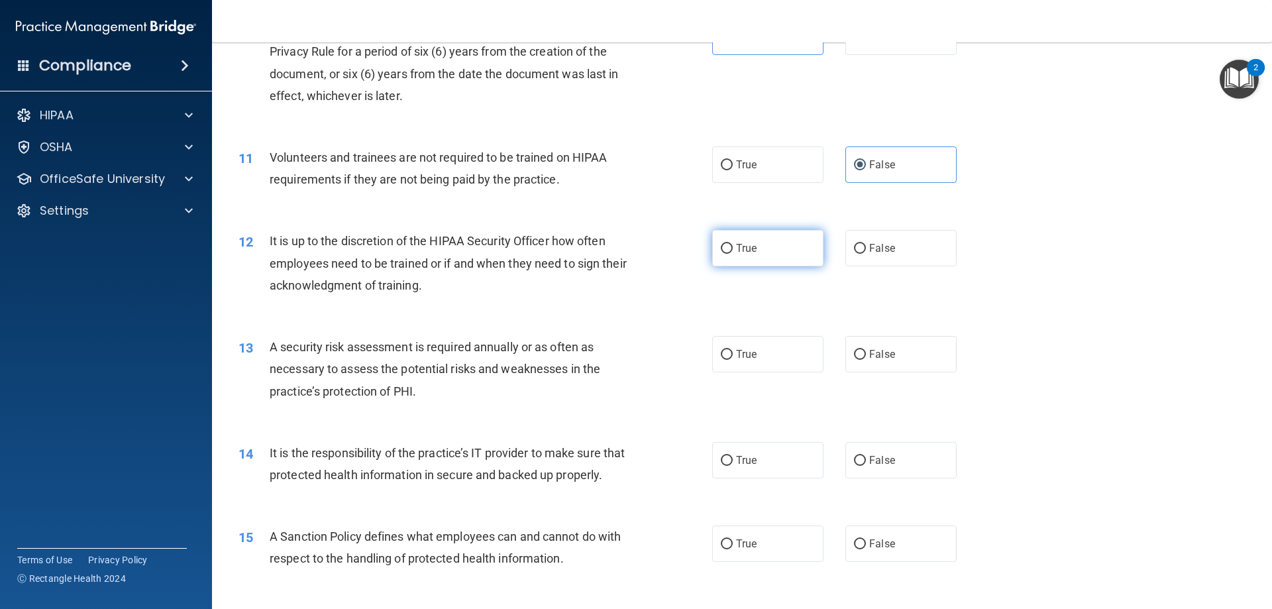
click at [758, 241] on label "True" at bounding box center [767, 248] width 111 height 36
click at [733, 244] on input "True" at bounding box center [727, 249] width 12 height 10
radio input "true"
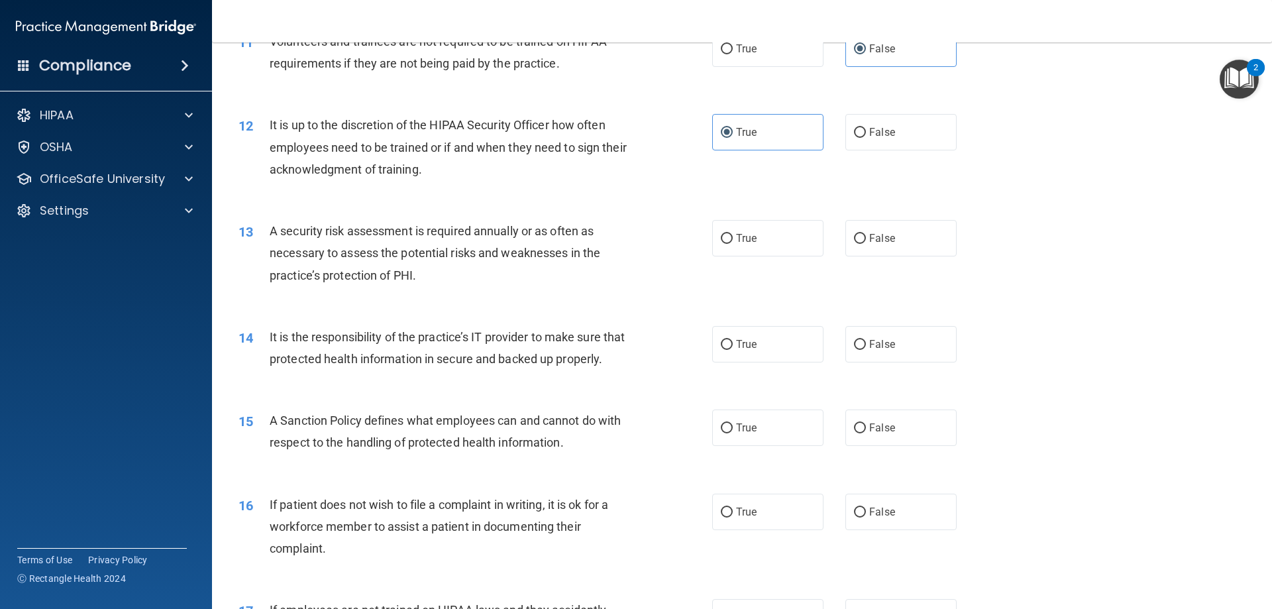
scroll to position [1259, 0]
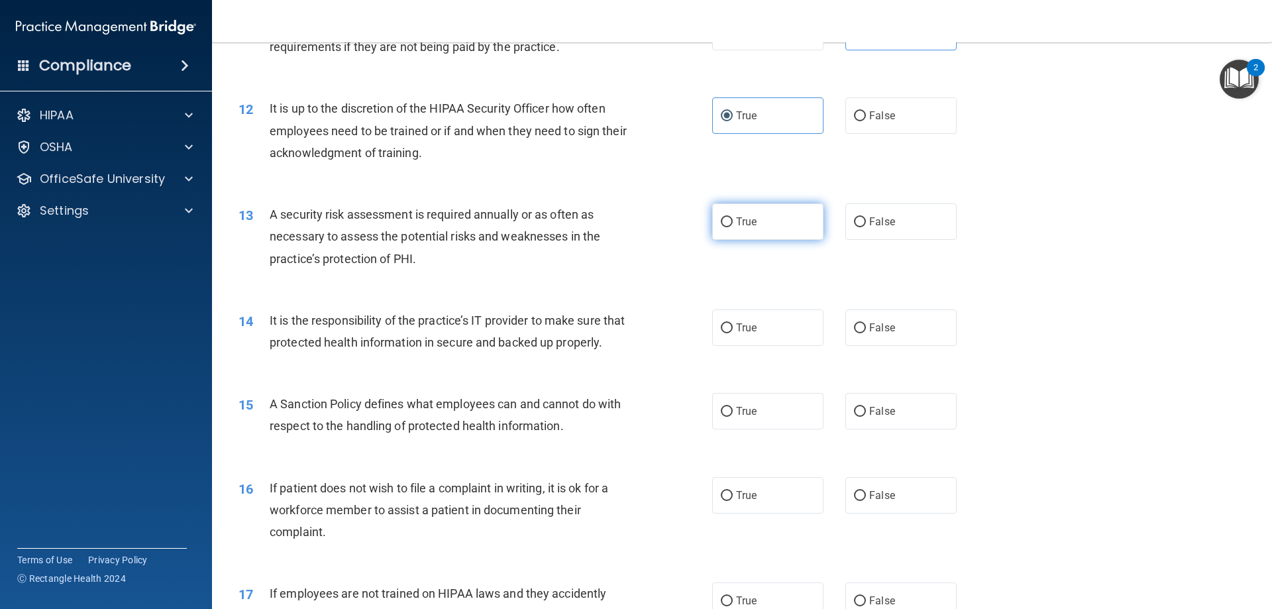
click at [742, 229] on label "True" at bounding box center [767, 221] width 111 height 36
click at [733, 227] on input "True" at bounding box center [727, 222] width 12 height 10
radio input "true"
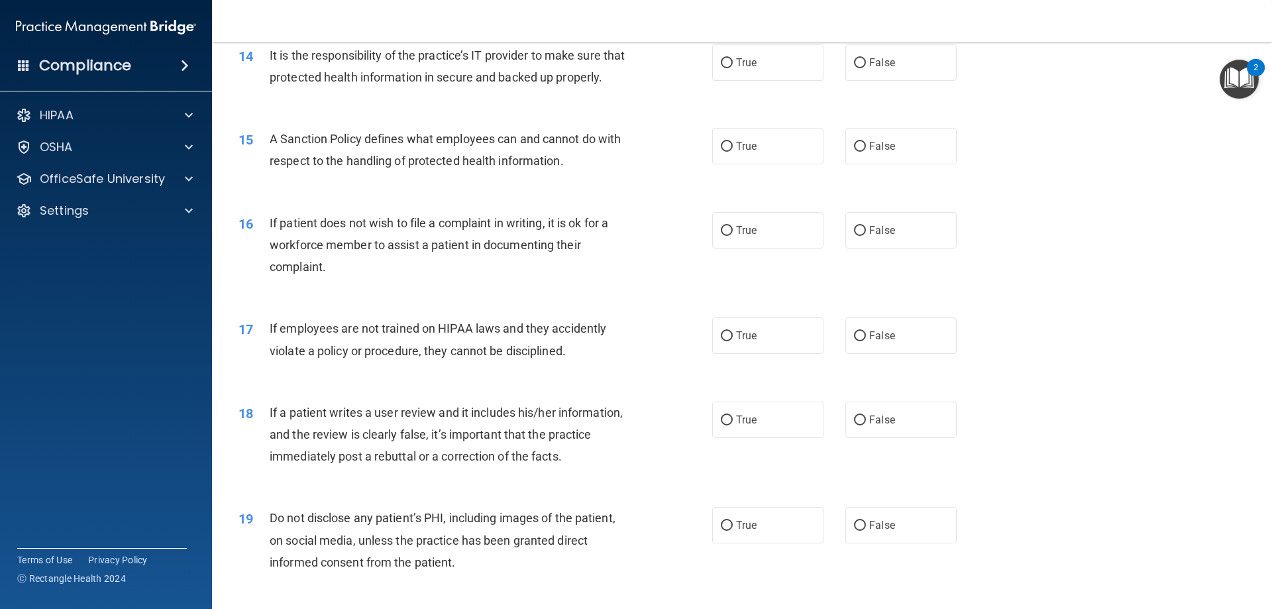
scroll to position [1458, 0]
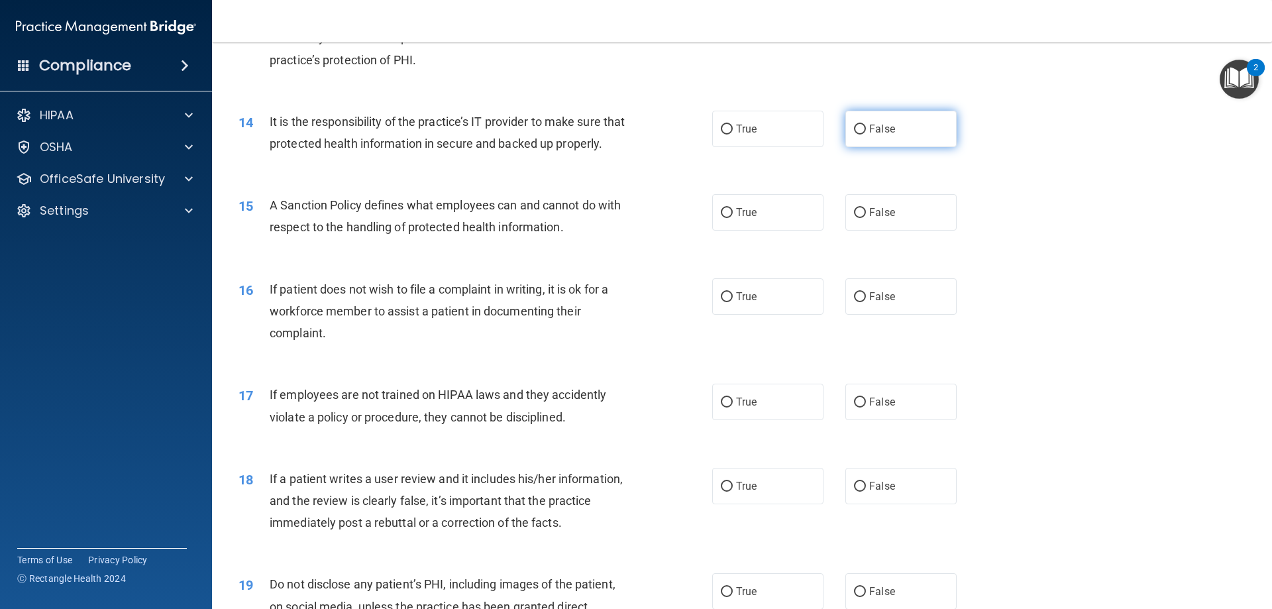
click at [918, 132] on label "False" at bounding box center [901, 129] width 111 height 36
click at [866, 132] on input "False" at bounding box center [860, 130] width 12 height 10
radio input "true"
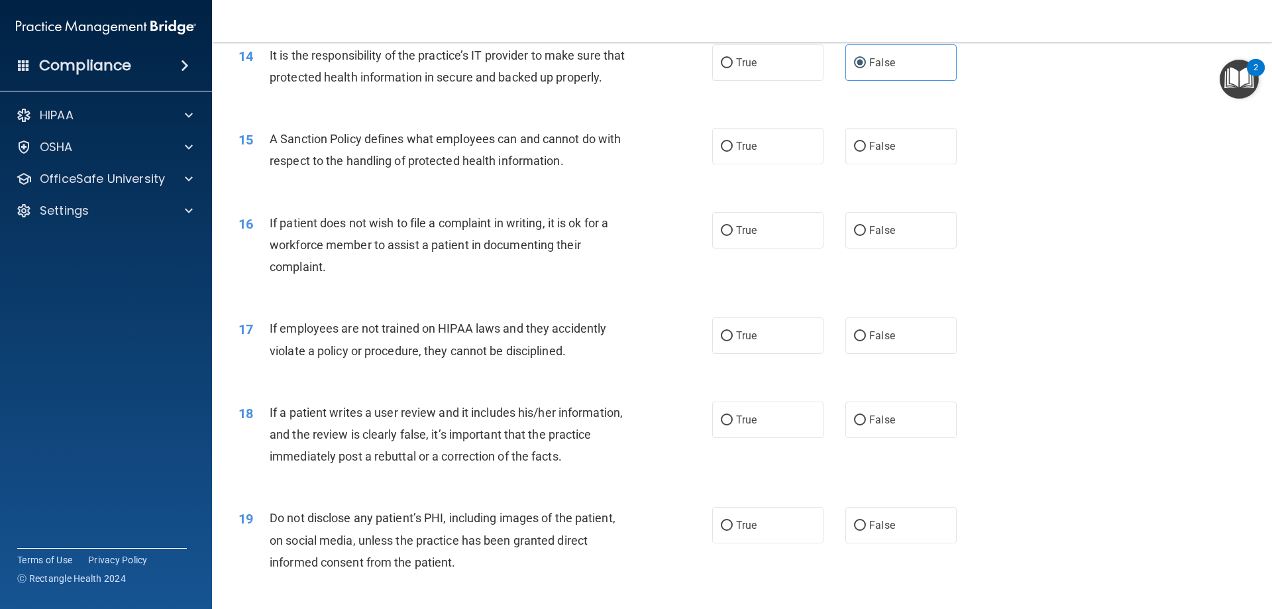
click at [570, 195] on div "15 A Sanction Policy defines what employees can and cannot do with respect to t…" at bounding box center [742, 152] width 1027 height 83
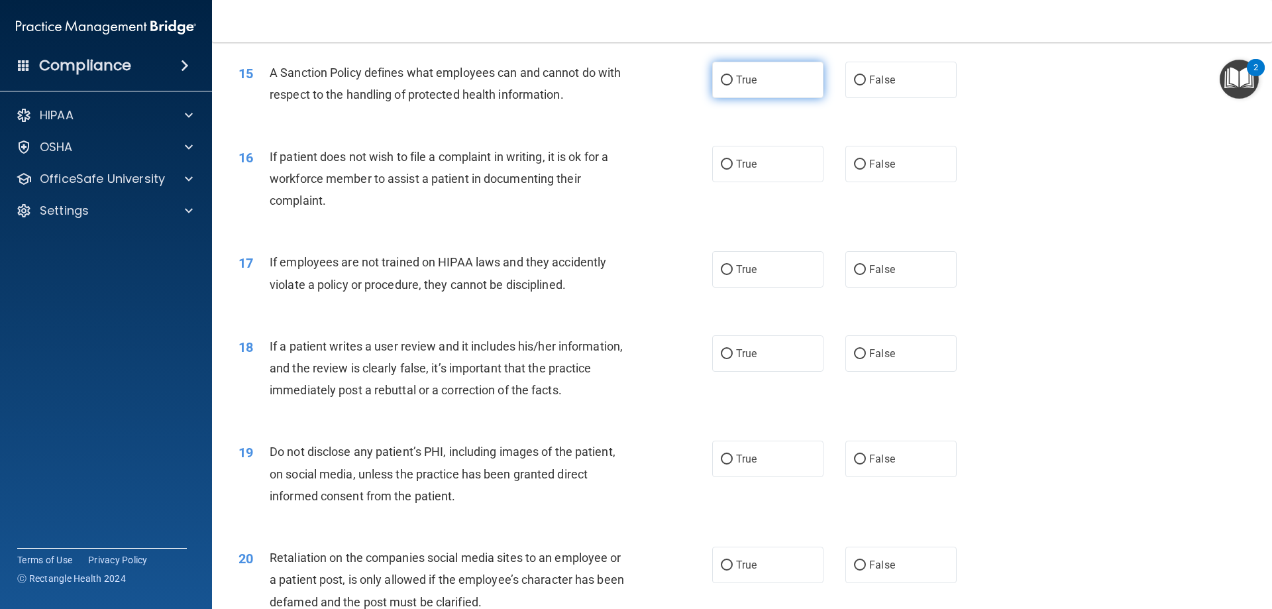
click at [782, 98] on label "True" at bounding box center [767, 80] width 111 height 36
click at [733, 85] on input "True" at bounding box center [727, 81] width 12 height 10
radio input "true"
click at [761, 182] on label "True" at bounding box center [767, 164] width 111 height 36
click at [733, 170] on input "True" at bounding box center [727, 165] width 12 height 10
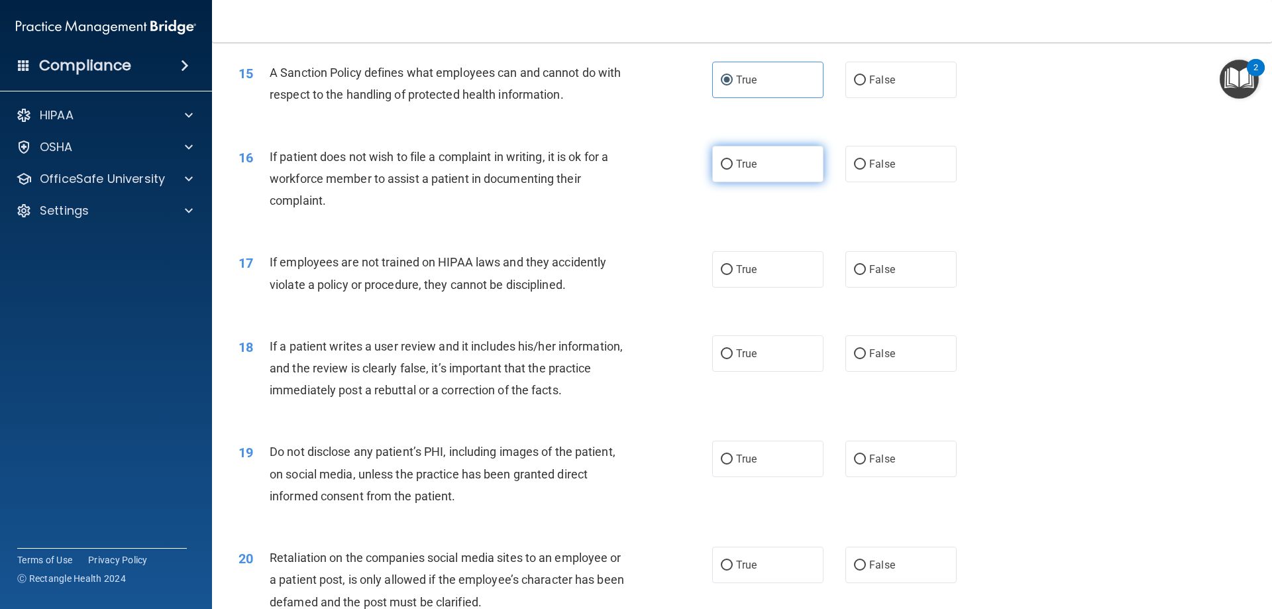
radio input "true"
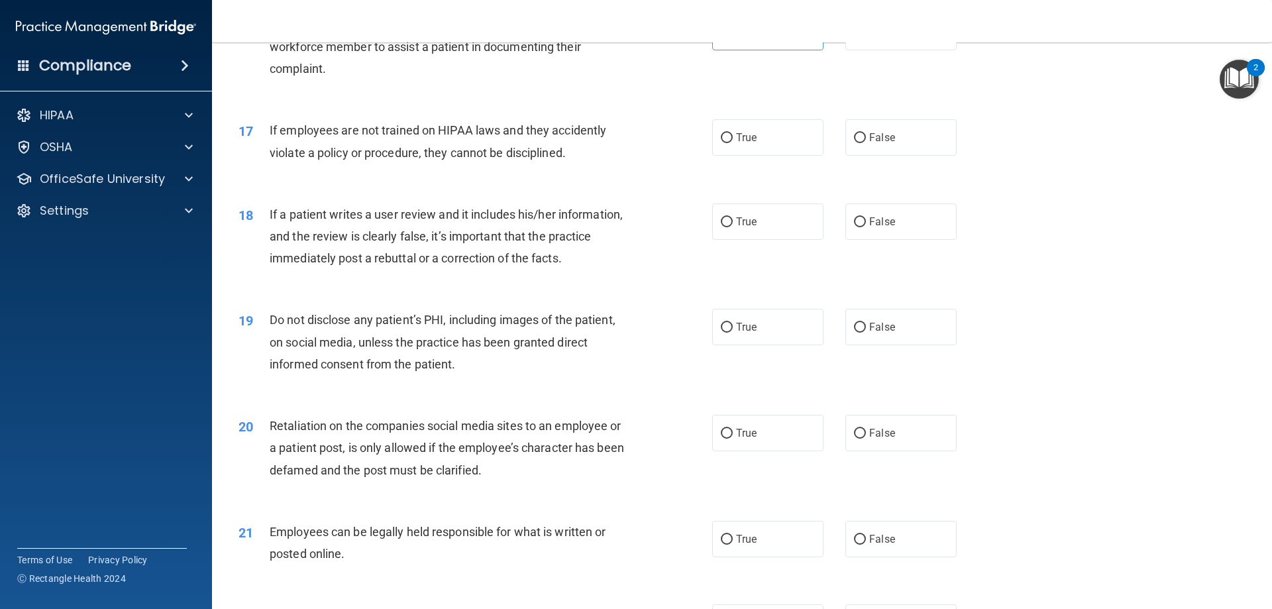
scroll to position [1723, 0]
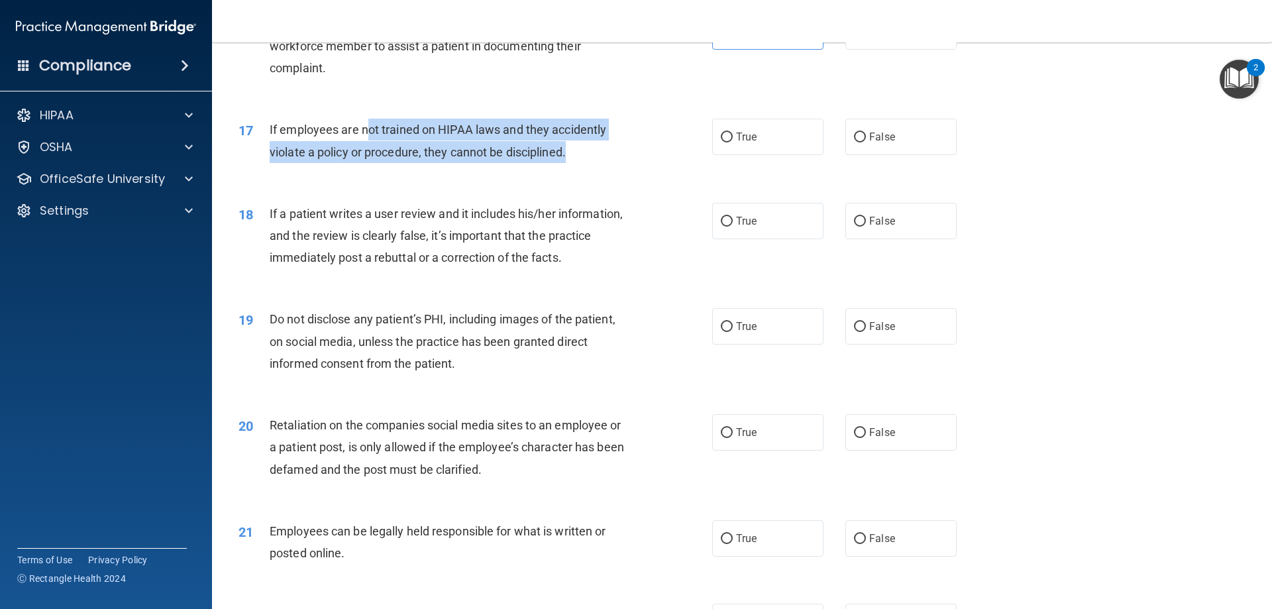
drag, startPoint x: 369, startPoint y: 148, endPoint x: 571, endPoint y: 183, distance: 204.4
click at [571, 162] on div "If employees are not trained on HIPAA laws and they accidently violate a policy…" at bounding box center [455, 141] width 370 height 44
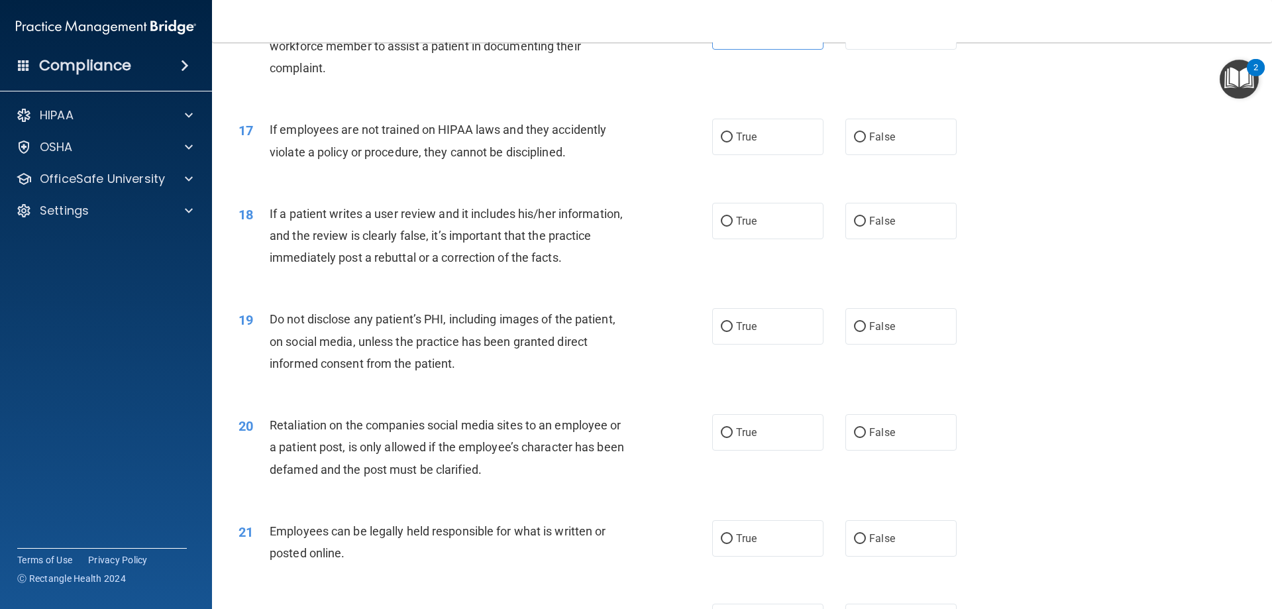
click at [488, 186] on div "17 If employees are not trained on HIPAA laws and they accidently violate a pol…" at bounding box center [742, 143] width 1027 height 83
click at [902, 155] on label "False" at bounding box center [901, 137] width 111 height 36
click at [866, 142] on input "False" at bounding box center [860, 138] width 12 height 10
radio input "true"
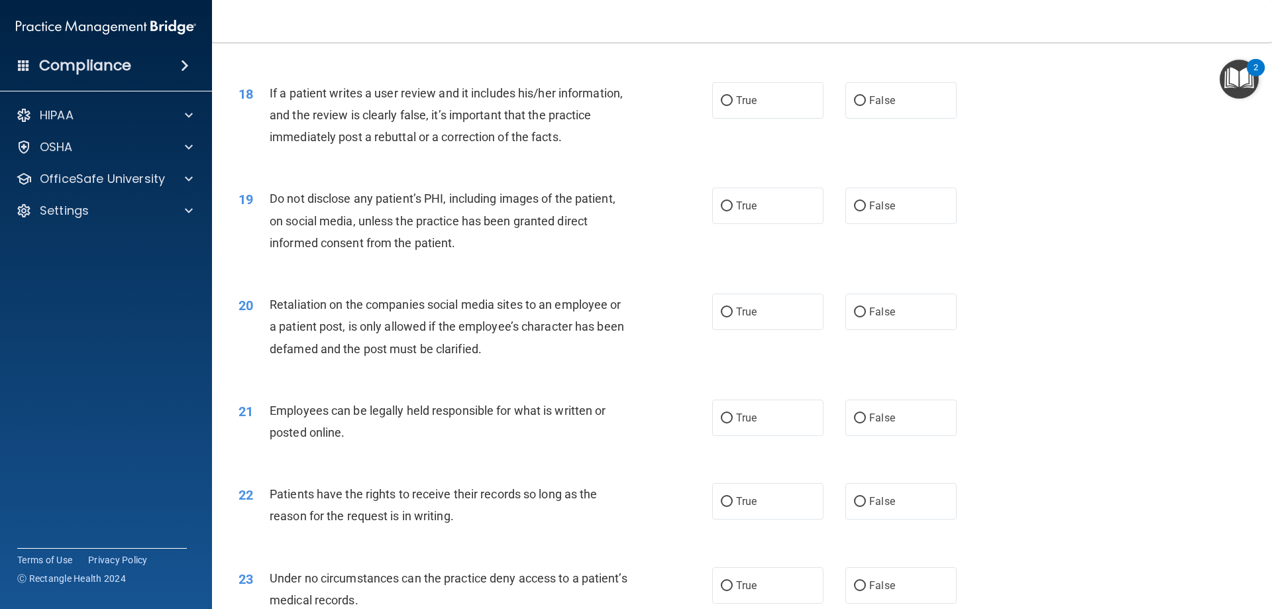
scroll to position [1855, 0]
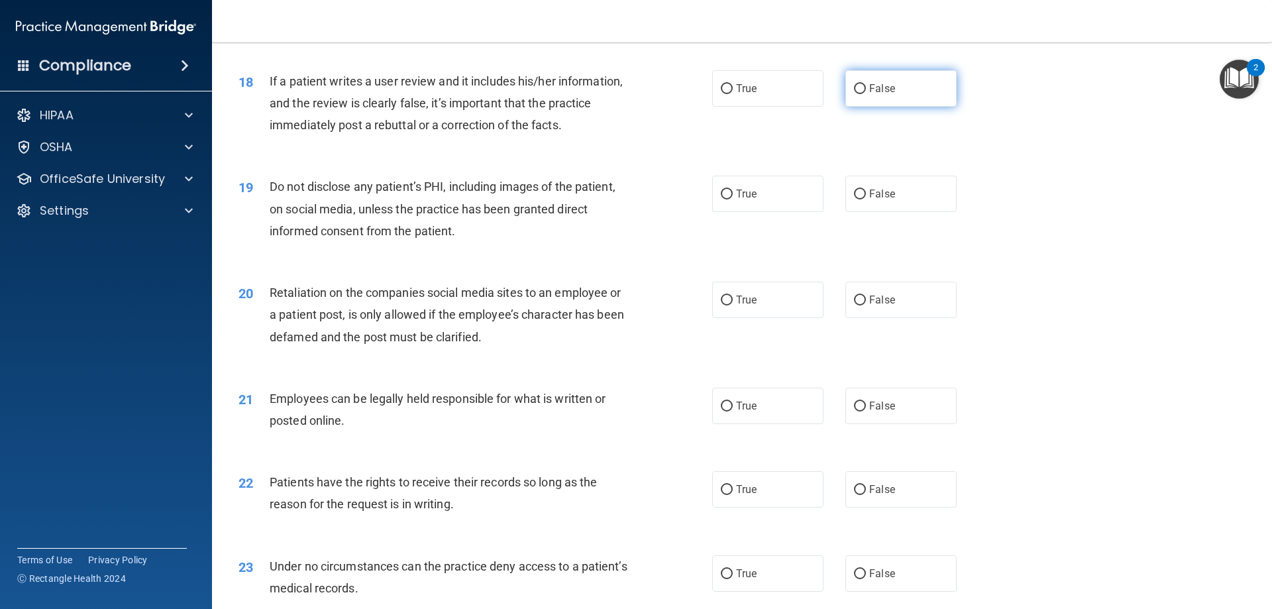
click at [887, 95] on span "False" at bounding box center [882, 88] width 26 height 13
click at [866, 94] on input "False" at bounding box center [860, 89] width 12 height 10
radio input "true"
click at [729, 211] on label "True" at bounding box center [767, 194] width 111 height 36
click at [729, 199] on input "True" at bounding box center [727, 195] width 12 height 10
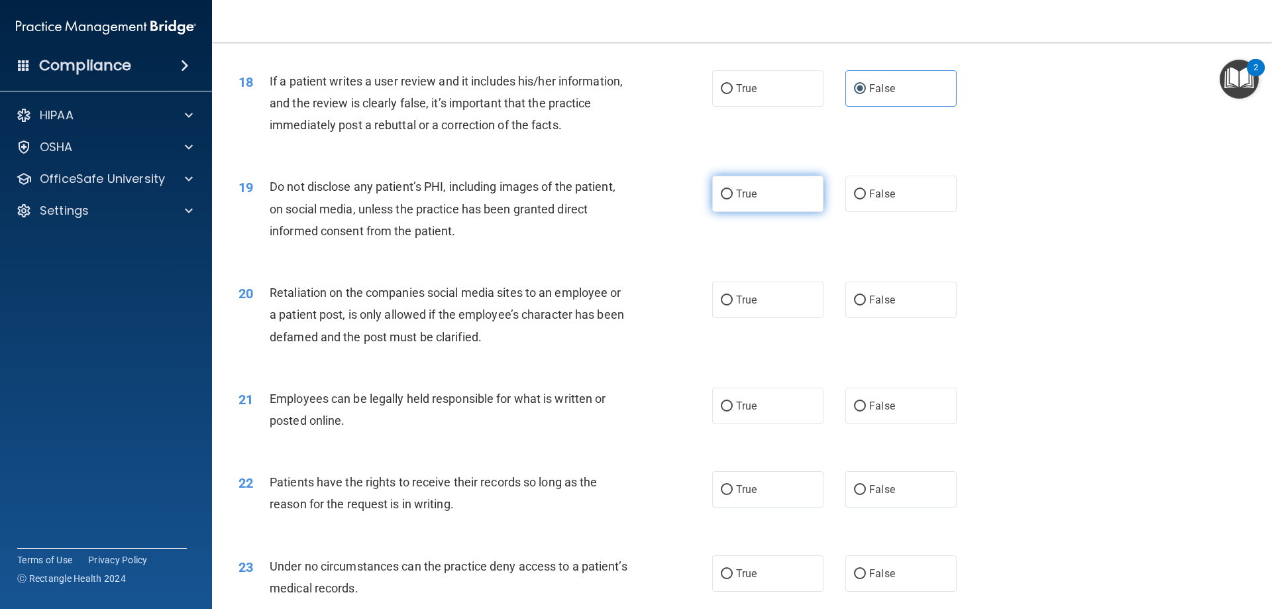
radio input "true"
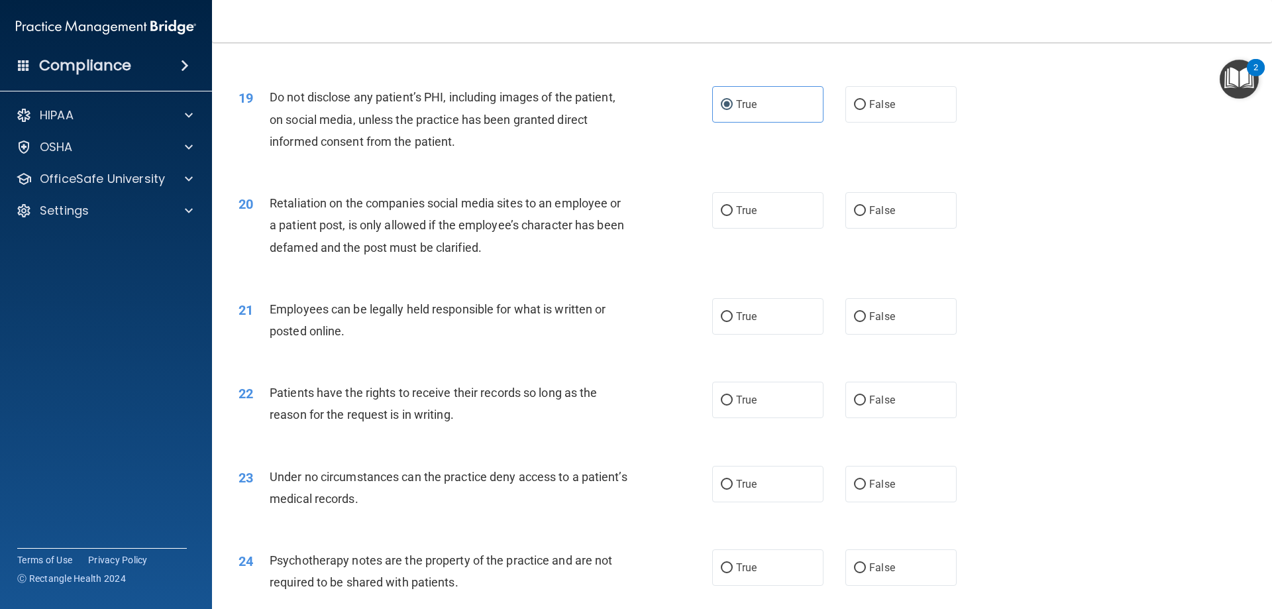
scroll to position [1922, 0]
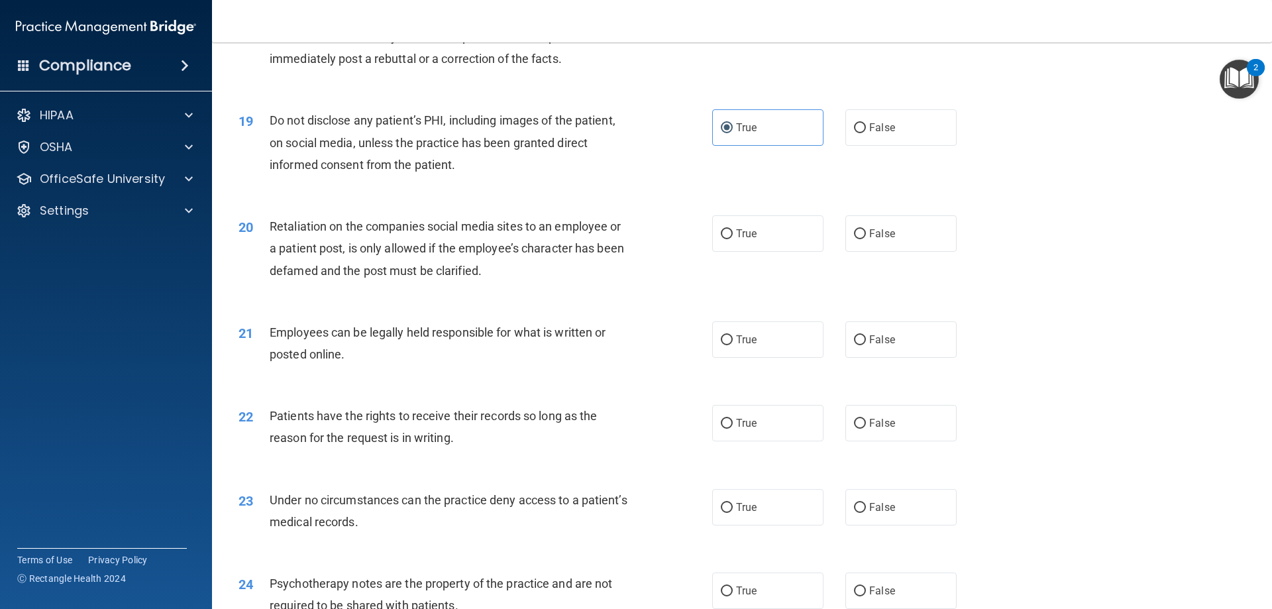
click at [469, 176] on div "Do not disclose any patient’s PHI, including images of the patient, on social m…" at bounding box center [455, 142] width 370 height 66
click at [433, 253] on span "Retaliation on the companies social media sites to an employee or a patient pos…" at bounding box center [447, 248] width 355 height 58
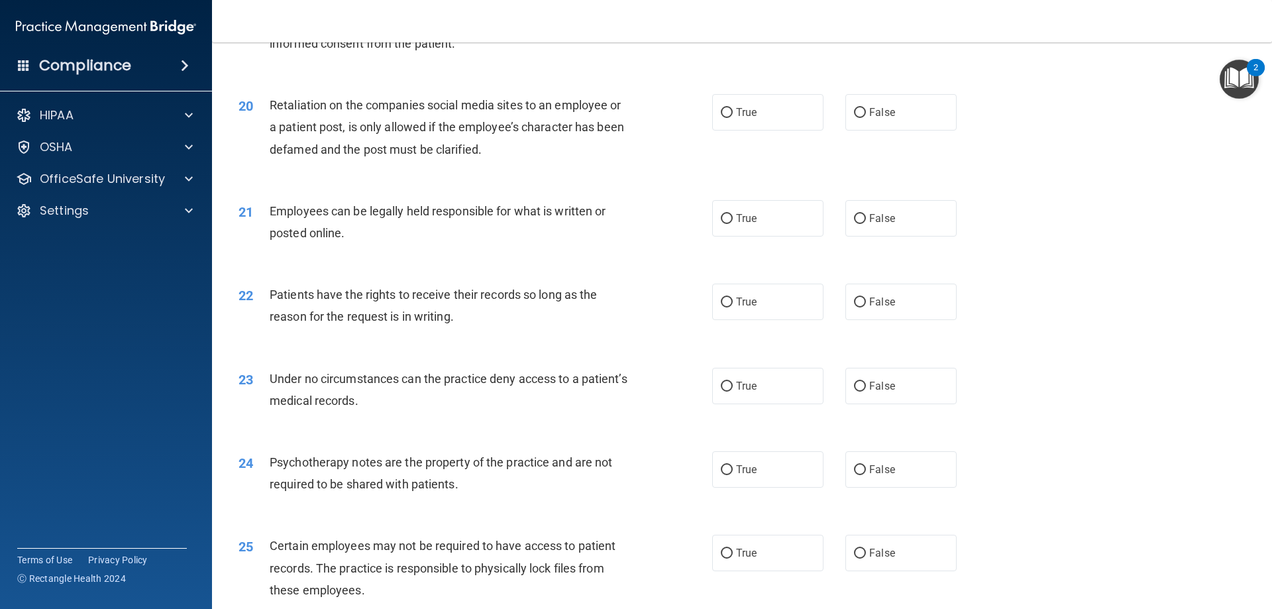
scroll to position [2054, 0]
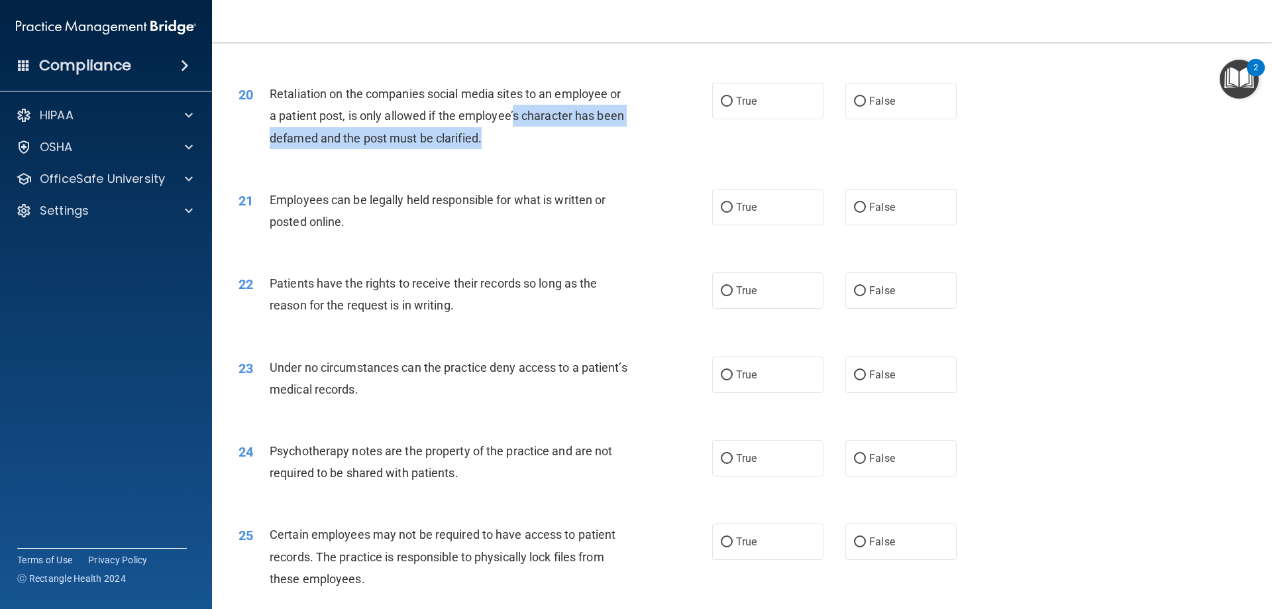
drag, startPoint x: 514, startPoint y: 137, endPoint x: 514, endPoint y: 153, distance: 15.9
click at [514, 149] on div "Retaliation on the companies social media sites to an employee or a patient pos…" at bounding box center [455, 116] width 370 height 66
click at [498, 156] on div "20 Retaliation on the companies social media sites to an employee or a patient …" at bounding box center [476, 119] width 514 height 73
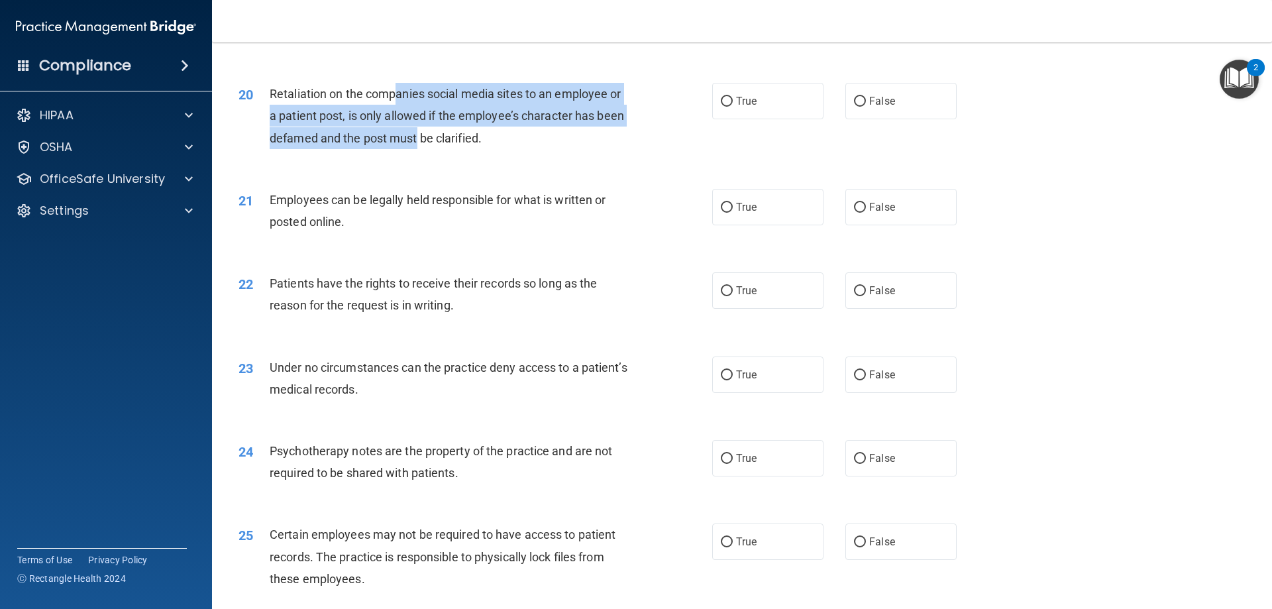
drag, startPoint x: 400, startPoint y: 111, endPoint x: 415, endPoint y: 158, distance: 49.7
click at [415, 144] on span "Retaliation on the companies social media sites to an employee or a patient pos…" at bounding box center [447, 116] width 355 height 58
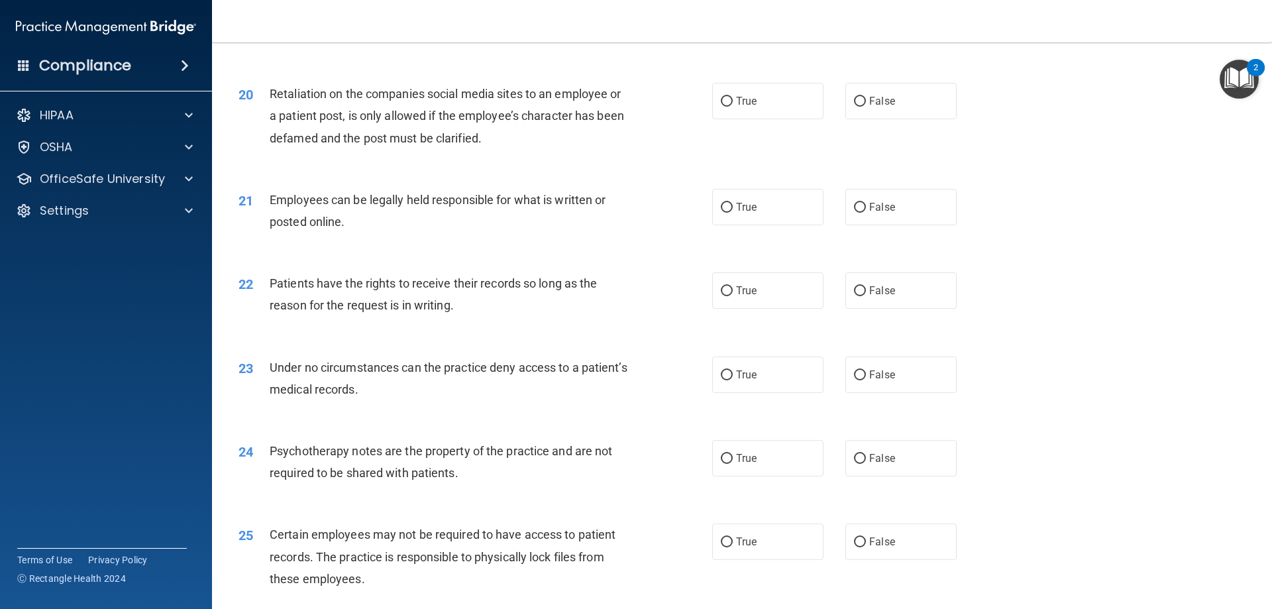
click at [384, 197] on div "21 Employees can be legally held responsible for what is written or posted onli…" at bounding box center [742, 213] width 1027 height 83
click at [888, 107] on span "False" at bounding box center [882, 101] width 26 height 13
click at [866, 107] on input "False" at bounding box center [860, 102] width 12 height 10
radio input "true"
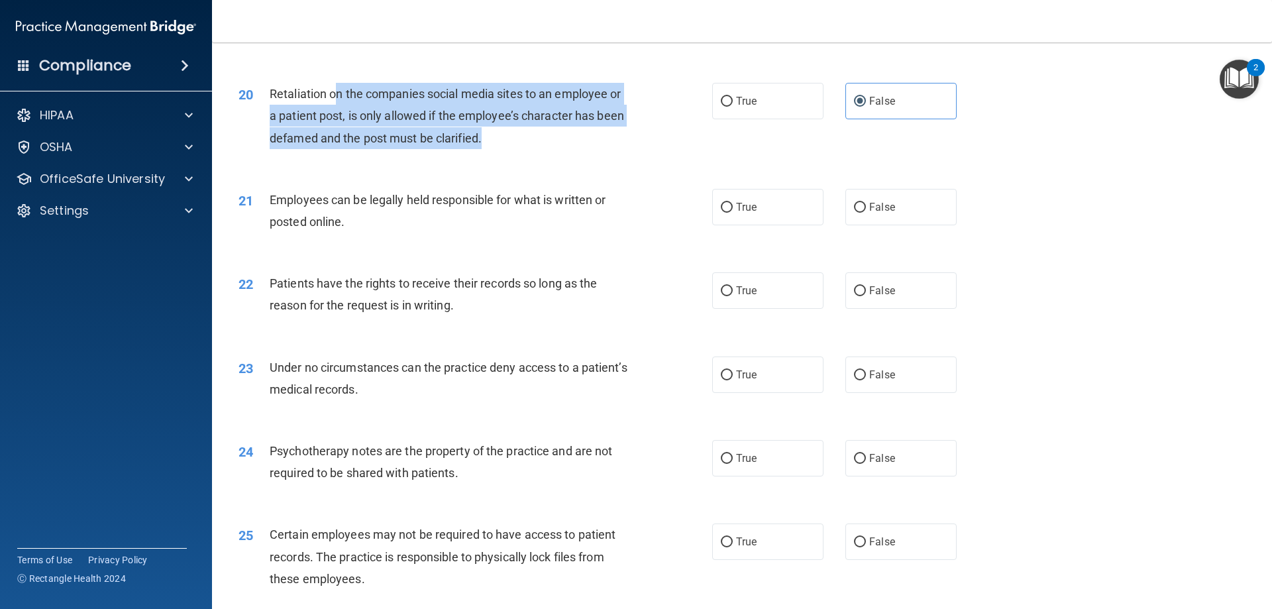
drag, startPoint x: 339, startPoint y: 114, endPoint x: 495, endPoint y: 162, distance: 163.7
click at [495, 149] on div "Retaliation on the companies social media sites to an employee or a patient pos…" at bounding box center [455, 116] width 370 height 66
click at [514, 149] on div "Retaliation on the companies social media sites to an employee or a patient pos…" at bounding box center [455, 116] width 370 height 66
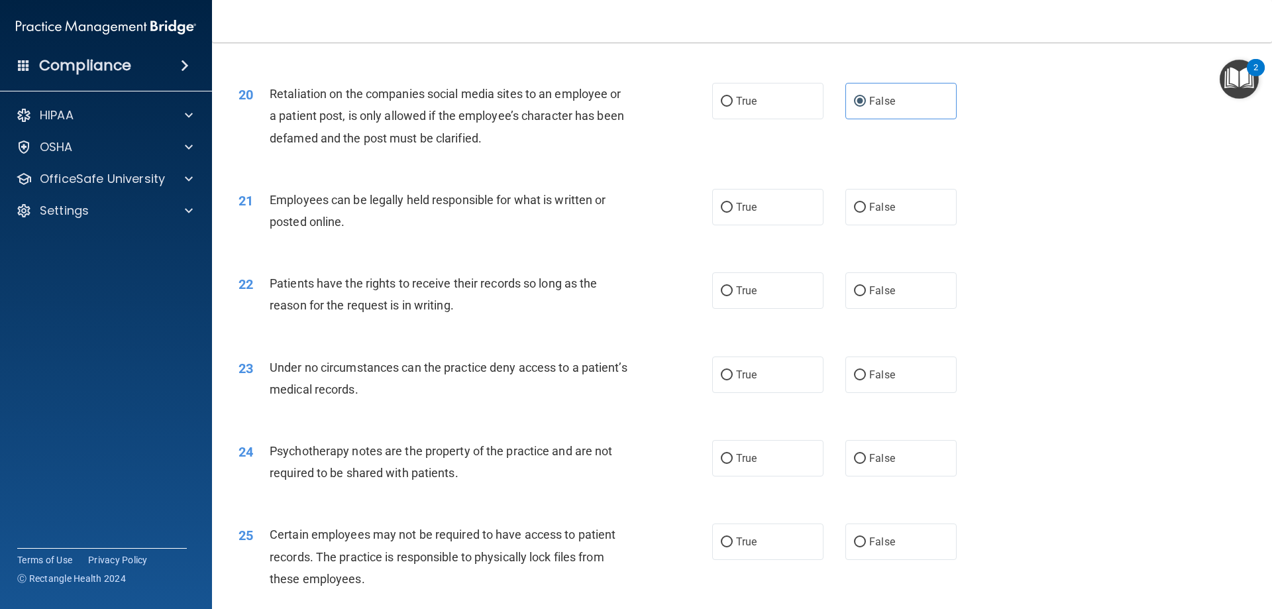
scroll to position [2120, 0]
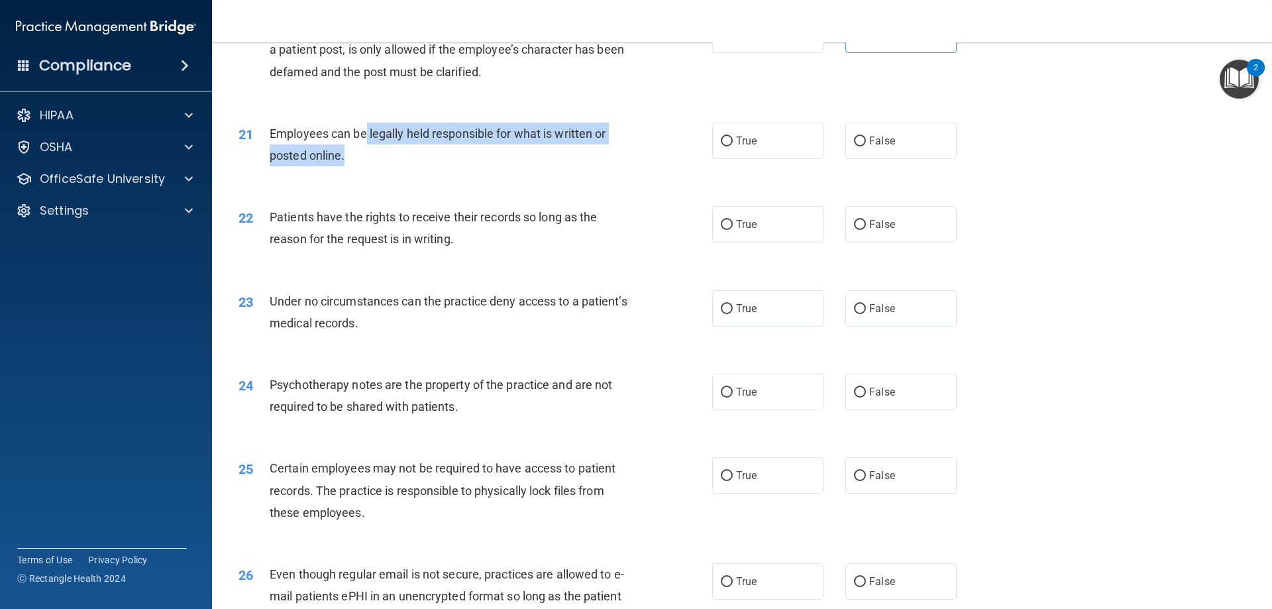
drag, startPoint x: 366, startPoint y: 152, endPoint x: 378, endPoint y: 174, distance: 24.9
click at [378, 166] on div "Employees can be legally held responsible for what is written or posted online." at bounding box center [455, 145] width 370 height 44
click at [408, 173] on div "21 Employees can be legally held responsible for what is written or posted onli…" at bounding box center [476, 148] width 514 height 50
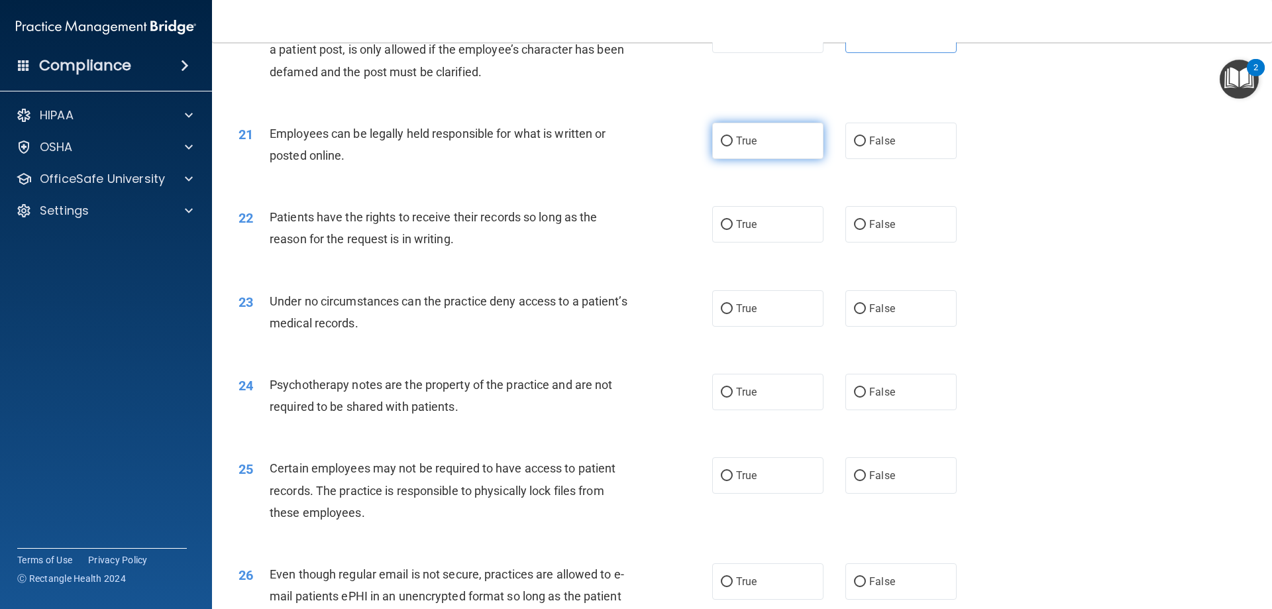
click at [792, 159] on label "True" at bounding box center [767, 141] width 111 height 36
click at [733, 146] on input "True" at bounding box center [727, 142] width 12 height 10
radio input "true"
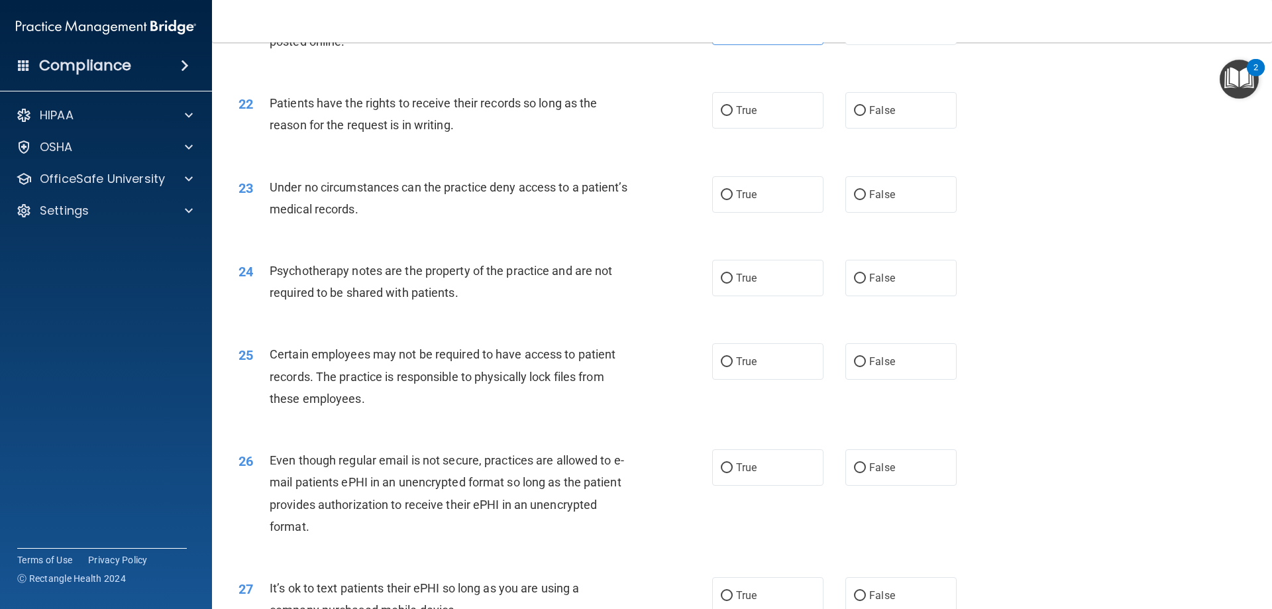
scroll to position [2253, 0]
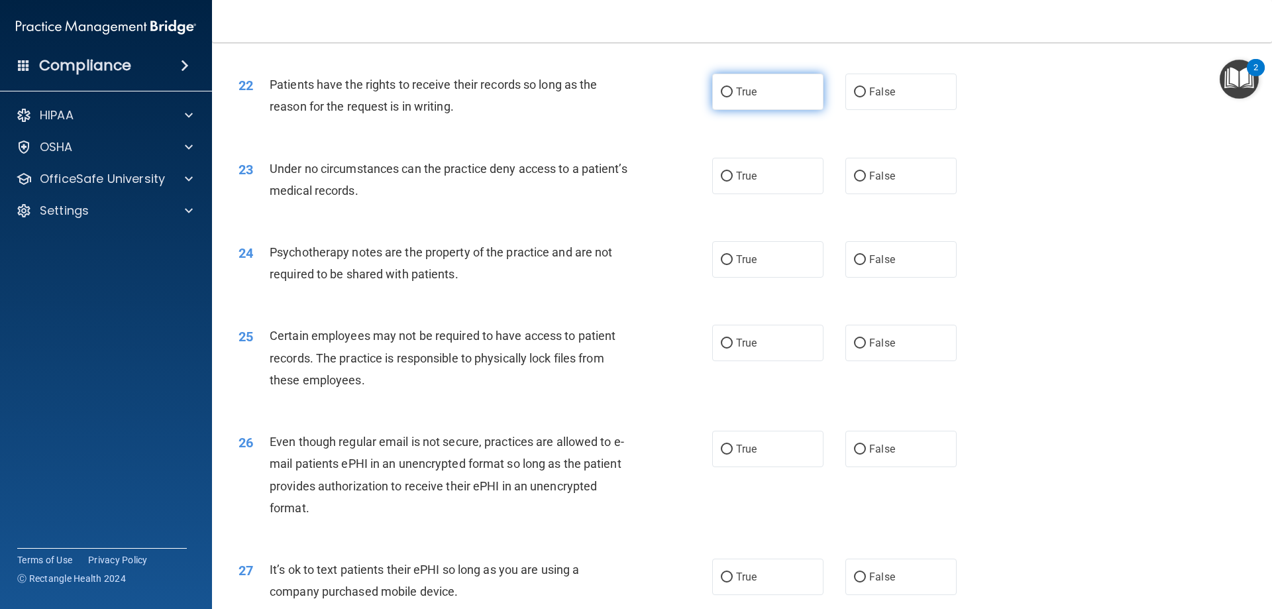
click at [765, 110] on label "True" at bounding box center [767, 92] width 111 height 36
click at [733, 97] on input "True" at bounding box center [727, 92] width 12 height 10
radio input "true"
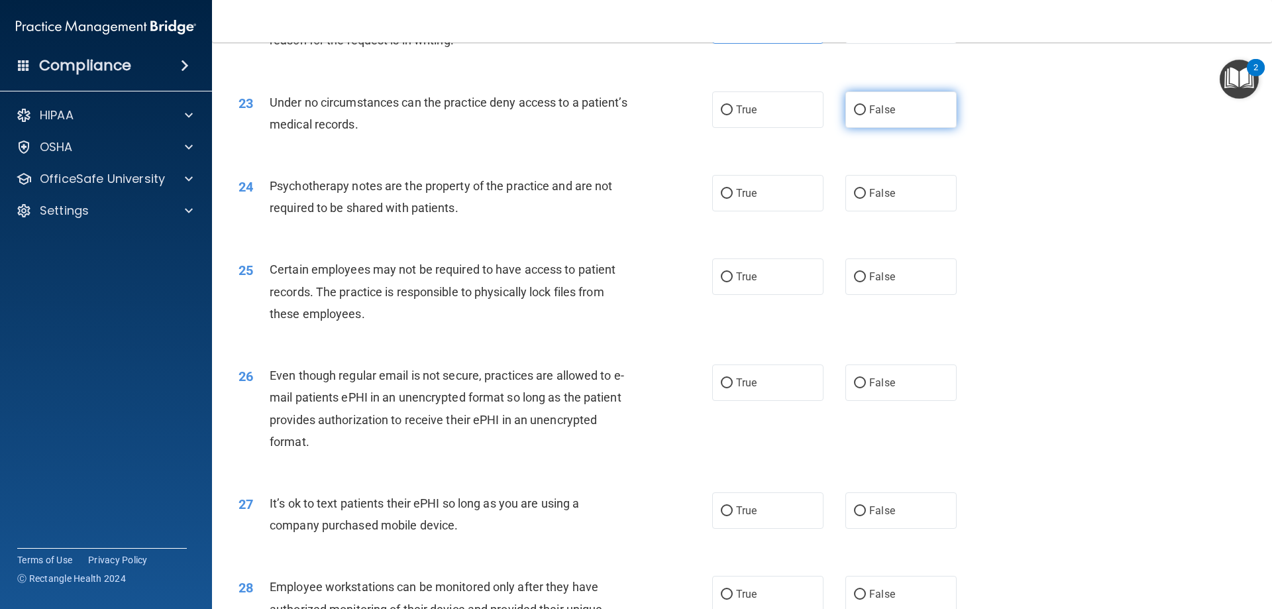
click at [883, 128] on label "False" at bounding box center [901, 109] width 111 height 36
click at [866, 115] on input "False" at bounding box center [860, 110] width 12 height 10
radio input "true"
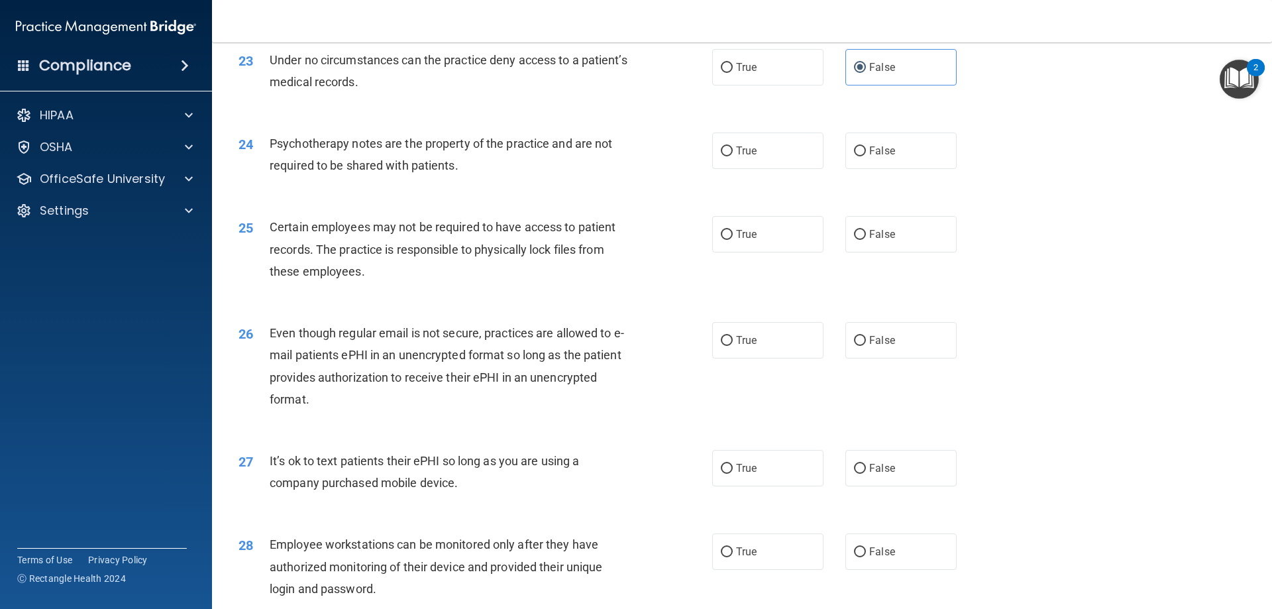
scroll to position [2386, 0]
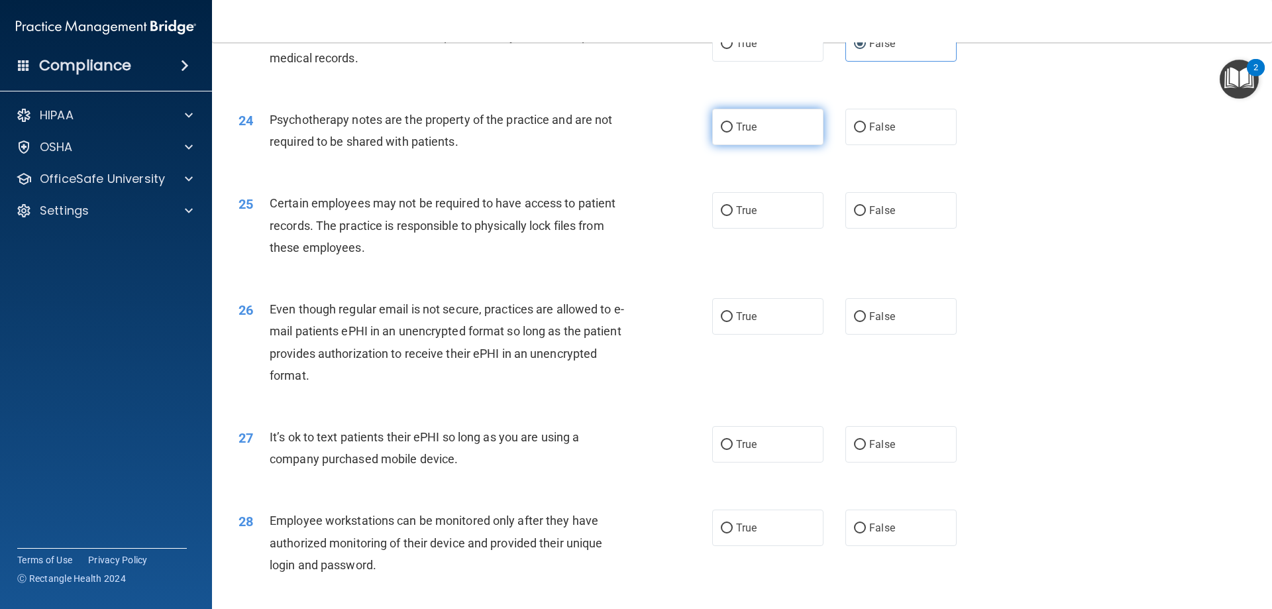
click at [739, 145] on label "True" at bounding box center [767, 127] width 111 height 36
click at [733, 133] on input "True" at bounding box center [727, 128] width 12 height 10
radio input "true"
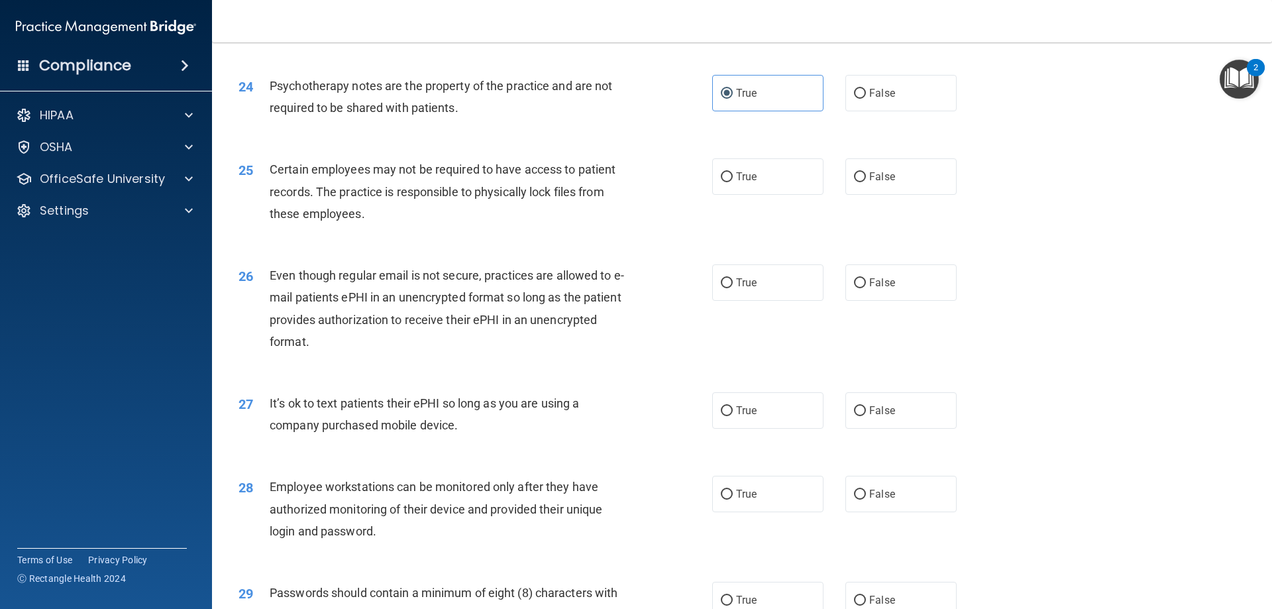
scroll to position [2452, 0]
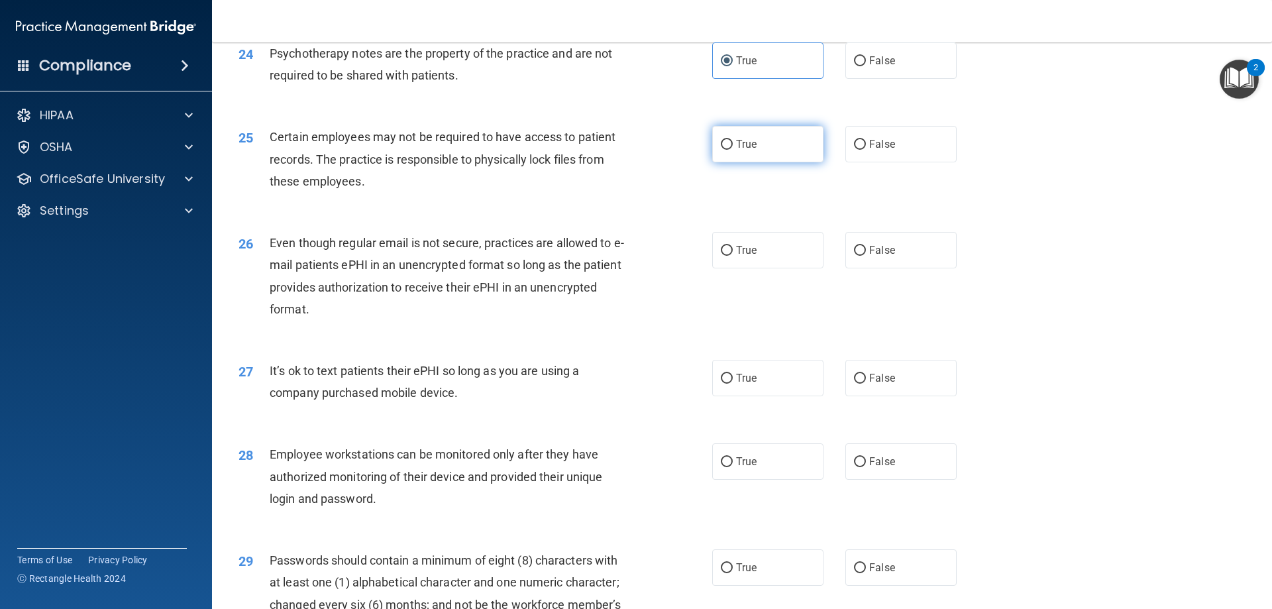
click at [736, 150] on span "True" at bounding box center [746, 144] width 21 height 13
click at [733, 150] on input "True" at bounding box center [727, 145] width 12 height 10
radio input "true"
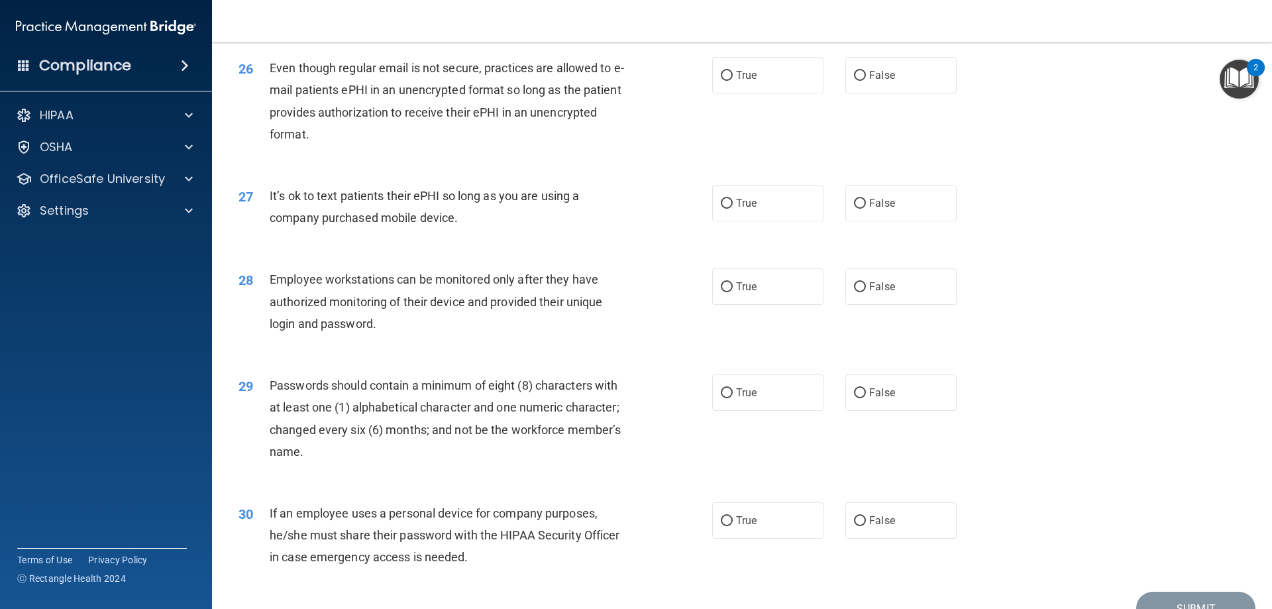
scroll to position [2651, 0]
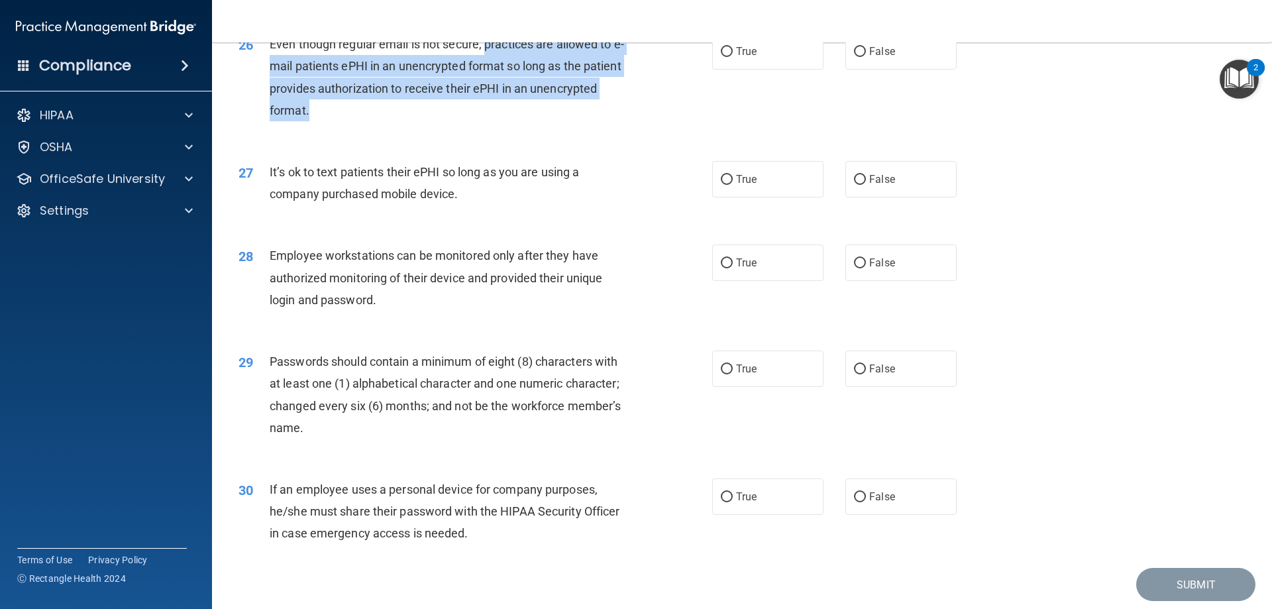
drag, startPoint x: 484, startPoint y: 67, endPoint x: 503, endPoint y: 135, distance: 70.1
click at [503, 121] on div "Even though regular email is not secure, practices are allowed to e-mail patien…" at bounding box center [455, 77] width 370 height 88
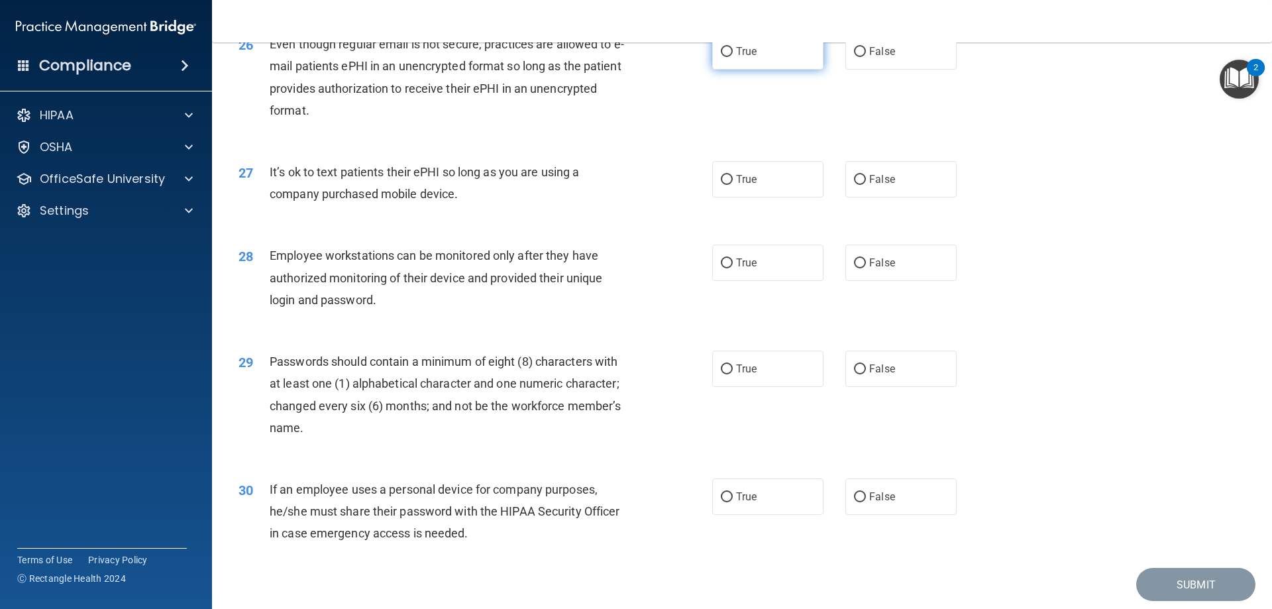
click at [736, 58] on span "True" at bounding box center [746, 51] width 21 height 13
click at [732, 57] on input "True" at bounding box center [727, 52] width 12 height 10
radio input "true"
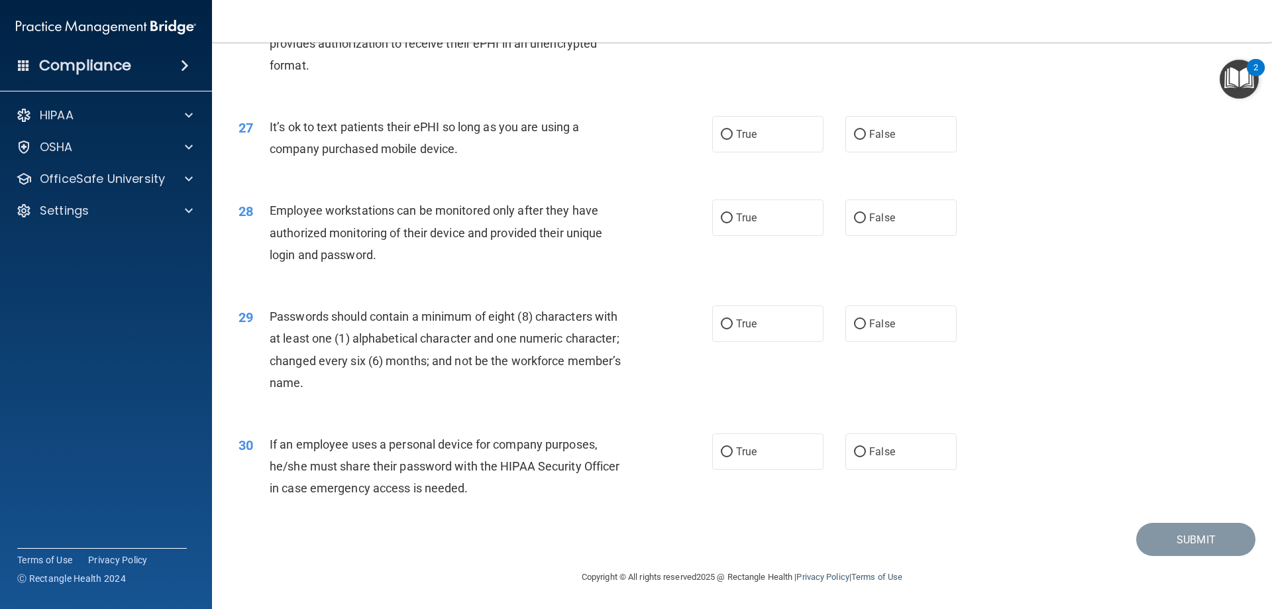
scroll to position [2718, 0]
click at [726, 136] on input "True" at bounding box center [727, 135] width 12 height 10
radio input "true"
click at [390, 256] on div "Employee workstations can be monitored only after they have authorized monitori…" at bounding box center [455, 232] width 370 height 66
click at [869, 219] on span "False" at bounding box center [882, 217] width 26 height 13
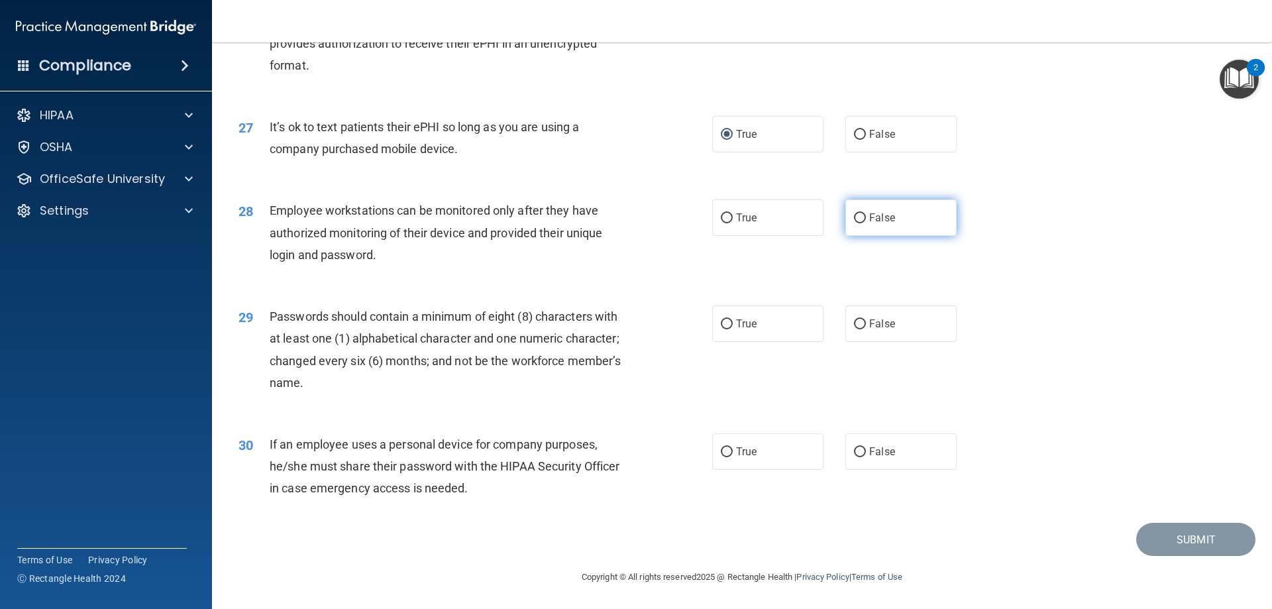
click at [866, 219] on input "False" at bounding box center [860, 218] width 12 height 10
radio input "true"
click at [763, 321] on label "True" at bounding box center [767, 323] width 111 height 36
click at [733, 321] on input "True" at bounding box center [727, 324] width 12 height 10
radio input "true"
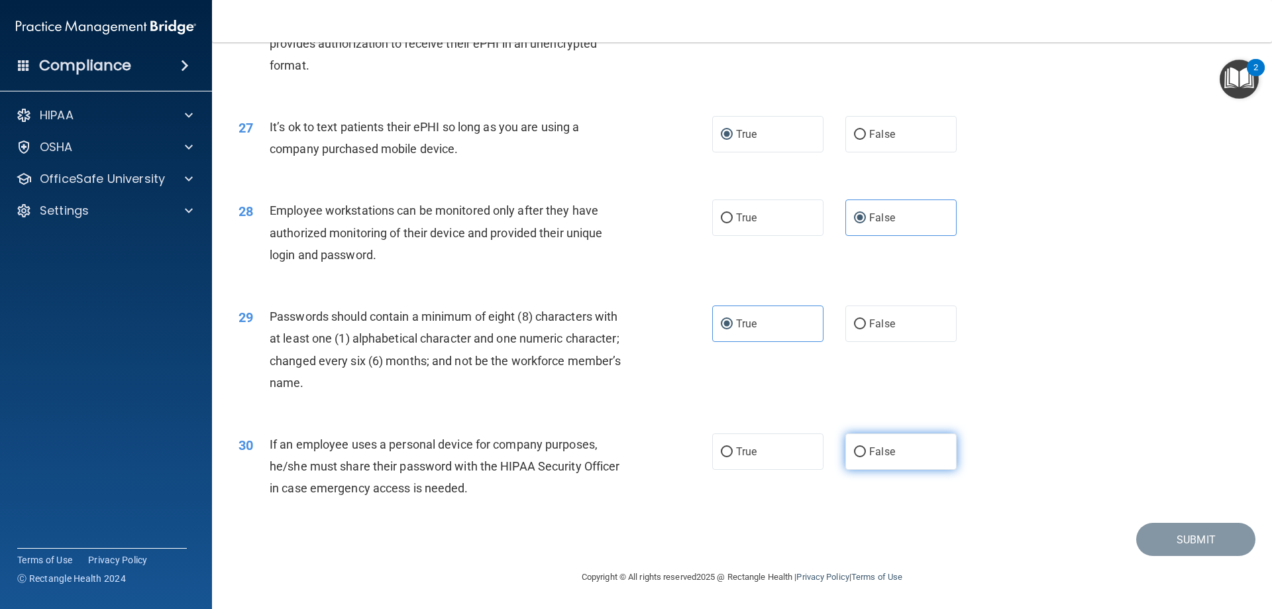
click at [907, 451] on label "False" at bounding box center [901, 451] width 111 height 36
click at [866, 451] on input "False" at bounding box center [860, 452] width 12 height 10
radio input "true"
click at [1177, 533] on button "Submit" at bounding box center [1195, 540] width 119 height 34
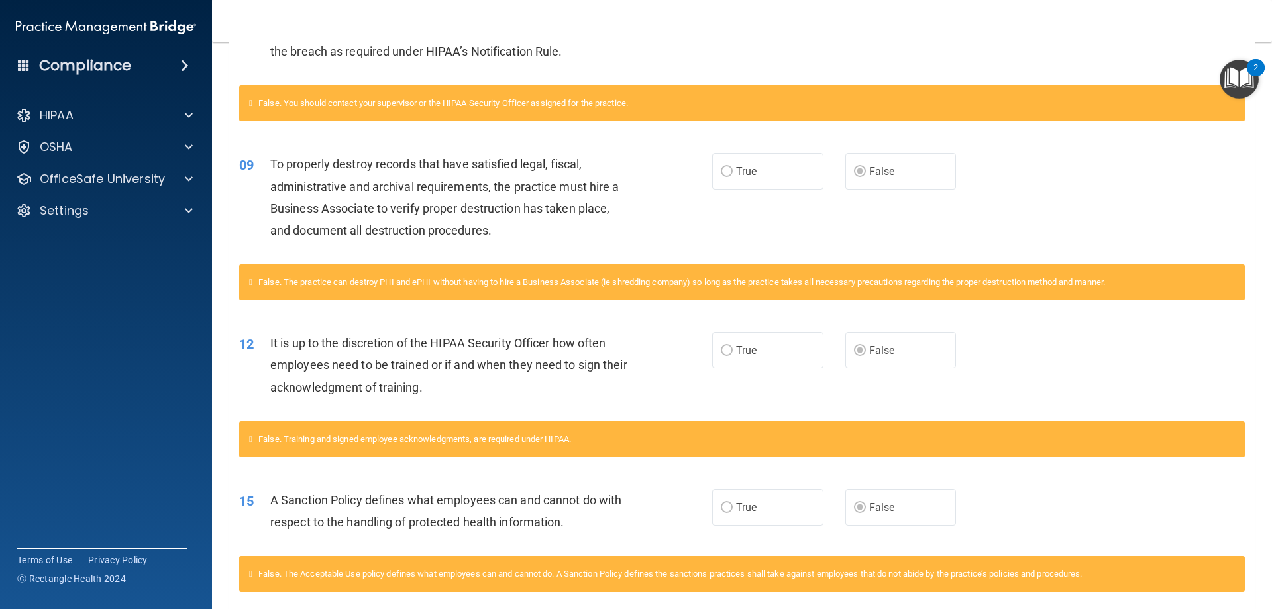
scroll to position [842, 0]
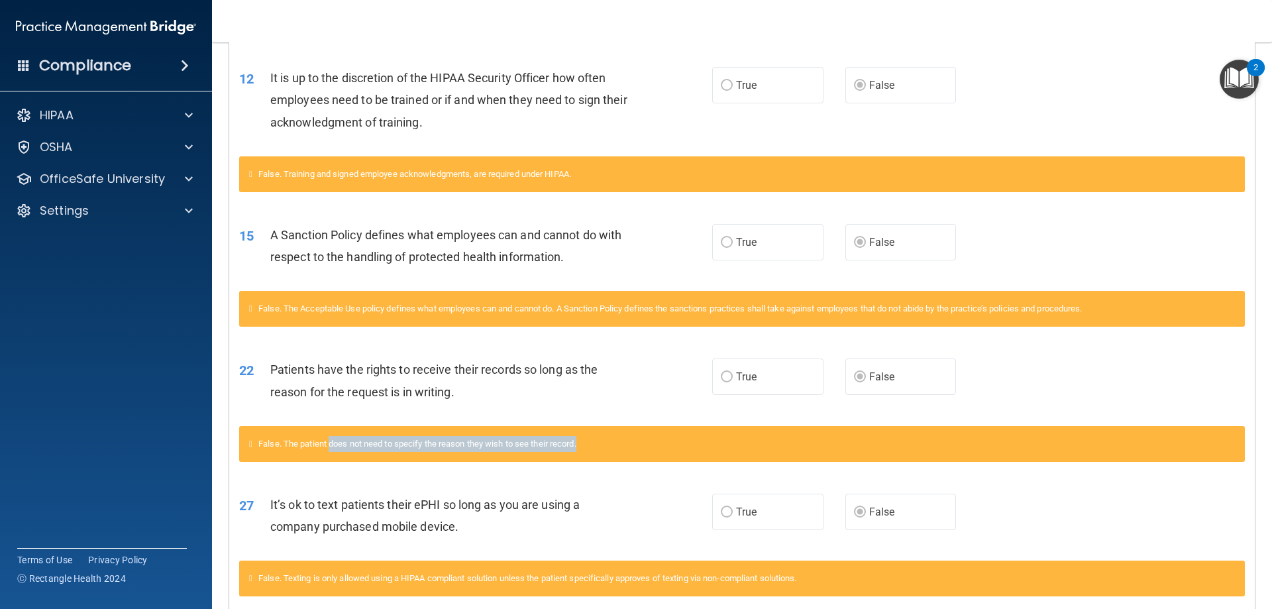
drag, startPoint x: 336, startPoint y: 444, endPoint x: 595, endPoint y: 445, distance: 259.1
click at [595, 445] on div "False. The patient does not need to specify the reason they wish to see their r…" at bounding box center [742, 444] width 1006 height 36
click at [597, 395] on div "Patients have the rights to receive their records so long as the reason for the…" at bounding box center [455, 380] width 370 height 44
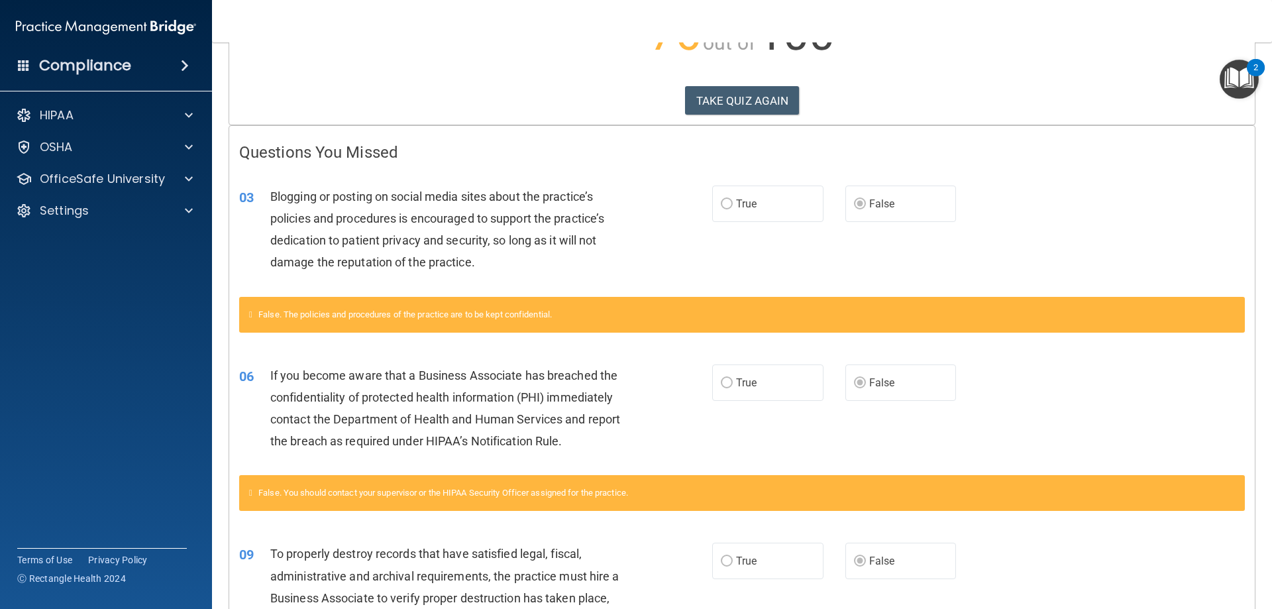
scroll to position [0, 0]
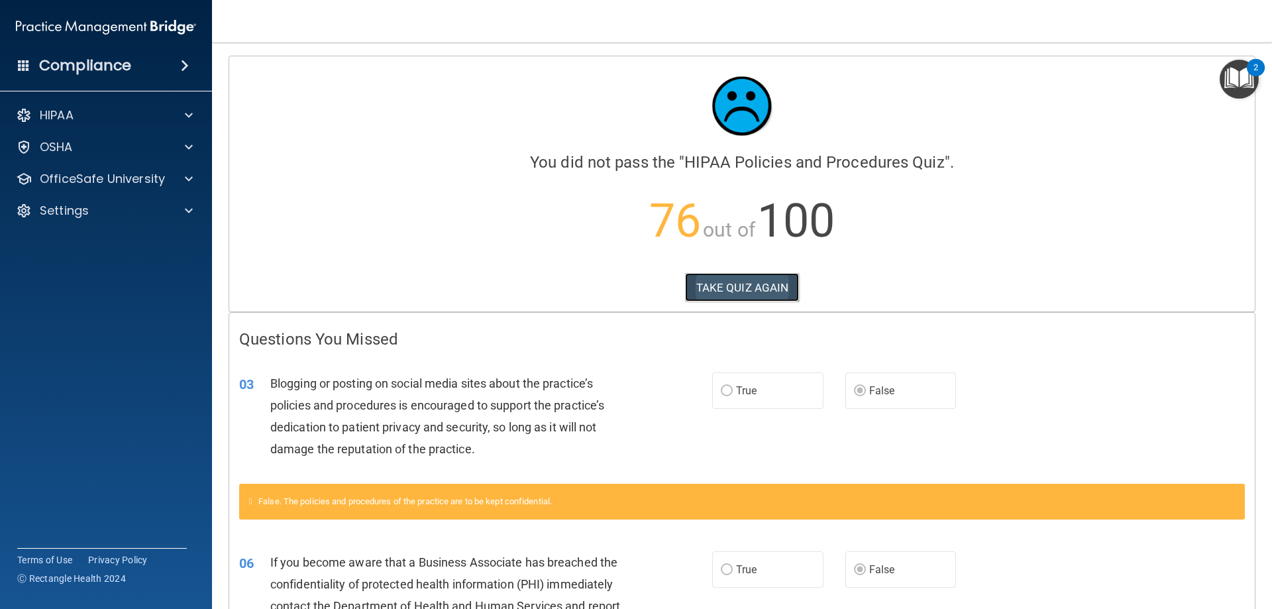
click at [754, 283] on button "TAKE QUIZ AGAIN" at bounding box center [742, 287] width 115 height 29
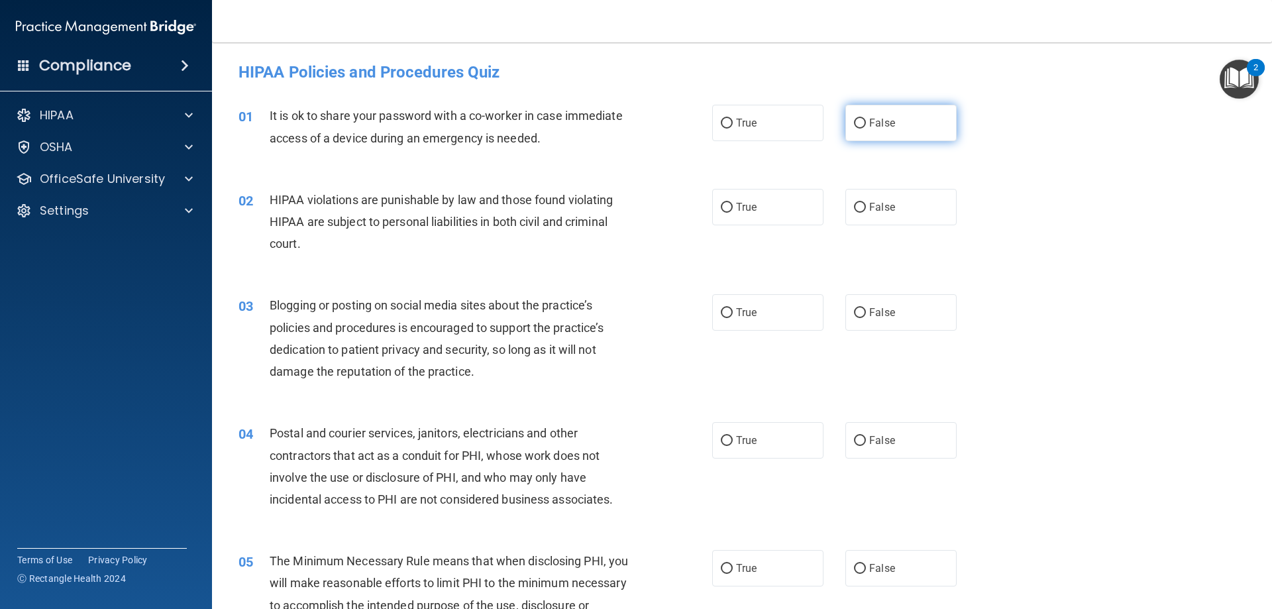
click at [873, 121] on span "False" at bounding box center [882, 123] width 26 height 13
click at [866, 121] on input "False" at bounding box center [860, 124] width 12 height 10
radio input "true"
click at [766, 200] on label "True" at bounding box center [767, 207] width 111 height 36
click at [733, 203] on input "True" at bounding box center [727, 208] width 12 height 10
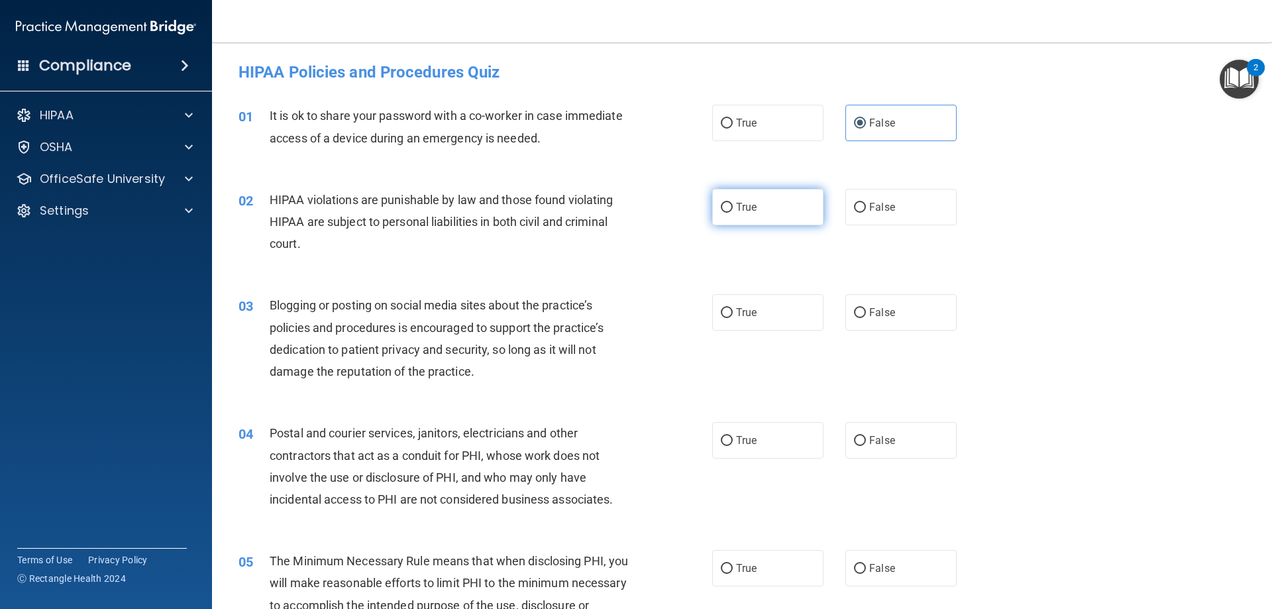
radio input "true"
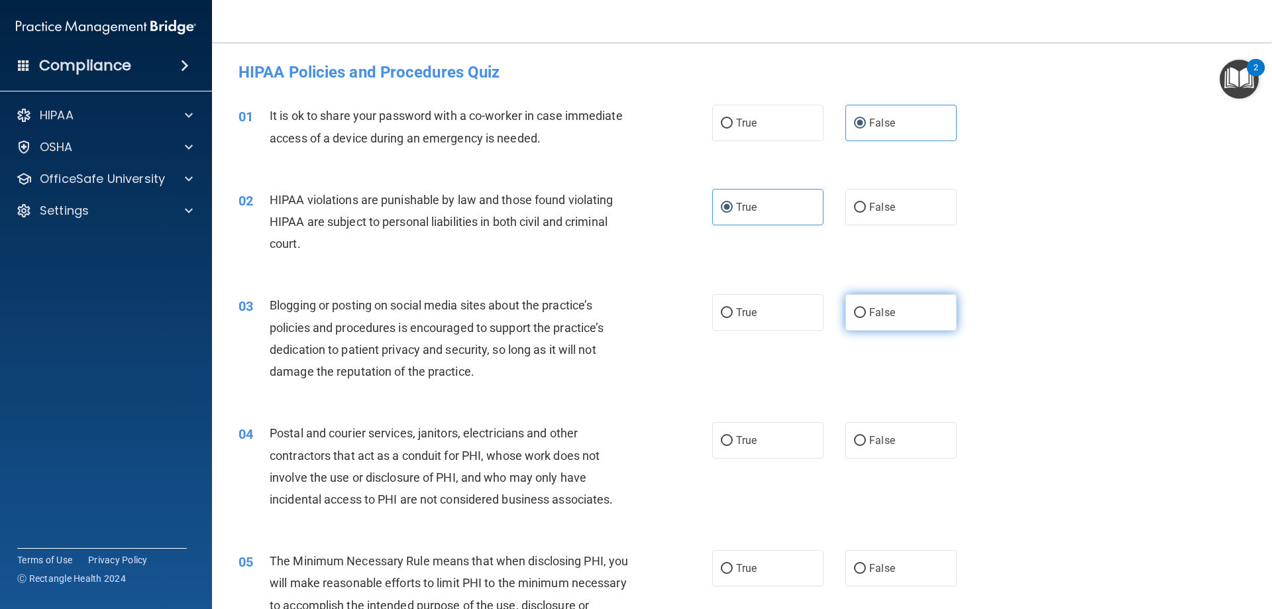
click at [903, 306] on label "False" at bounding box center [901, 312] width 111 height 36
click at [866, 308] on input "False" at bounding box center [860, 313] width 12 height 10
radio input "true"
click at [765, 439] on label "True" at bounding box center [767, 440] width 111 height 36
click at [733, 439] on input "True" at bounding box center [727, 441] width 12 height 10
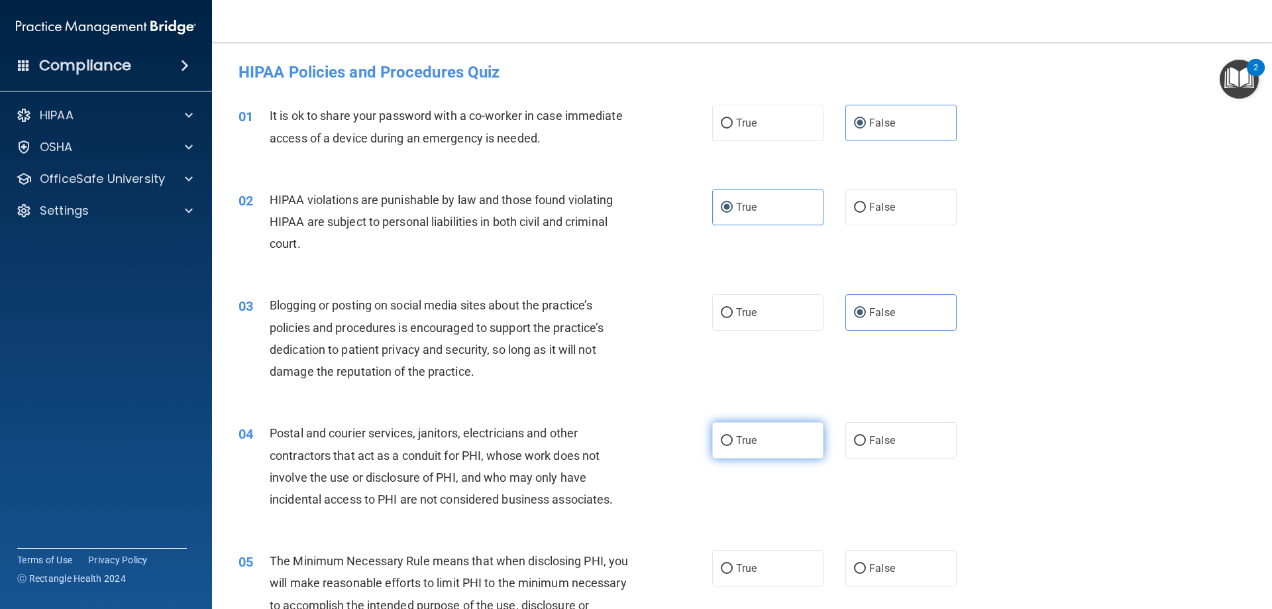
radio input "true"
click at [773, 566] on label "True" at bounding box center [767, 568] width 111 height 36
click at [733, 566] on input "True" at bounding box center [727, 569] width 12 height 10
radio input "true"
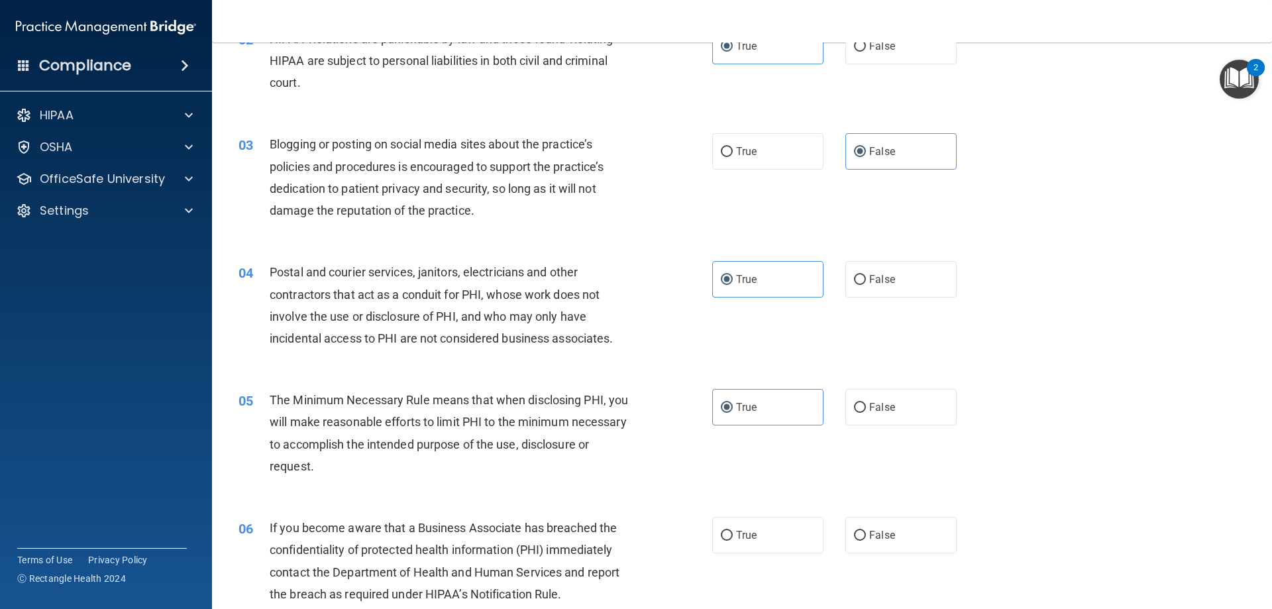
scroll to position [199, 0]
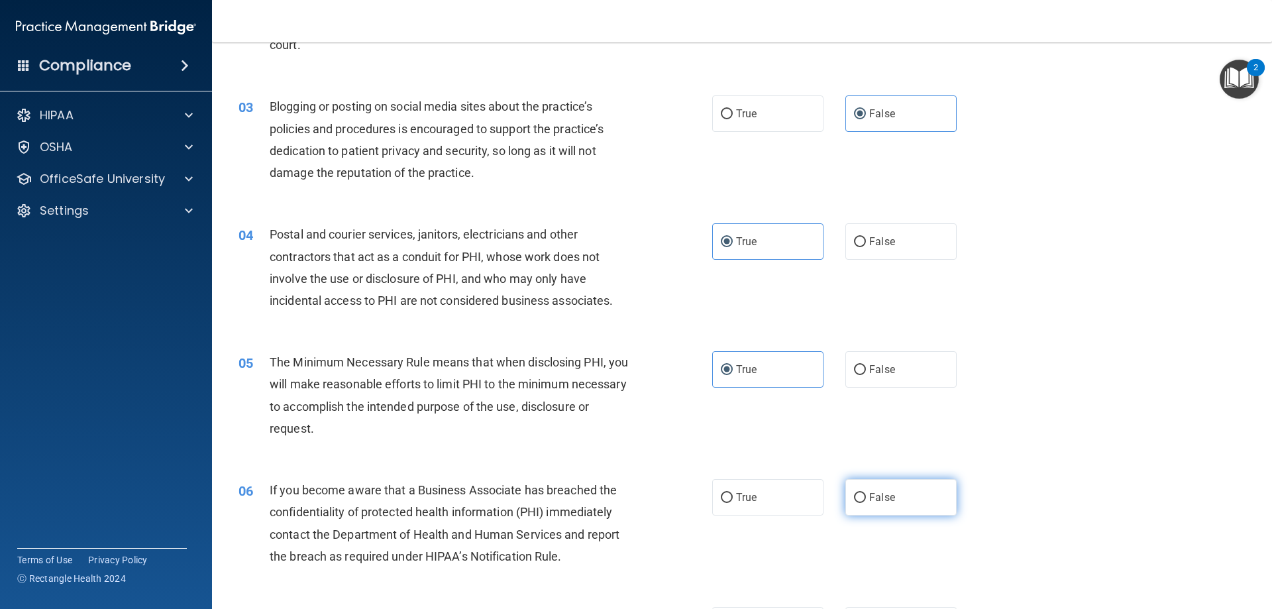
click at [909, 499] on label "False" at bounding box center [901, 497] width 111 height 36
click at [866, 499] on input "False" at bounding box center [860, 498] width 12 height 10
radio input "true"
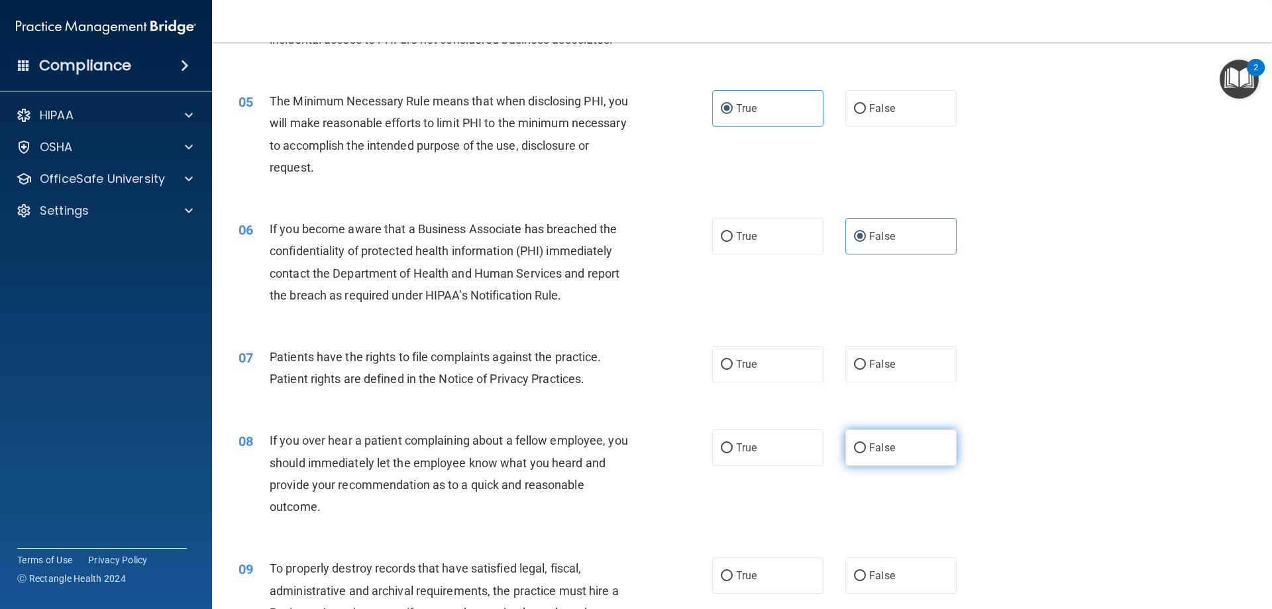
scroll to position [464, 0]
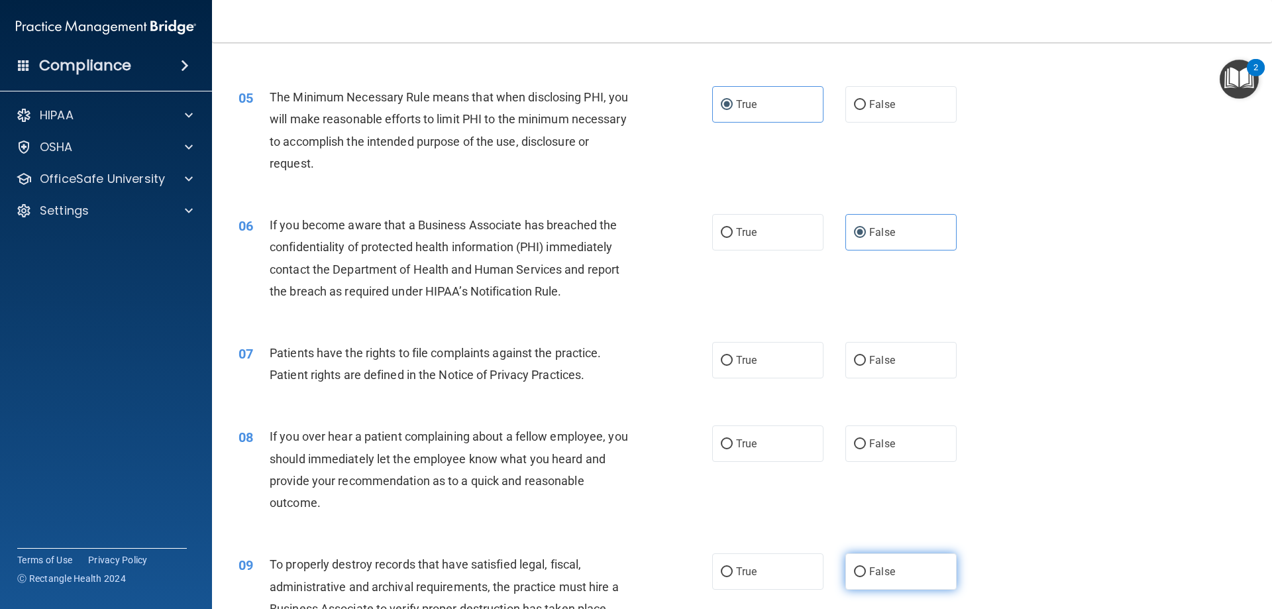
click at [904, 574] on label "False" at bounding box center [901, 571] width 111 height 36
click at [866, 574] on input "False" at bounding box center [860, 572] width 12 height 10
radio input "true"
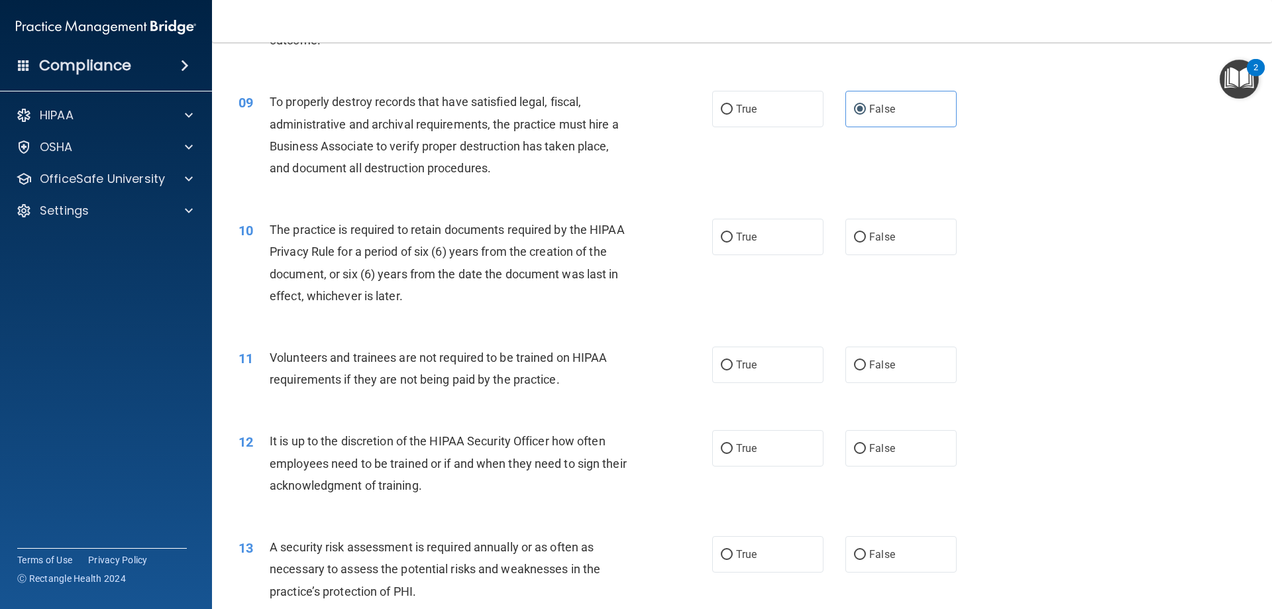
scroll to position [928, 0]
click at [896, 453] on label "False" at bounding box center [901, 447] width 111 height 36
click at [866, 453] on input "False" at bounding box center [860, 448] width 12 height 10
radio input "true"
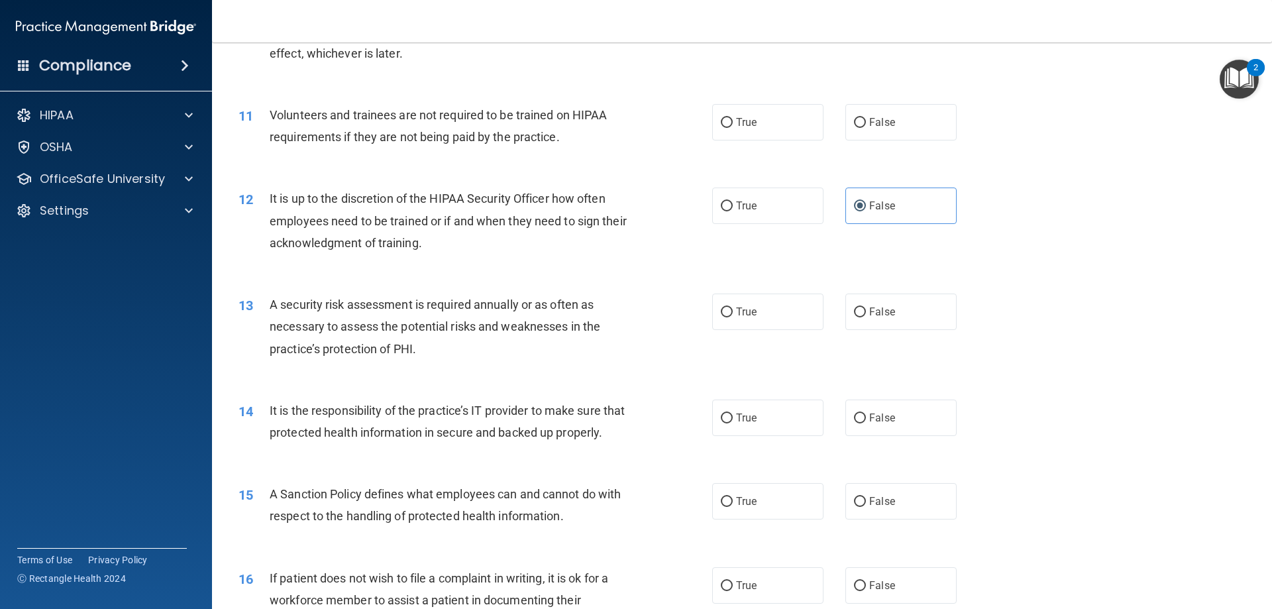
scroll to position [1193, 0]
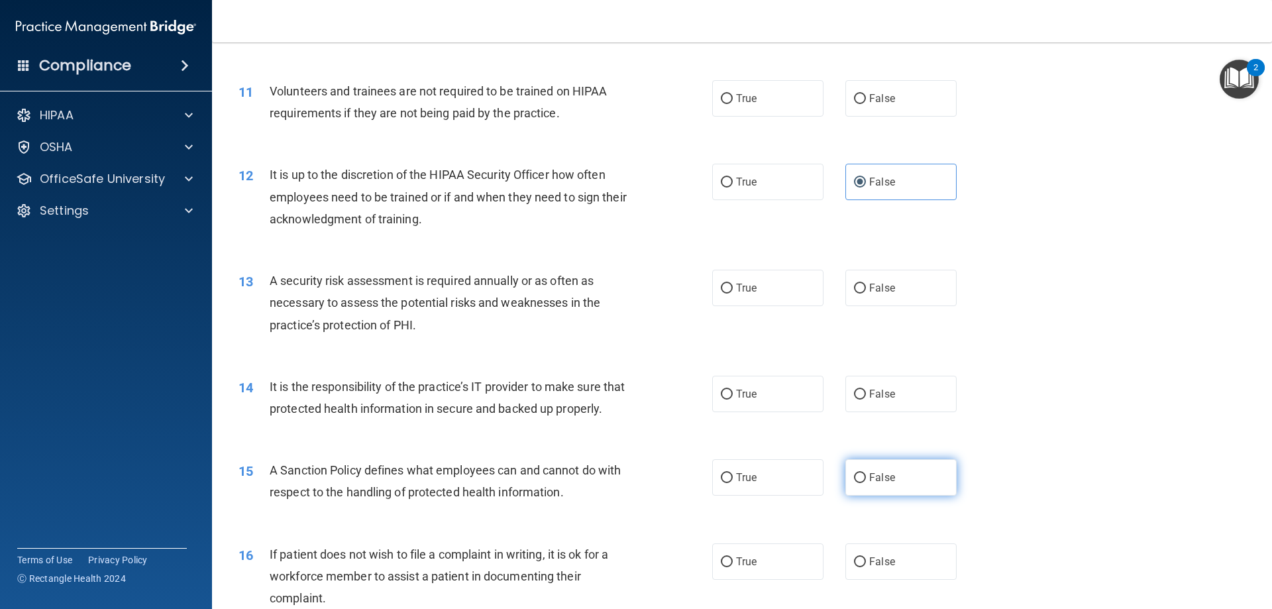
click at [893, 493] on label "False" at bounding box center [901, 477] width 111 height 36
click at [866, 483] on input "False" at bounding box center [860, 478] width 12 height 10
radio input "true"
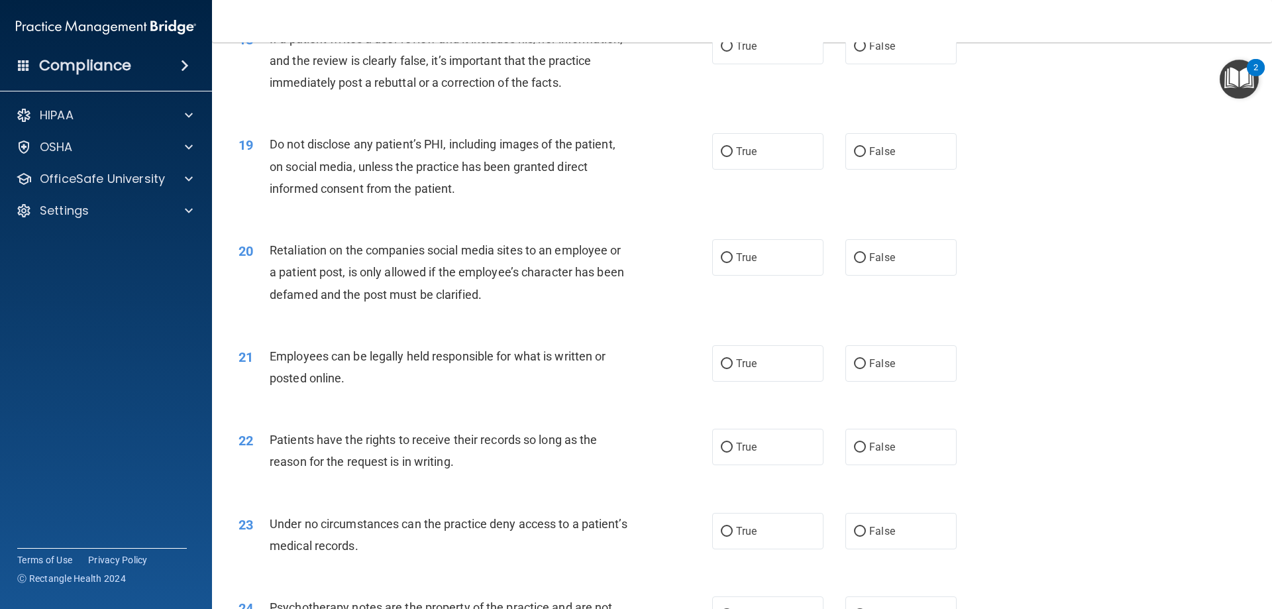
scroll to position [1922, 0]
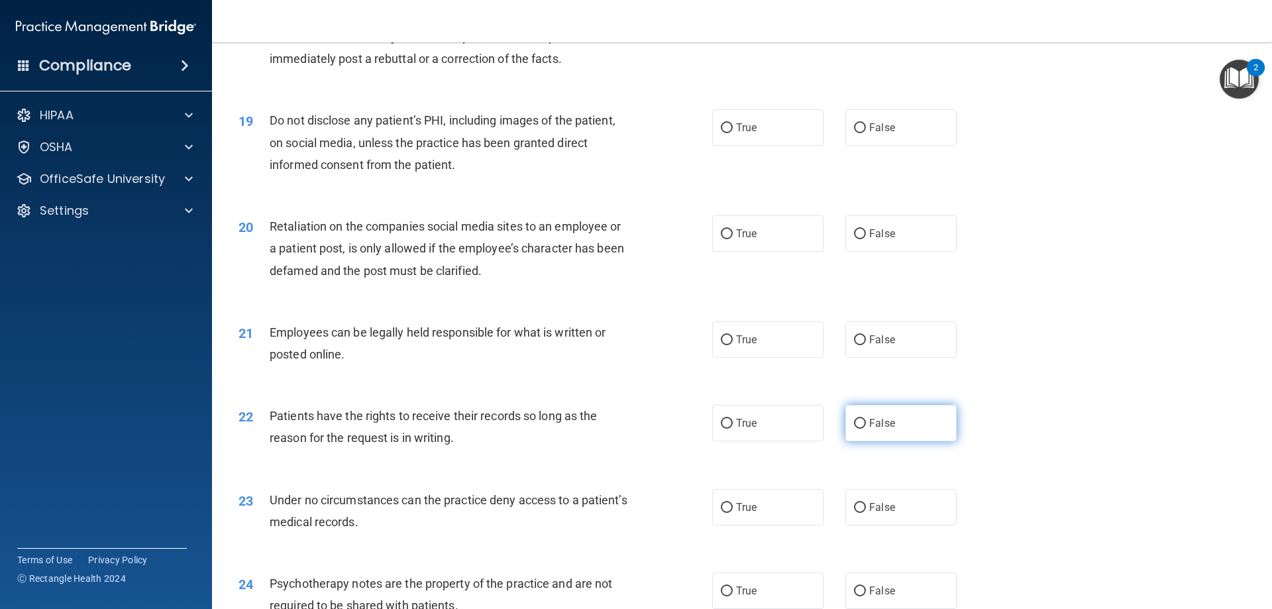
click at [893, 441] on label "False" at bounding box center [901, 423] width 111 height 36
click at [866, 429] on input "False" at bounding box center [860, 424] width 12 height 10
radio input "true"
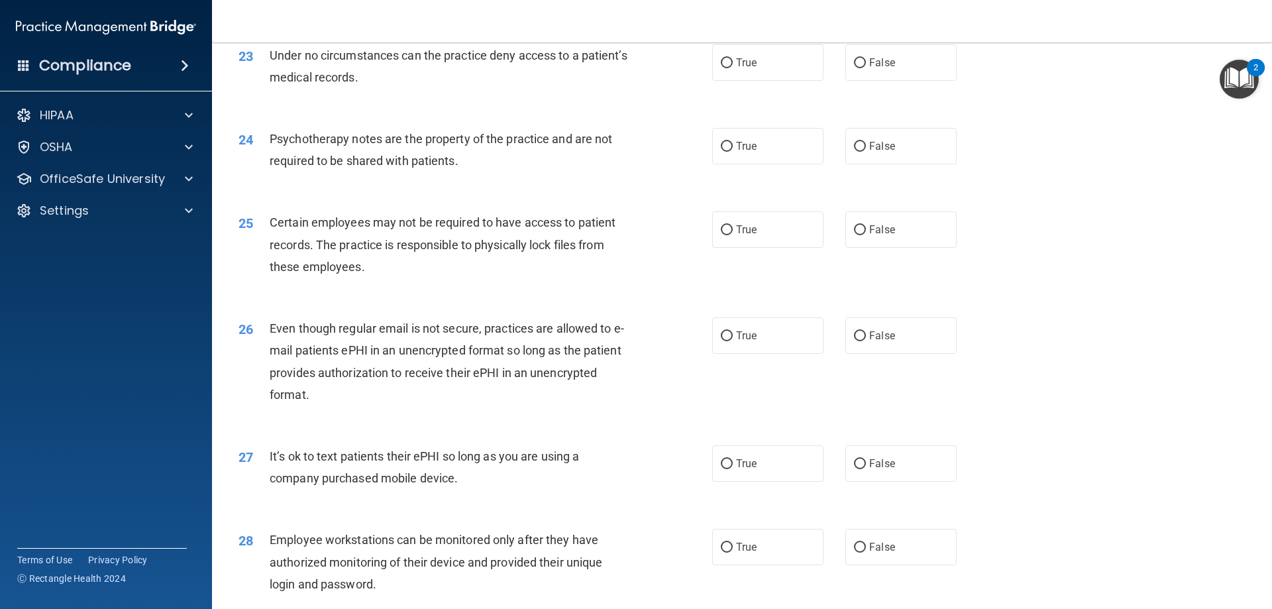
scroll to position [2386, 0]
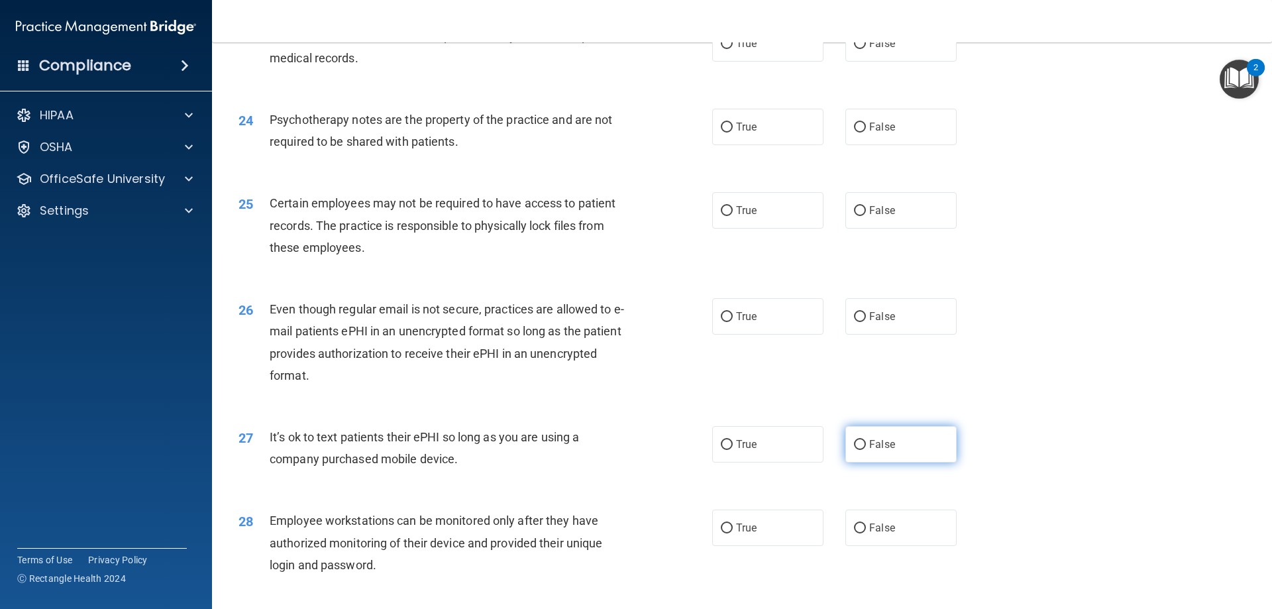
click at [895, 463] on label "False" at bounding box center [901, 444] width 111 height 36
click at [866, 450] on input "False" at bounding box center [860, 445] width 12 height 10
radio input "true"
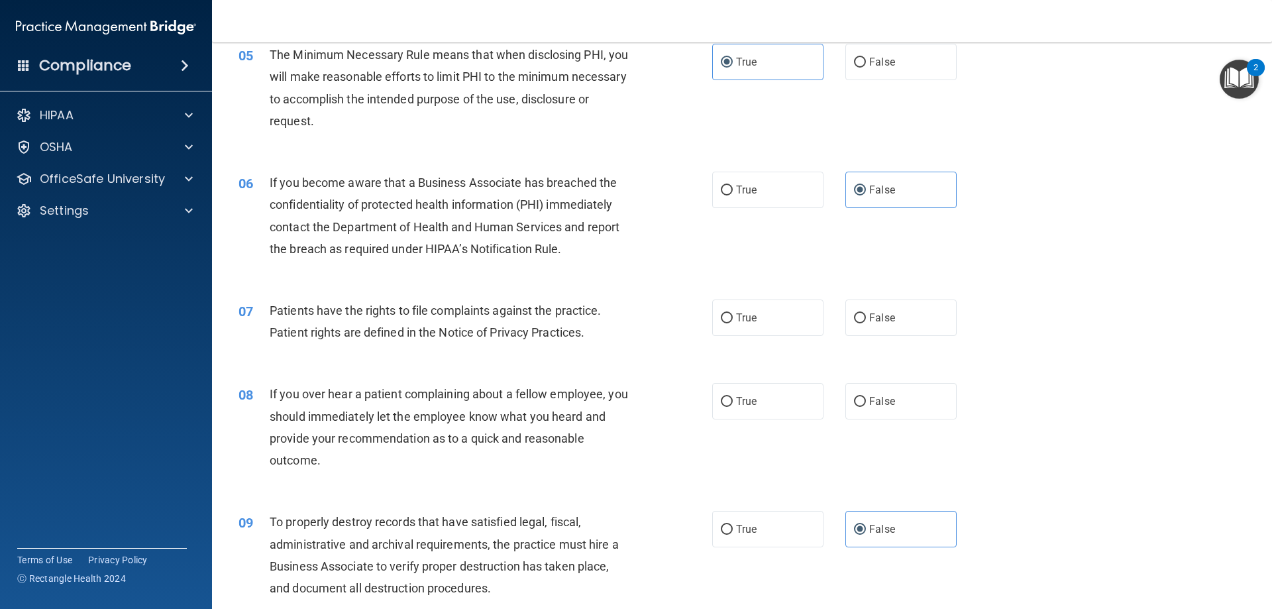
scroll to position [530, 0]
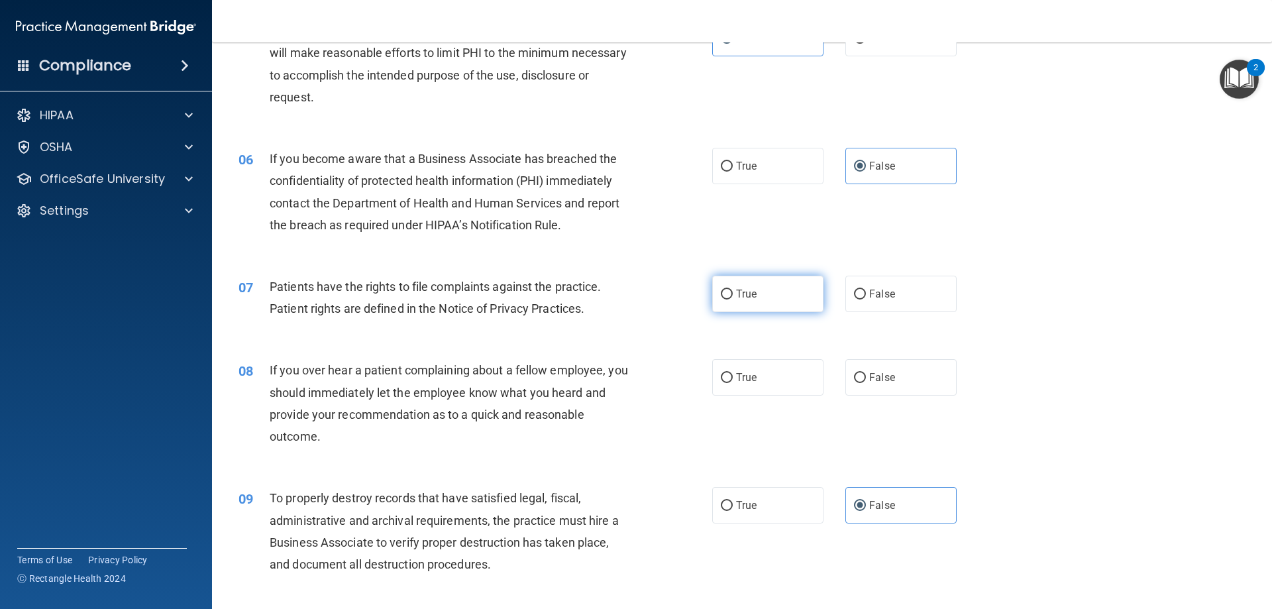
click at [765, 304] on label "True" at bounding box center [767, 294] width 111 height 36
click at [733, 300] on input "True" at bounding box center [727, 295] width 12 height 10
radio input "true"
click at [898, 372] on label "False" at bounding box center [901, 377] width 111 height 36
click at [866, 373] on input "False" at bounding box center [860, 378] width 12 height 10
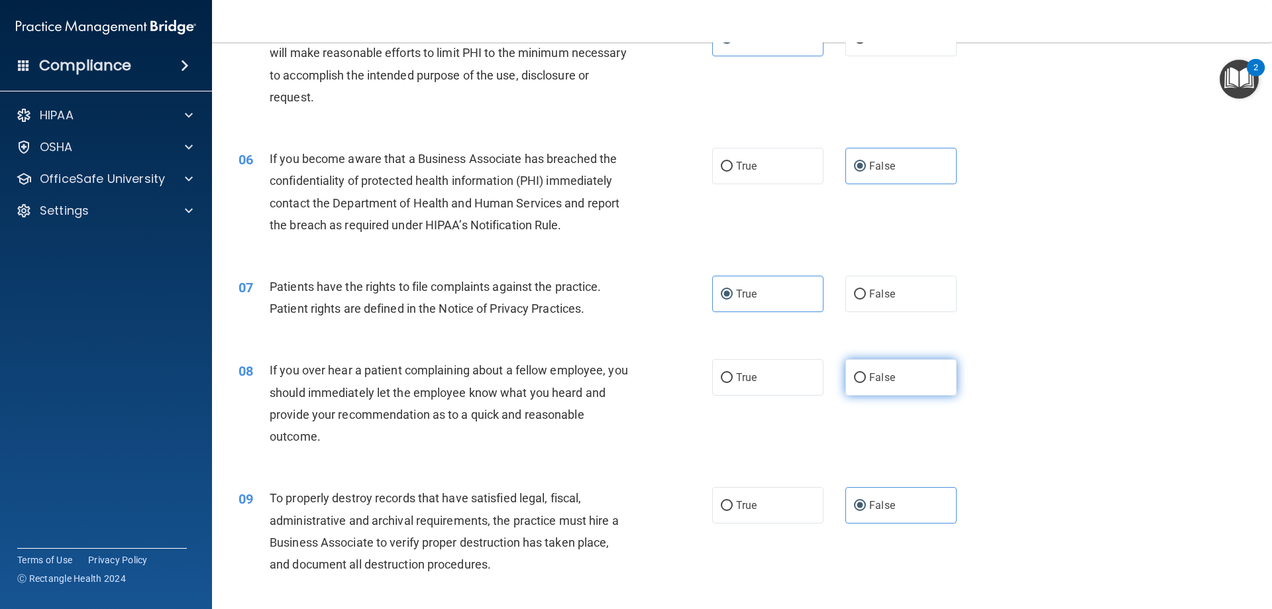
radio input "true"
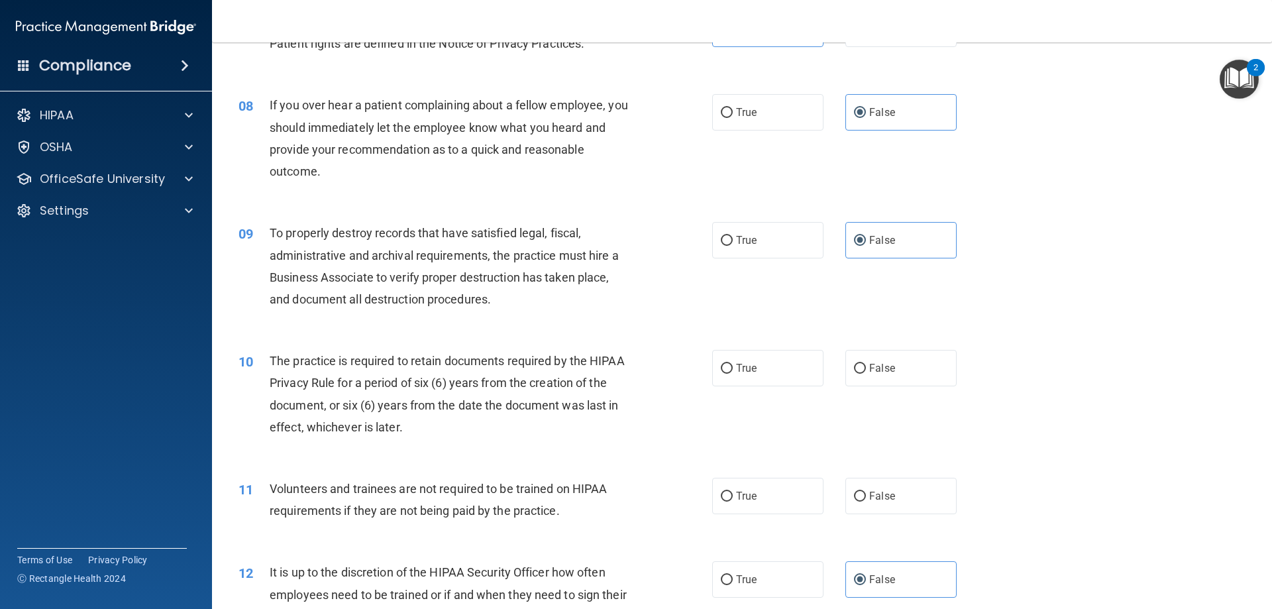
scroll to position [861, 0]
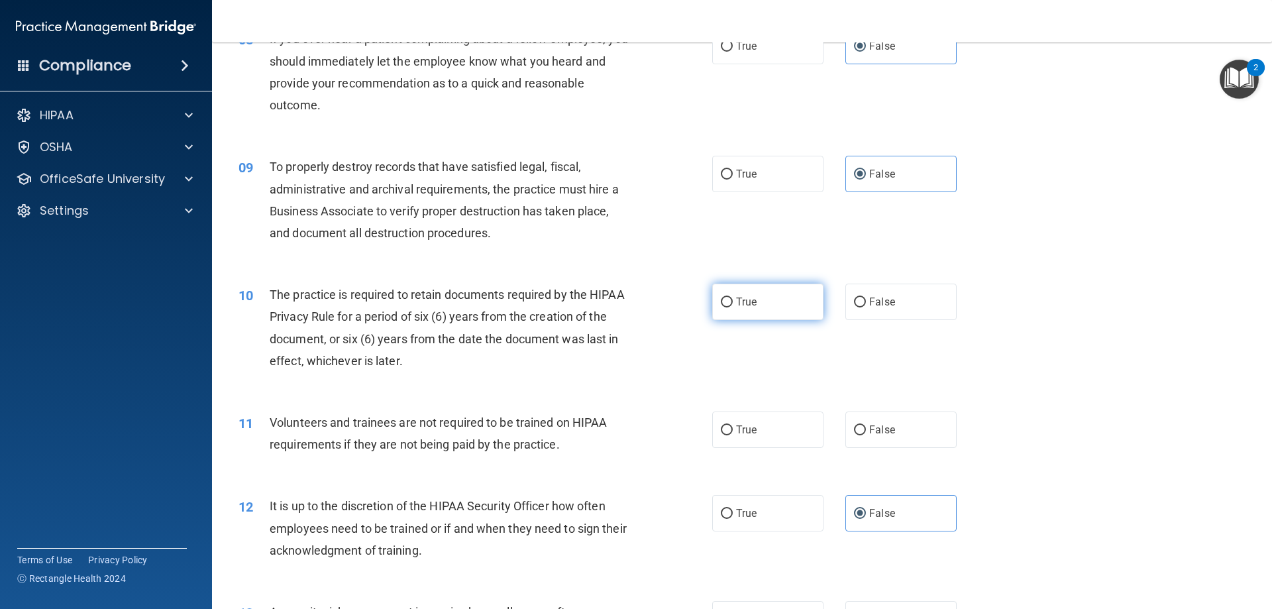
click at [758, 307] on label "True" at bounding box center [767, 302] width 111 height 36
click at [733, 307] on input "True" at bounding box center [727, 303] width 12 height 10
radio input "true"
click at [882, 431] on span "False" at bounding box center [882, 429] width 26 height 13
click at [866, 431] on input "False" at bounding box center [860, 430] width 12 height 10
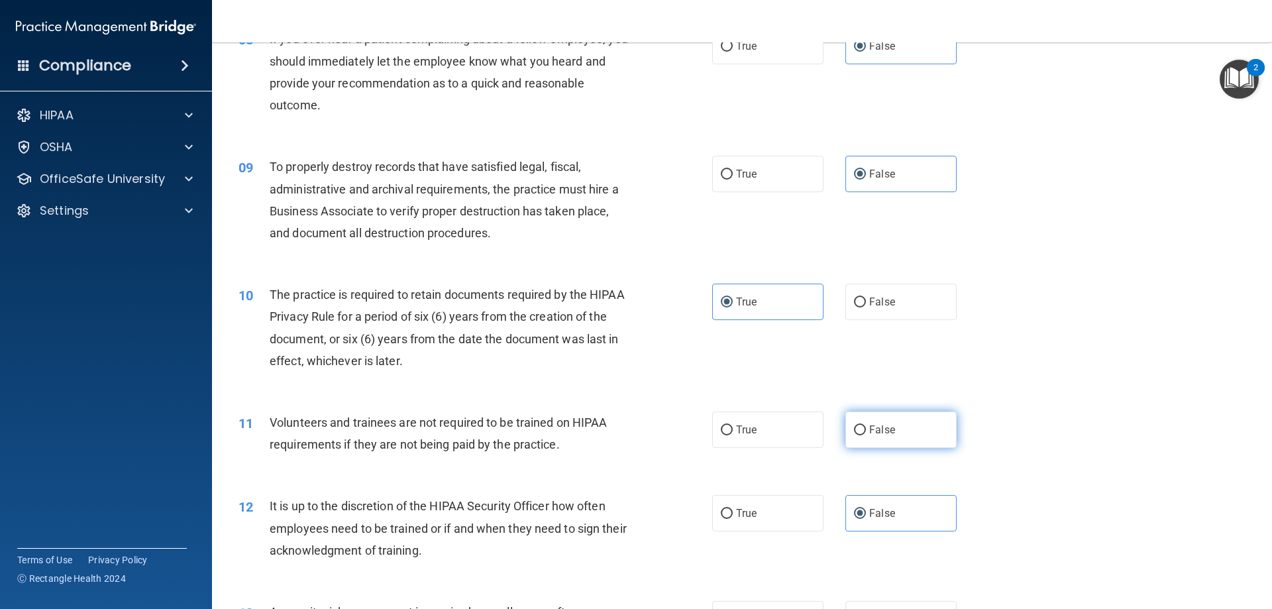
radio input "true"
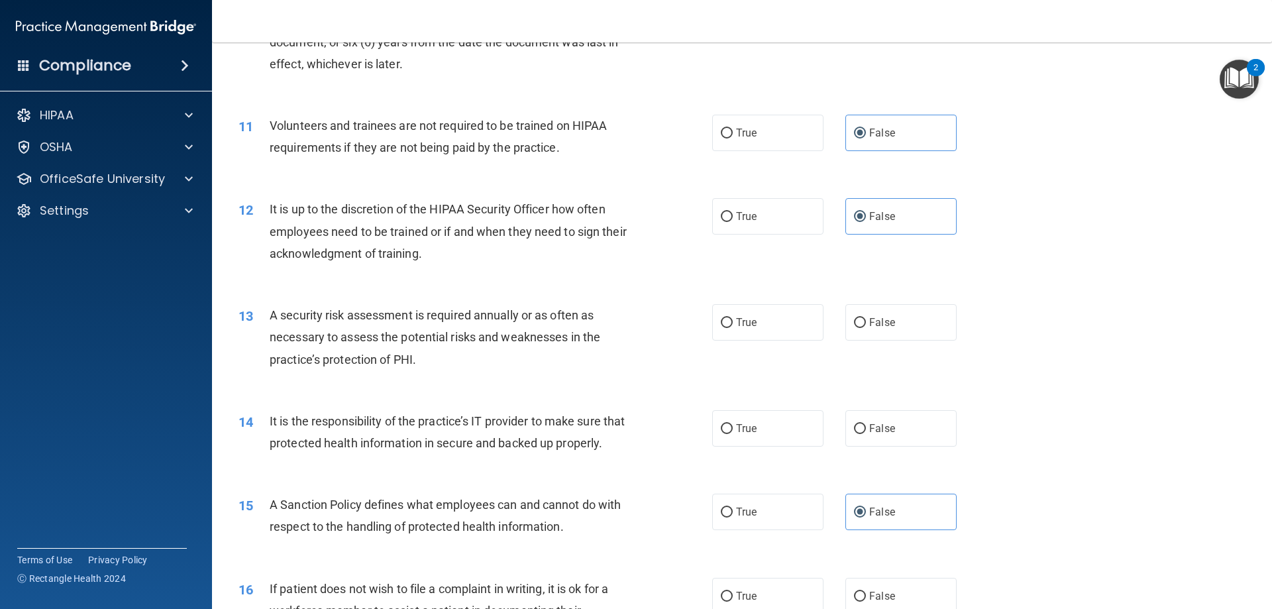
scroll to position [1193, 0]
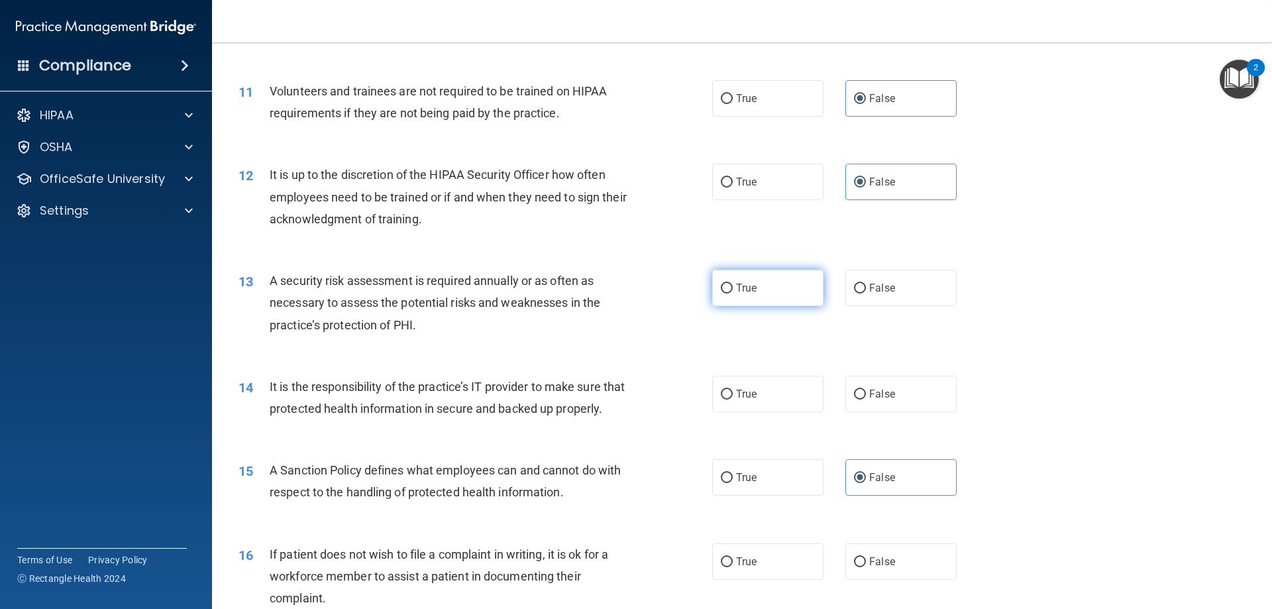
click at [771, 290] on label "True" at bounding box center [767, 288] width 111 height 36
click at [733, 290] on input "True" at bounding box center [727, 289] width 12 height 10
radio input "true"
click at [773, 395] on label "True" at bounding box center [767, 394] width 111 height 36
click at [733, 395] on input "True" at bounding box center [727, 395] width 12 height 10
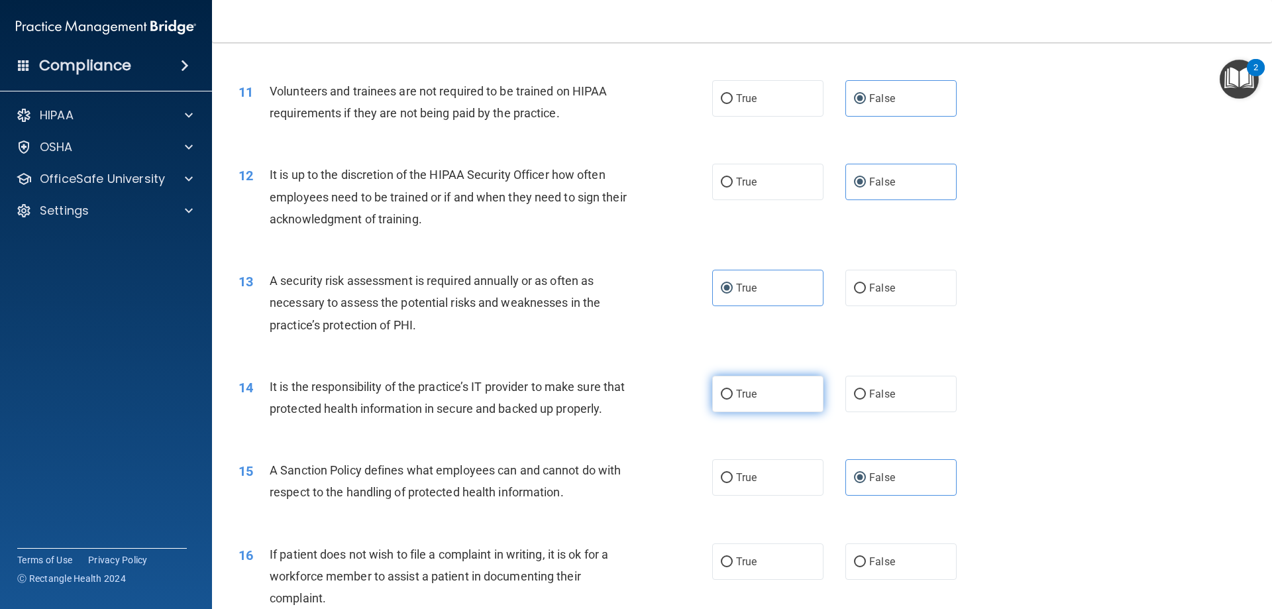
radio input "true"
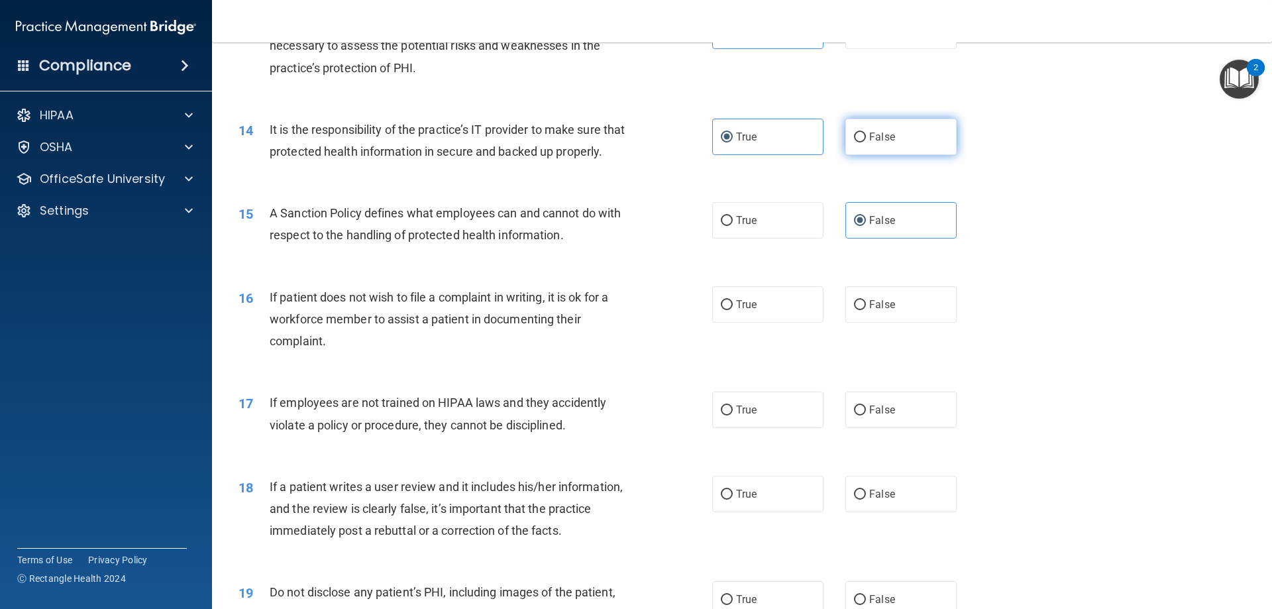
scroll to position [1458, 0]
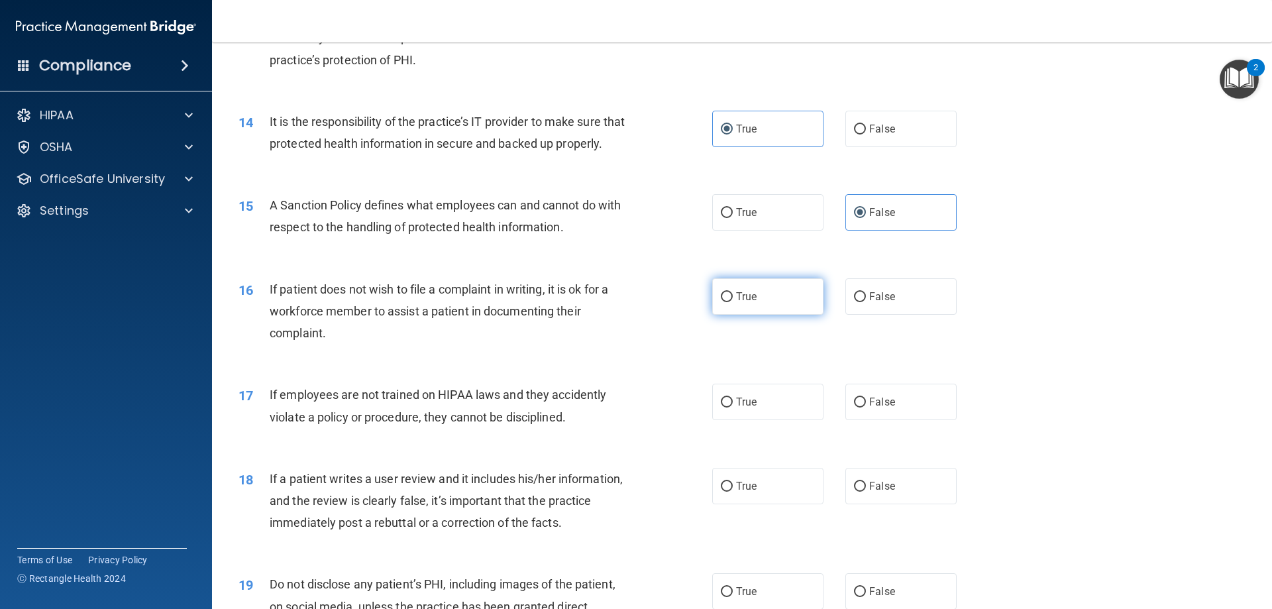
click at [763, 315] on label "True" at bounding box center [767, 296] width 111 height 36
click at [733, 302] on input "True" at bounding box center [727, 297] width 12 height 10
radio input "true"
click at [854, 408] on input "False" at bounding box center [860, 403] width 12 height 10
radio input "true"
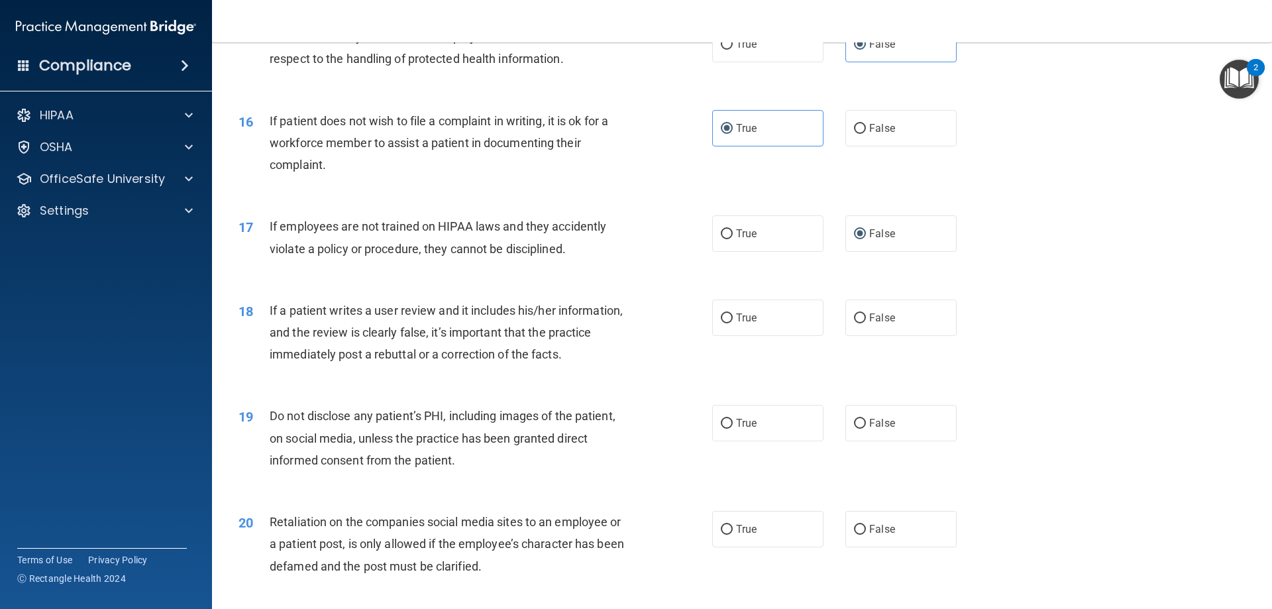
scroll to position [1657, 0]
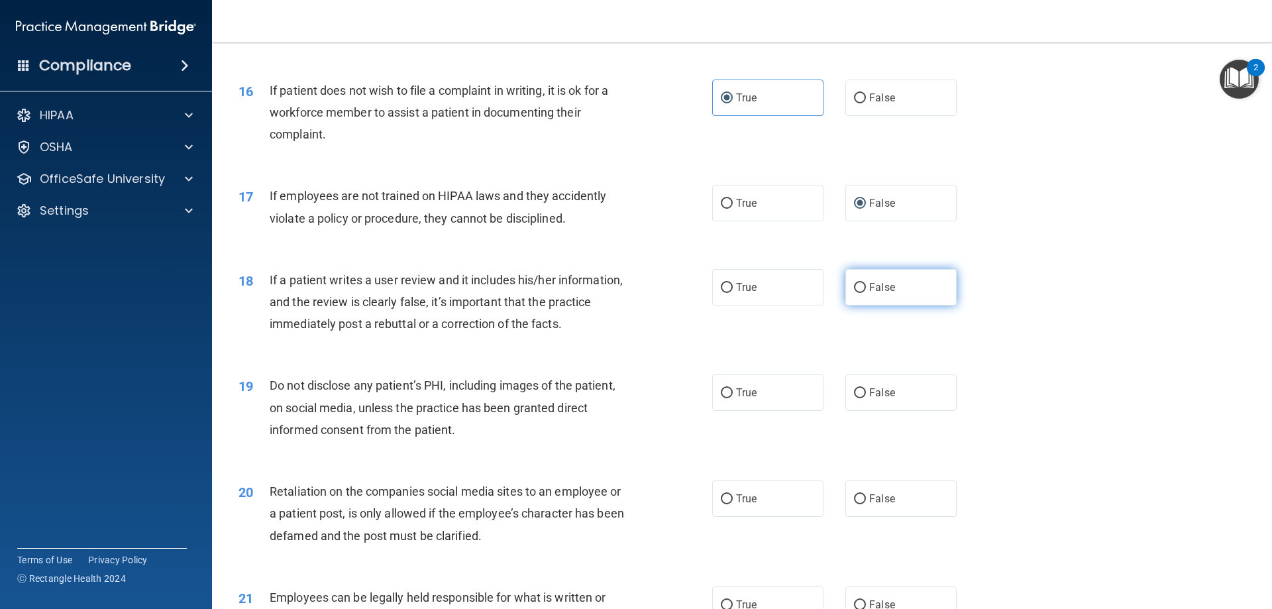
click at [892, 305] on label "False" at bounding box center [901, 287] width 111 height 36
click at [866, 293] on input "False" at bounding box center [860, 288] width 12 height 10
radio input "true"
click at [779, 411] on label "True" at bounding box center [767, 392] width 111 height 36
click at [733, 398] on input "True" at bounding box center [727, 393] width 12 height 10
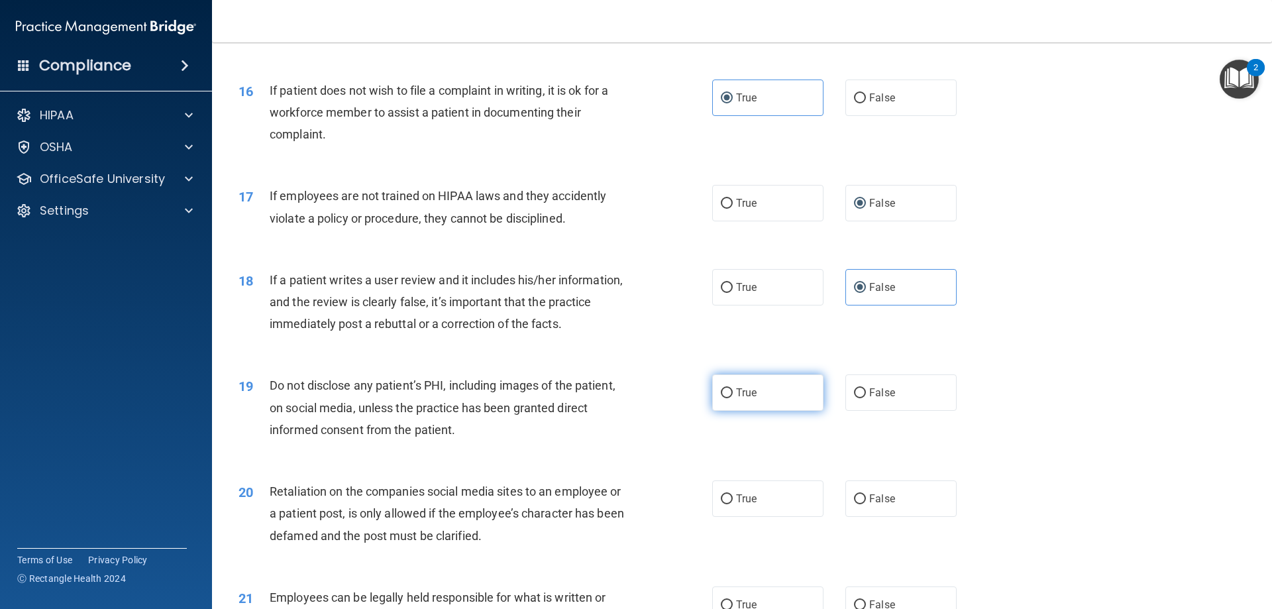
radio input "true"
click at [875, 505] on span "False" at bounding box center [882, 498] width 26 height 13
click at [866, 504] on input "False" at bounding box center [860, 499] width 12 height 10
radio input "true"
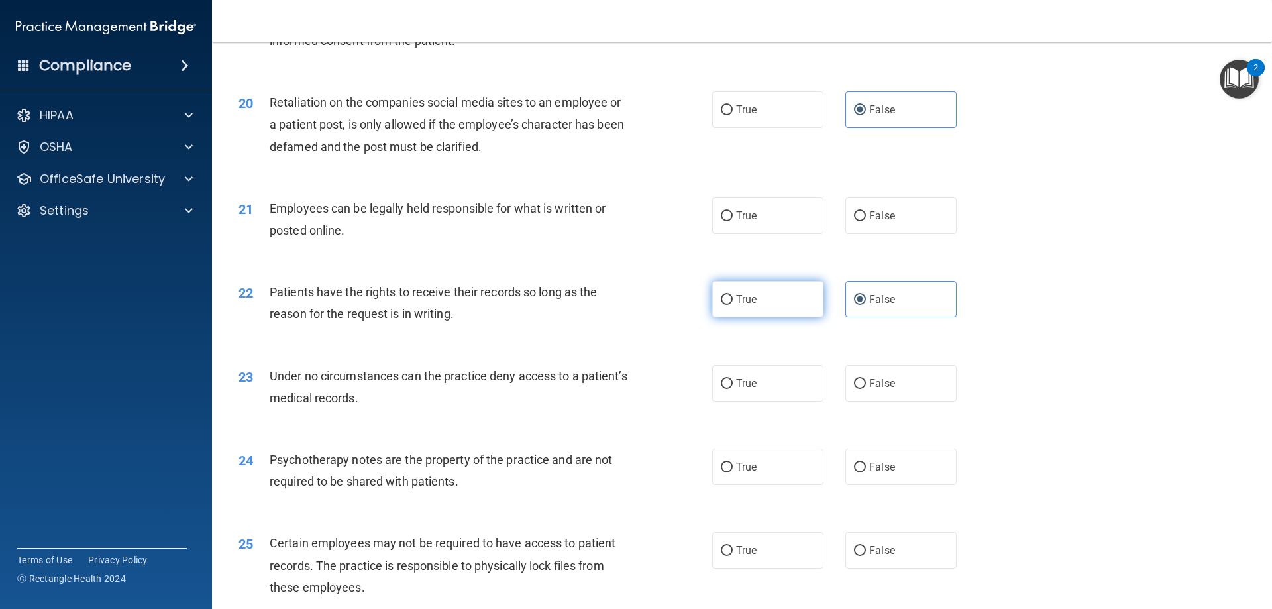
scroll to position [2054, 0]
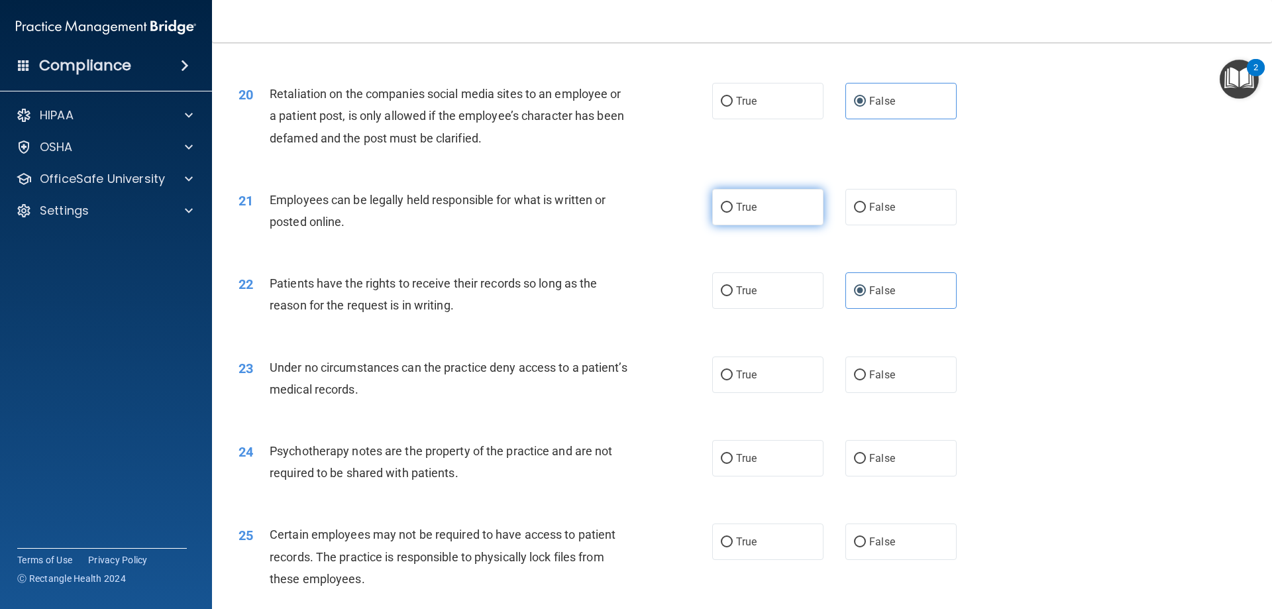
click at [775, 225] on label "True" at bounding box center [767, 207] width 111 height 36
click at [733, 213] on input "True" at bounding box center [727, 208] width 12 height 10
radio input "true"
click at [896, 388] on label "False" at bounding box center [901, 375] width 111 height 36
click at [866, 380] on input "False" at bounding box center [860, 375] width 12 height 10
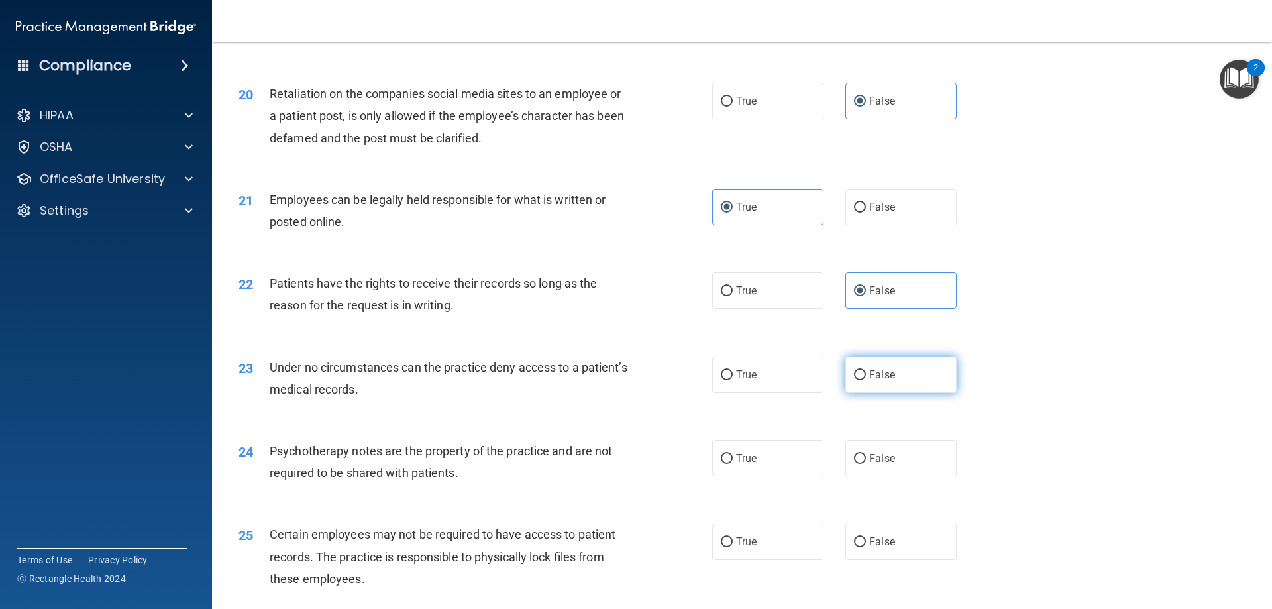
radio input "true"
click at [766, 476] on label "True" at bounding box center [767, 458] width 111 height 36
click at [733, 464] on input "True" at bounding box center [727, 459] width 12 height 10
radio input "true"
click at [757, 556] on label "True" at bounding box center [767, 541] width 111 height 36
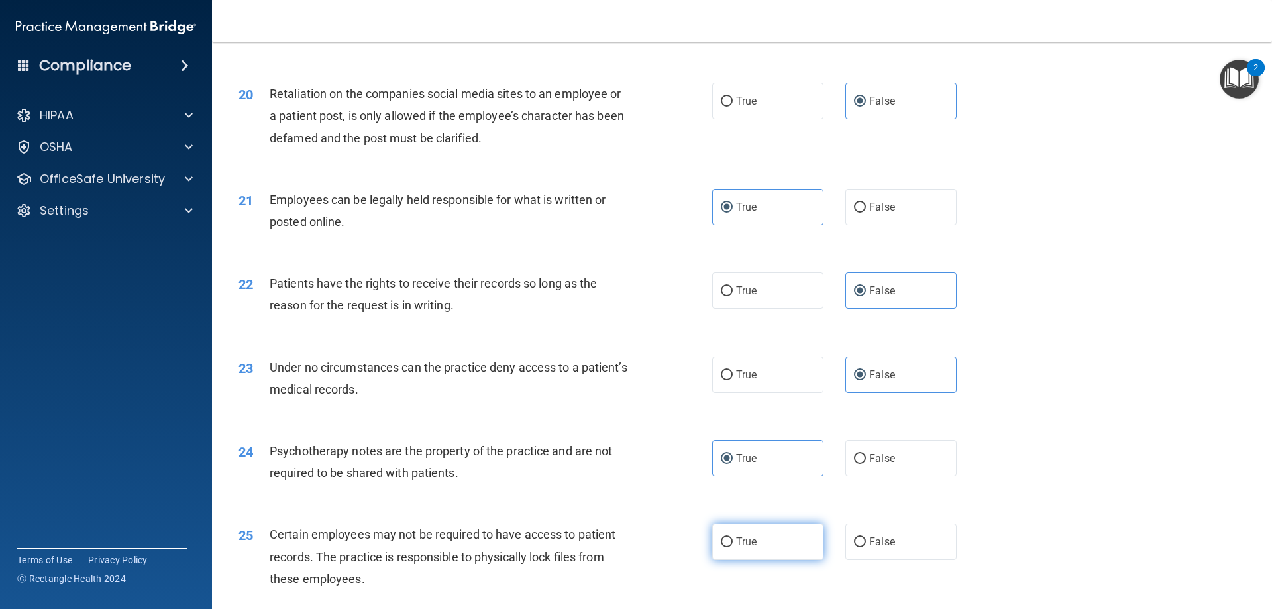
click at [733, 547] on input "True" at bounding box center [727, 542] width 12 height 10
radio input "true"
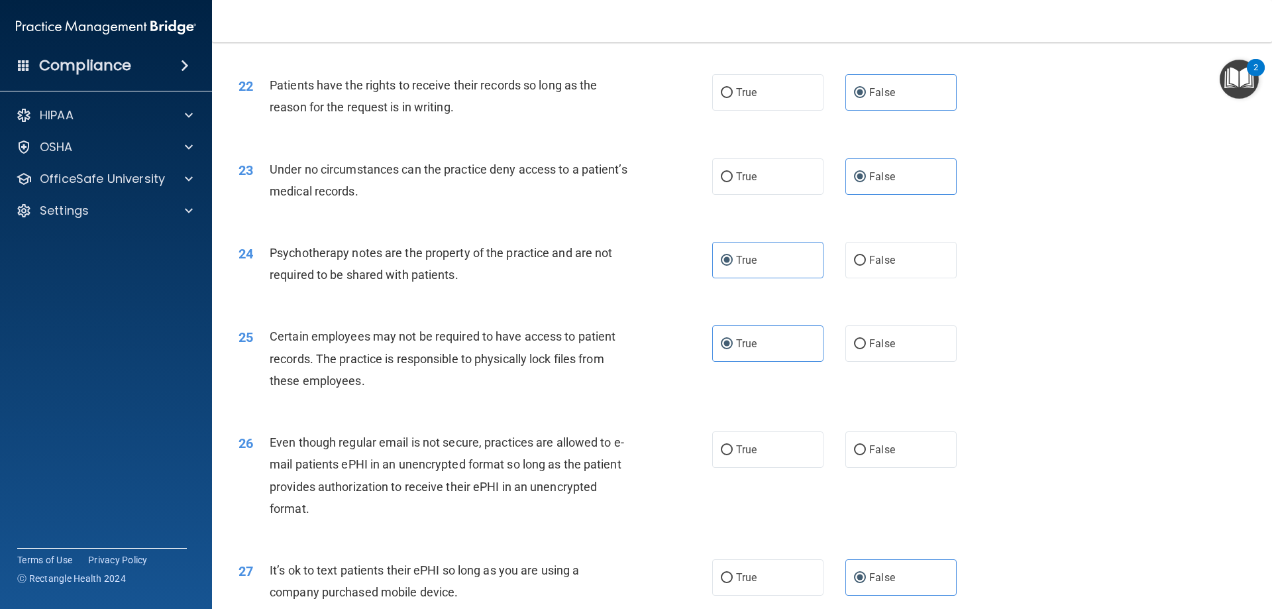
scroll to position [2253, 0]
click at [736, 455] on span "True" at bounding box center [746, 449] width 21 height 13
click at [733, 455] on input "True" at bounding box center [727, 450] width 12 height 10
radio input "true"
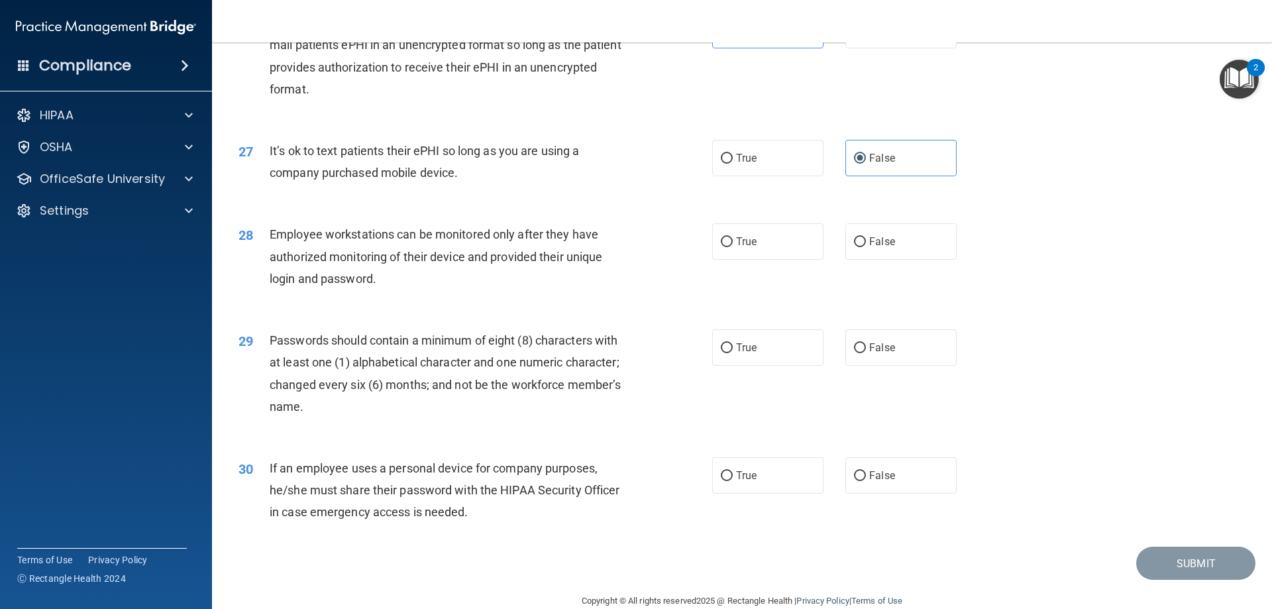
scroll to position [2717, 0]
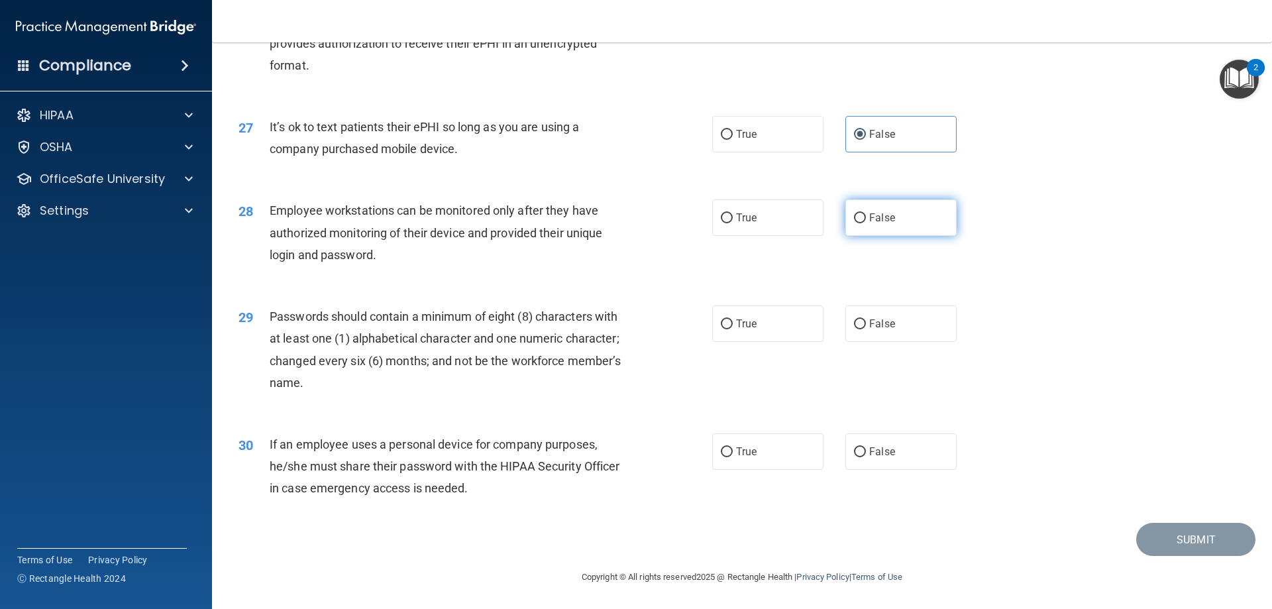
click at [861, 219] on label "False" at bounding box center [901, 217] width 111 height 36
click at [861, 219] on input "False" at bounding box center [860, 218] width 12 height 10
radio input "true"
click at [750, 333] on label "True" at bounding box center [767, 323] width 111 height 36
click at [733, 329] on input "True" at bounding box center [727, 324] width 12 height 10
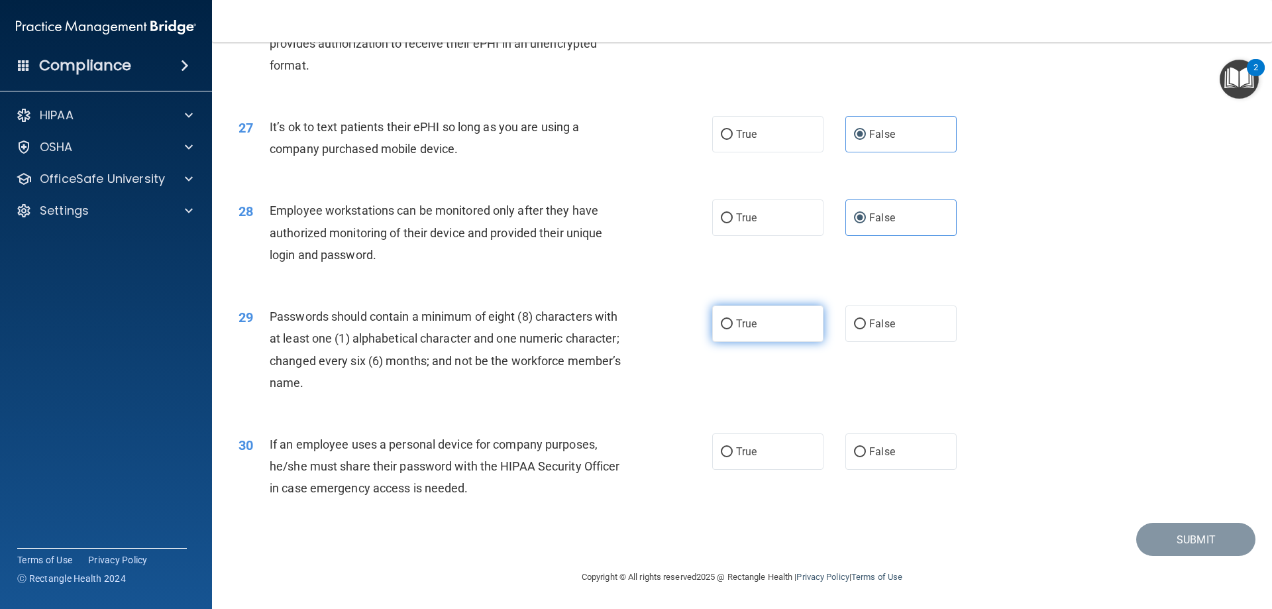
radio input "true"
click at [877, 453] on span "False" at bounding box center [882, 451] width 26 height 13
click at [866, 453] on input "False" at bounding box center [860, 452] width 12 height 10
radio input "true"
click at [1156, 541] on button "Submit" at bounding box center [1195, 540] width 119 height 34
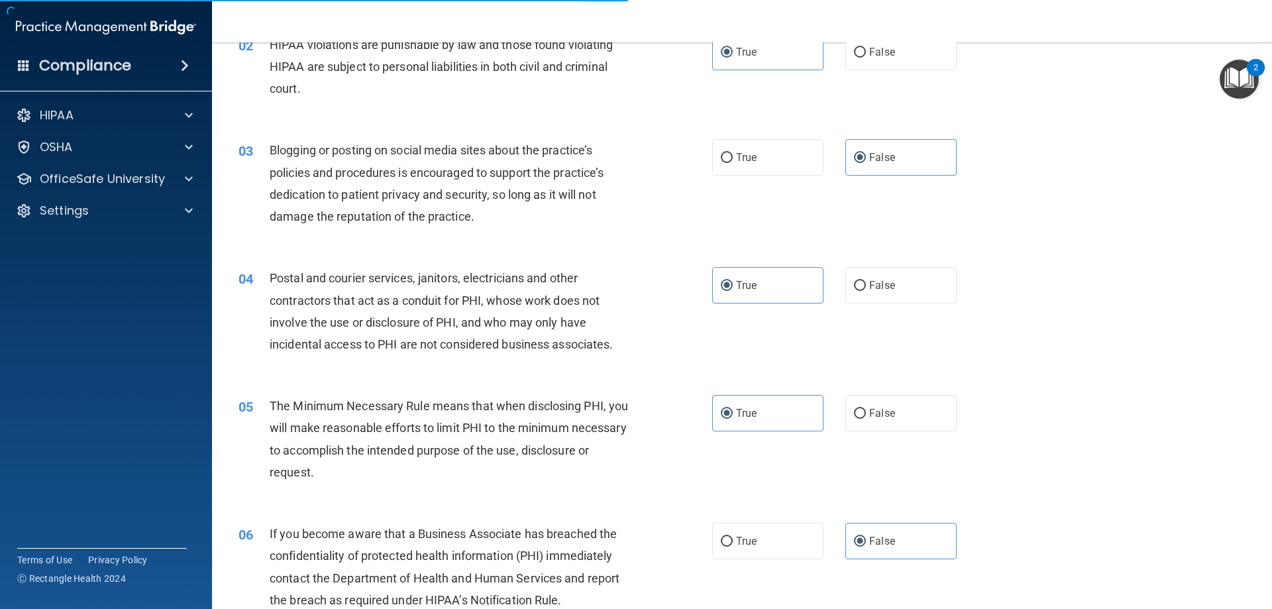
scroll to position [0, 0]
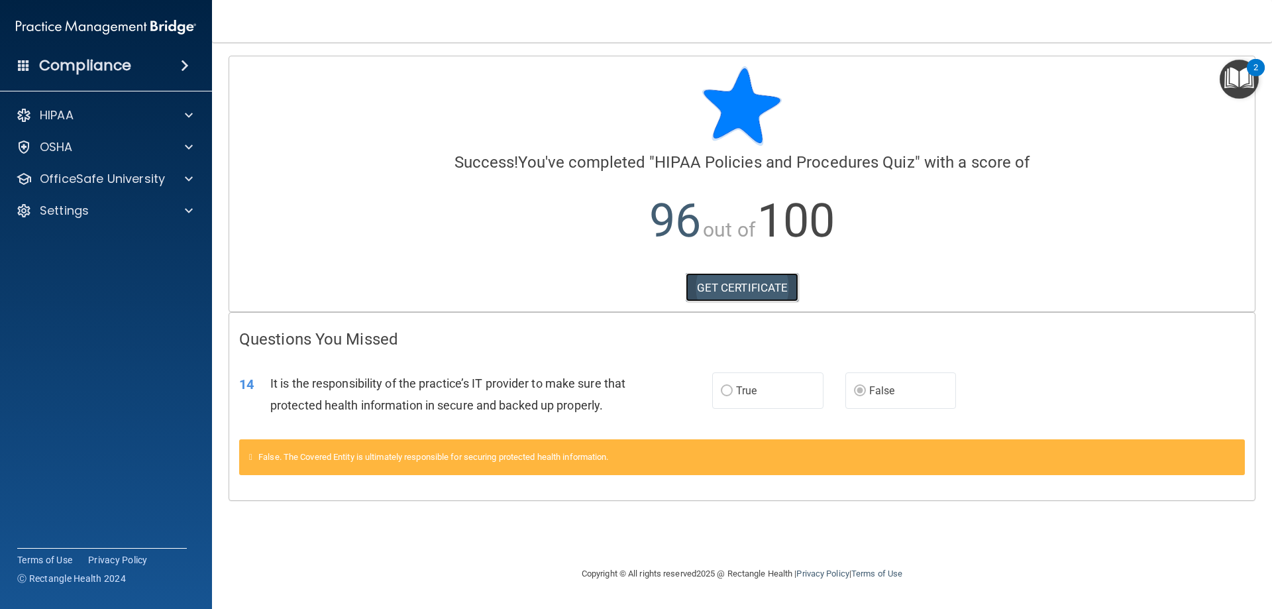
click at [750, 286] on link "GET CERTIFICATE" at bounding box center [742, 287] width 113 height 29
click at [187, 179] on span at bounding box center [189, 179] width 8 height 16
click at [122, 215] on div "HIPAA Training" at bounding box center [99, 210] width 181 height 13
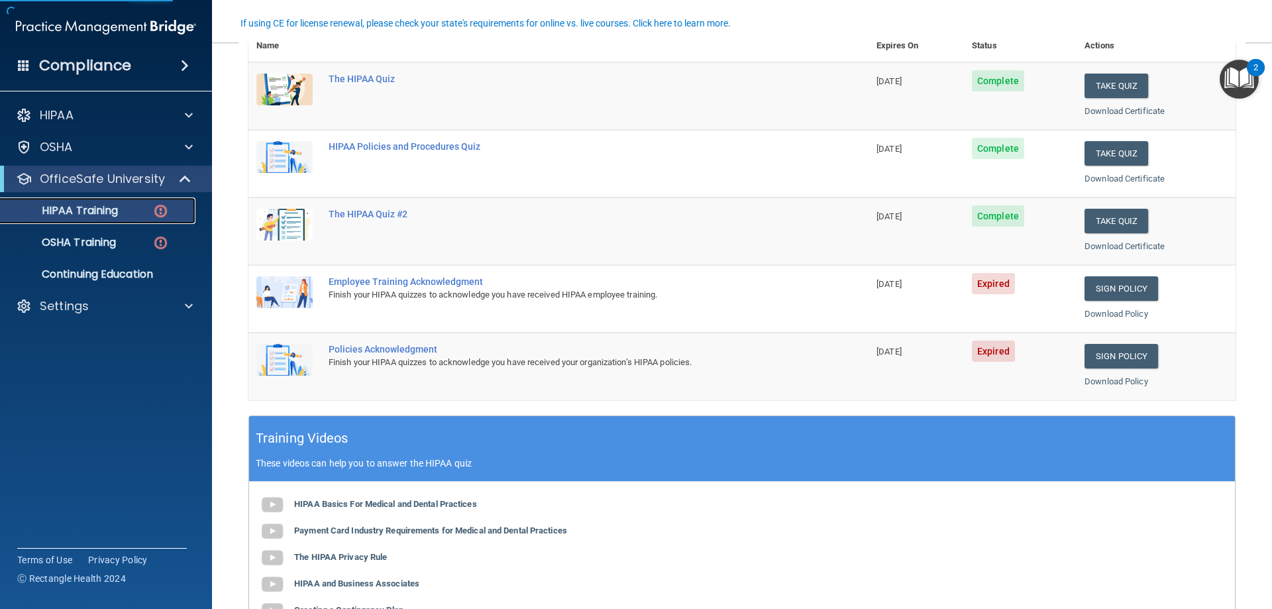
scroll to position [199, 0]
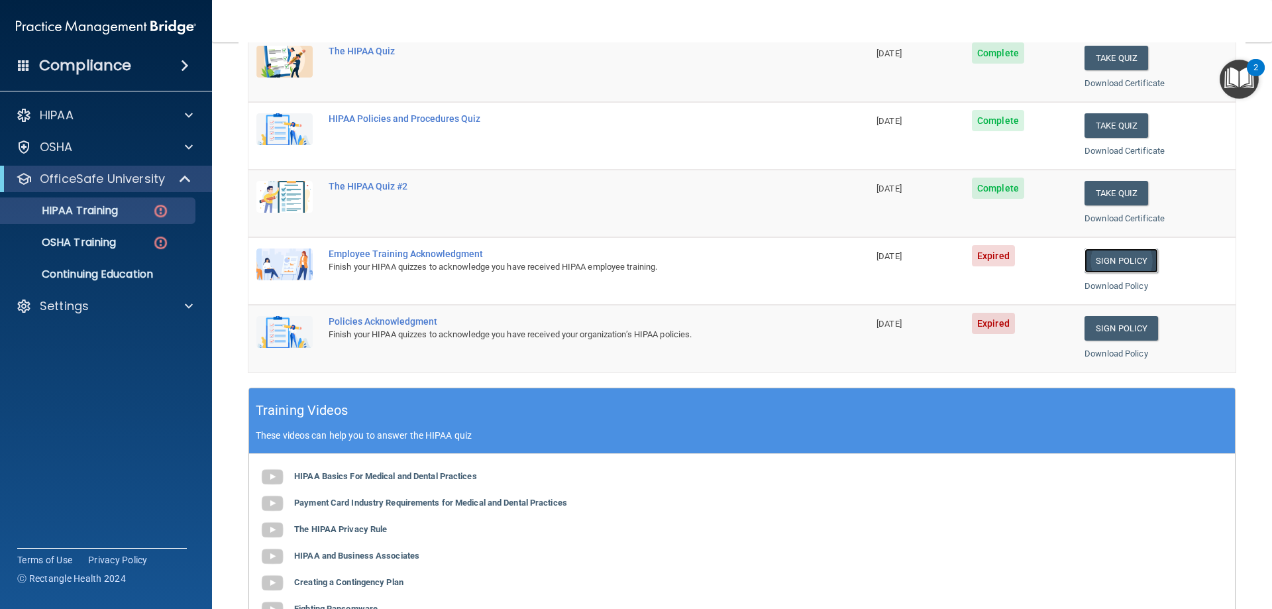
click at [1120, 265] on link "Sign Policy" at bounding box center [1122, 260] width 74 height 25
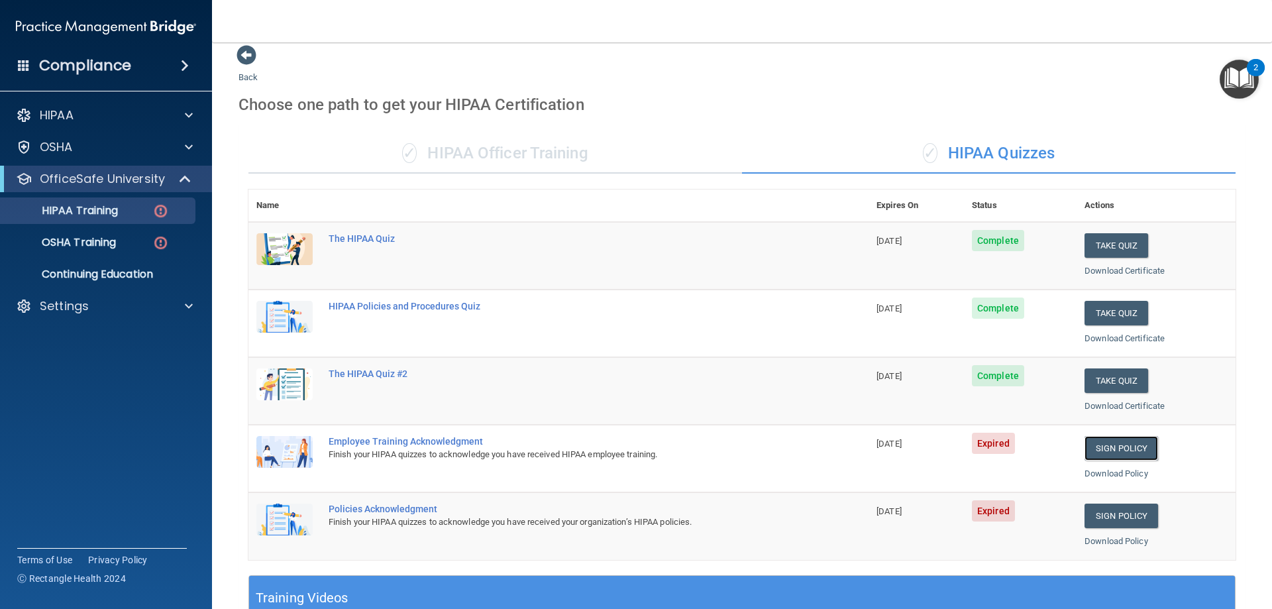
scroll to position [0, 0]
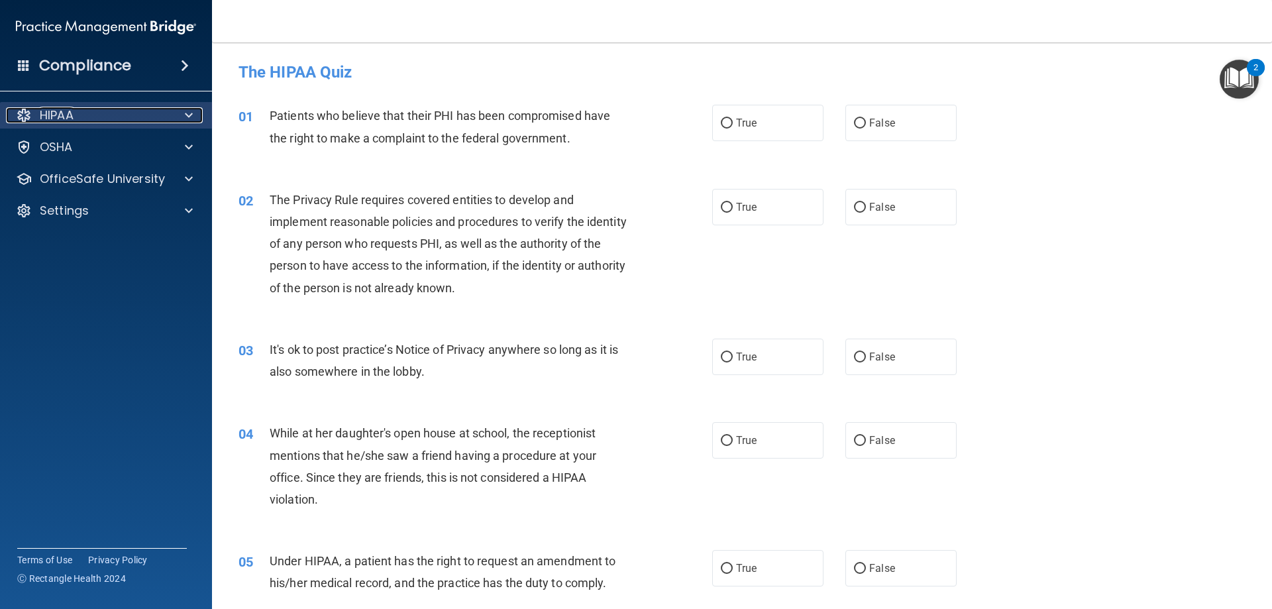
click at [140, 109] on div "HIPAA" at bounding box center [88, 115] width 164 height 16
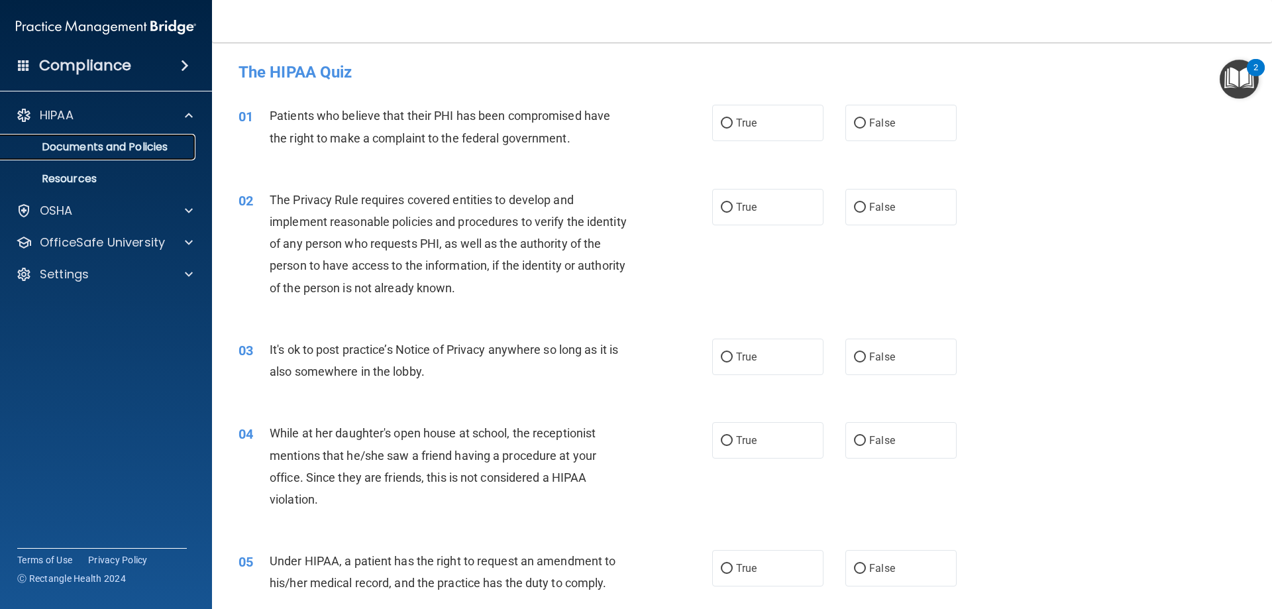
click at [103, 138] on link "Documents and Policies" at bounding box center [91, 147] width 209 height 27
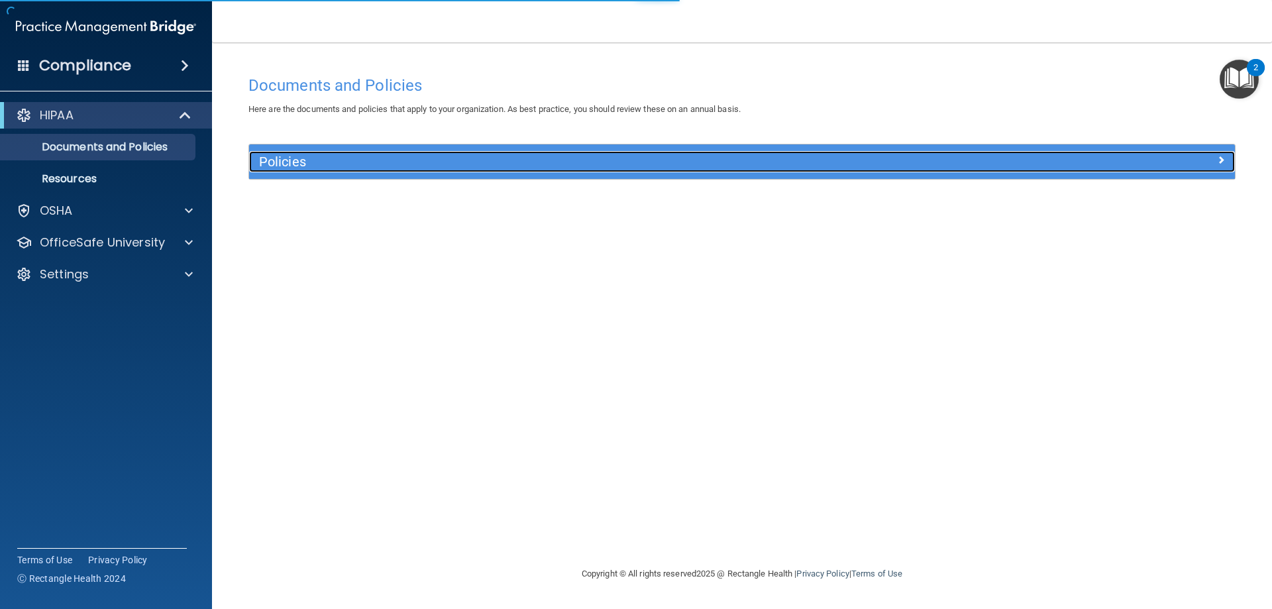
click at [495, 162] on h5 "Policies" at bounding box center [619, 161] width 720 height 15
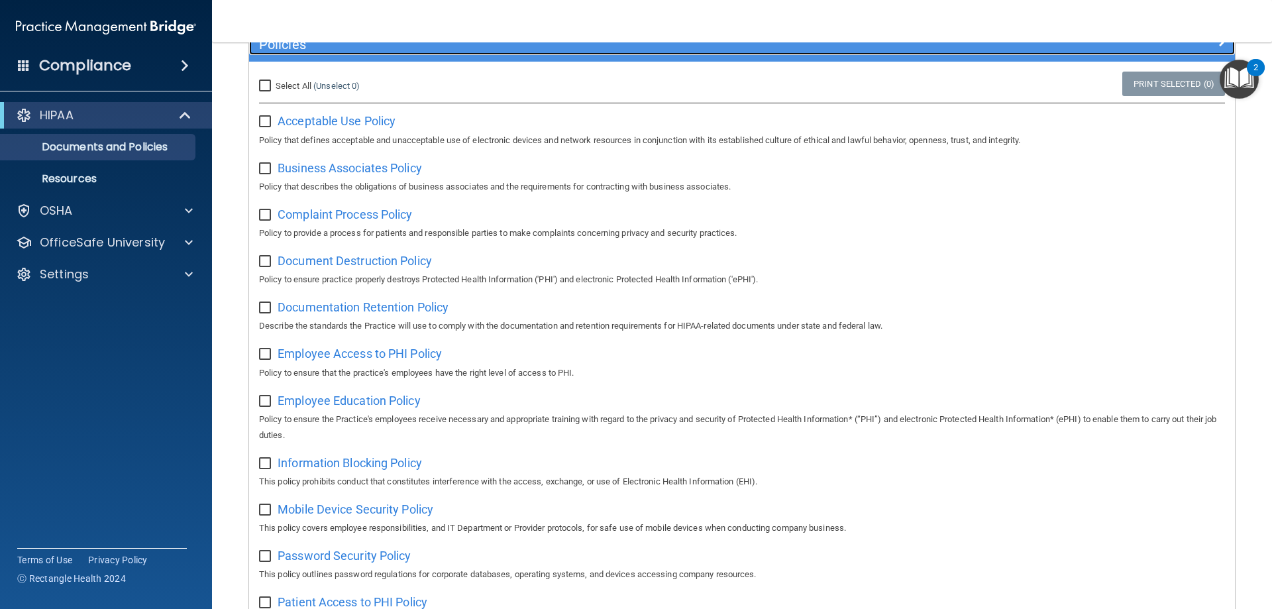
scroll to position [133, 0]
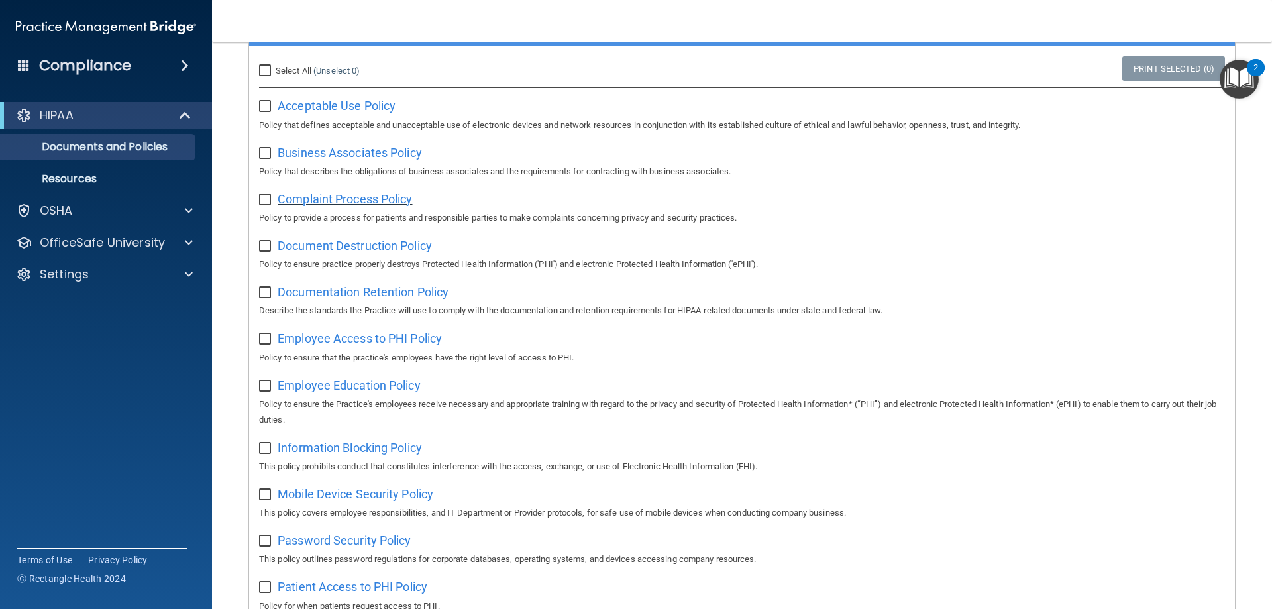
click at [378, 199] on span "Complaint Process Policy" at bounding box center [345, 199] width 135 height 14
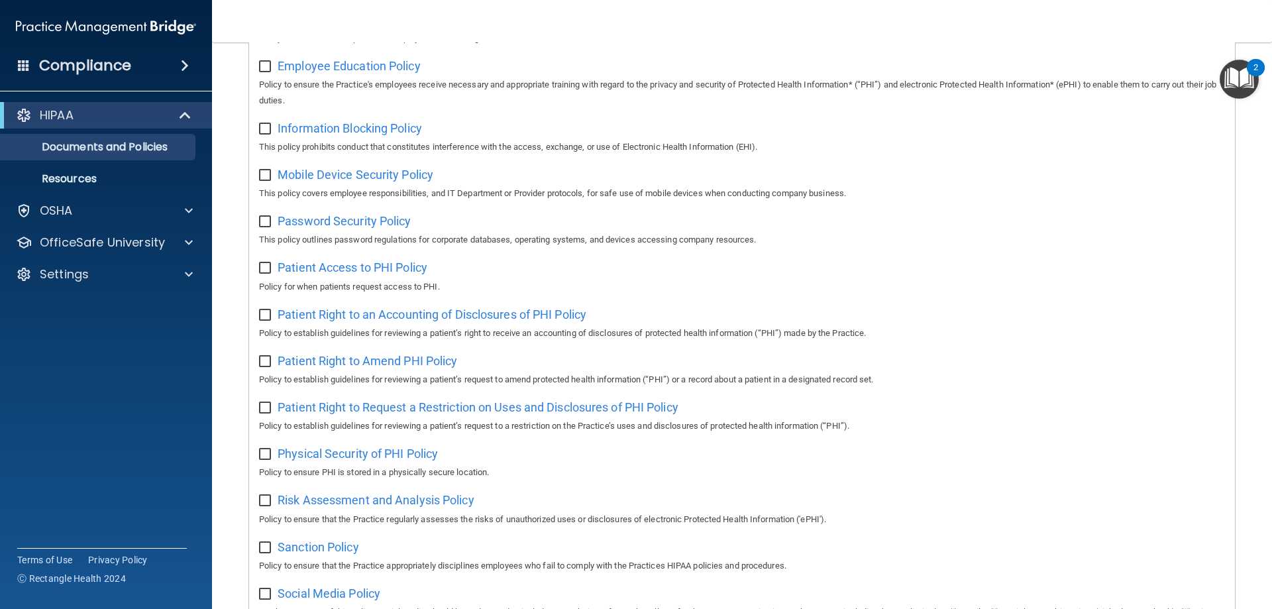
scroll to position [464, 0]
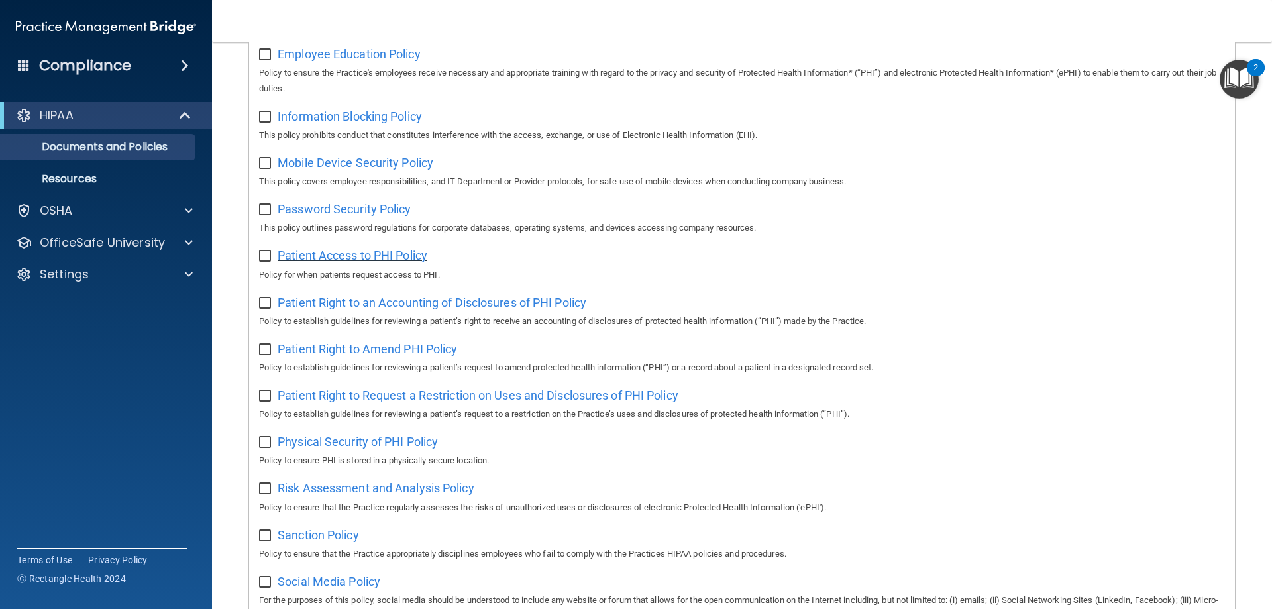
click at [383, 262] on span "Patient Access to PHI Policy" at bounding box center [353, 255] width 150 height 14
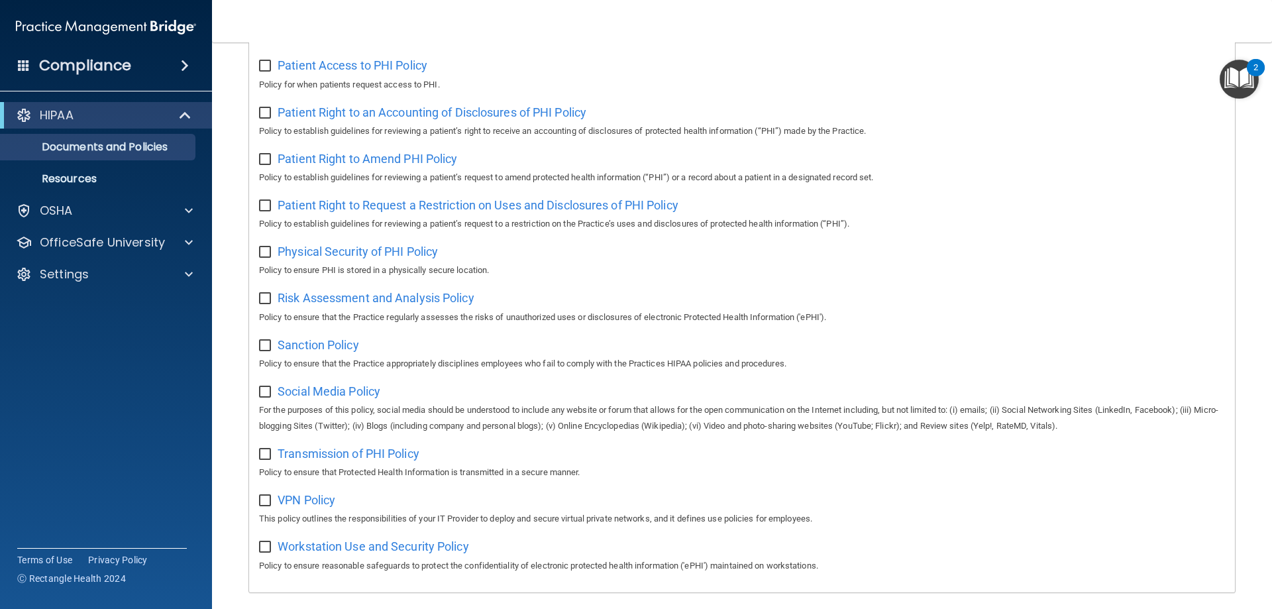
scroll to position [588, 0]
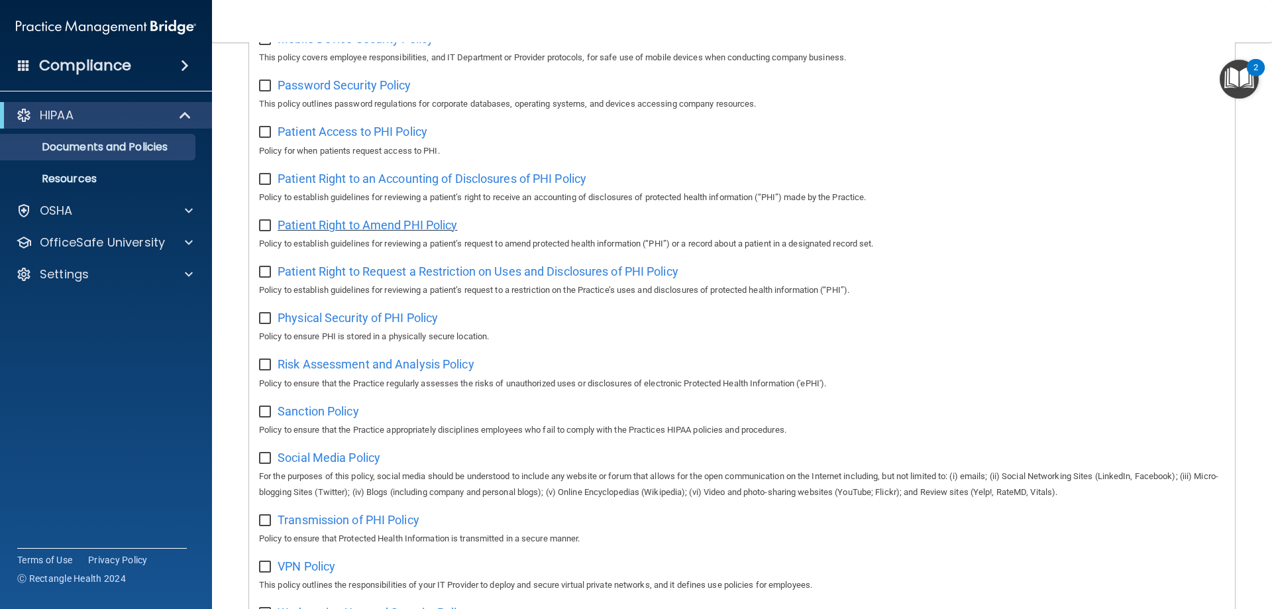
click at [417, 230] on span "Patient Right to Amend PHI Policy" at bounding box center [368, 225] width 180 height 14
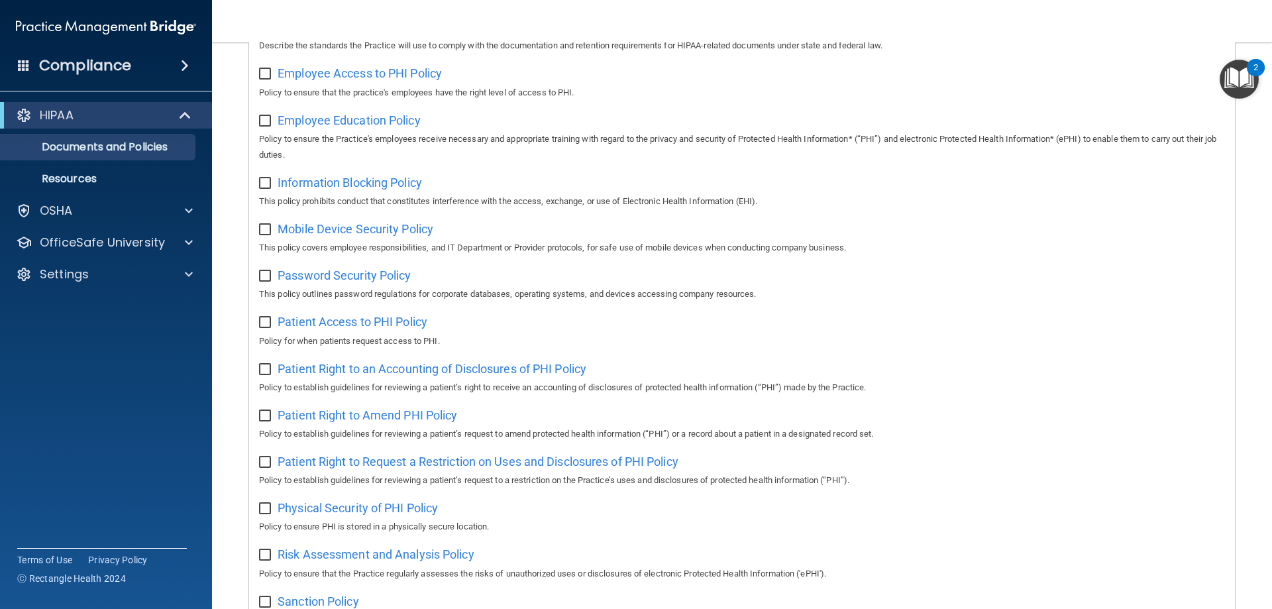
scroll to position [720, 0]
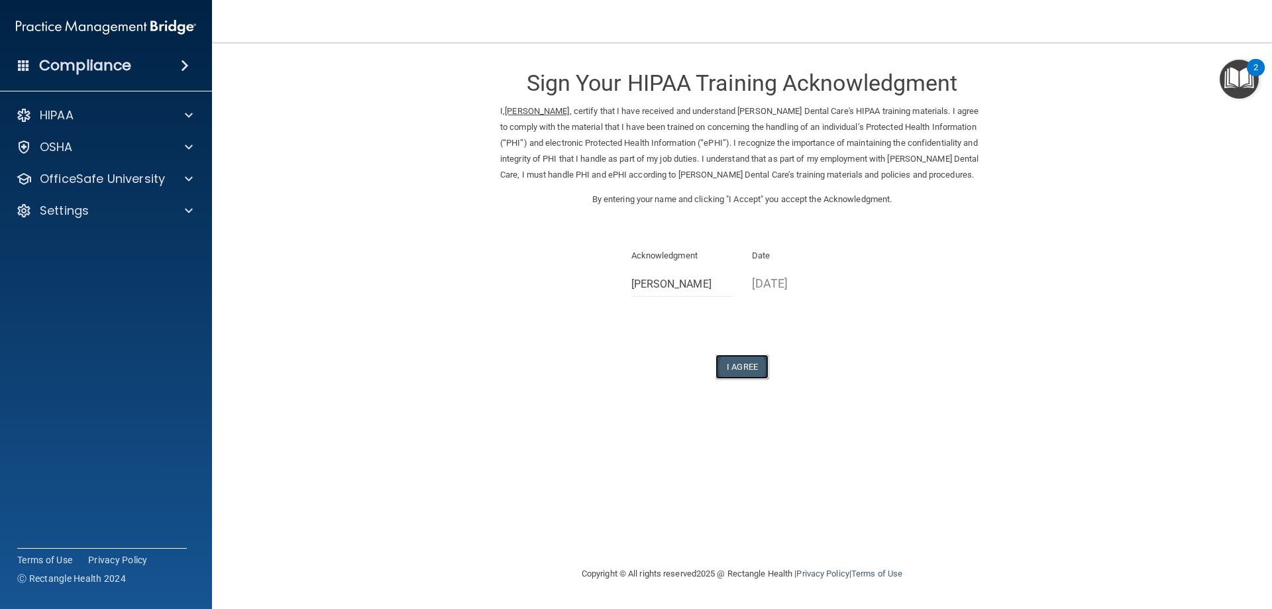
click at [735, 366] on button "I Agree" at bounding box center [742, 367] width 53 height 25
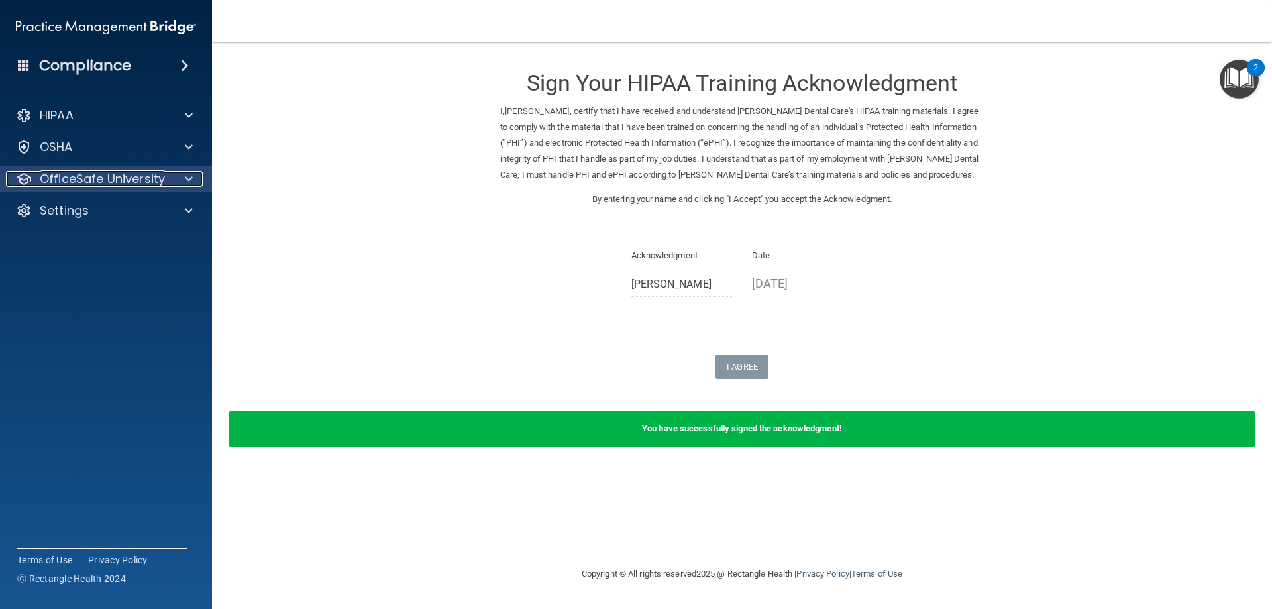
click at [185, 179] on span at bounding box center [189, 179] width 8 height 16
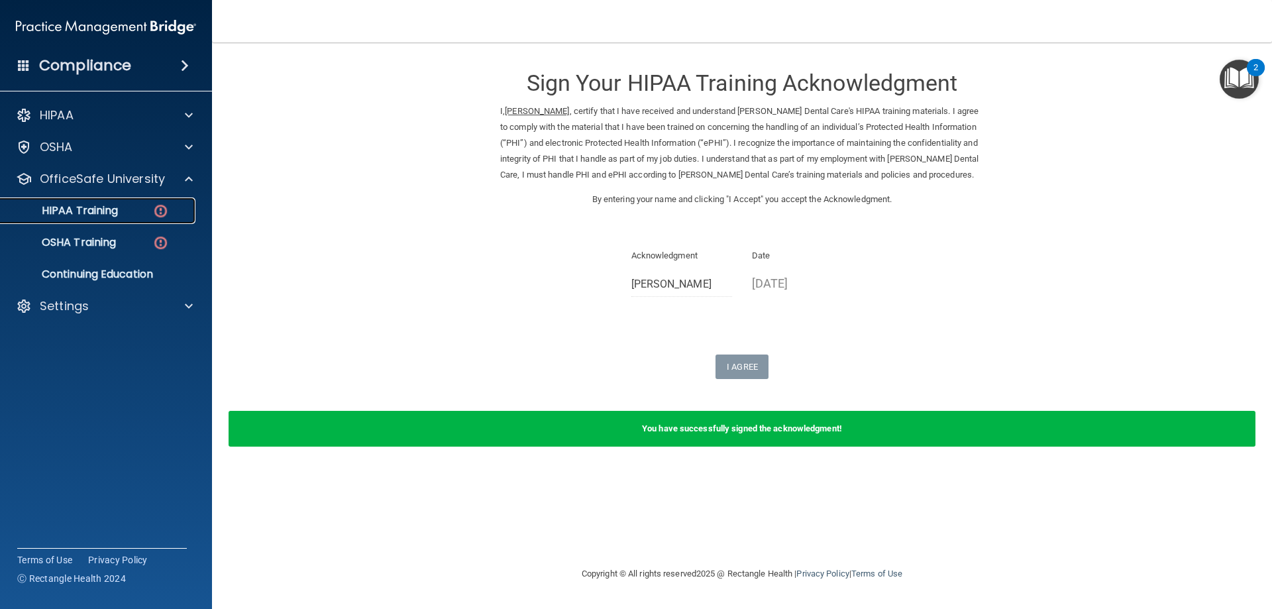
click at [159, 215] on img at bounding box center [160, 211] width 17 height 17
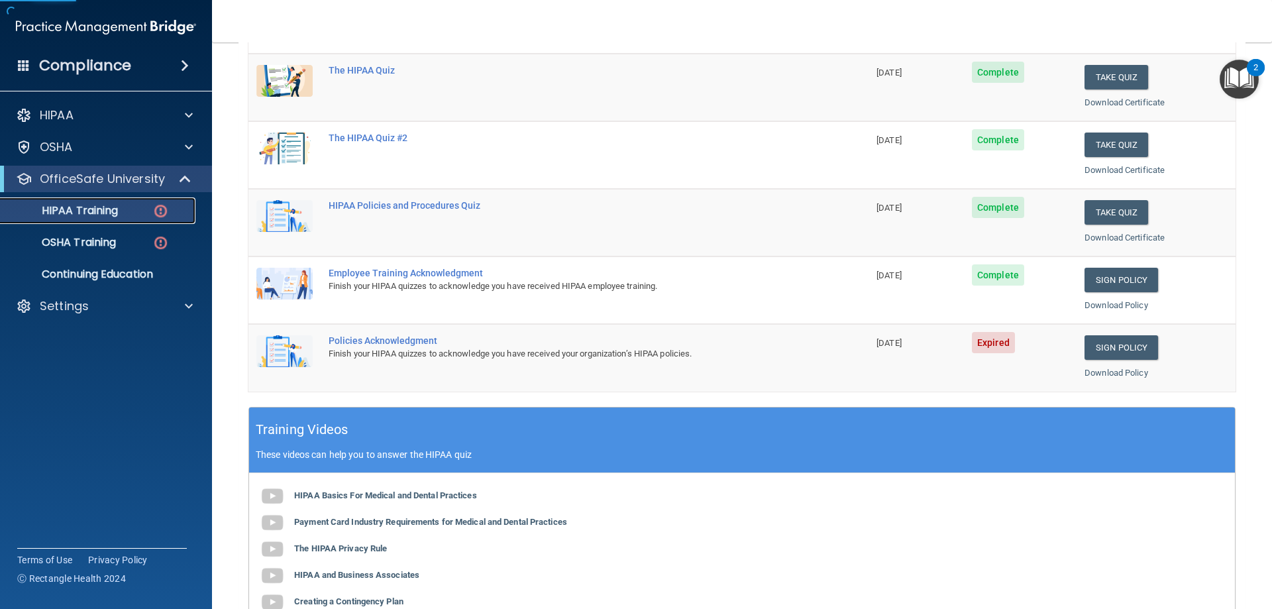
scroll to position [199, 0]
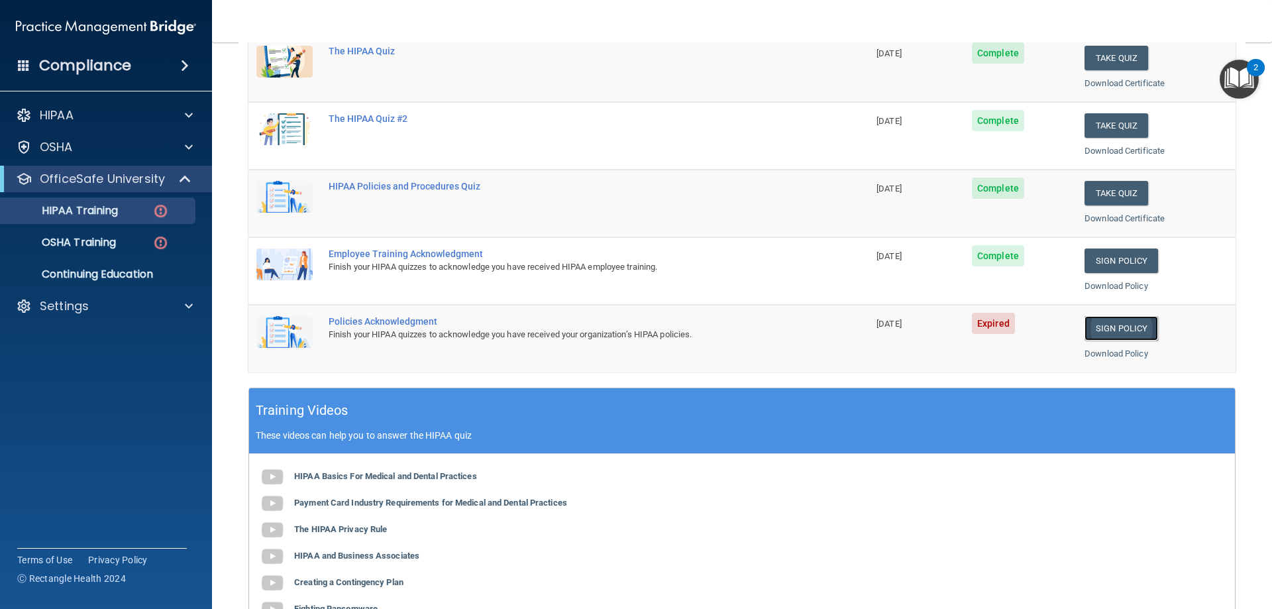
click at [1115, 326] on link "Sign Policy" at bounding box center [1122, 328] width 74 height 25
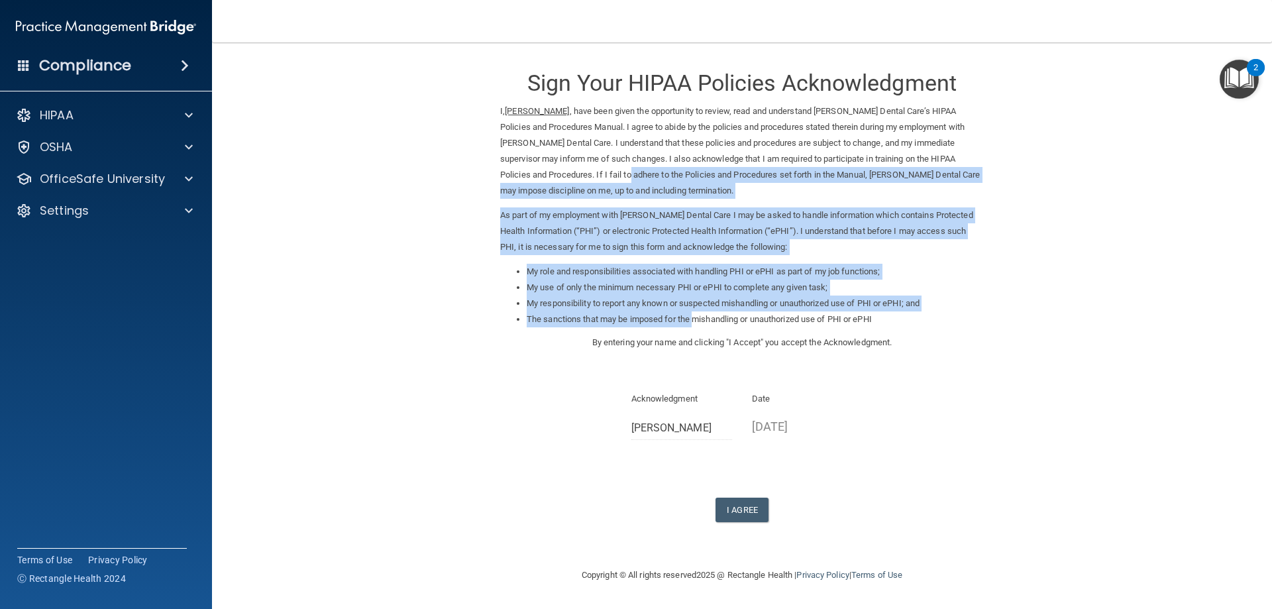
drag, startPoint x: 621, startPoint y: 172, endPoint x: 695, endPoint y: 327, distance: 171.9
click at [695, 327] on div "I, [PERSON_NAME] , have been given the opportunity to review, read and understa…" at bounding box center [742, 218] width 484 height 231
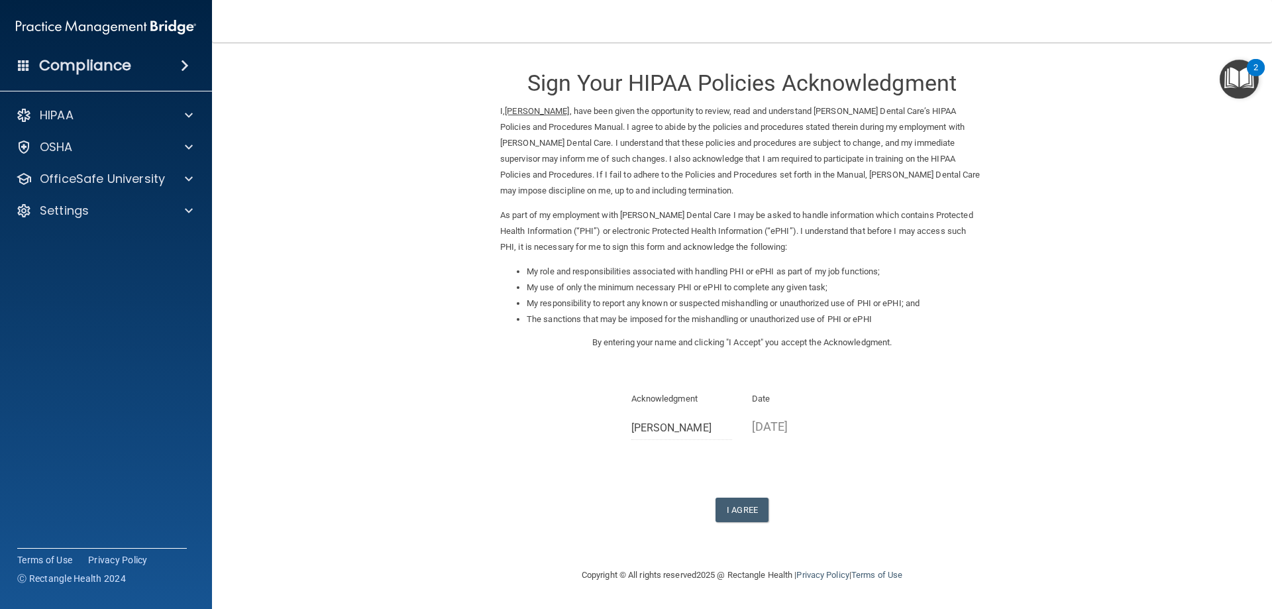
click at [673, 160] on p "I, [PERSON_NAME] , have been given the opportunity to review, read and understa…" at bounding box center [742, 150] width 484 height 95
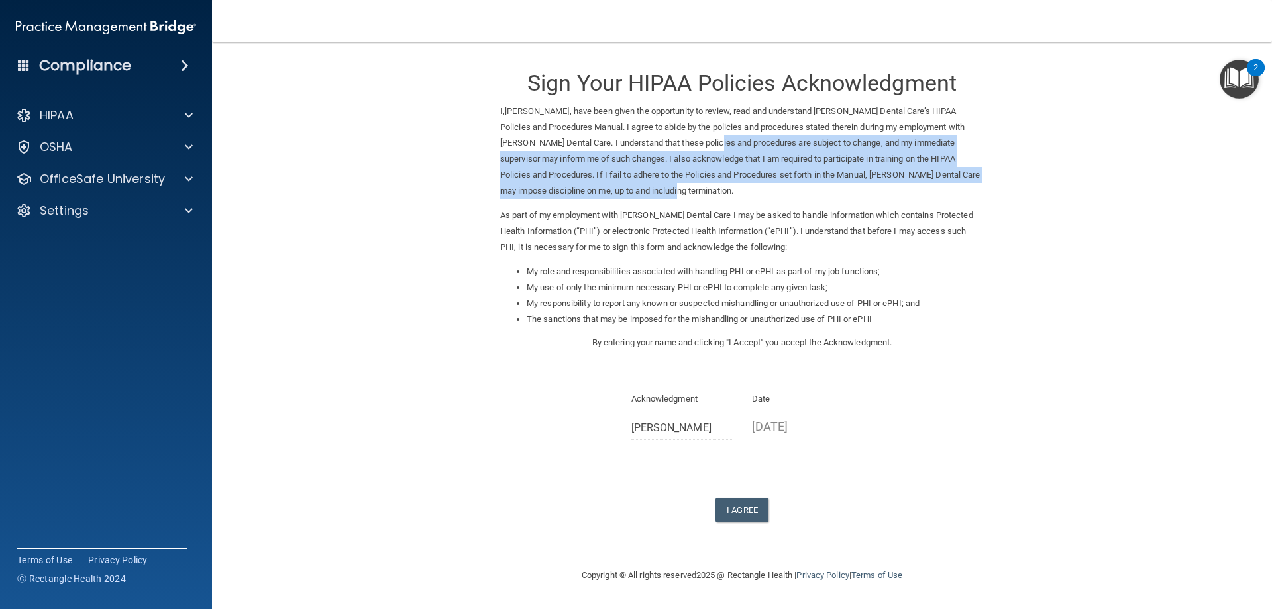
drag, startPoint x: 701, startPoint y: 143, endPoint x: 707, endPoint y: 195, distance: 52.7
click at [707, 195] on p "I, [PERSON_NAME] , have been given the opportunity to review, read and understa…" at bounding box center [742, 150] width 484 height 95
click at [449, 191] on form "Sign Your HIPAA Policies Acknowledgment I, [PERSON_NAME] , have been given the …" at bounding box center [742, 305] width 1007 height 498
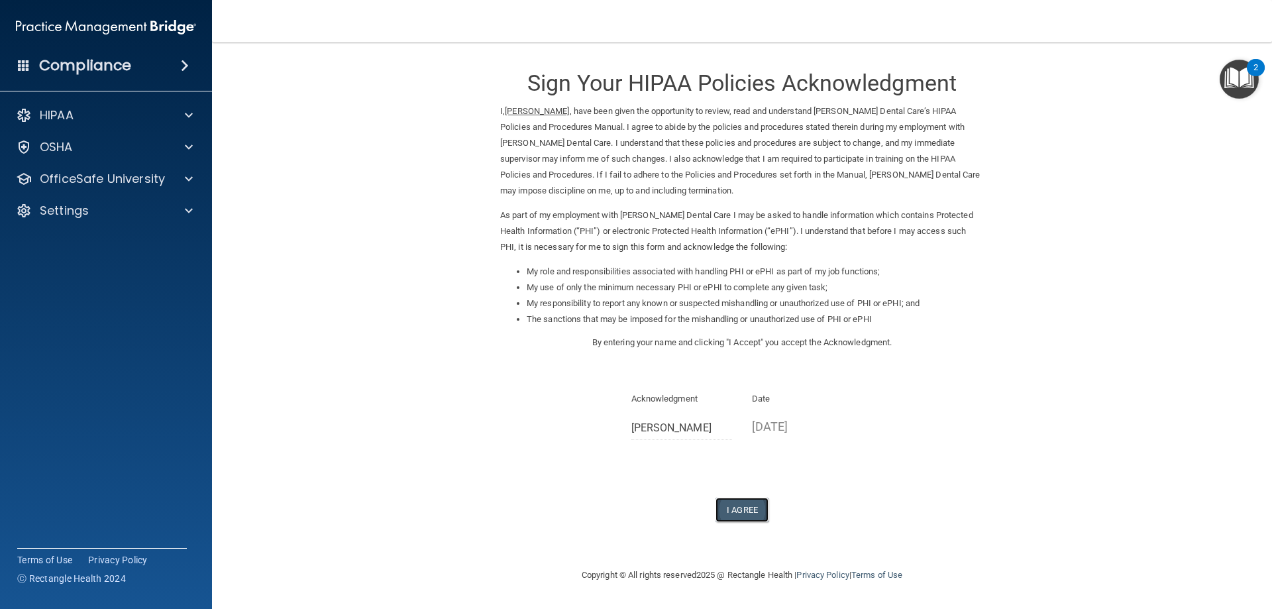
click at [759, 512] on button "I Agree" at bounding box center [742, 510] width 53 height 25
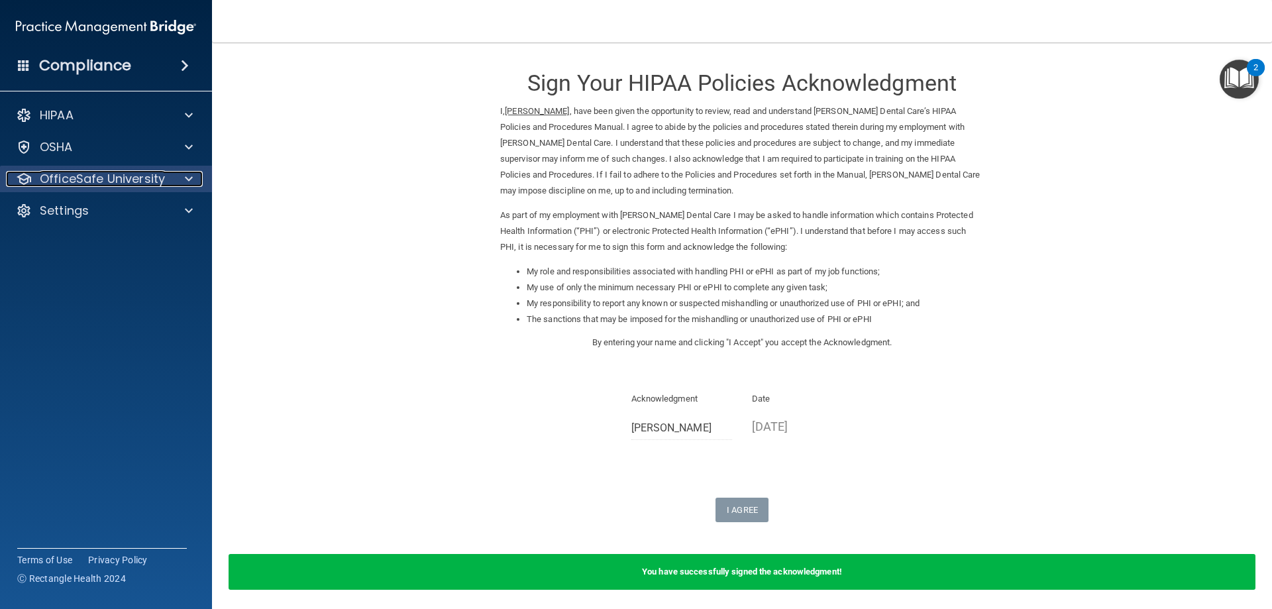
click at [130, 178] on p "OfficeSafe University" at bounding box center [102, 179] width 125 height 16
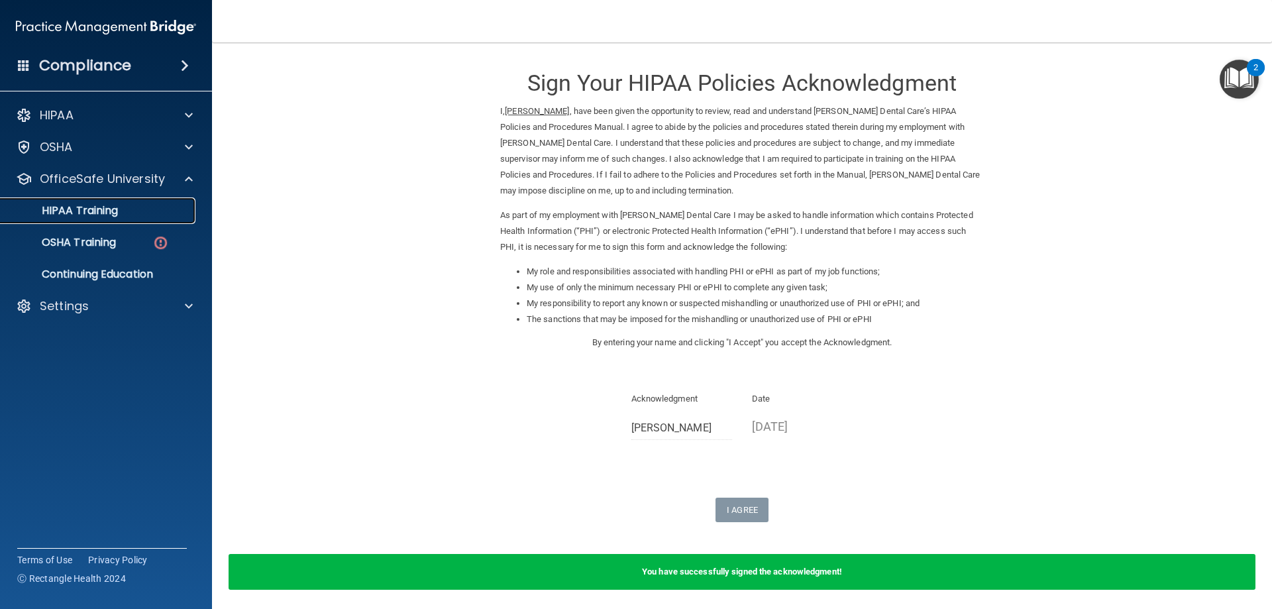
click at [106, 214] on p "HIPAA Training" at bounding box center [63, 210] width 109 height 13
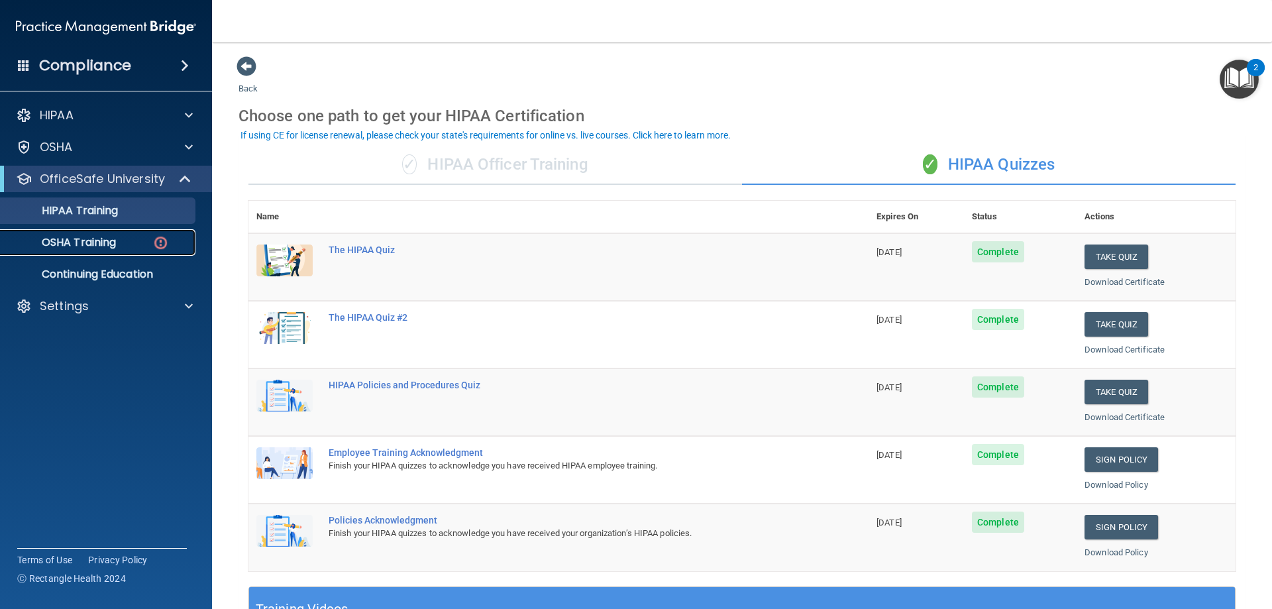
click at [153, 244] on img at bounding box center [160, 243] width 17 height 17
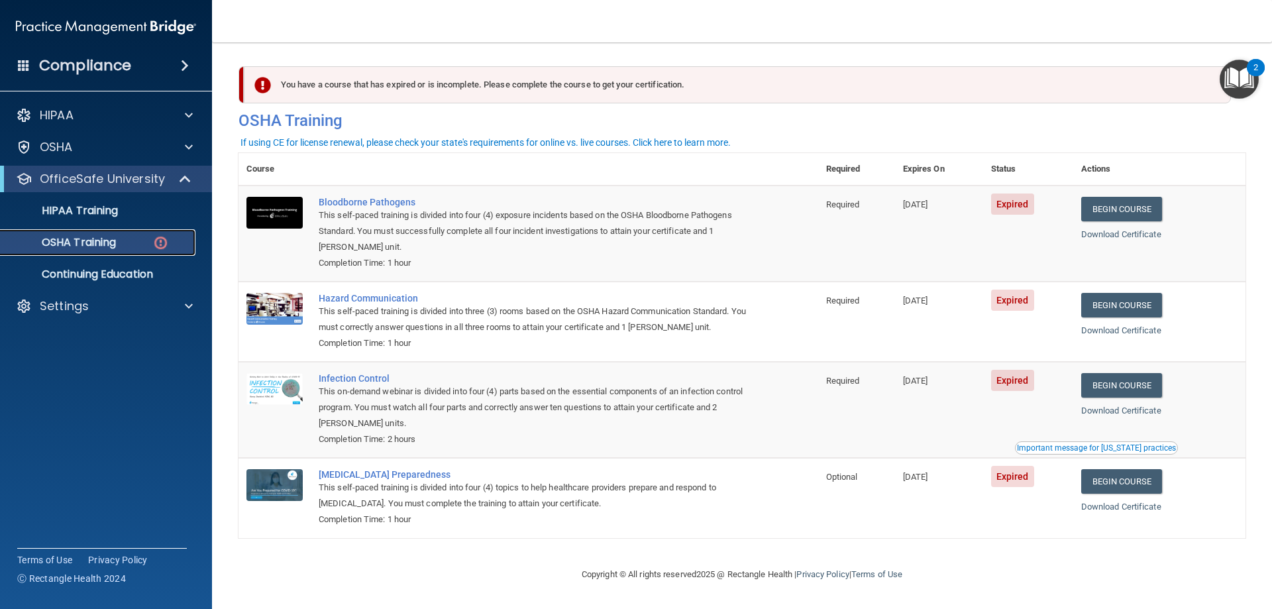
scroll to position [1, 0]
click at [1126, 209] on link "Begin Course" at bounding box center [1121, 209] width 81 height 25
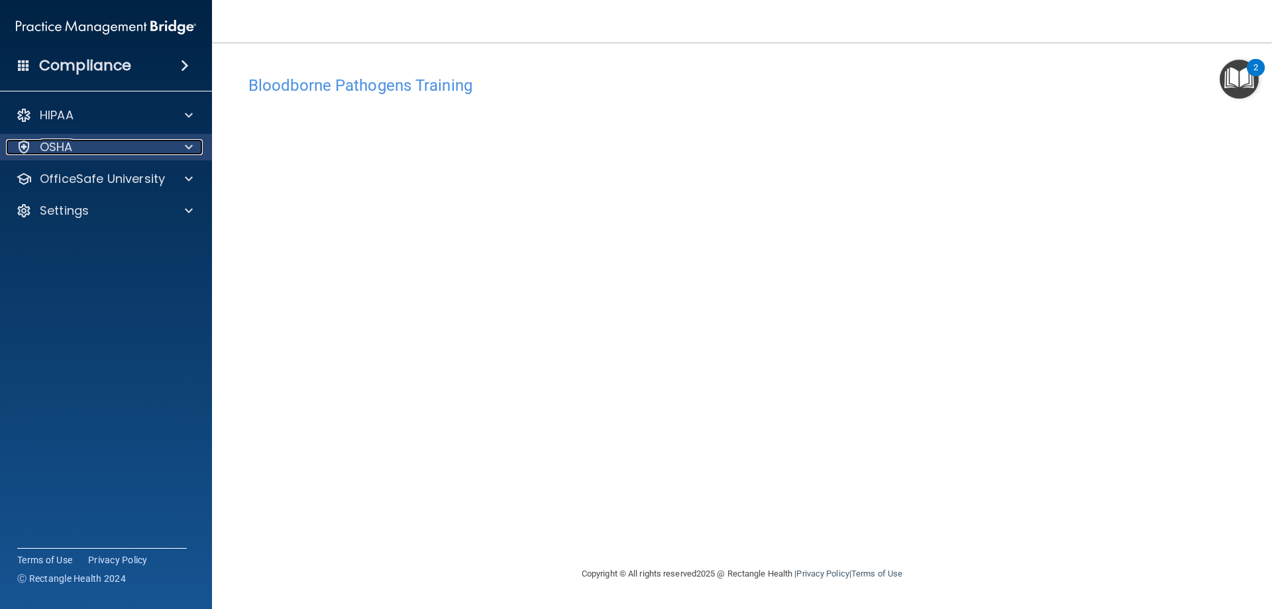
click at [101, 149] on div "OSHA" at bounding box center [88, 147] width 164 height 16
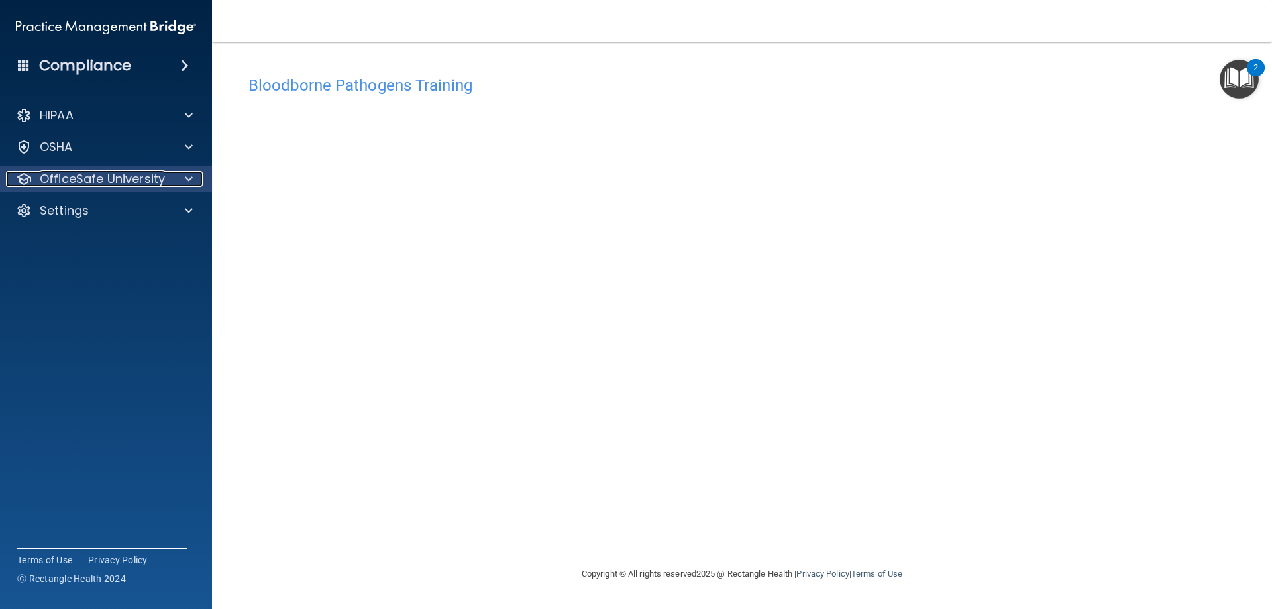
click at [117, 186] on p "OfficeSafe University" at bounding box center [102, 179] width 125 height 16
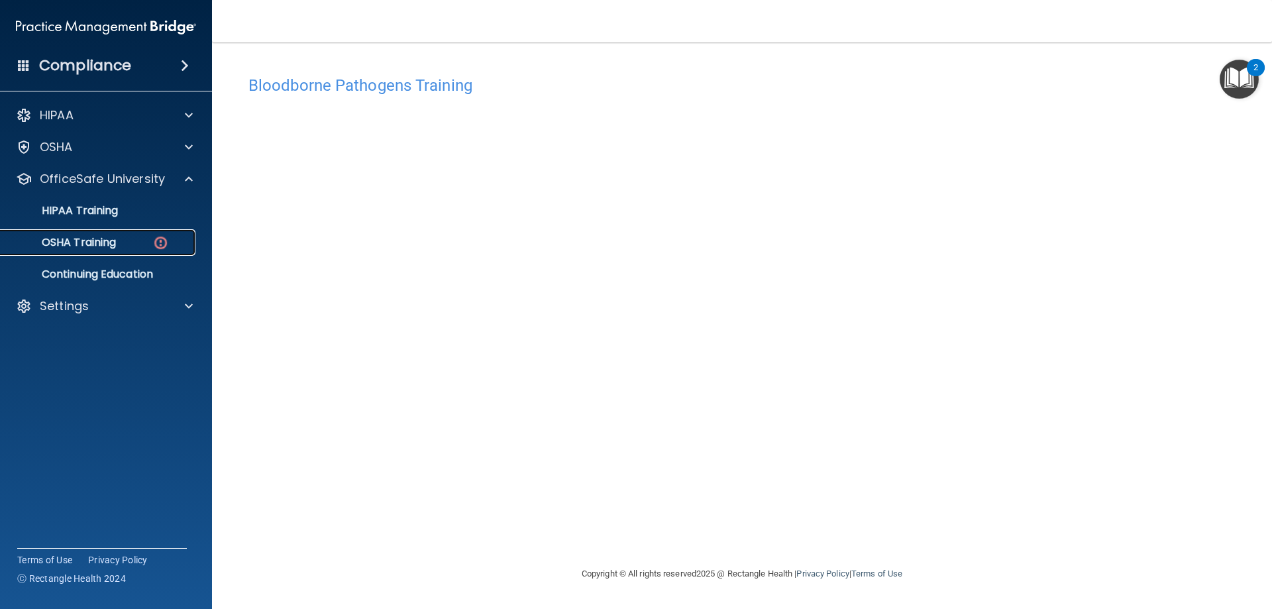
click at [122, 242] on div "OSHA Training" at bounding box center [99, 242] width 181 height 13
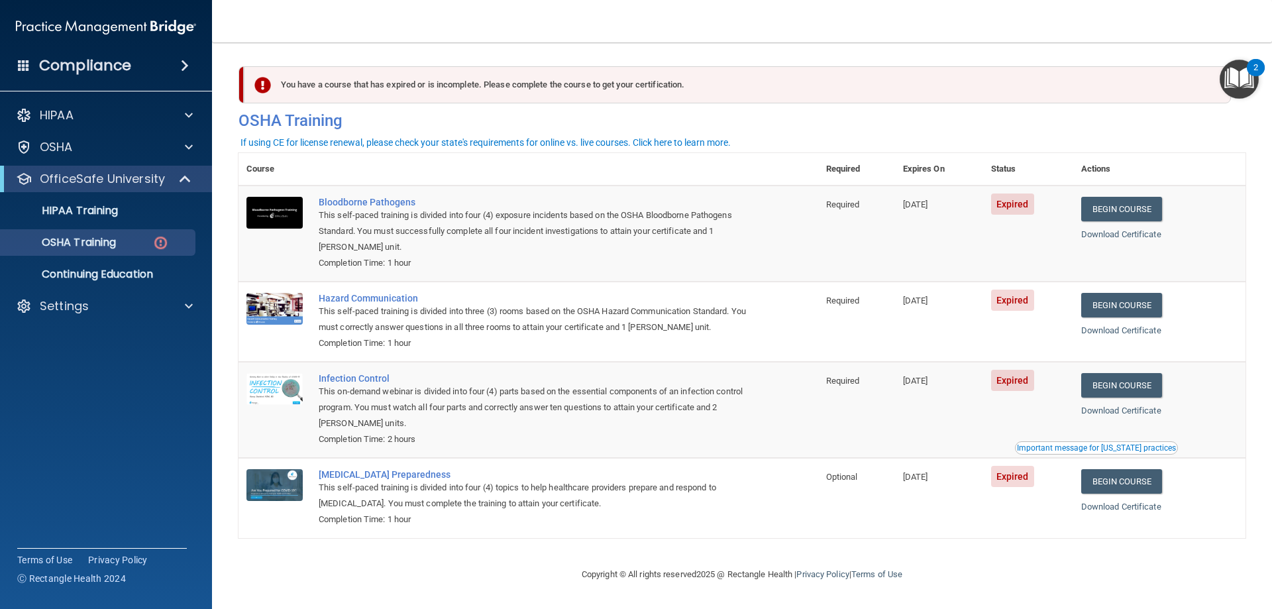
click at [394, 446] on div "Completion Time: 2 hours" at bounding box center [535, 439] width 433 height 16
click at [1098, 414] on link "Download Certificate" at bounding box center [1121, 411] width 80 height 10
